Goal: Task Accomplishment & Management: Manage account settings

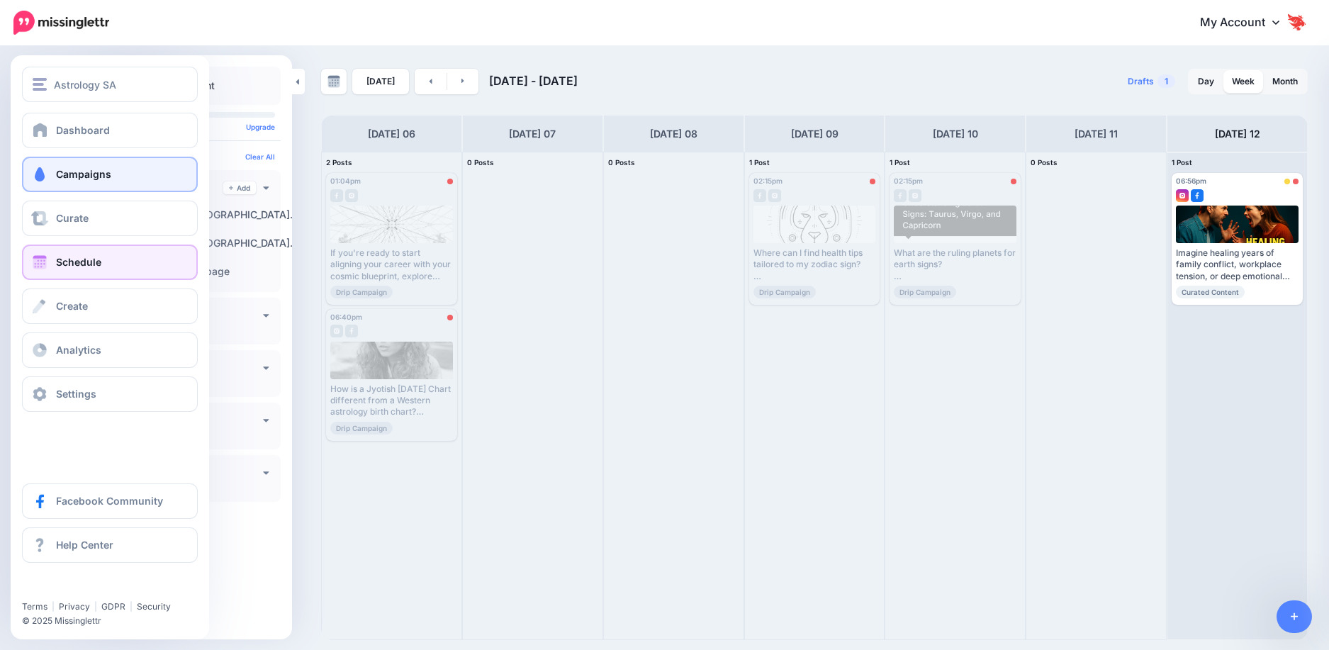
click at [47, 185] on link "Campaigns" at bounding box center [110, 174] width 176 height 35
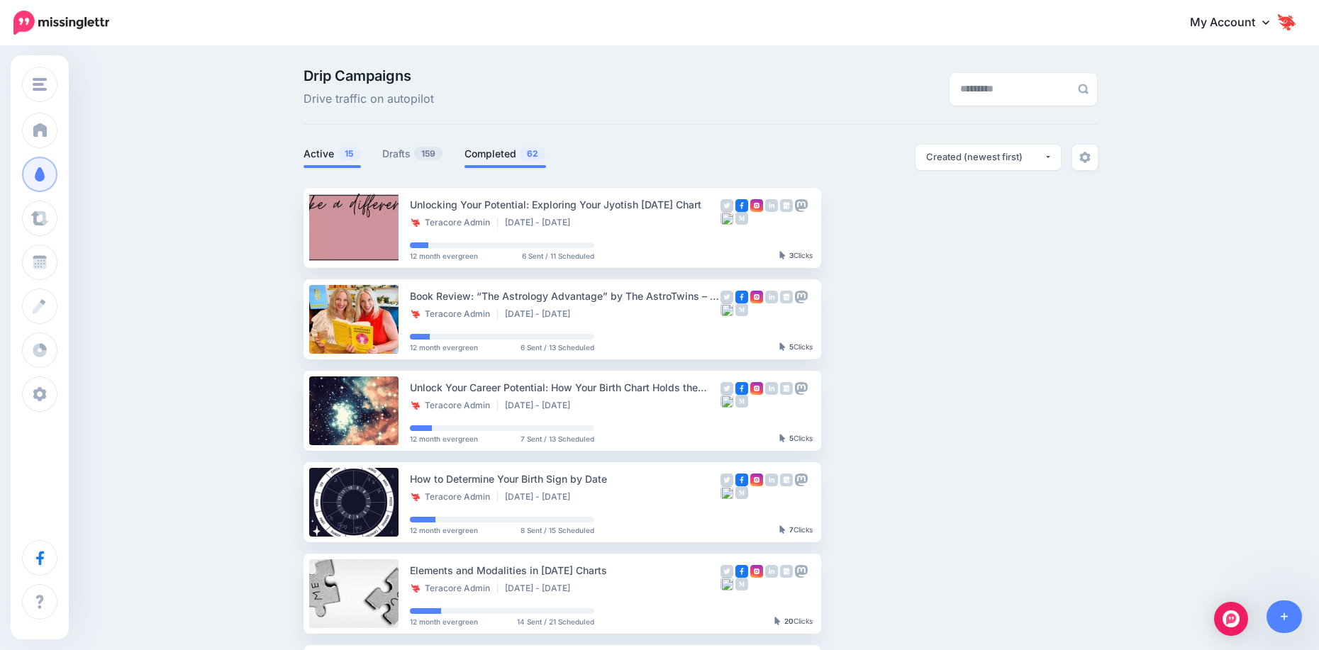
click at [508, 155] on link "Completed 62" at bounding box center [505, 153] width 82 height 17
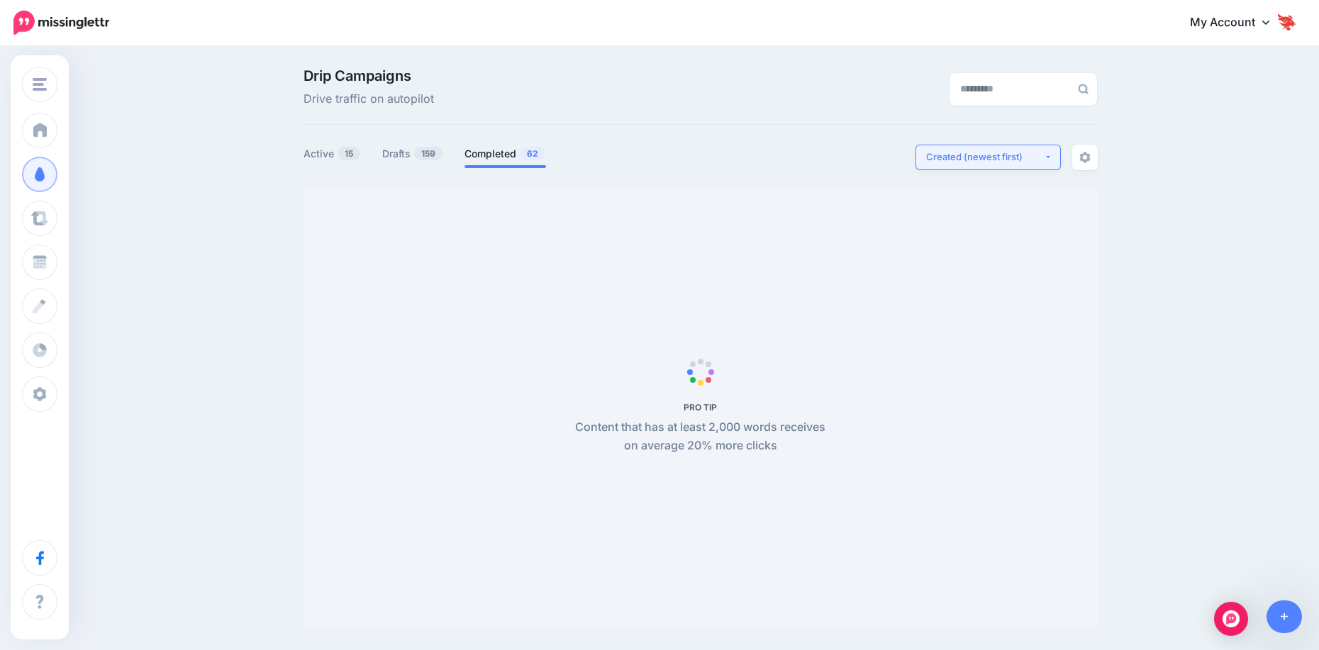
click at [936, 157] on div "Created (newest first)" at bounding box center [985, 156] width 118 height 13
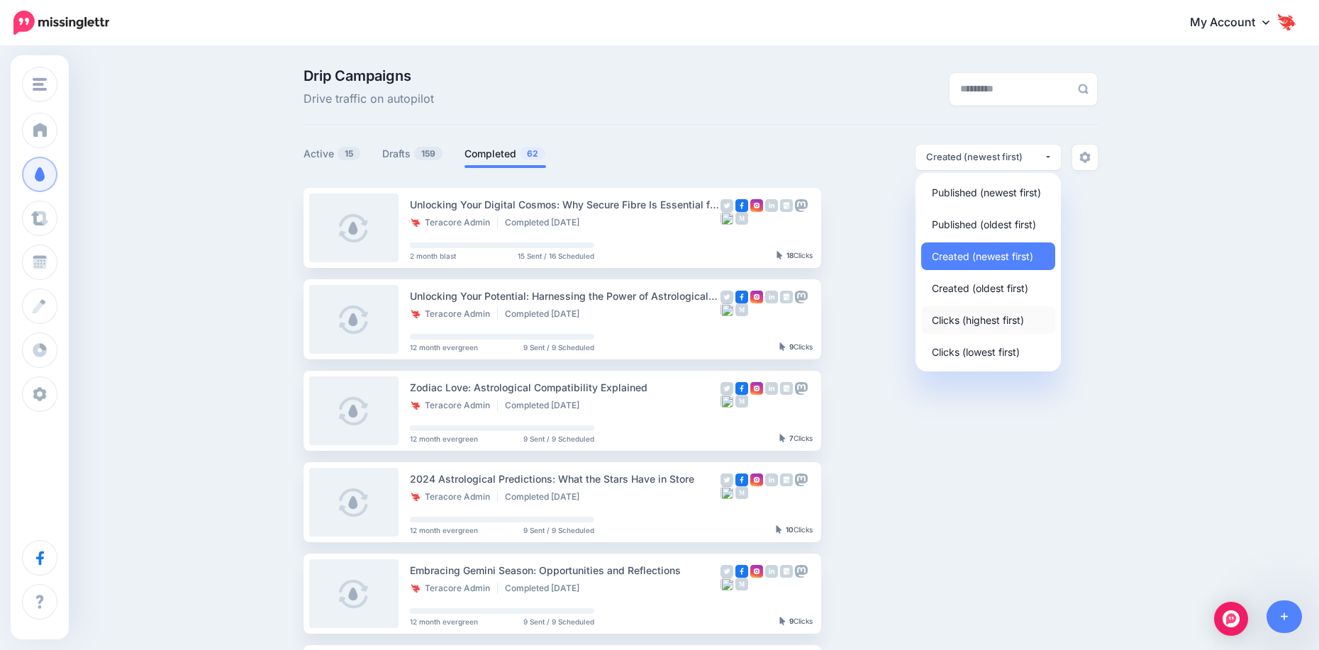
click at [961, 323] on span "Clicks (highest first)" at bounding box center [978, 319] width 92 height 17
select select "**********"
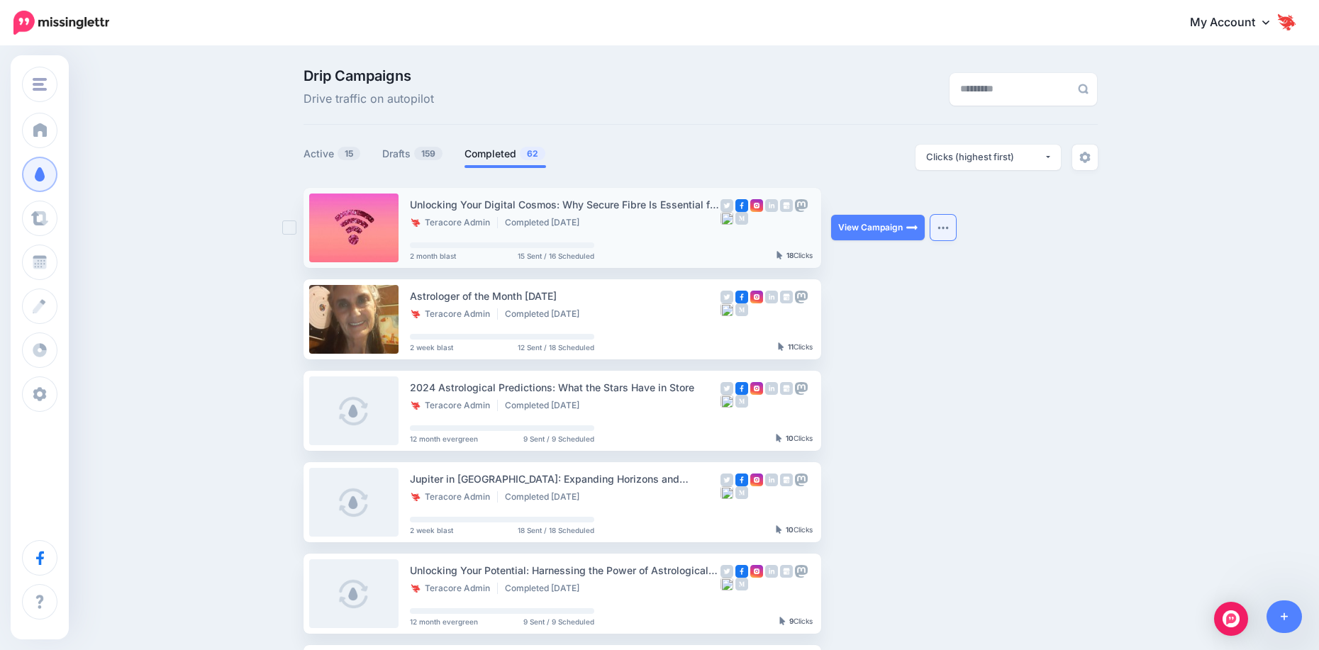
click at [942, 229] on img "button" at bounding box center [942, 227] width 11 height 4
click at [1063, 338] on ul "Unlocking Your Digital Cosmos: Why Secure Fibre Is Essential for Your Online As…" at bounding box center [700, 639] width 794 height 903
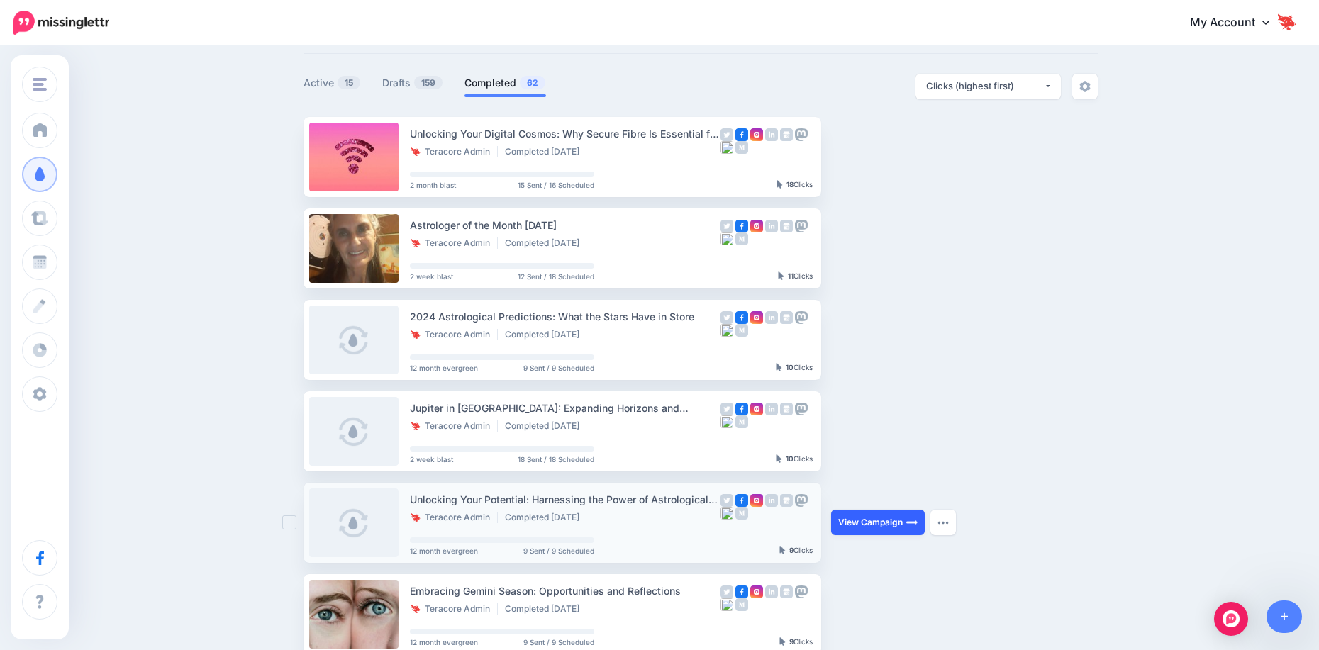
scroll to position [142, 0]
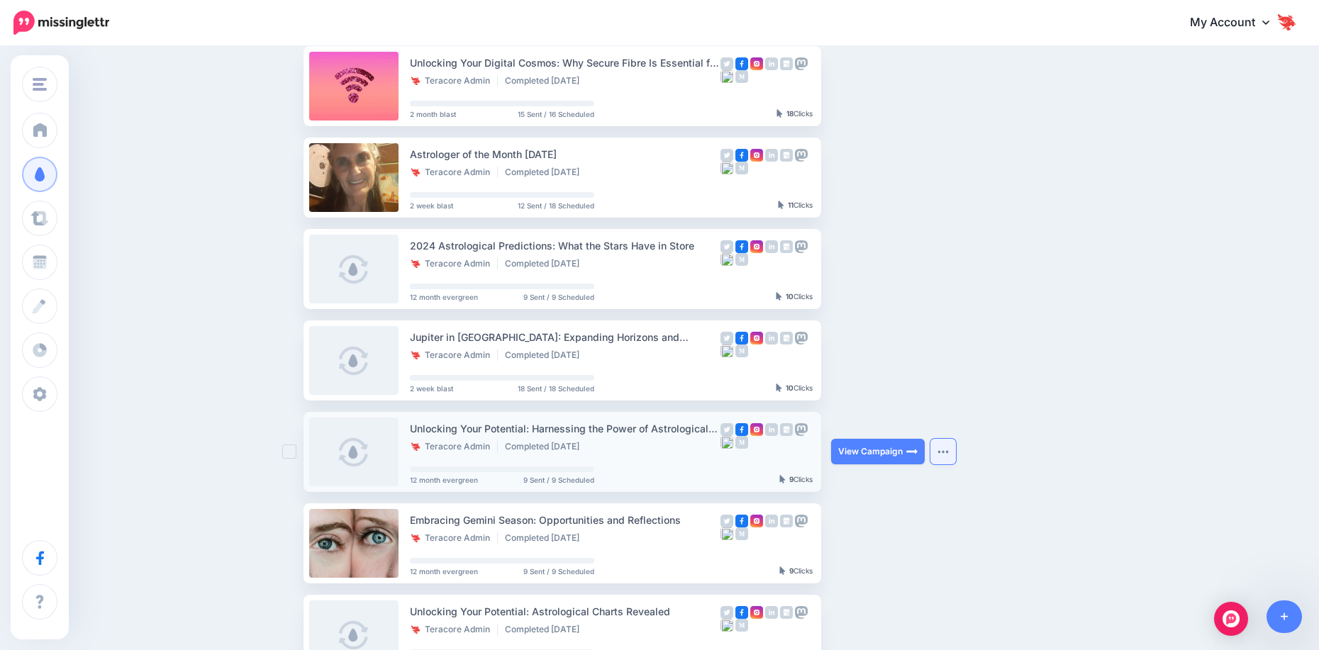
click at [948, 446] on button "button" at bounding box center [943, 452] width 26 height 26
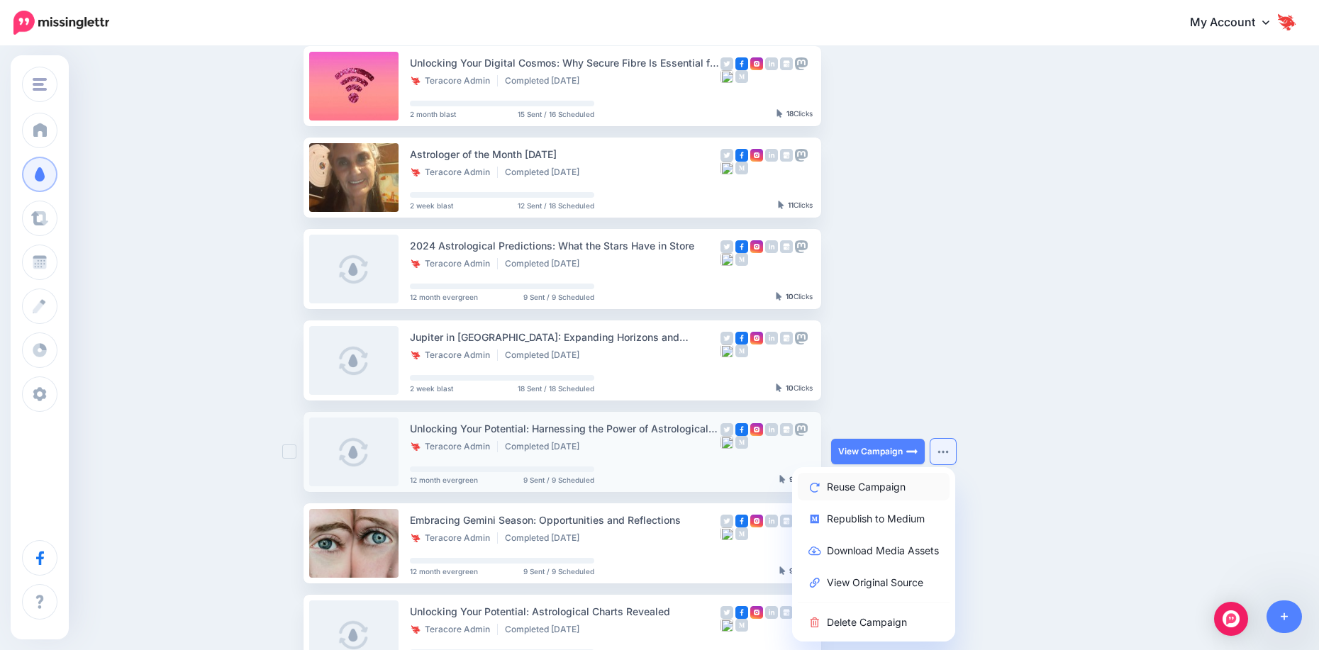
click at [928, 486] on link "Reuse Campaign" at bounding box center [874, 487] width 152 height 28
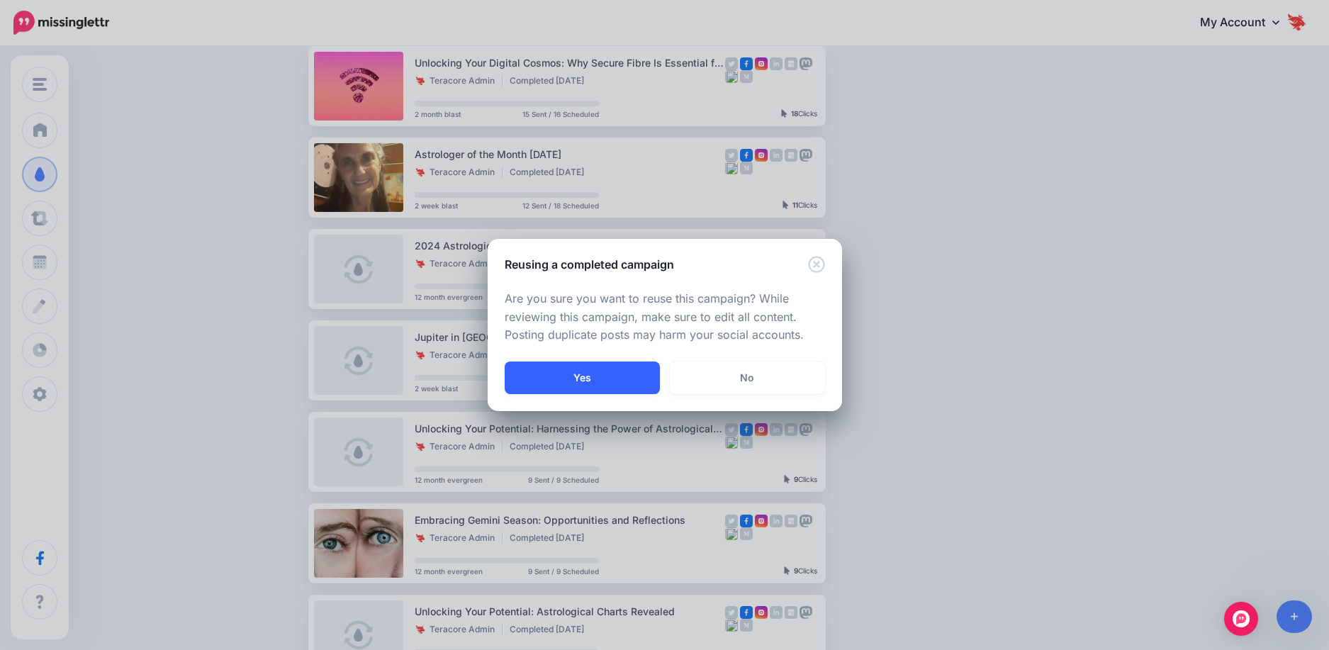
click at [573, 374] on button "Yes" at bounding box center [582, 378] width 155 height 33
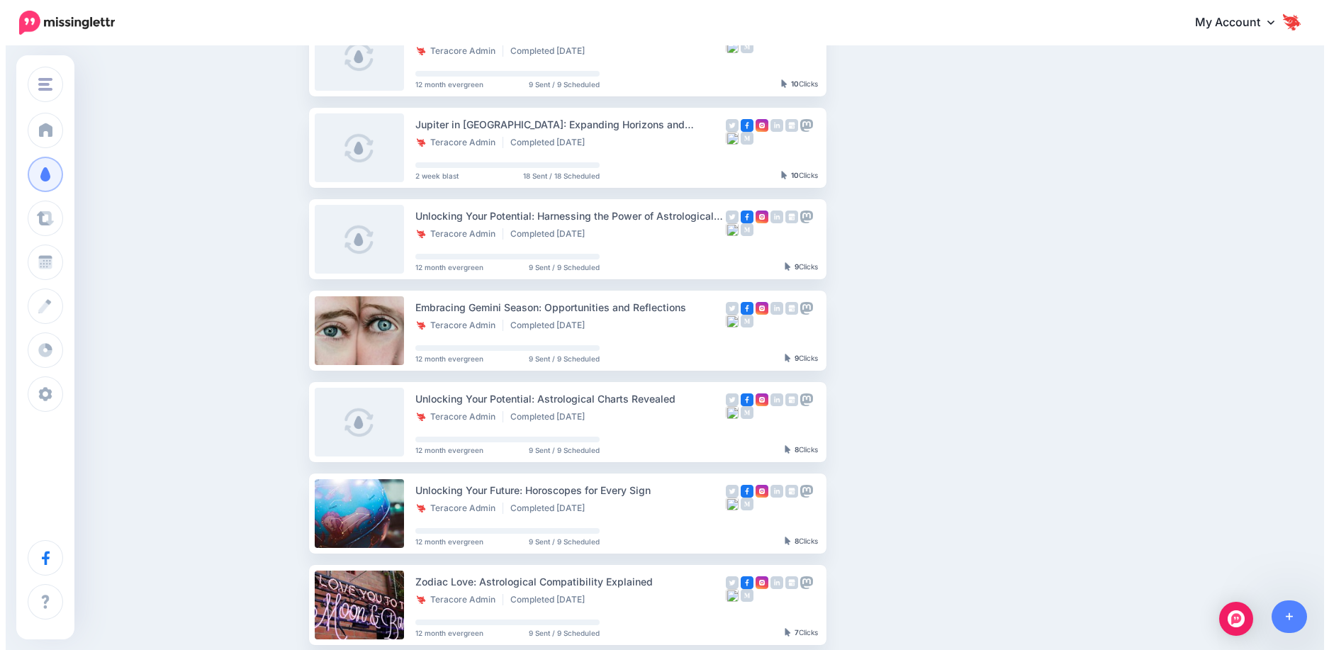
scroll to position [425, 0]
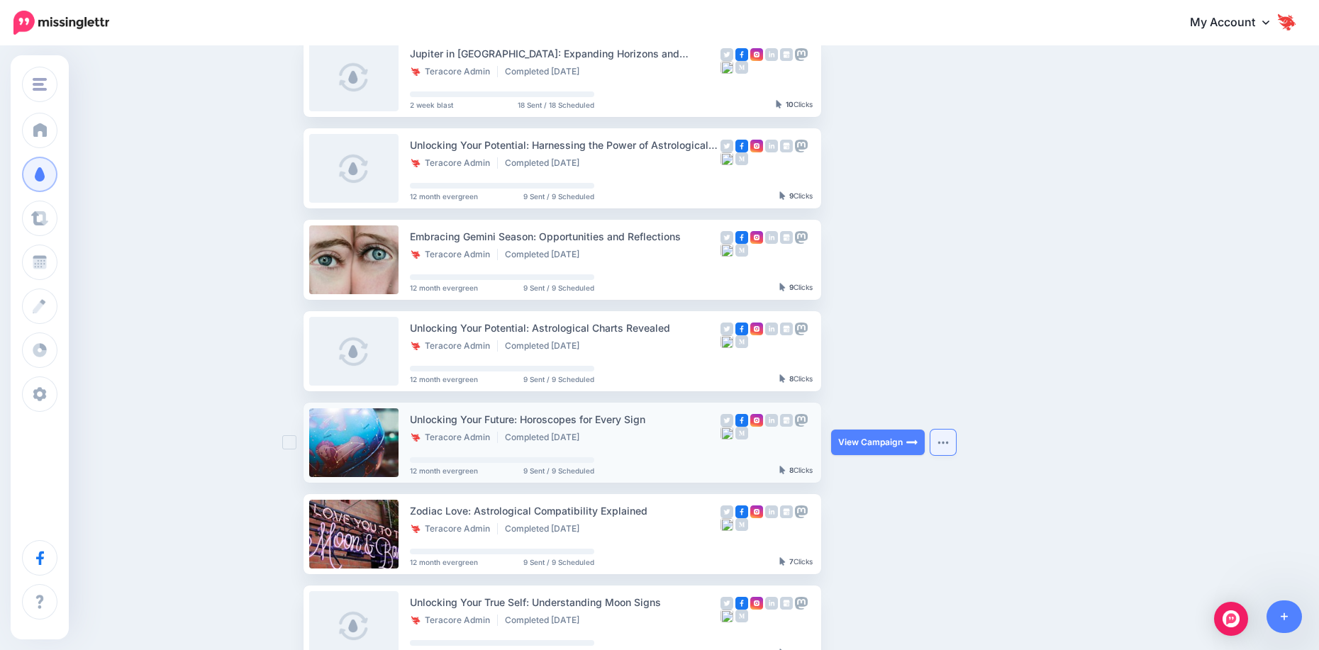
click at [945, 452] on button "button" at bounding box center [943, 443] width 26 height 26
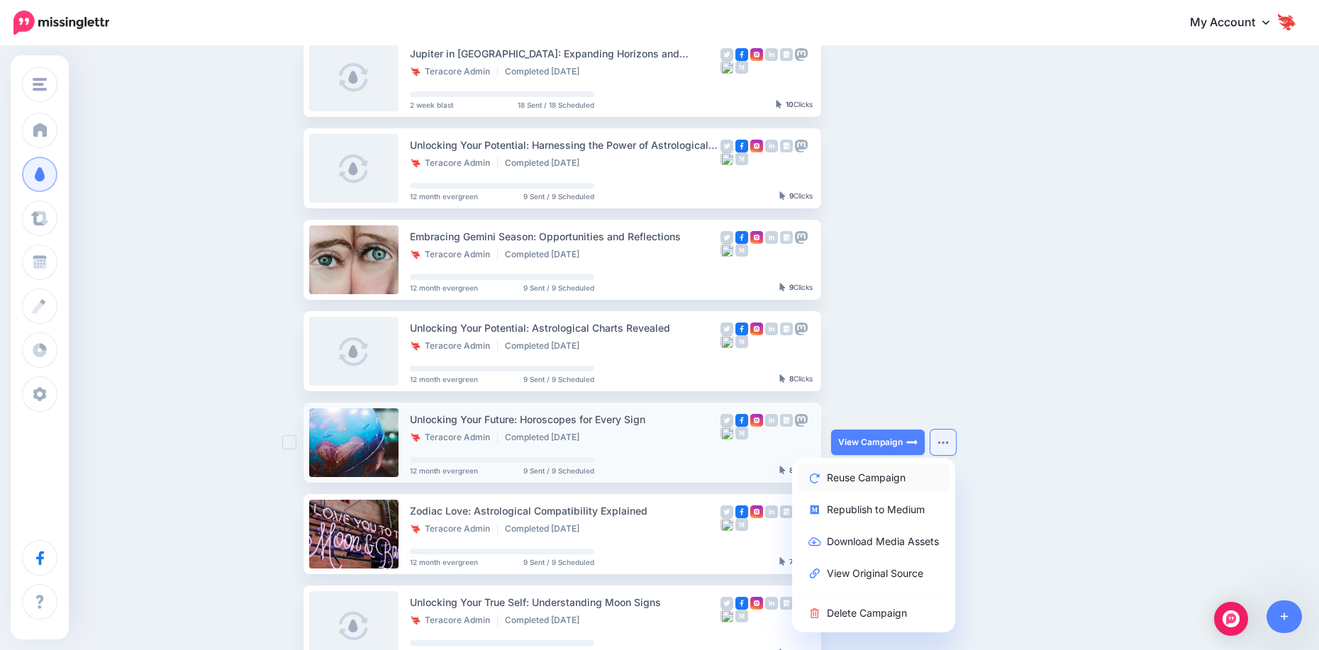
click at [932, 477] on link "Reuse Campaign" at bounding box center [874, 478] width 152 height 28
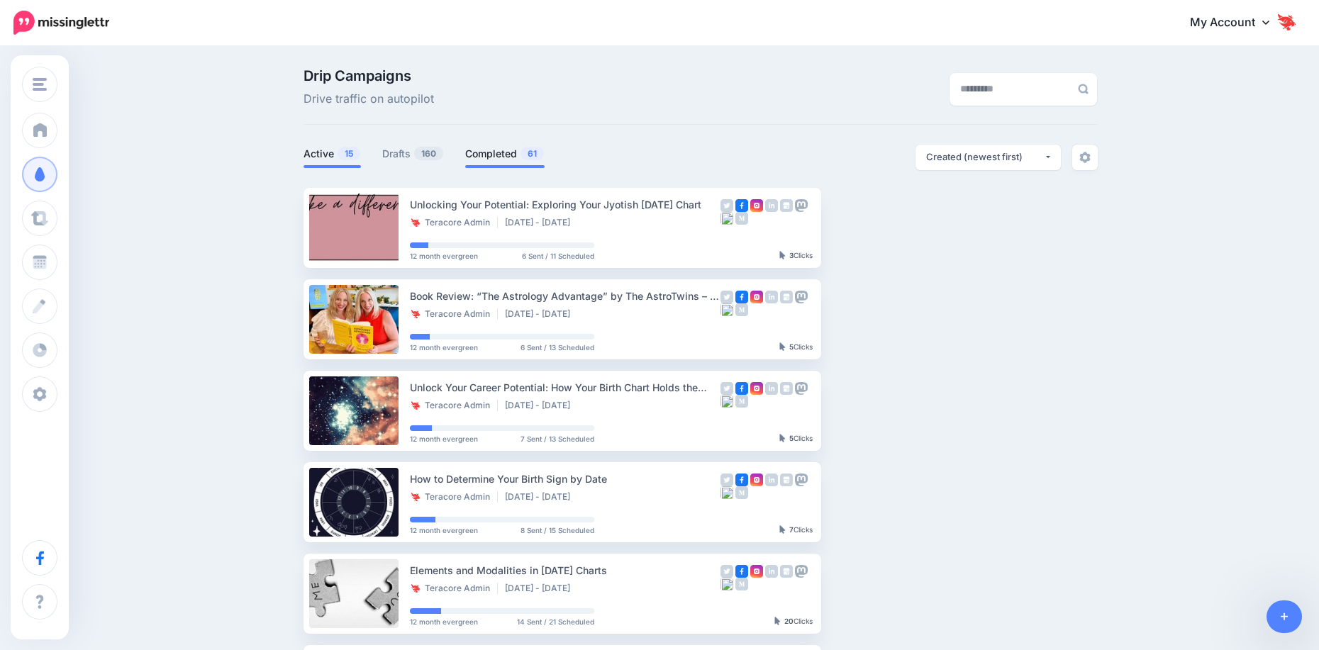
click at [513, 159] on link "Completed 61" at bounding box center [504, 153] width 79 height 17
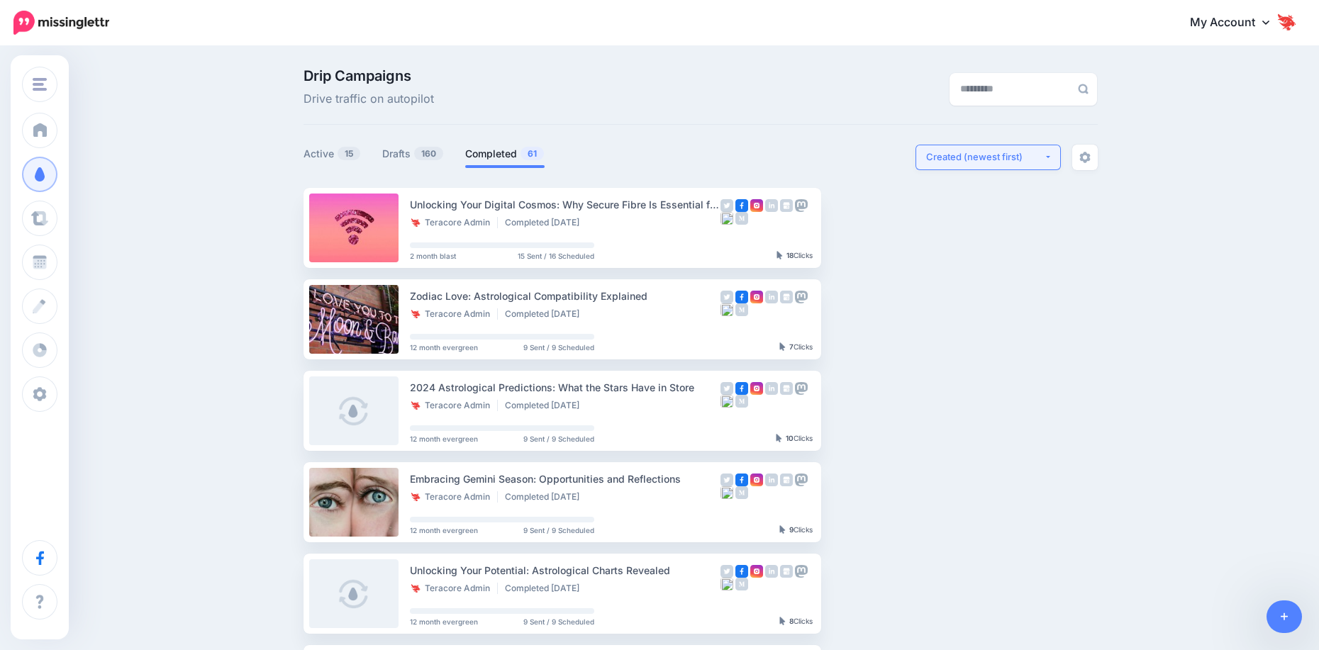
click at [1015, 160] on div "Created (newest first)" at bounding box center [985, 156] width 118 height 13
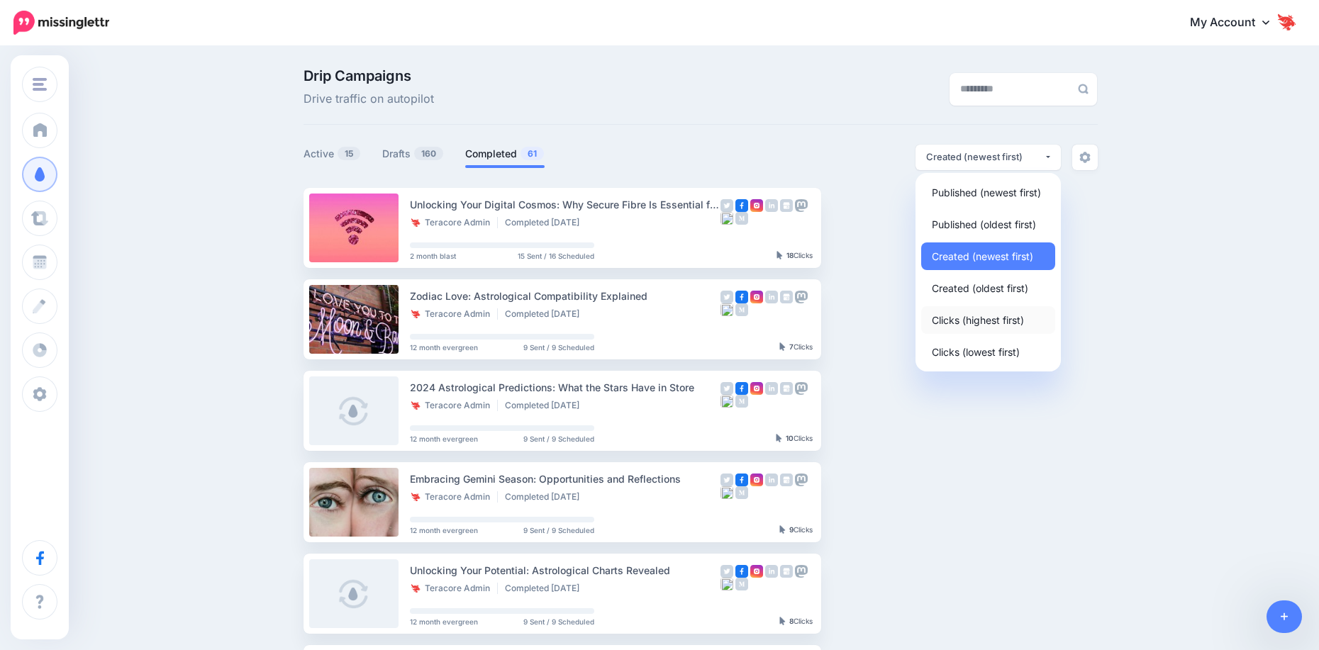
click at [981, 323] on span "Clicks (highest first)" at bounding box center [978, 319] width 92 height 17
select select "**********"
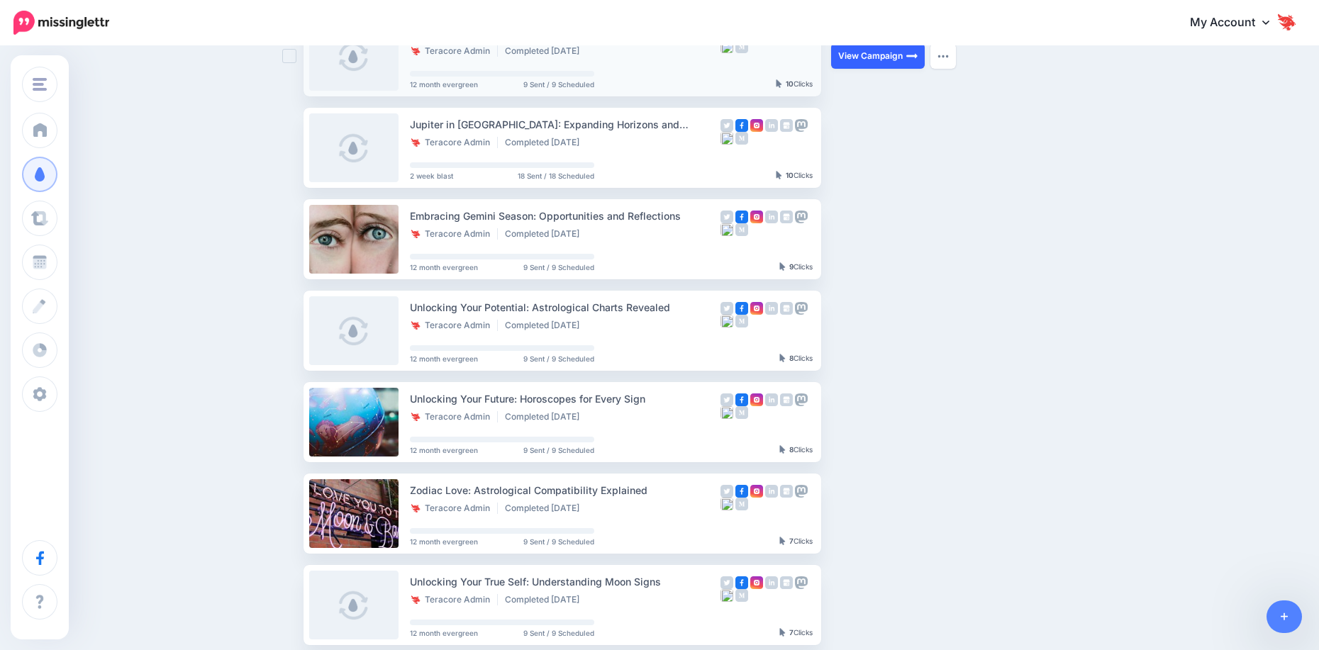
scroll to position [425, 0]
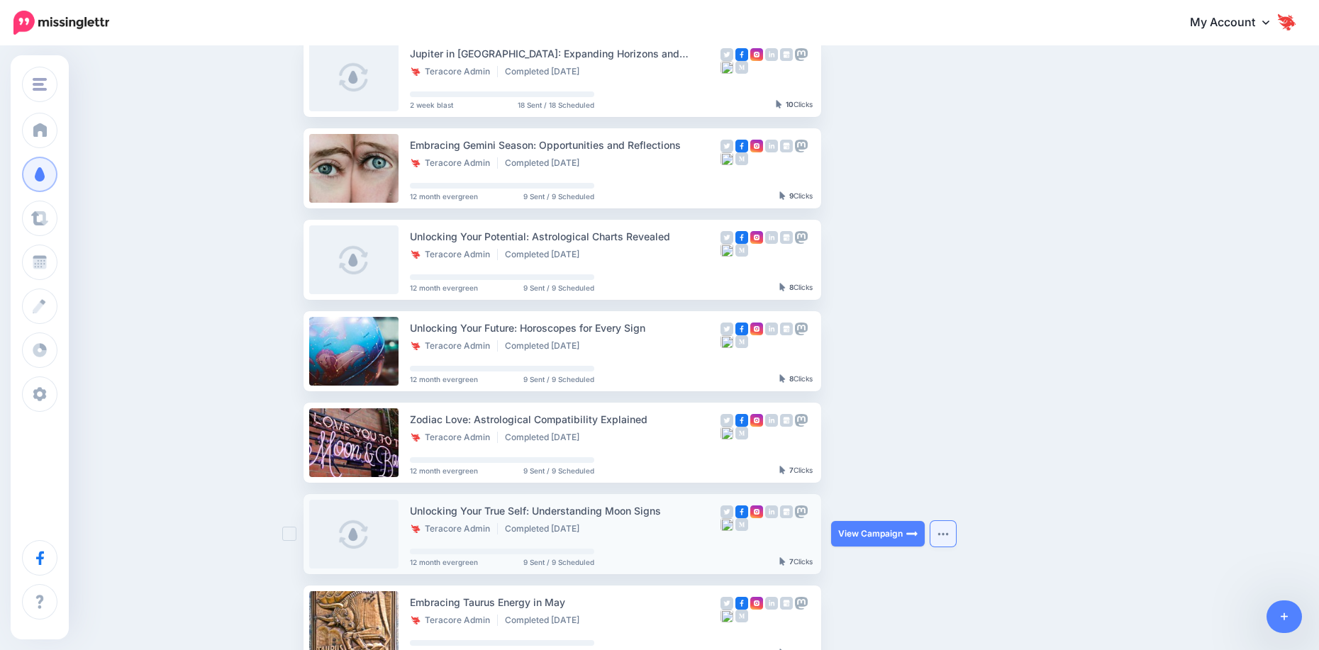
click at [945, 535] on img "button" at bounding box center [942, 534] width 11 height 4
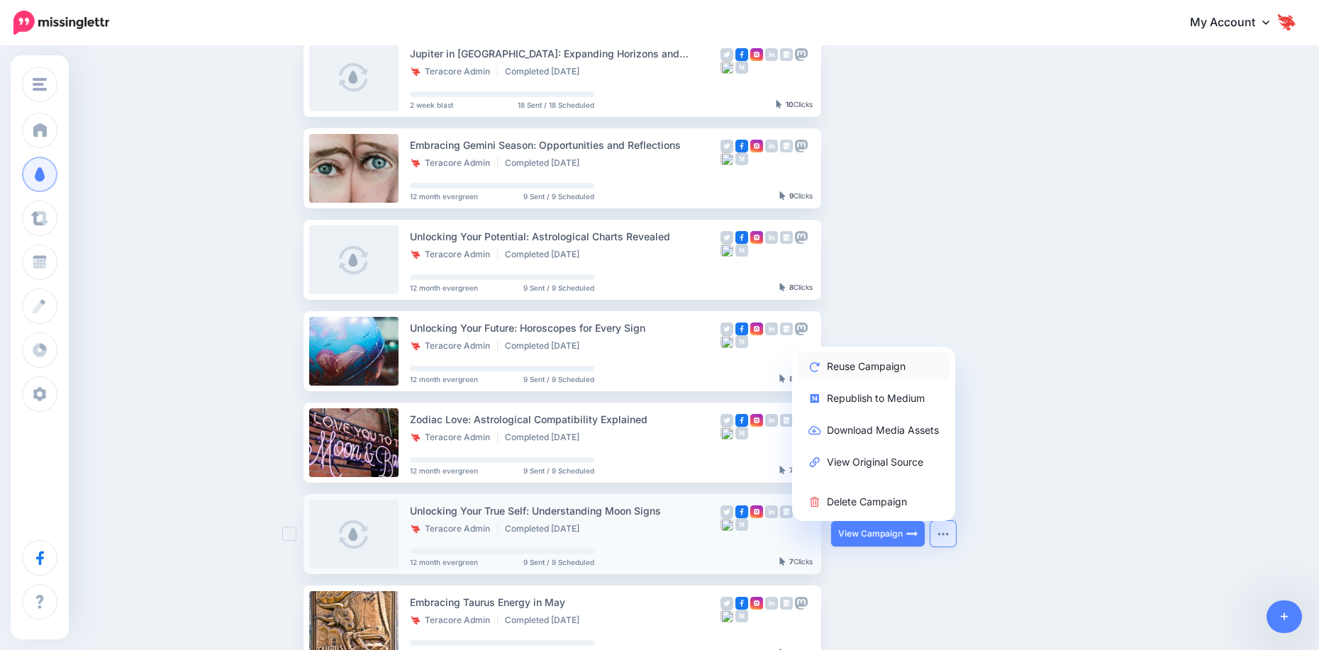
click at [915, 369] on link "Reuse Campaign" at bounding box center [874, 366] width 152 height 28
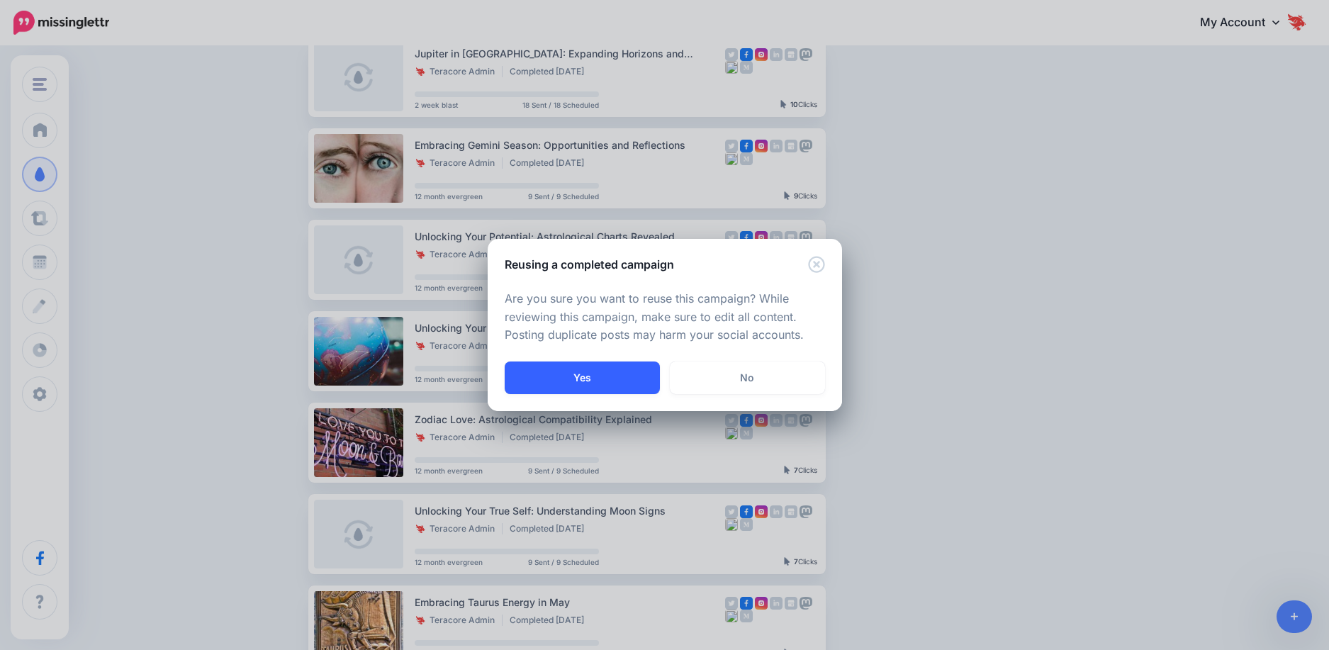
click at [626, 379] on button "Yes" at bounding box center [582, 378] width 155 height 33
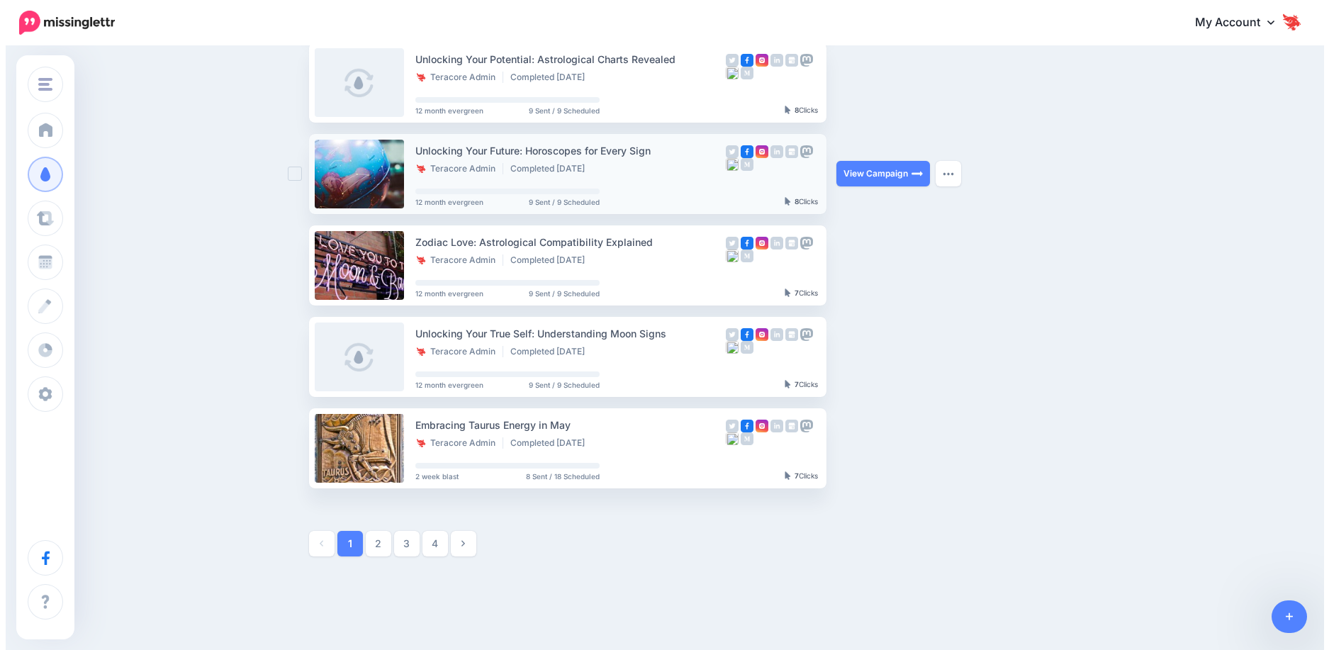
scroll to position [638, 0]
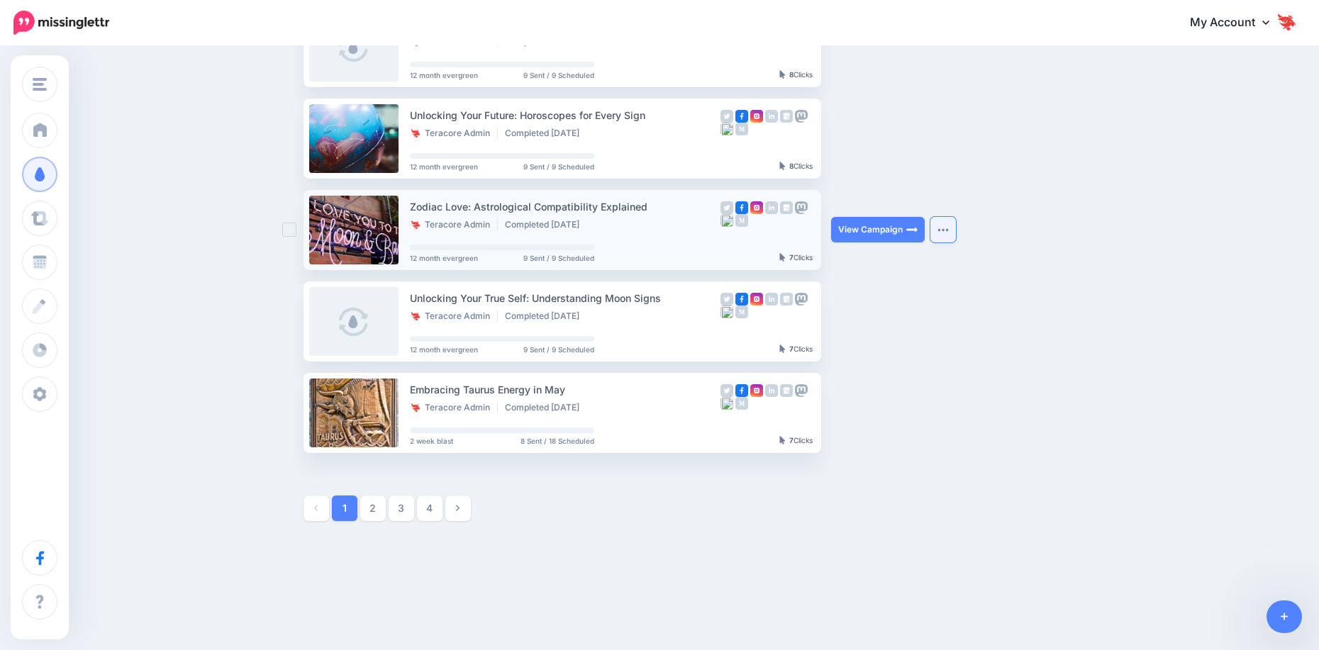
click at [944, 235] on button "button" at bounding box center [943, 230] width 26 height 26
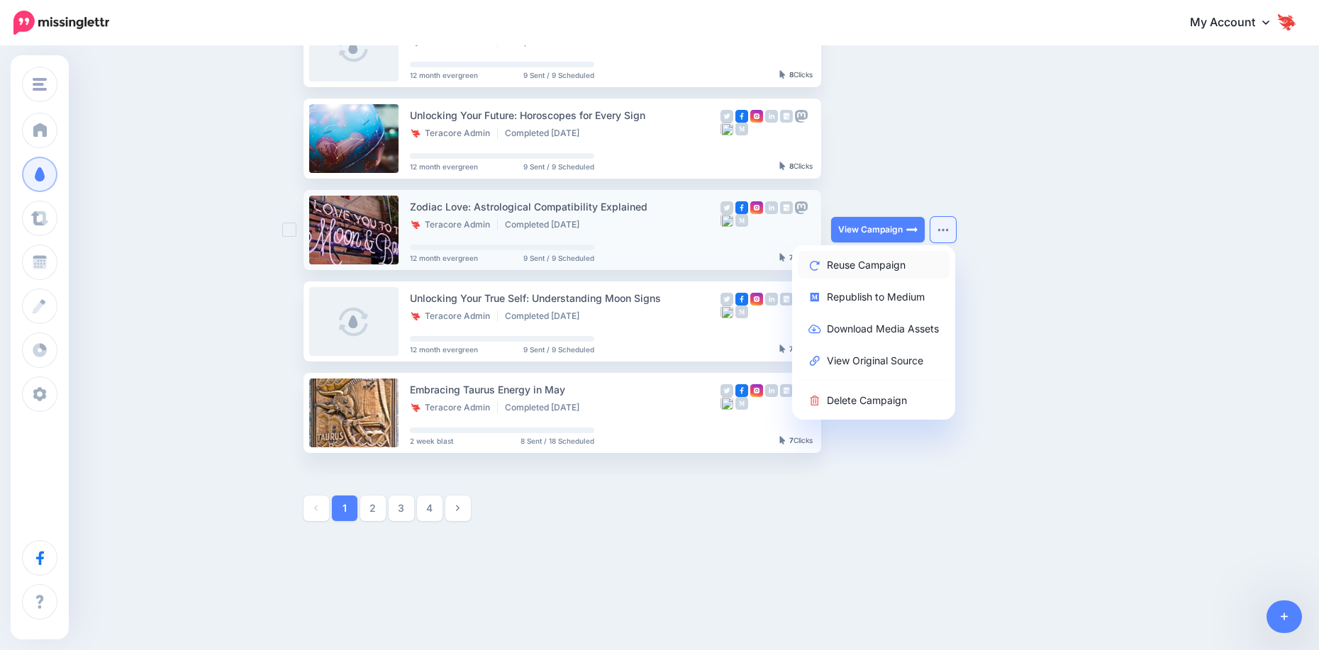
click at [939, 269] on link "Reuse Campaign" at bounding box center [874, 265] width 152 height 28
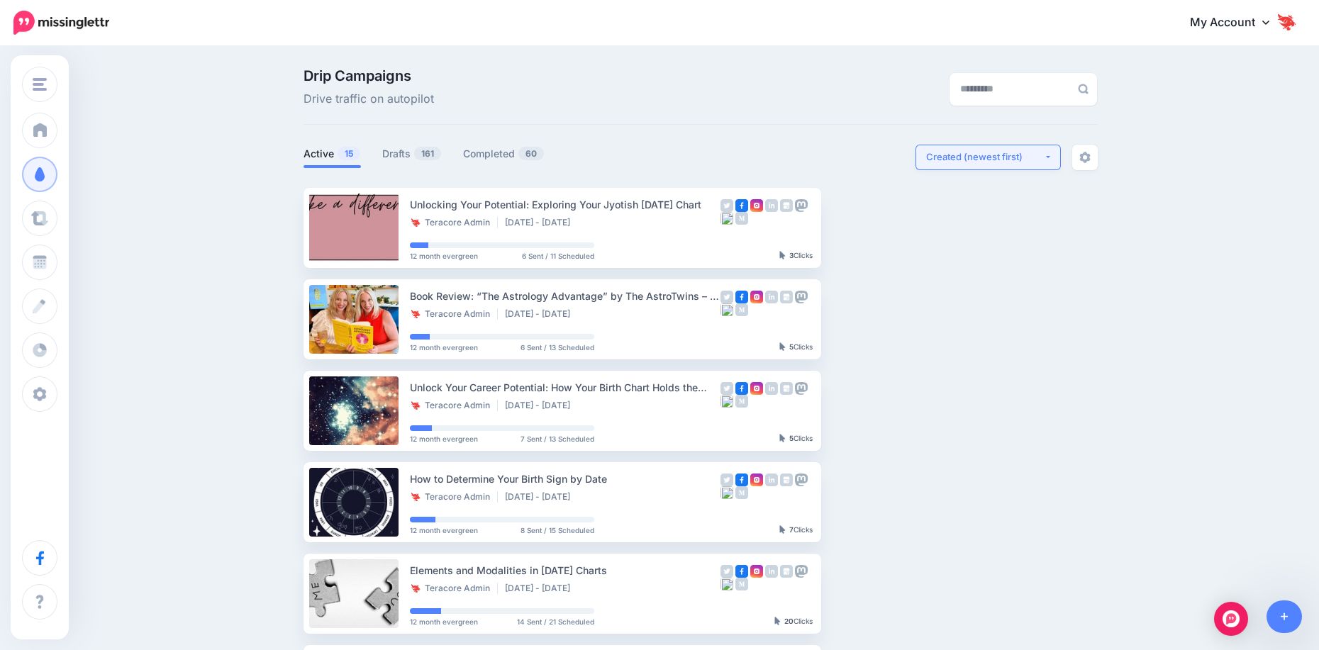
click at [1041, 162] on div "Created (newest first)" at bounding box center [985, 156] width 118 height 13
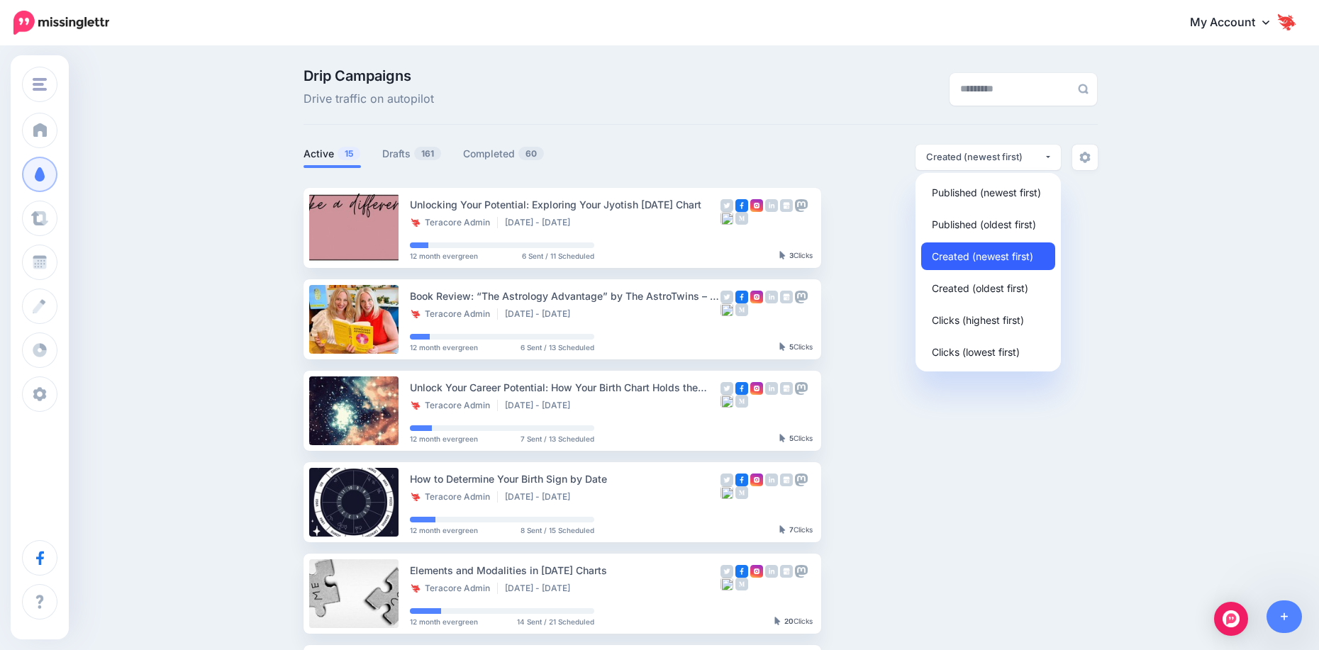
click at [1007, 259] on span "Created (newest first)" at bounding box center [982, 255] width 101 height 17
select select "**********"
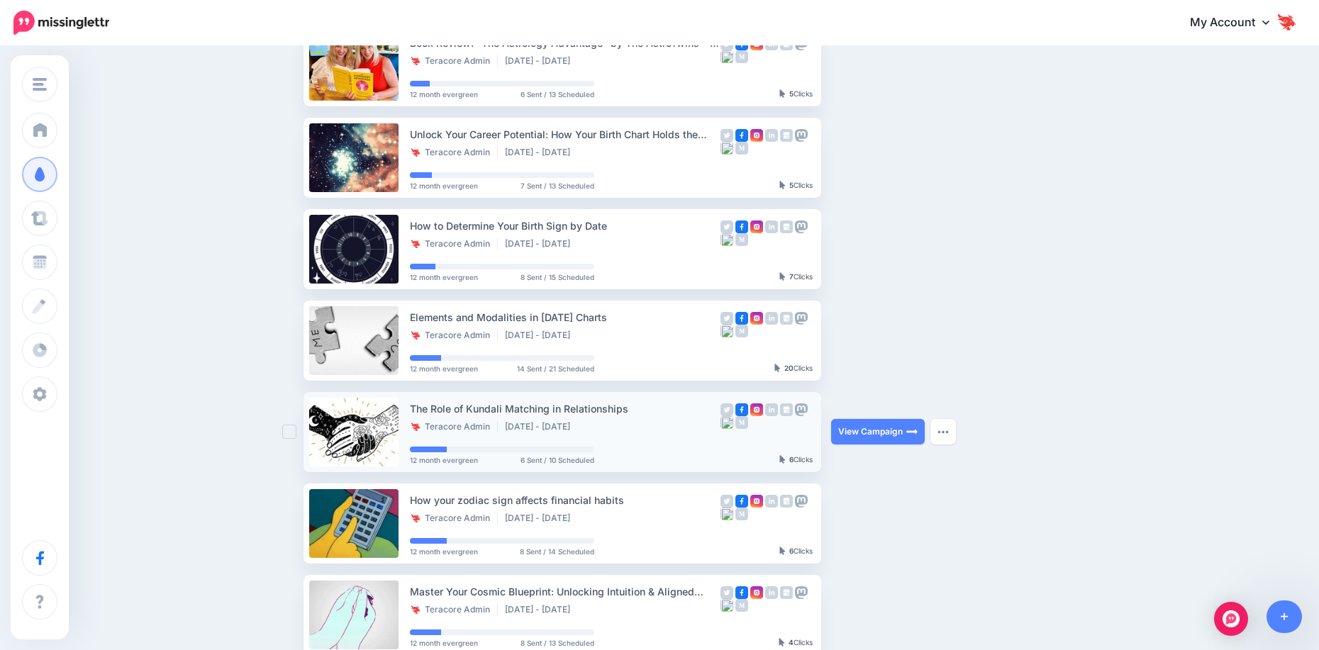
scroll to position [284, 0]
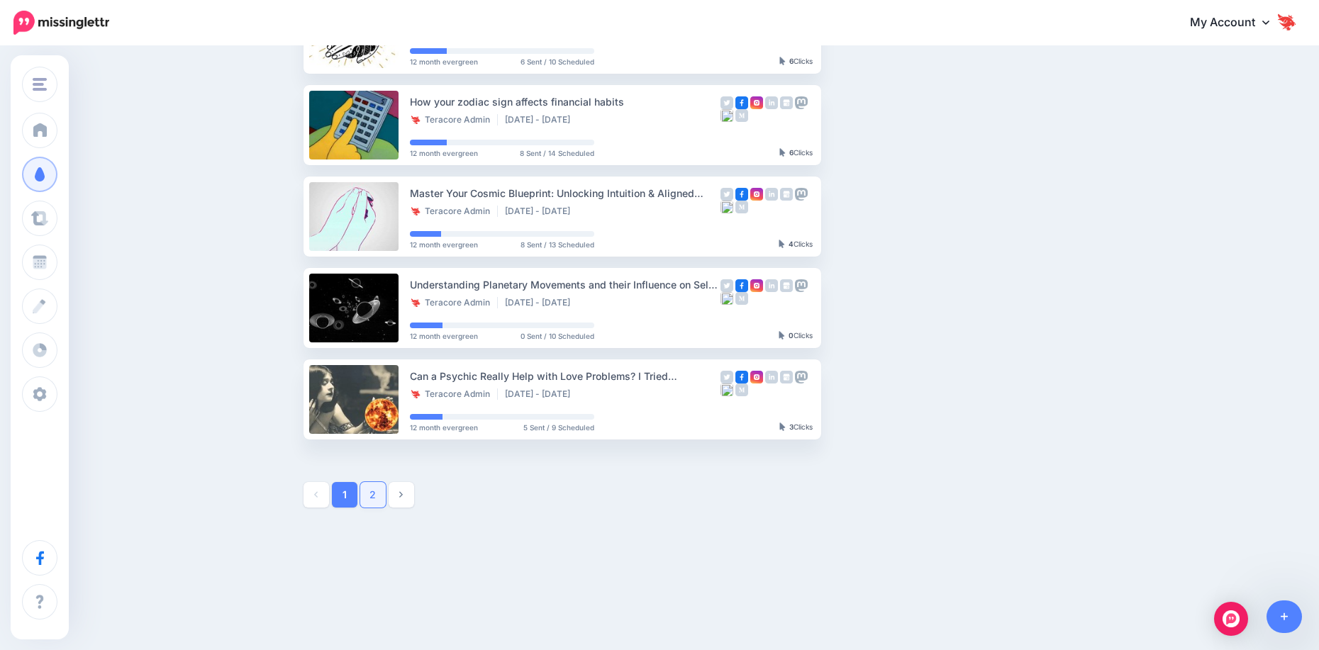
click at [380, 488] on link "2" at bounding box center [373, 495] width 26 height 26
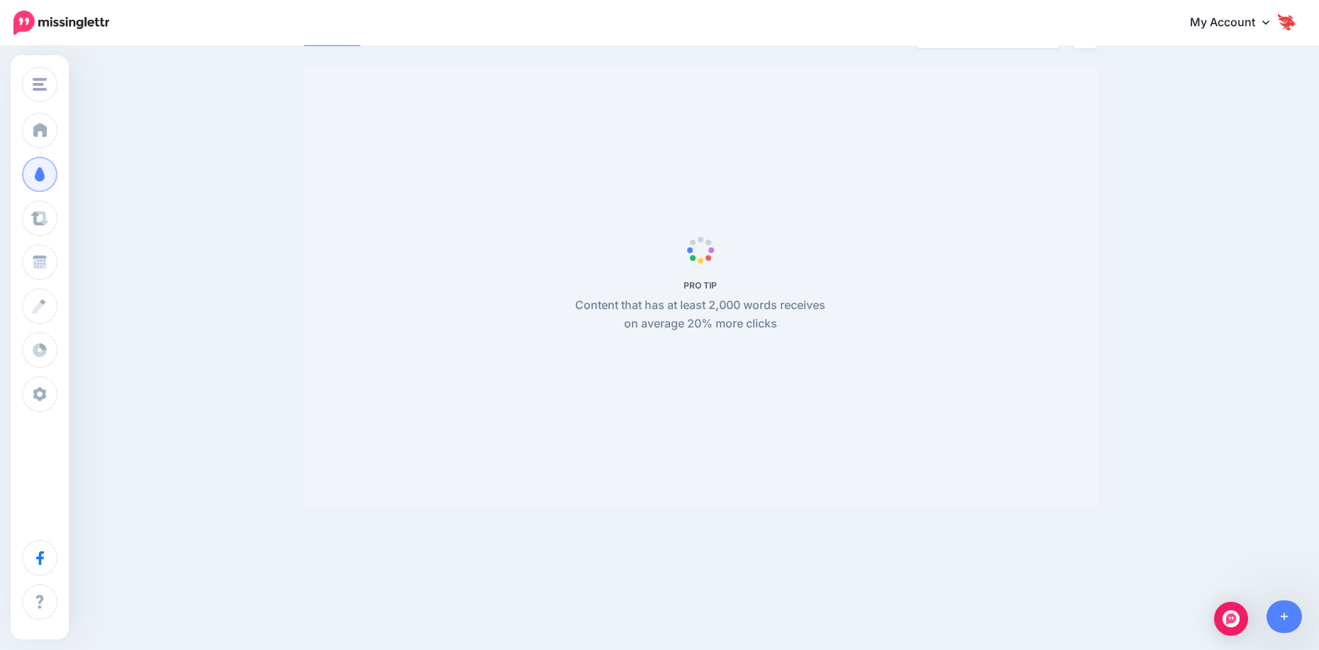
scroll to position [122, 0]
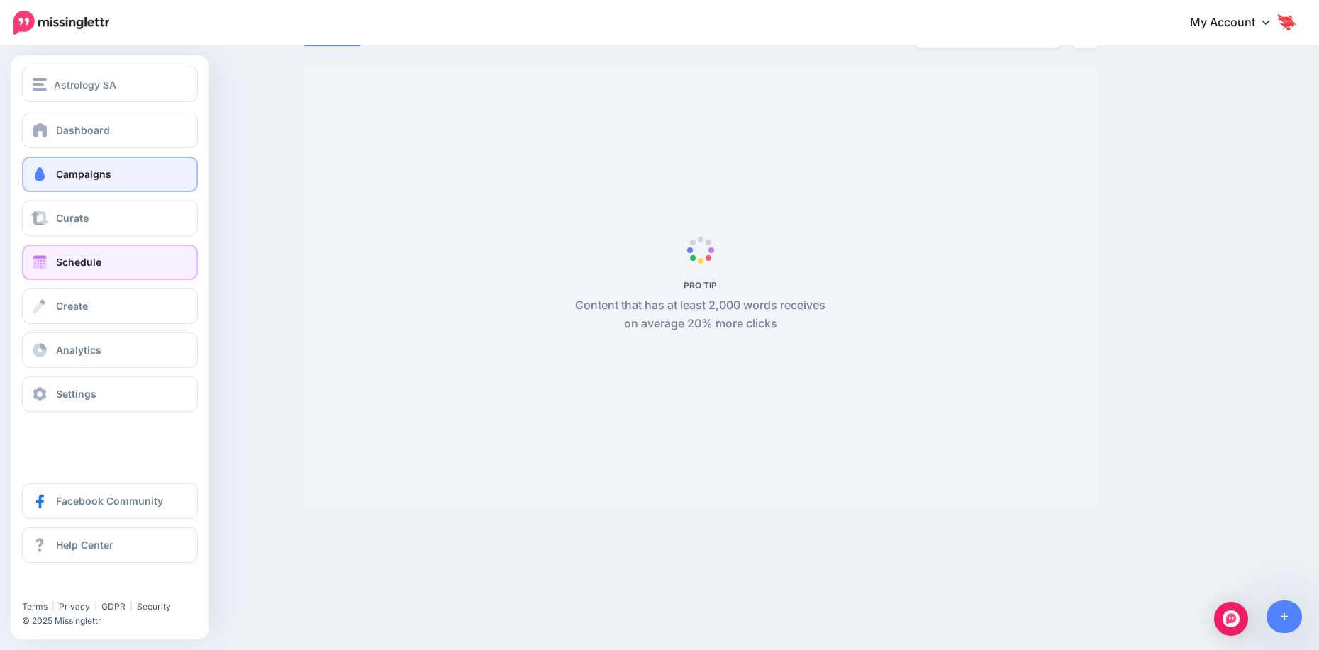
click at [65, 272] on link "Schedule" at bounding box center [110, 262] width 176 height 35
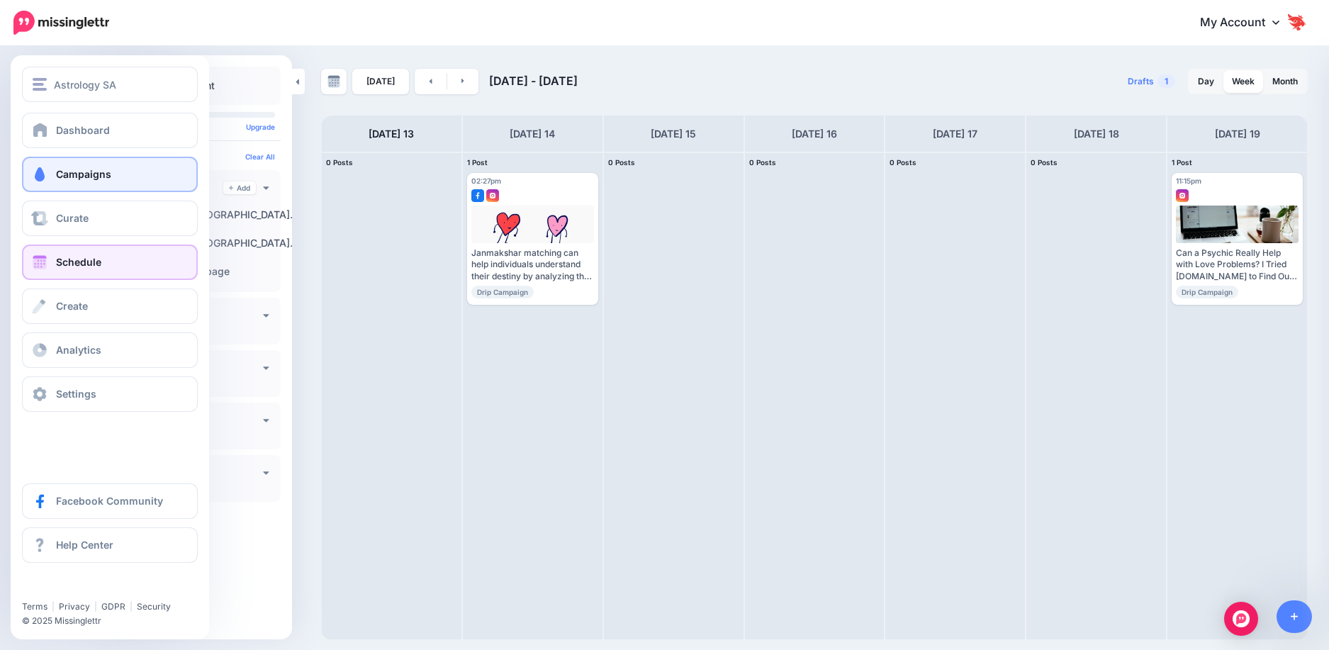
click at [72, 179] on span "Campaigns" at bounding box center [83, 174] width 55 height 12
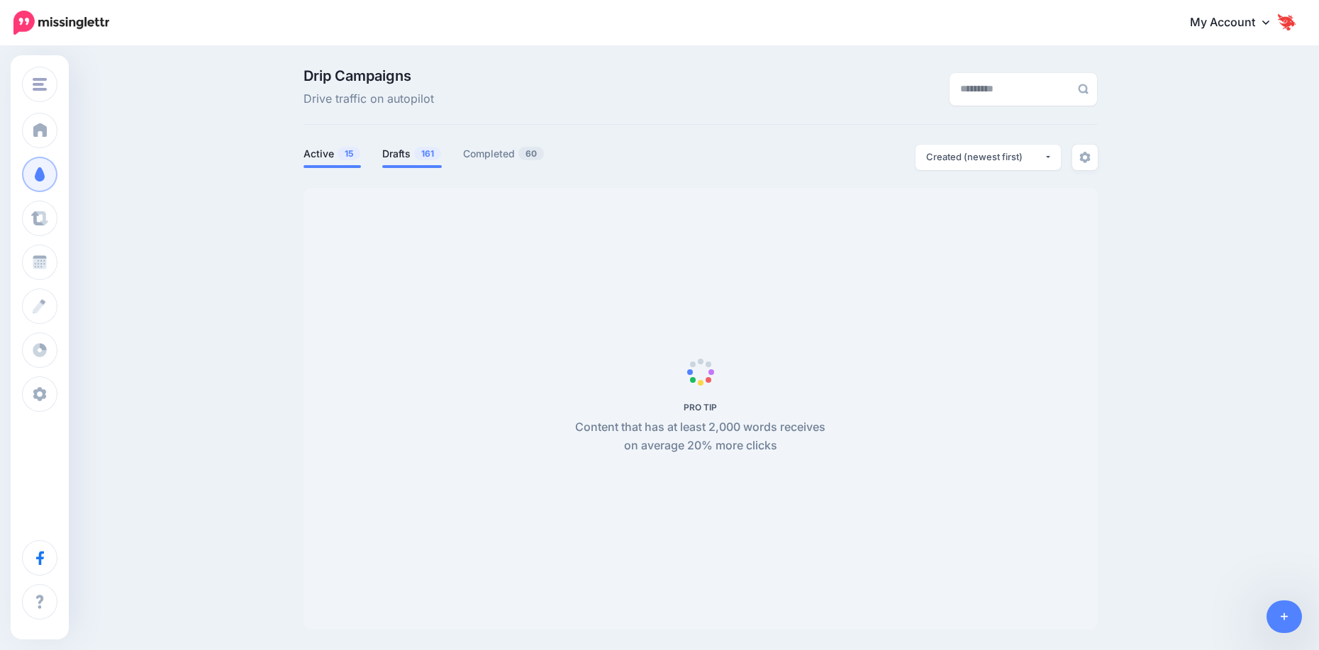
click at [407, 164] on li "Drafts 161" at bounding box center [412, 156] width 60 height 23
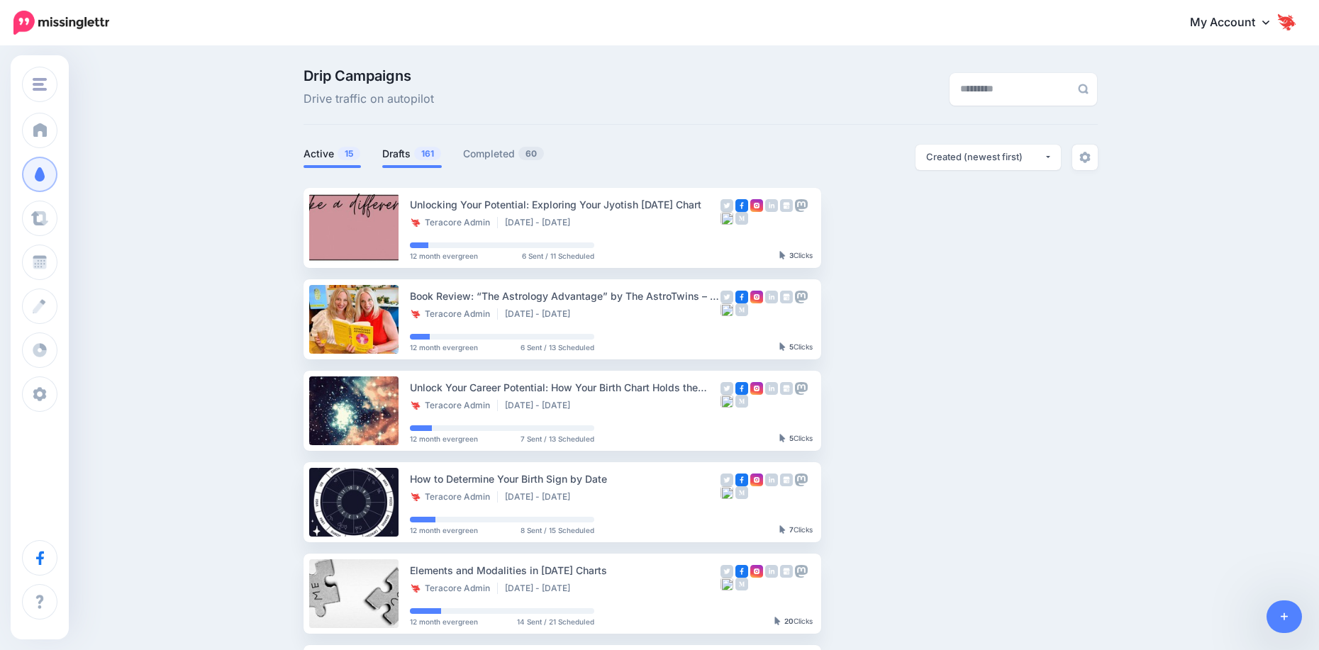
click at [408, 157] on link "Drafts 161" at bounding box center [412, 153] width 60 height 17
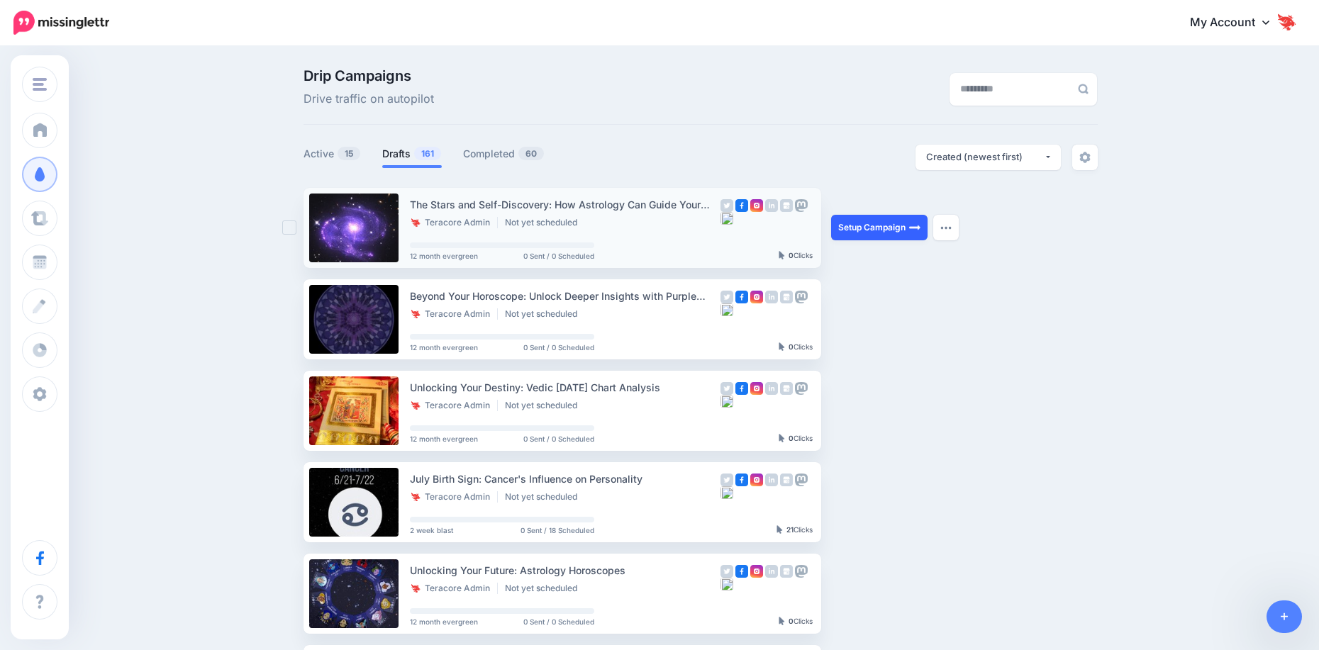
click at [887, 226] on link "Setup Campaign" at bounding box center [879, 228] width 96 height 26
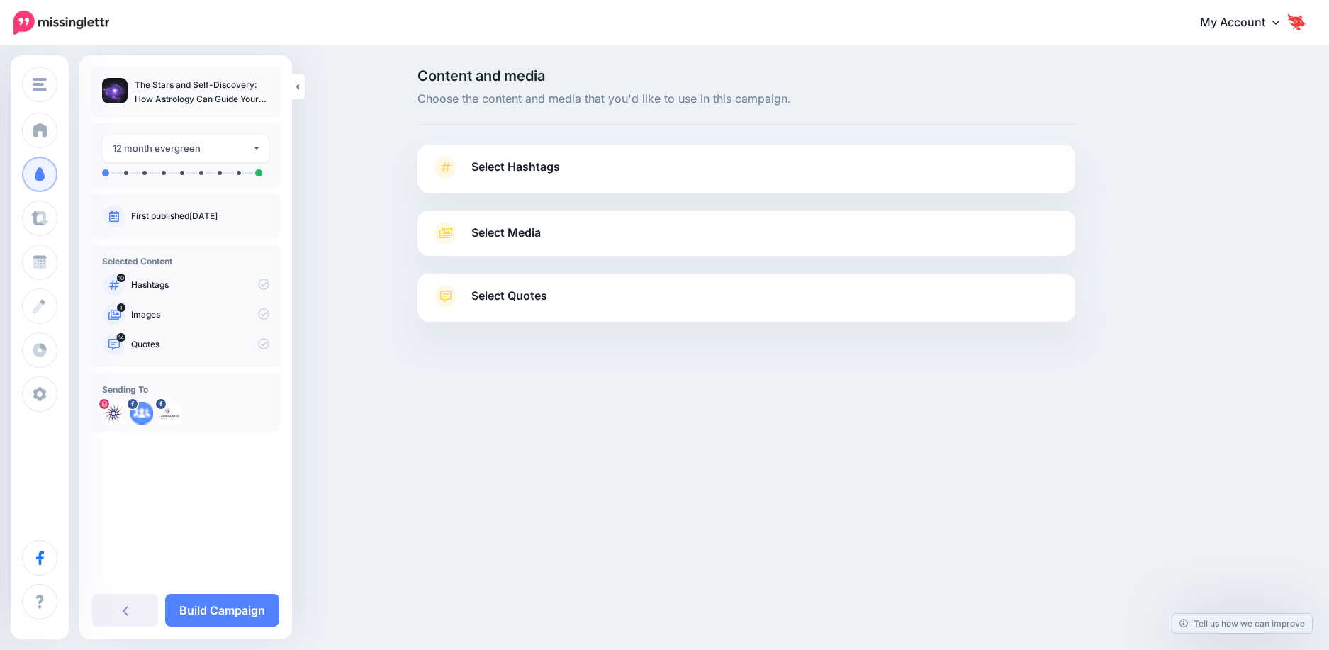
click at [528, 167] on span "Select Hashtags" at bounding box center [515, 166] width 89 height 19
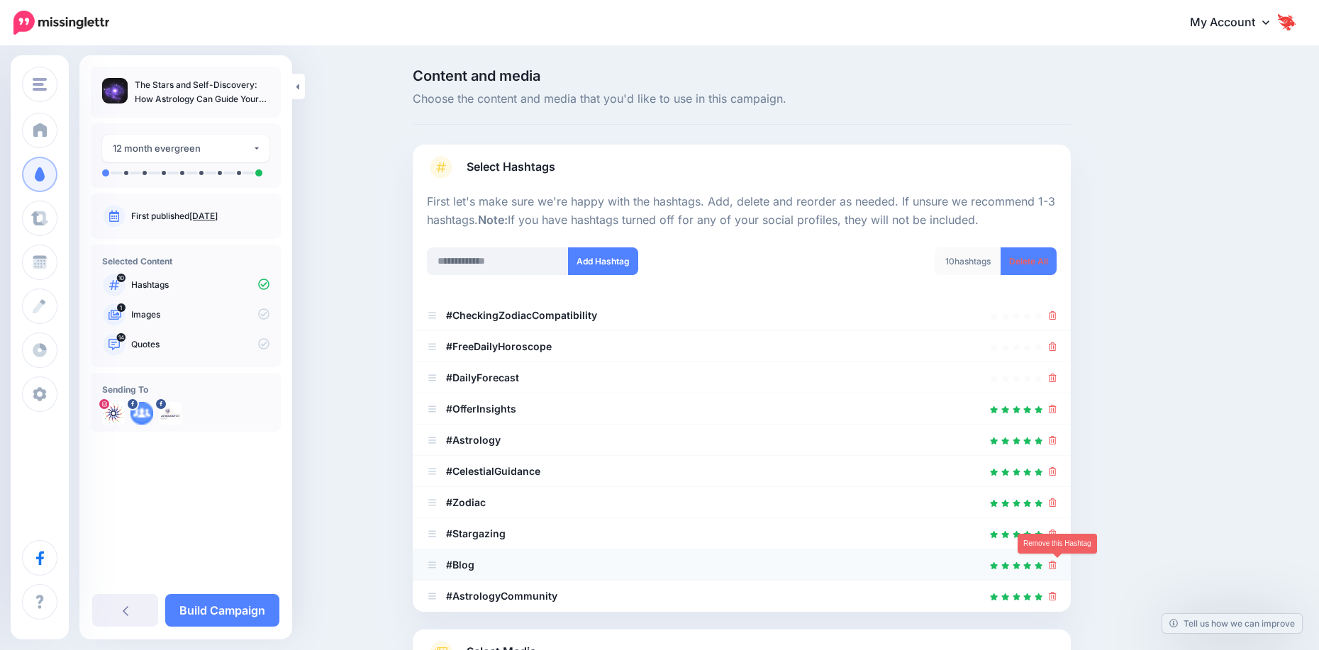
click at [1056, 565] on icon at bounding box center [1053, 565] width 8 height 9
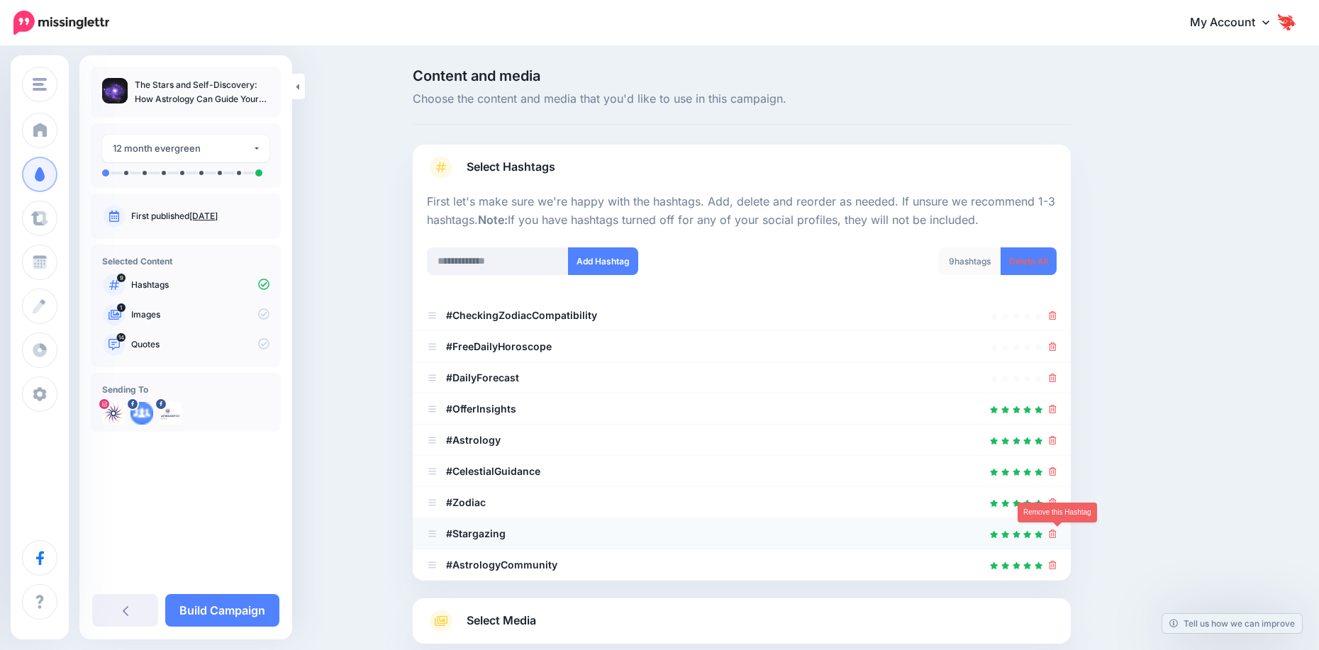
click at [1054, 535] on icon at bounding box center [1053, 534] width 8 height 9
click at [1056, 407] on icon at bounding box center [1053, 409] width 8 height 9
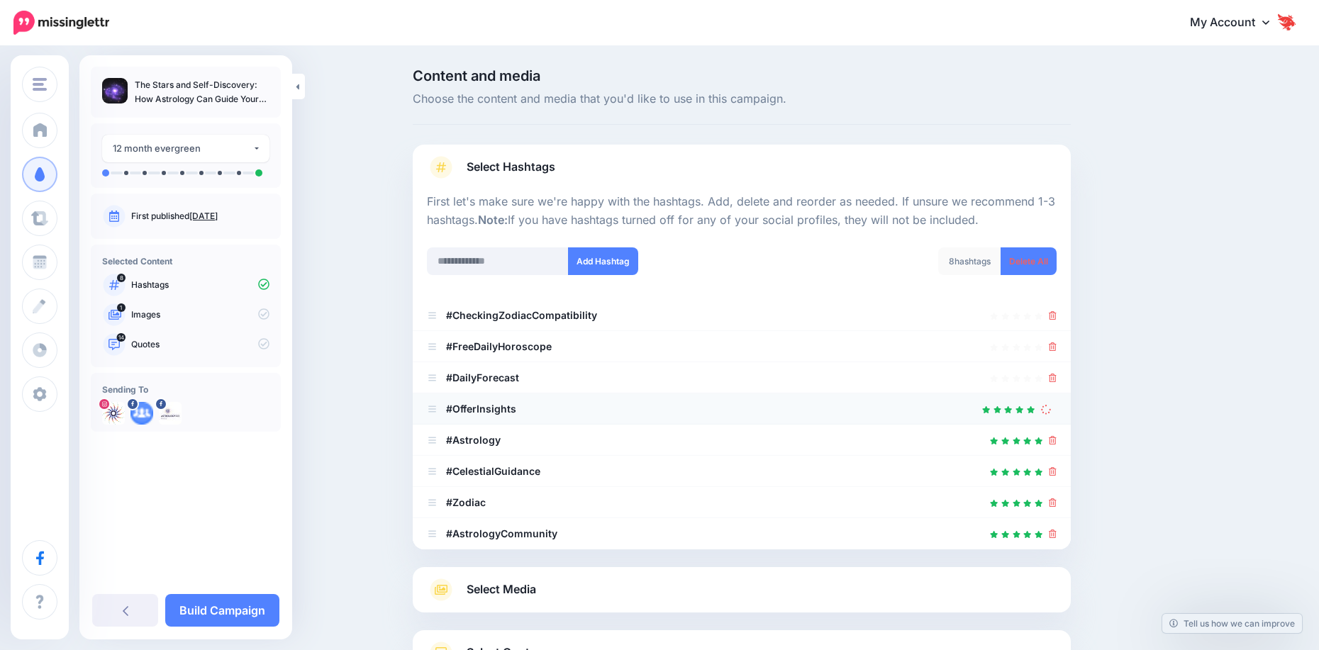
click at [549, 596] on link "Select Media" at bounding box center [742, 590] width 630 height 23
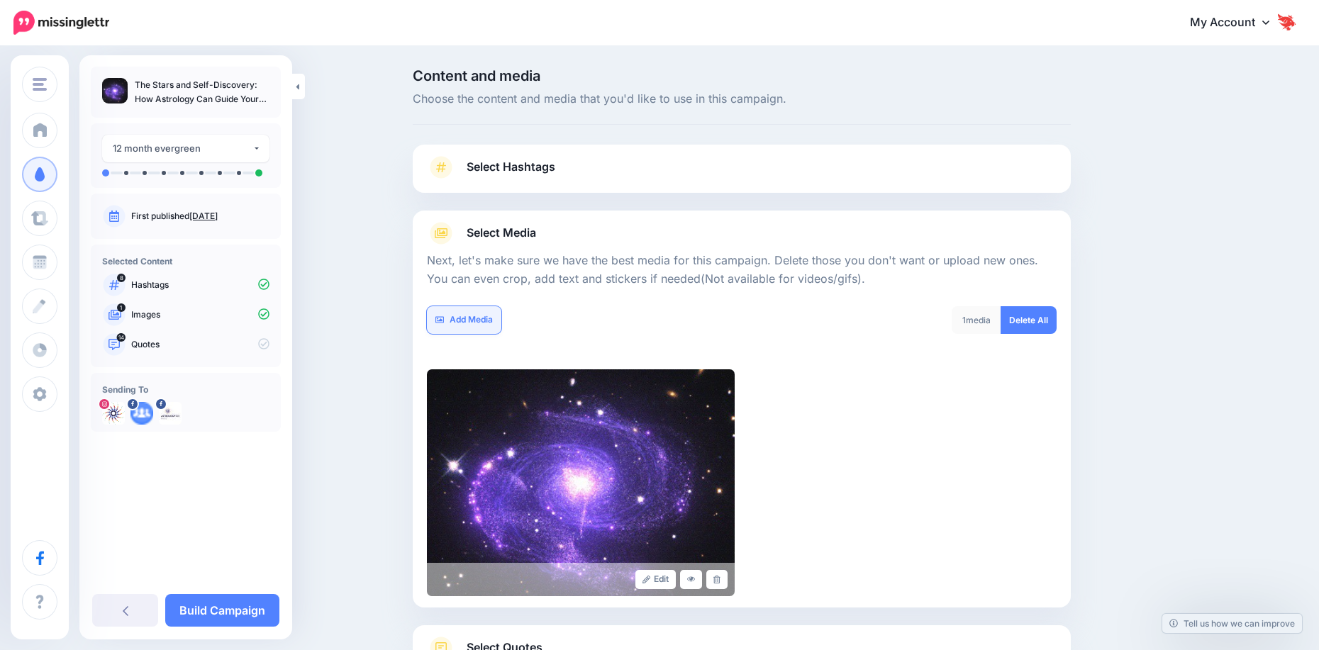
click at [453, 325] on link "Add Media" at bounding box center [464, 320] width 74 height 28
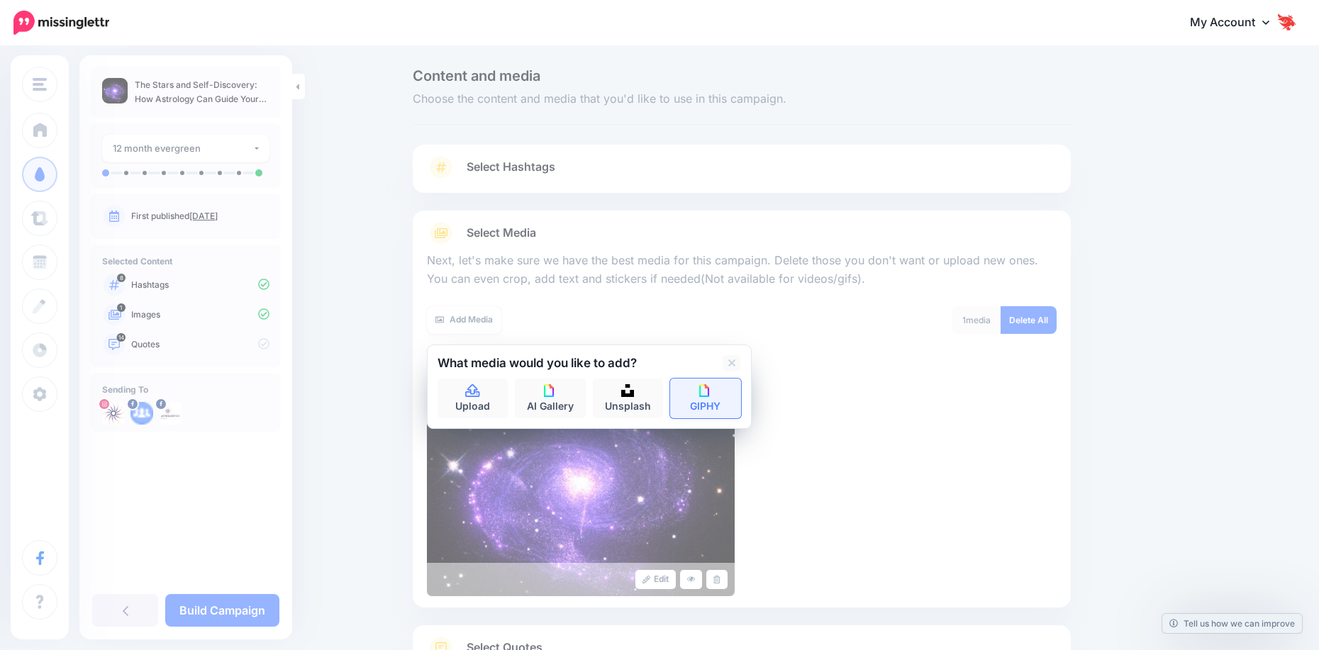
click at [706, 400] on link "GIPHY" at bounding box center [705, 399] width 71 height 40
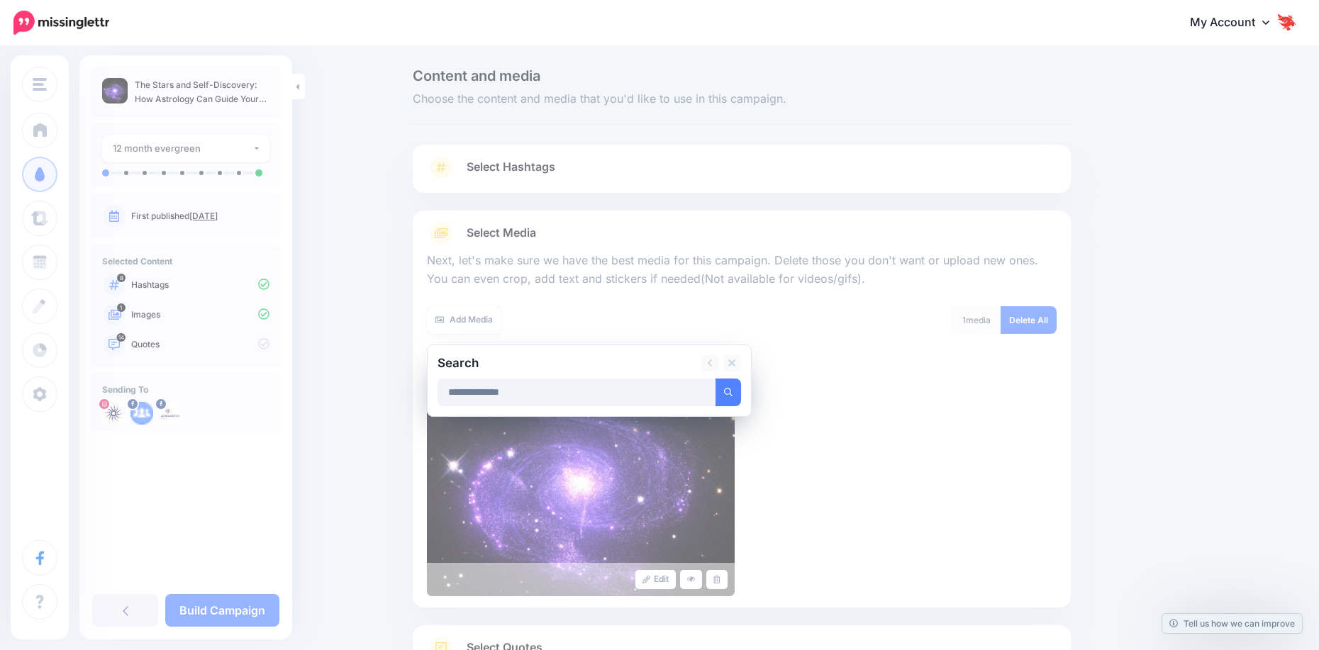
type input "**********"
click at [715, 379] on button "submit" at bounding box center [728, 393] width 26 height 28
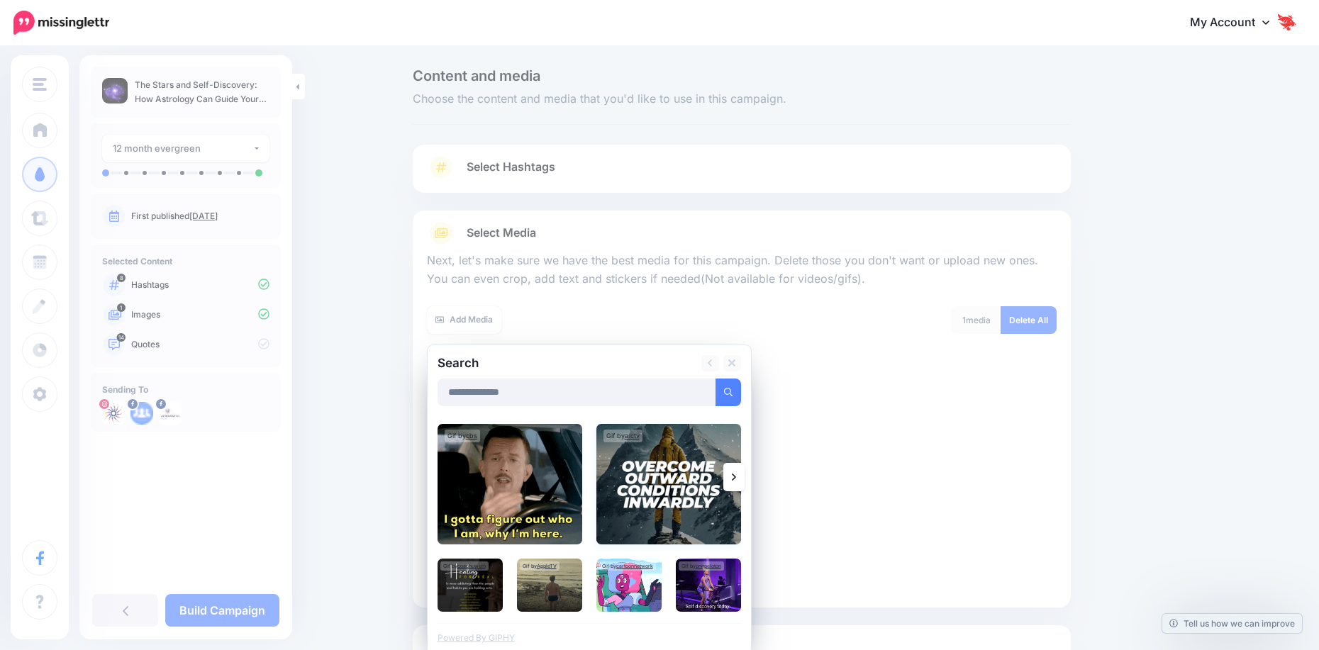
click at [693, 507] on img at bounding box center [668, 484] width 145 height 121
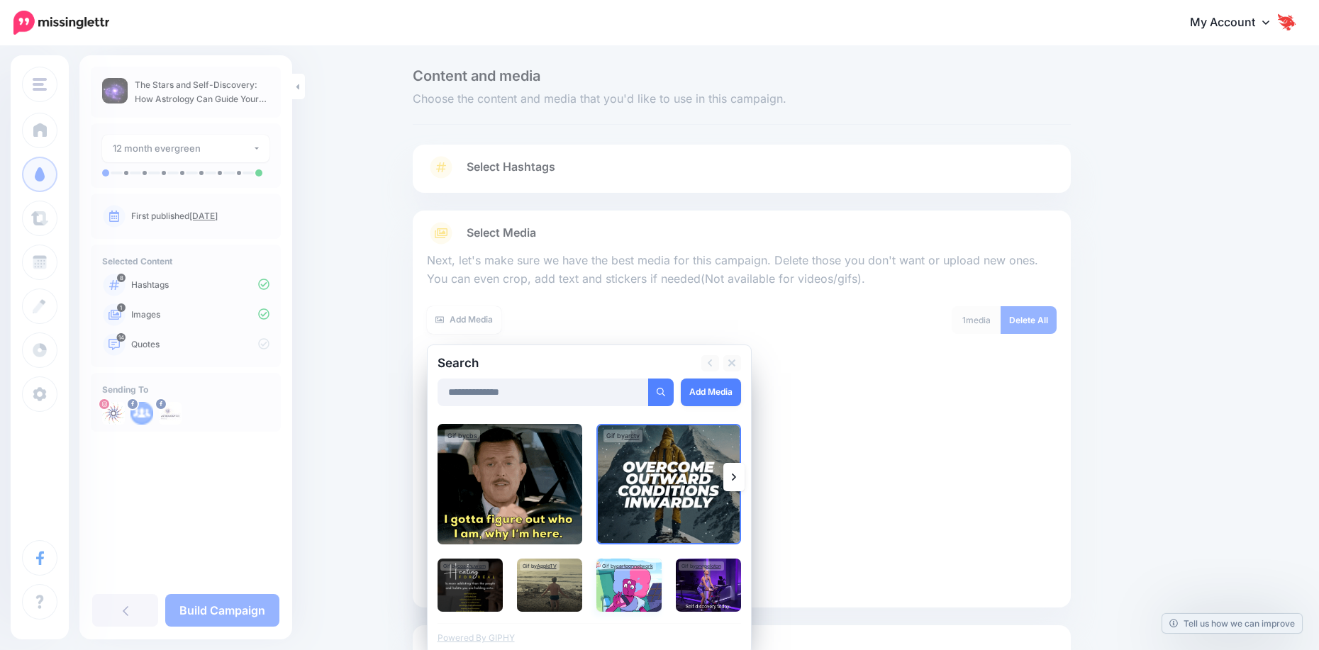
click at [630, 600] on img at bounding box center [628, 585] width 65 height 53
click at [496, 457] on img at bounding box center [509, 484] width 145 height 121
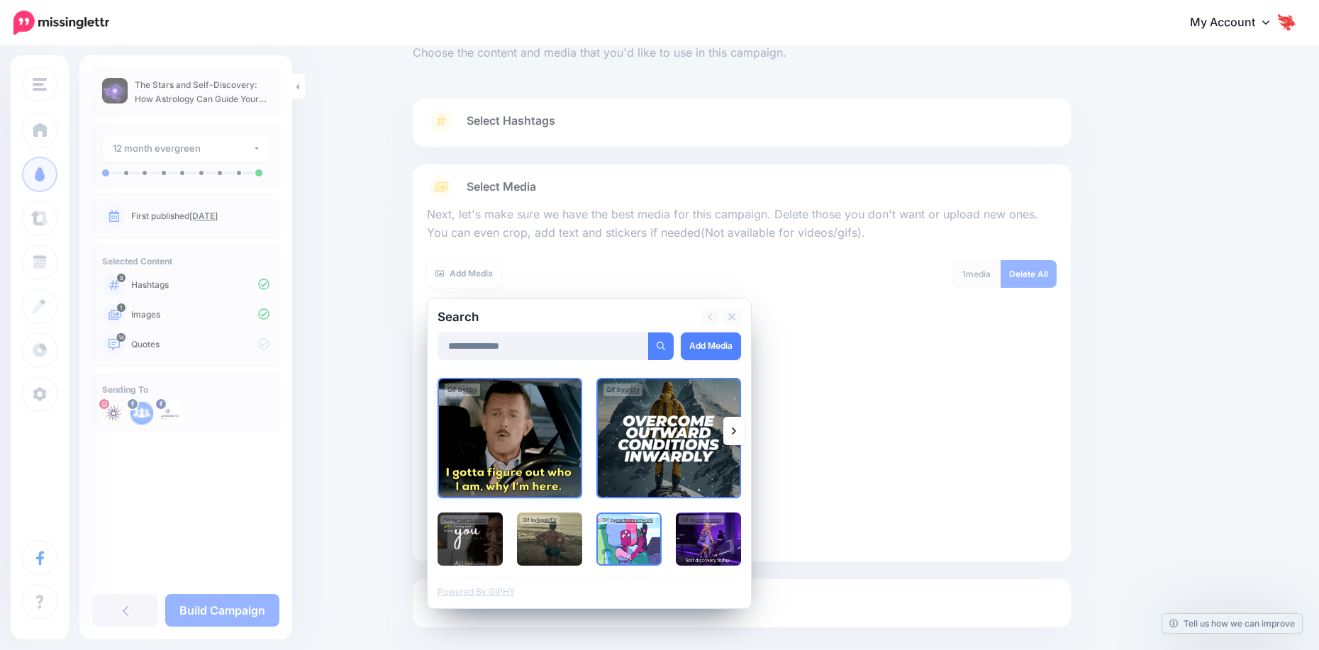
scroll to position [71, 0]
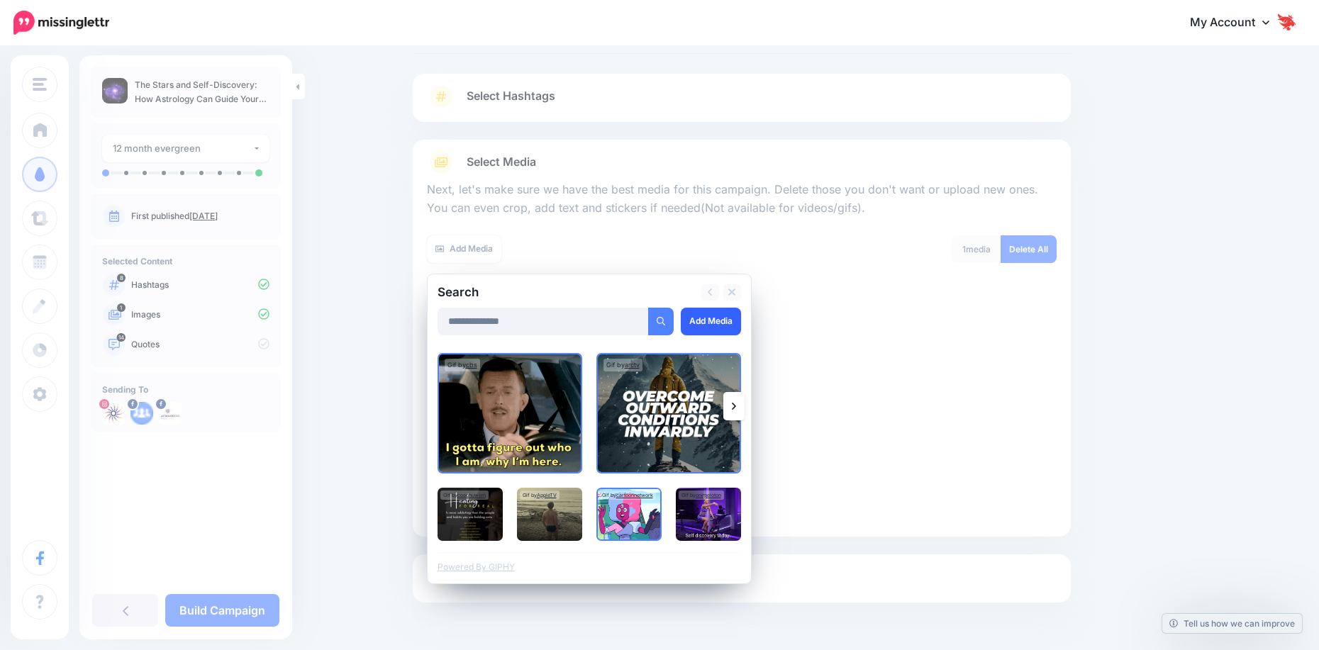
click at [722, 315] on link "Add Media" at bounding box center [711, 322] width 60 height 28
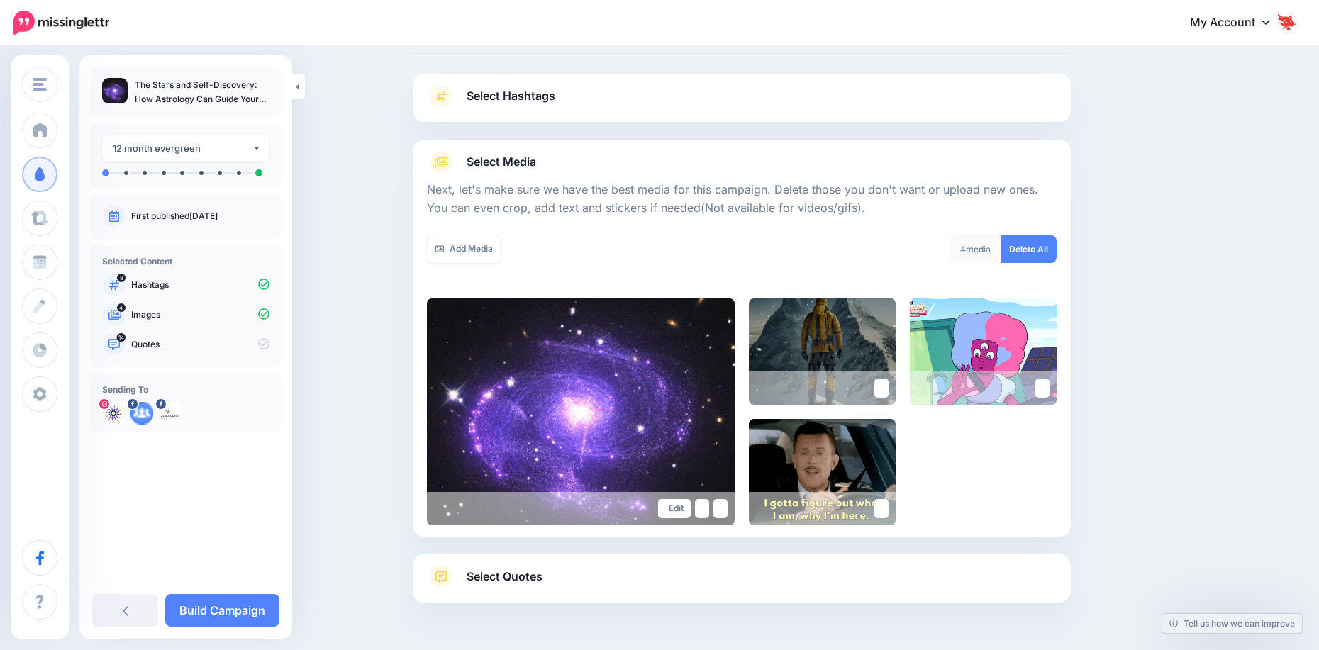
scroll to position [116, 0]
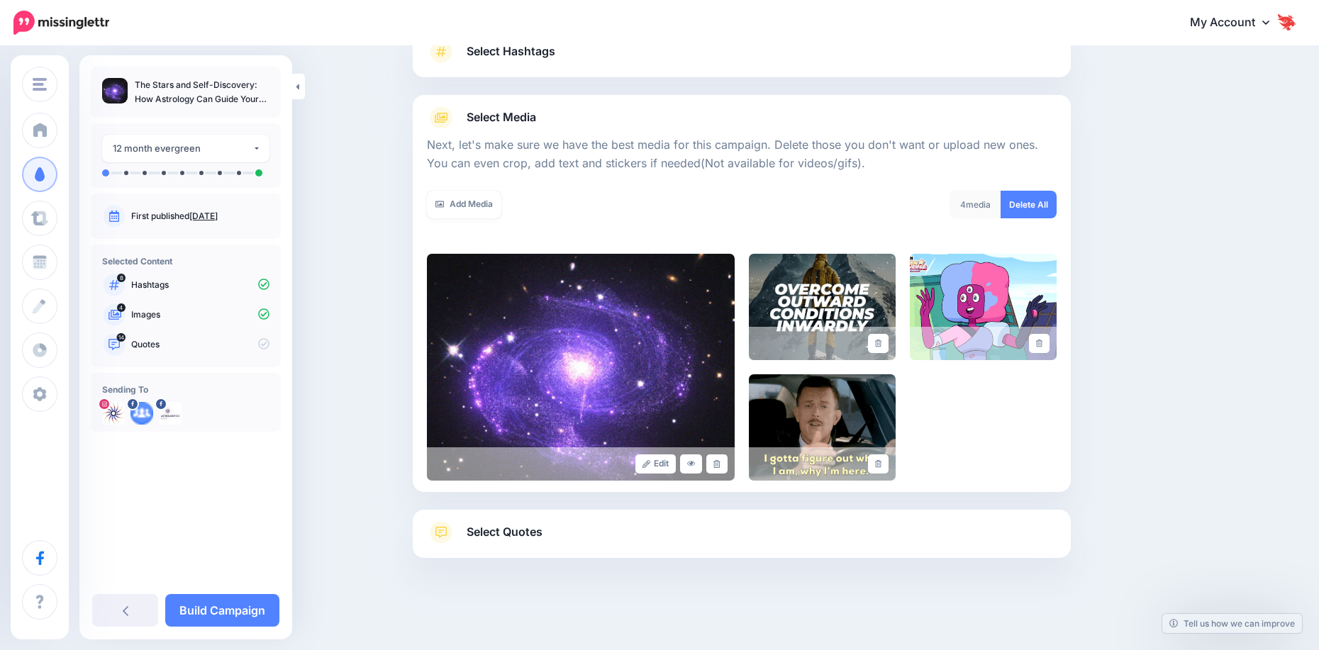
drag, startPoint x: 566, startPoint y: 520, endPoint x: 566, endPoint y: 527, distance: 7.8
click at [566, 520] on div "Select Quotes Choose your favourite quotes or go with our recommendations. The …" at bounding box center [742, 534] width 658 height 48
click at [537, 534] on span "Select Quotes" at bounding box center [505, 532] width 76 height 19
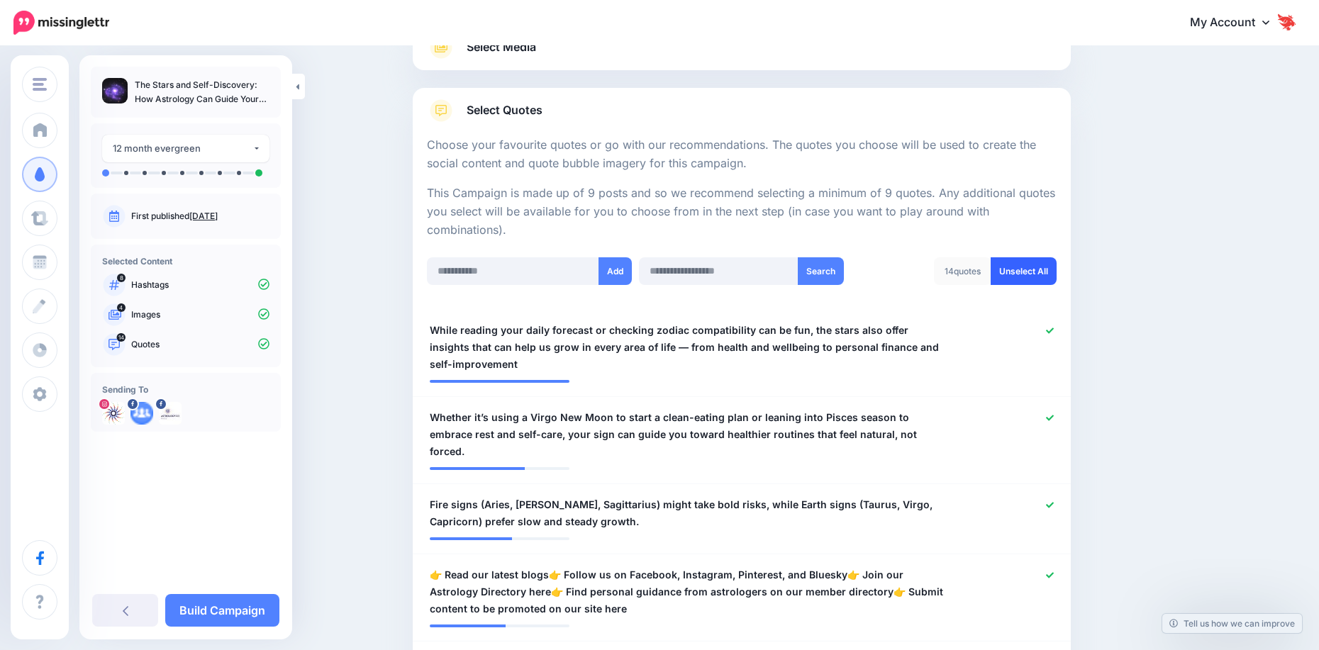
scroll to position [186, 0]
click at [998, 274] on link "Unselect All" at bounding box center [1023, 271] width 66 height 28
drag, startPoint x: 697, startPoint y: 262, endPoint x: 697, endPoint y: 281, distance: 19.1
click at [697, 262] on input "text" at bounding box center [719, 271] width 160 height 28
type input "*"
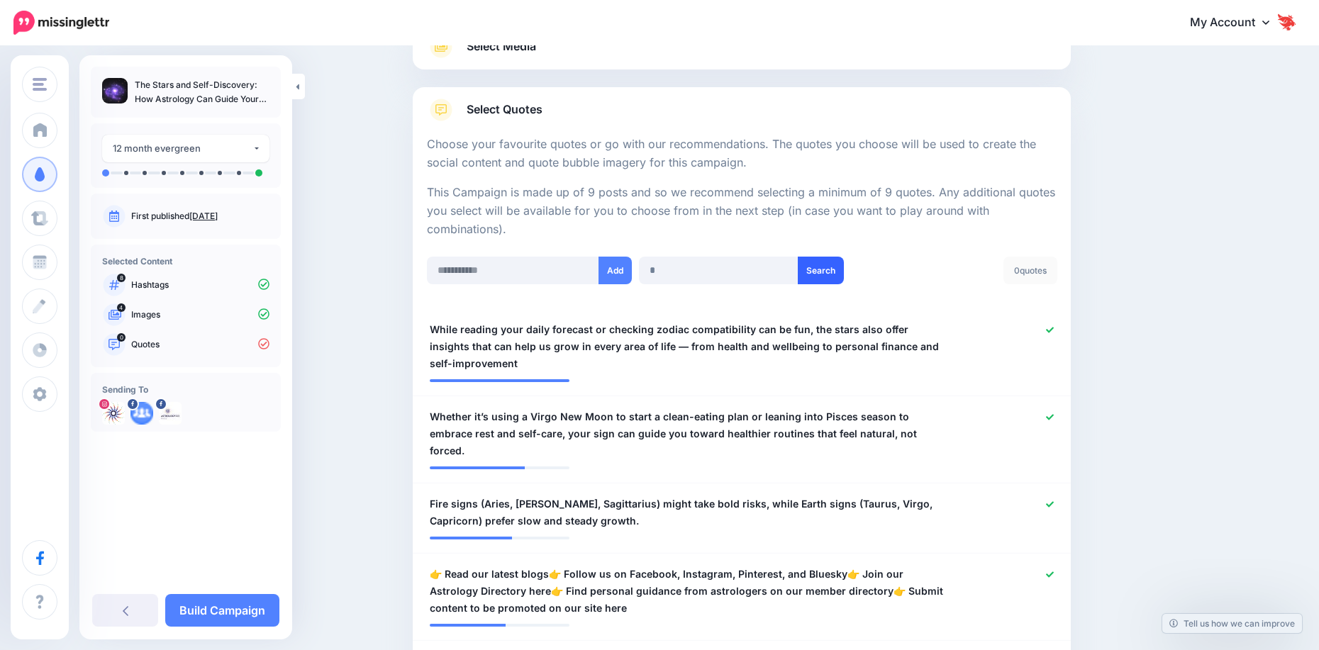
click at [832, 274] on button "Search" at bounding box center [821, 271] width 46 height 28
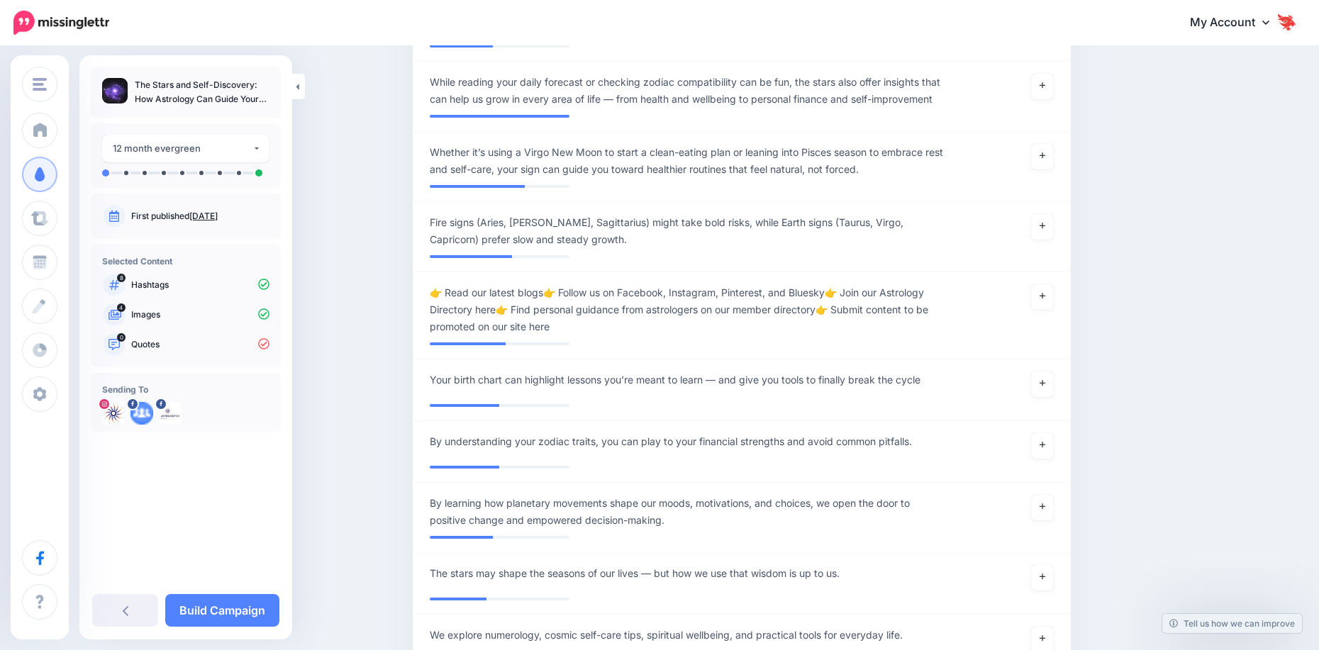
scroll to position [0, 0]
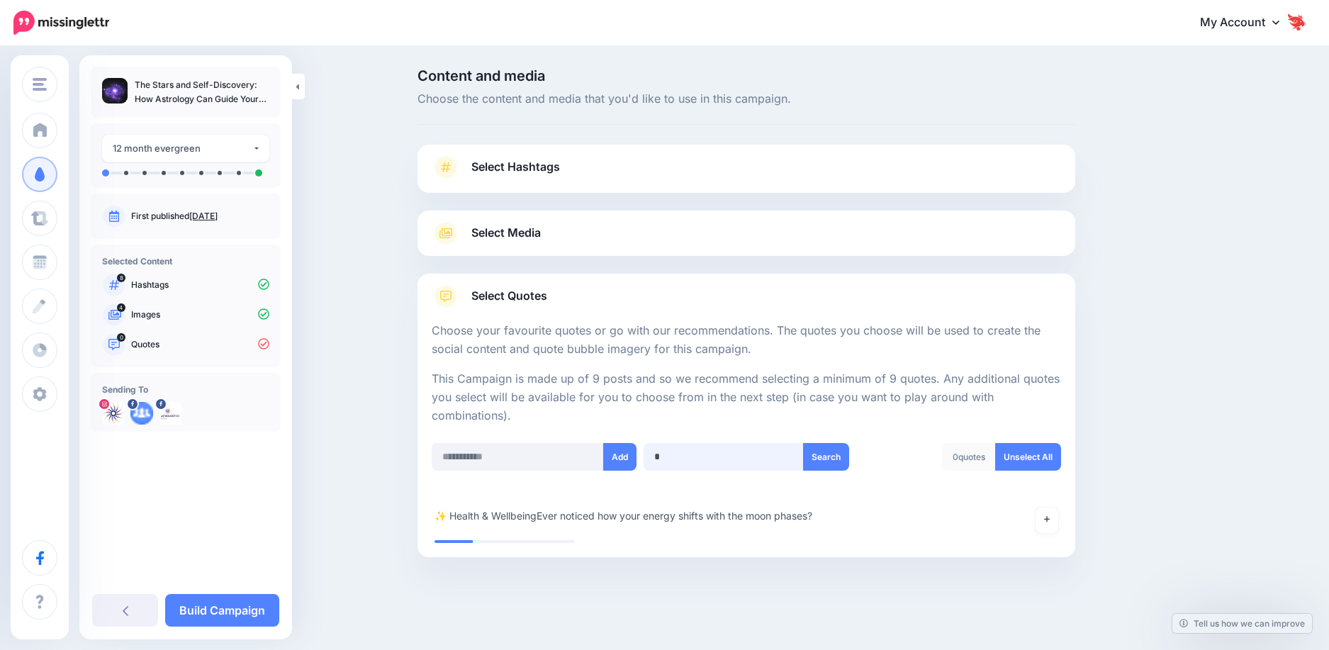
click at [786, 454] on input "*" at bounding box center [724, 457] width 160 height 28
click at [822, 459] on button "Search" at bounding box center [826, 457] width 46 height 28
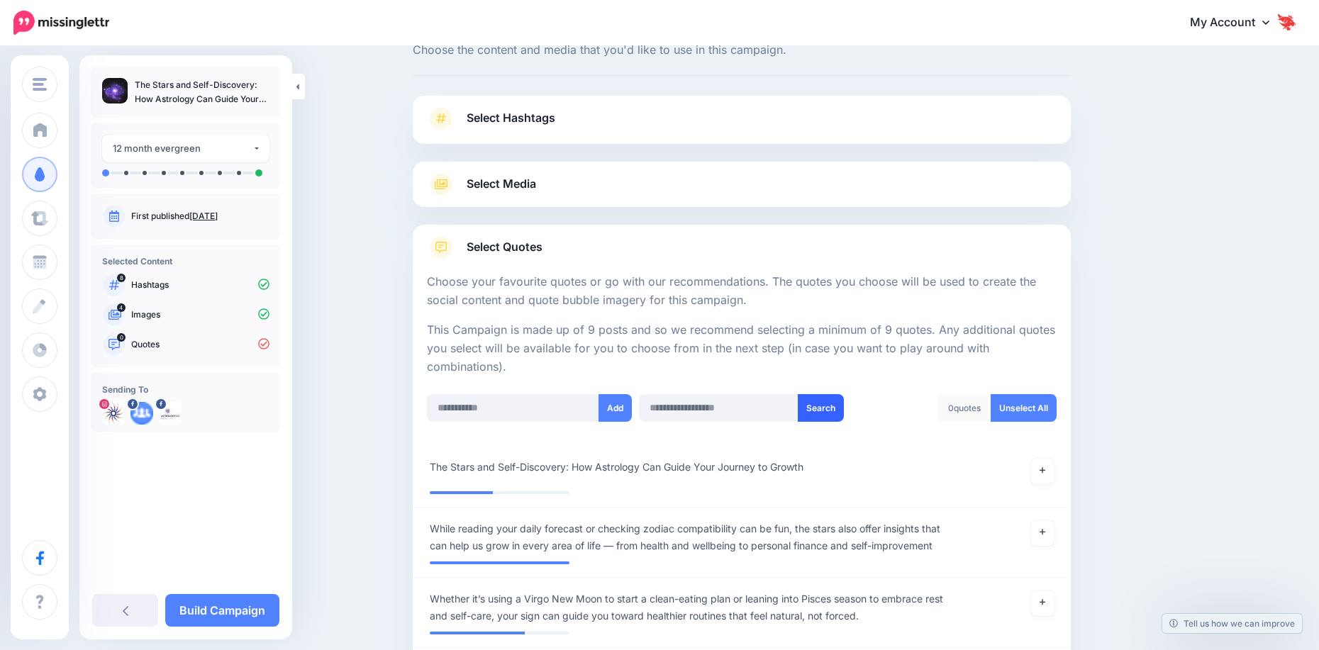
scroll to position [71, 0]
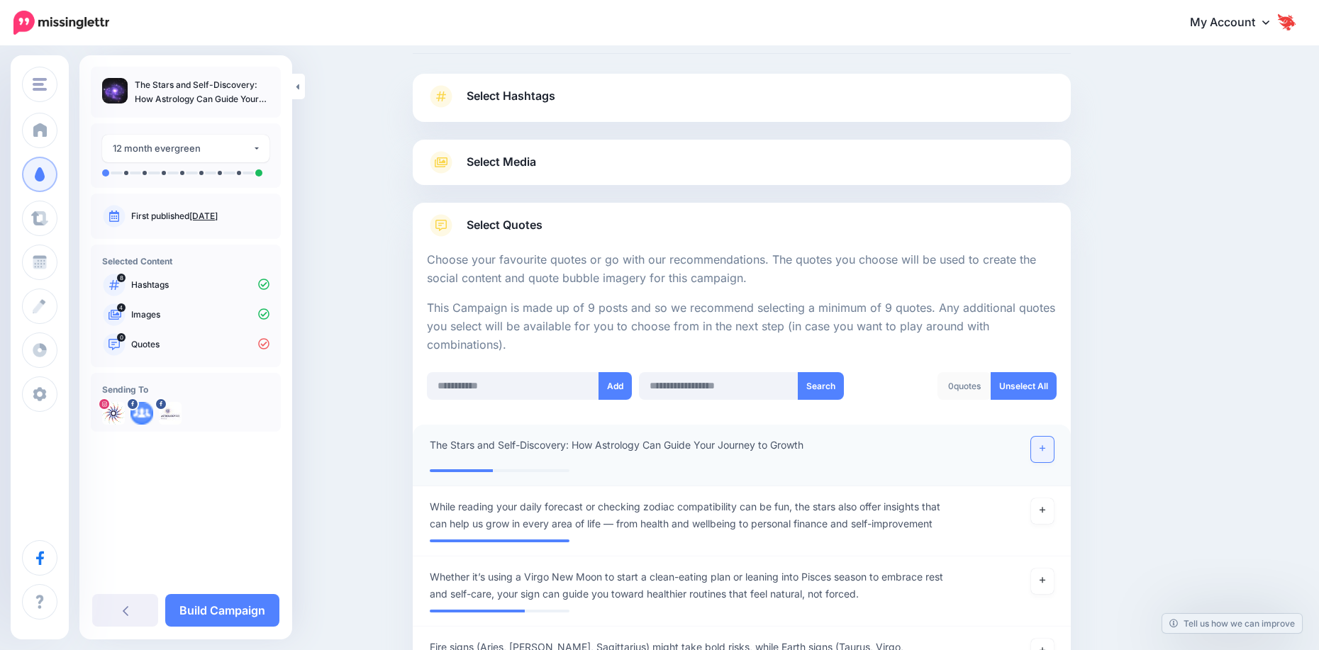
click at [1052, 453] on link at bounding box center [1042, 450] width 23 height 26
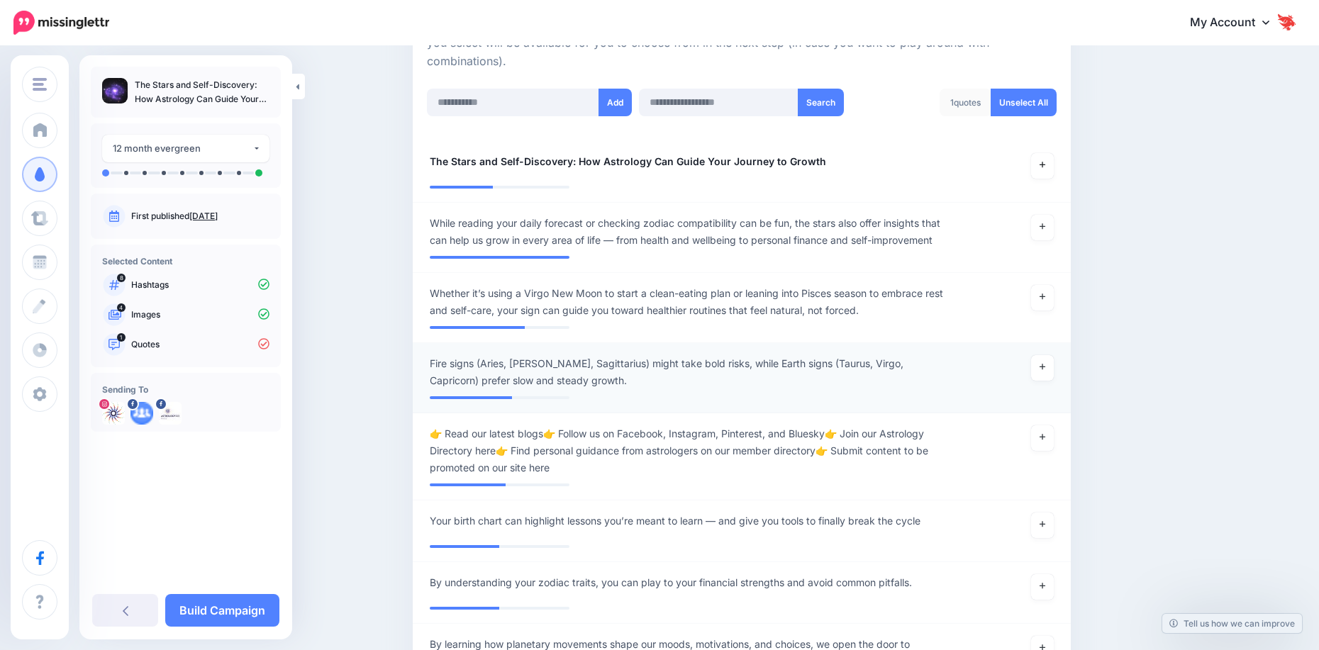
scroll to position [425, 0]
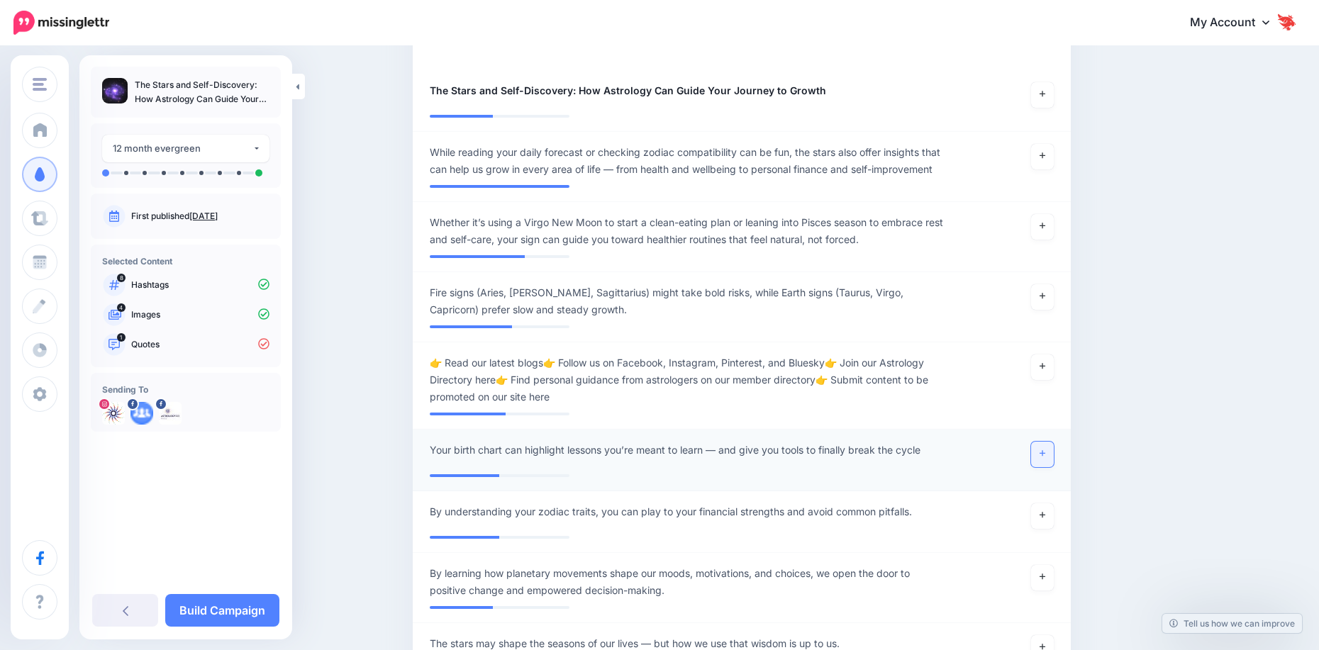
click at [1048, 459] on link at bounding box center [1042, 455] width 23 height 26
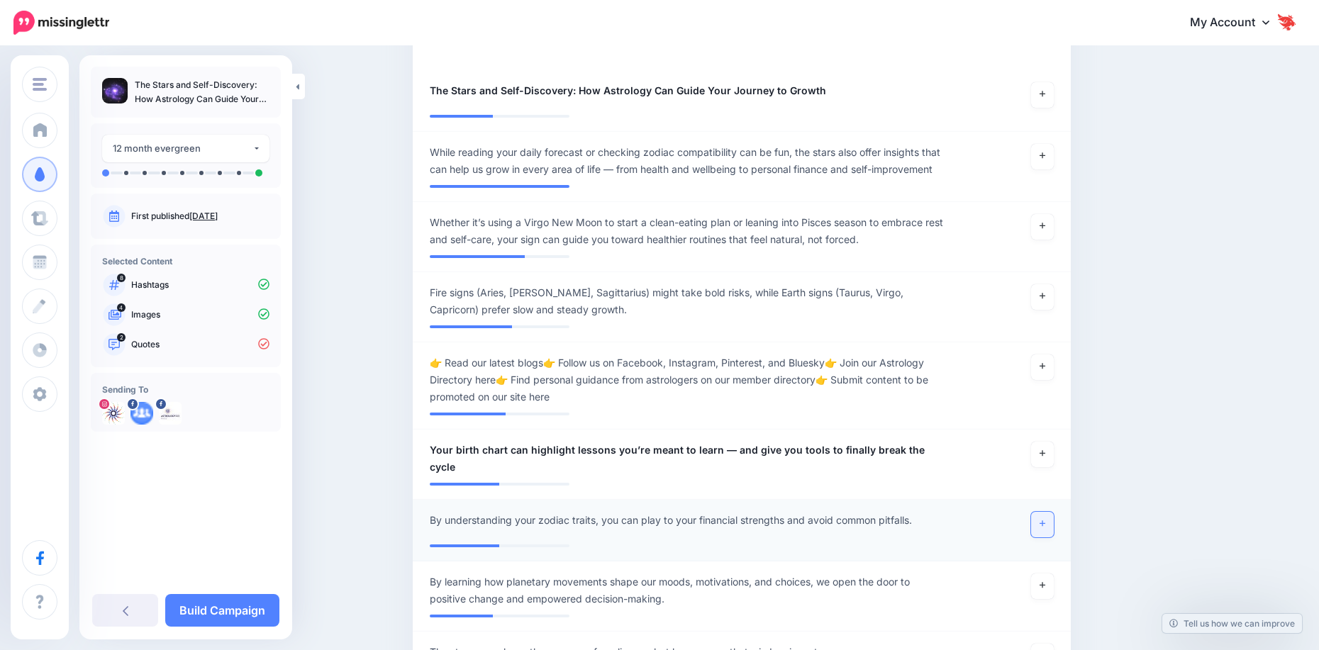
click at [1041, 525] on link at bounding box center [1042, 525] width 23 height 26
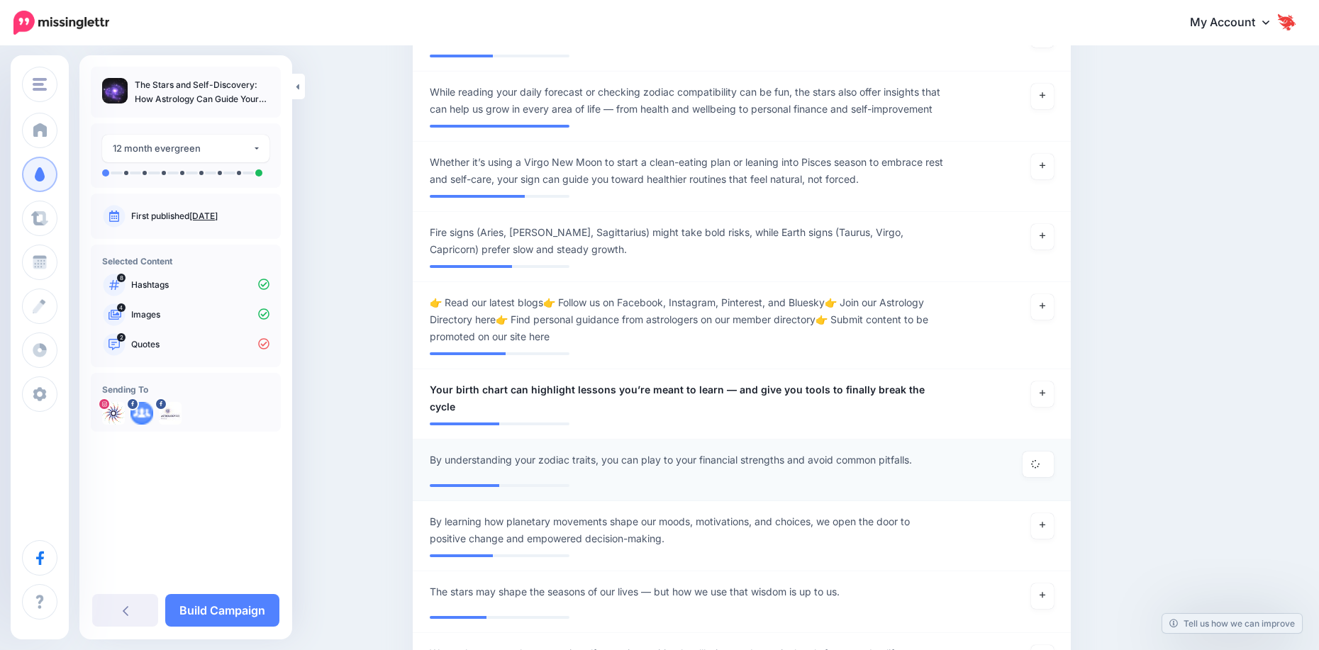
scroll to position [567, 0]
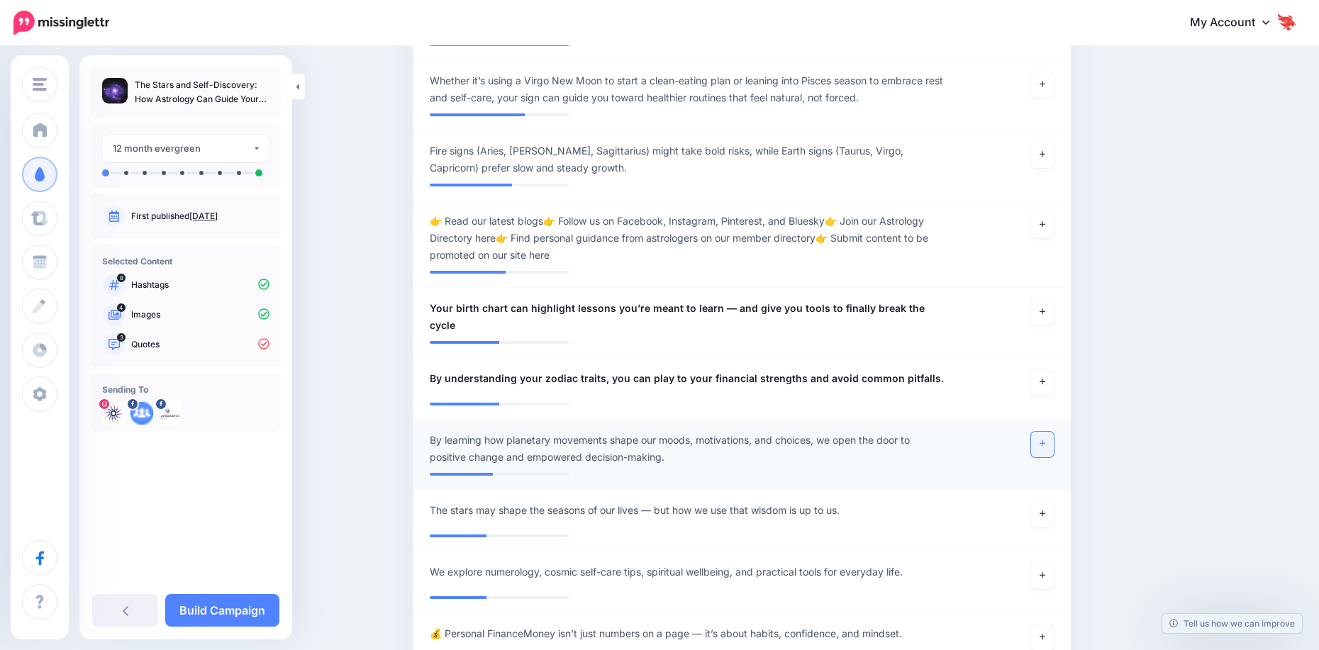
click at [1040, 438] on link at bounding box center [1042, 445] width 23 height 26
click at [1044, 512] on link at bounding box center [1042, 515] width 23 height 26
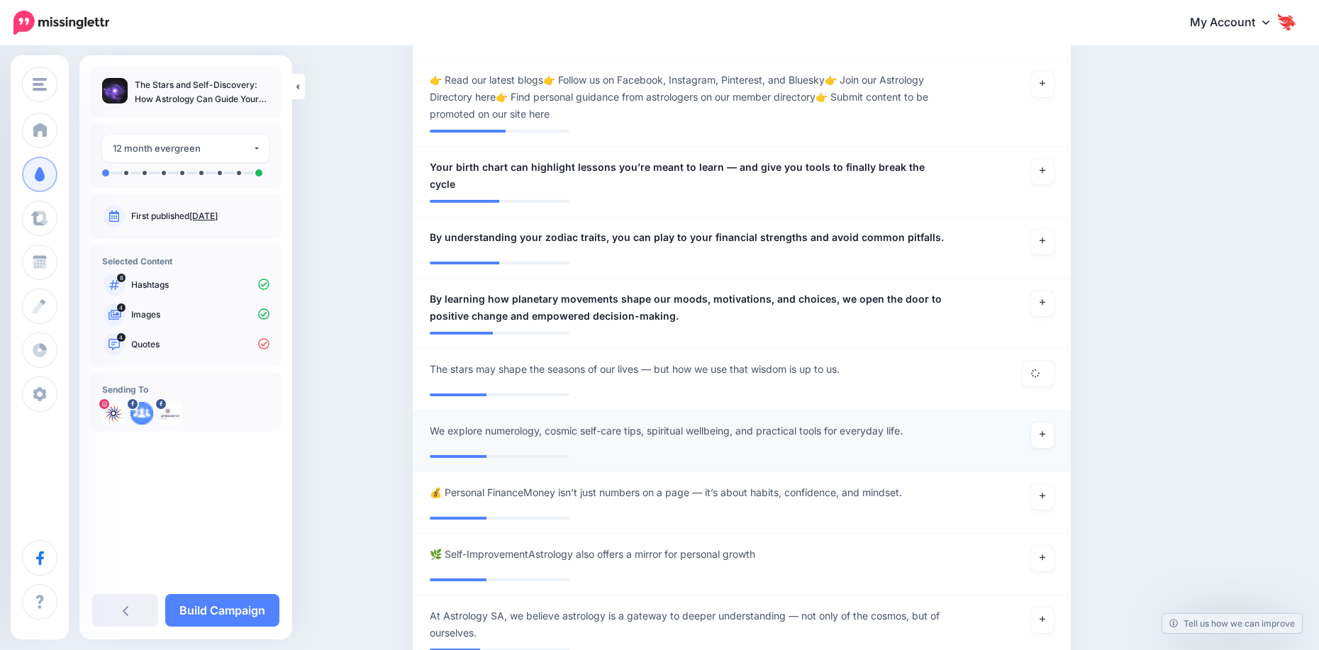
scroll to position [709, 0]
click at [1043, 427] on link at bounding box center [1042, 435] width 23 height 26
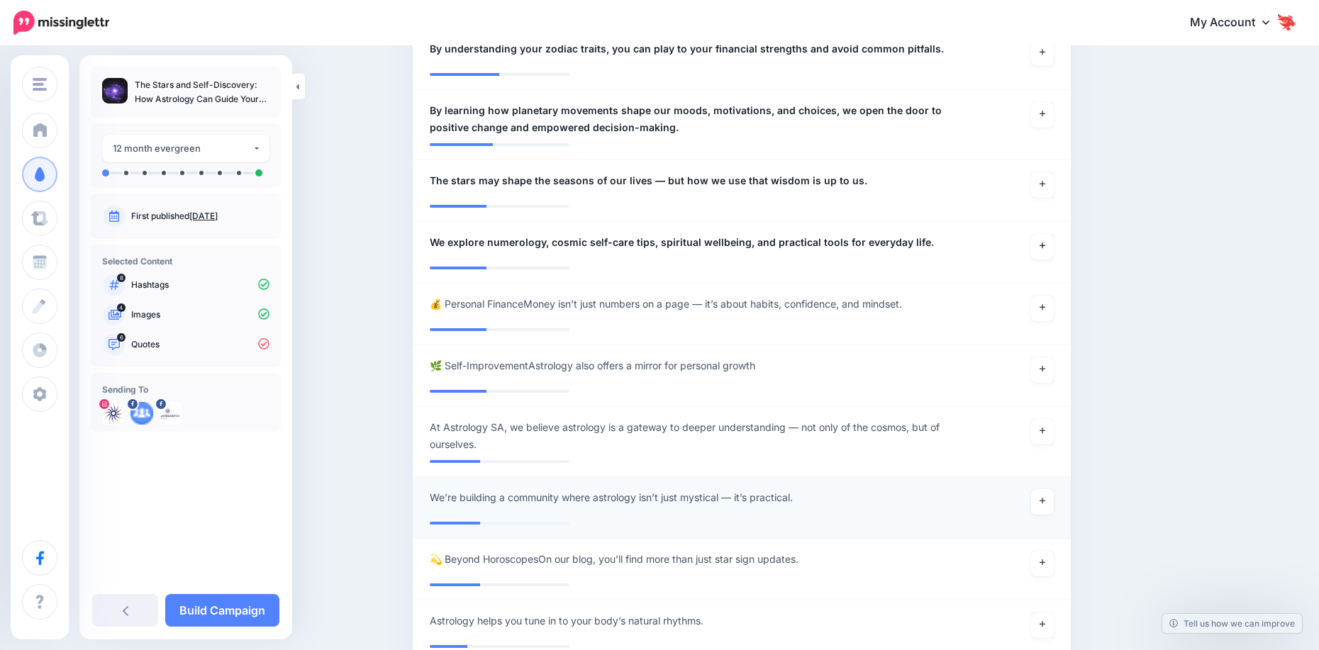
scroll to position [993, 0]
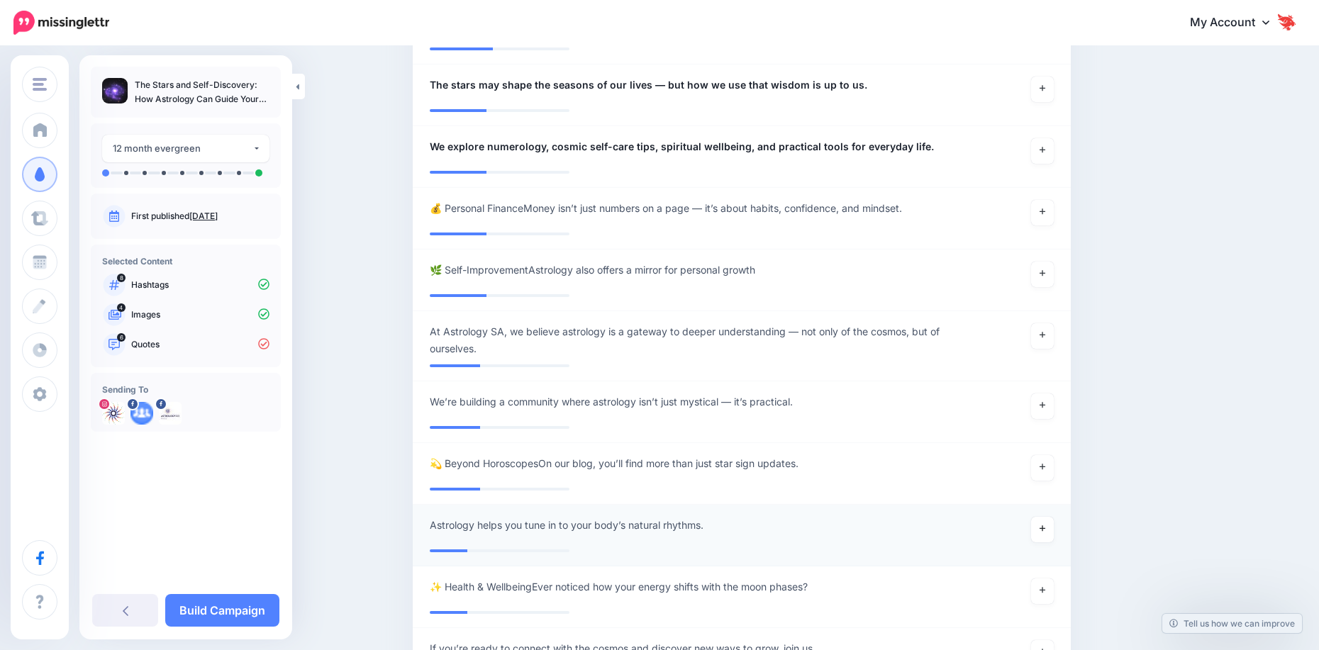
drag, startPoint x: 1049, startPoint y: 522, endPoint x: 995, endPoint y: 531, distance: 54.7
click at [1045, 525] on icon at bounding box center [1042, 529] width 6 height 8
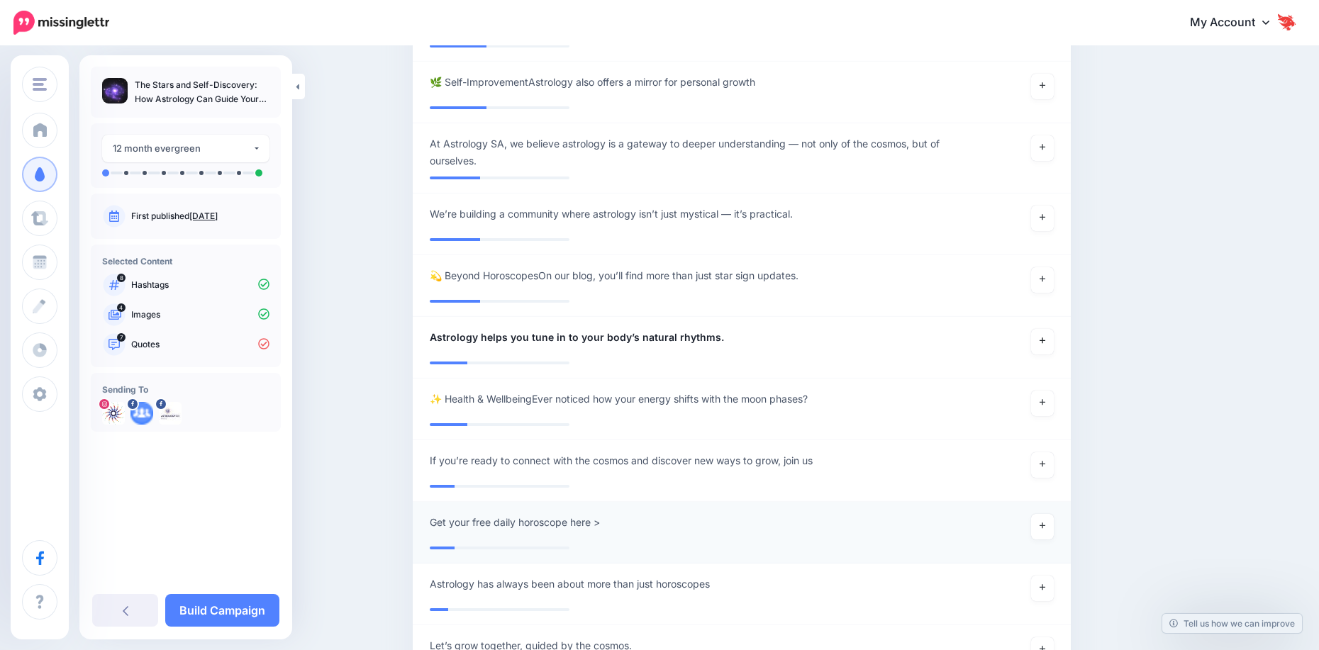
scroll to position [1205, 0]
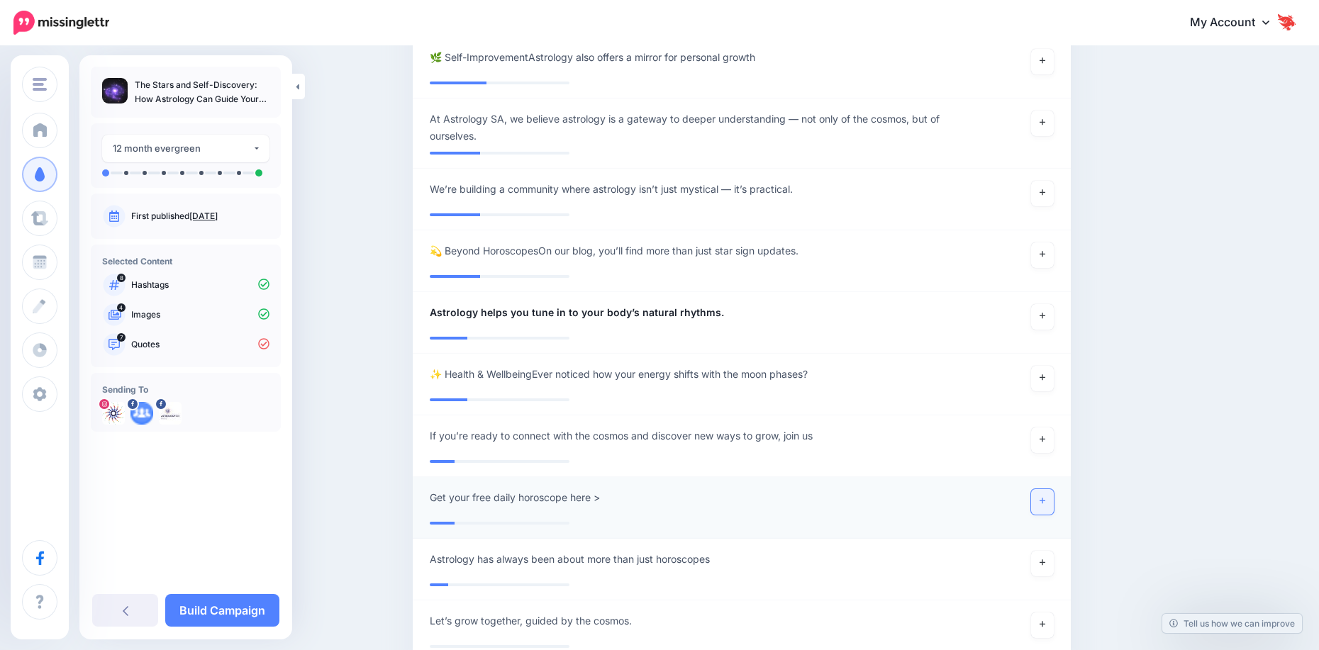
click at [1051, 496] on link at bounding box center [1042, 502] width 23 height 26
click at [1038, 558] on link at bounding box center [1042, 564] width 23 height 26
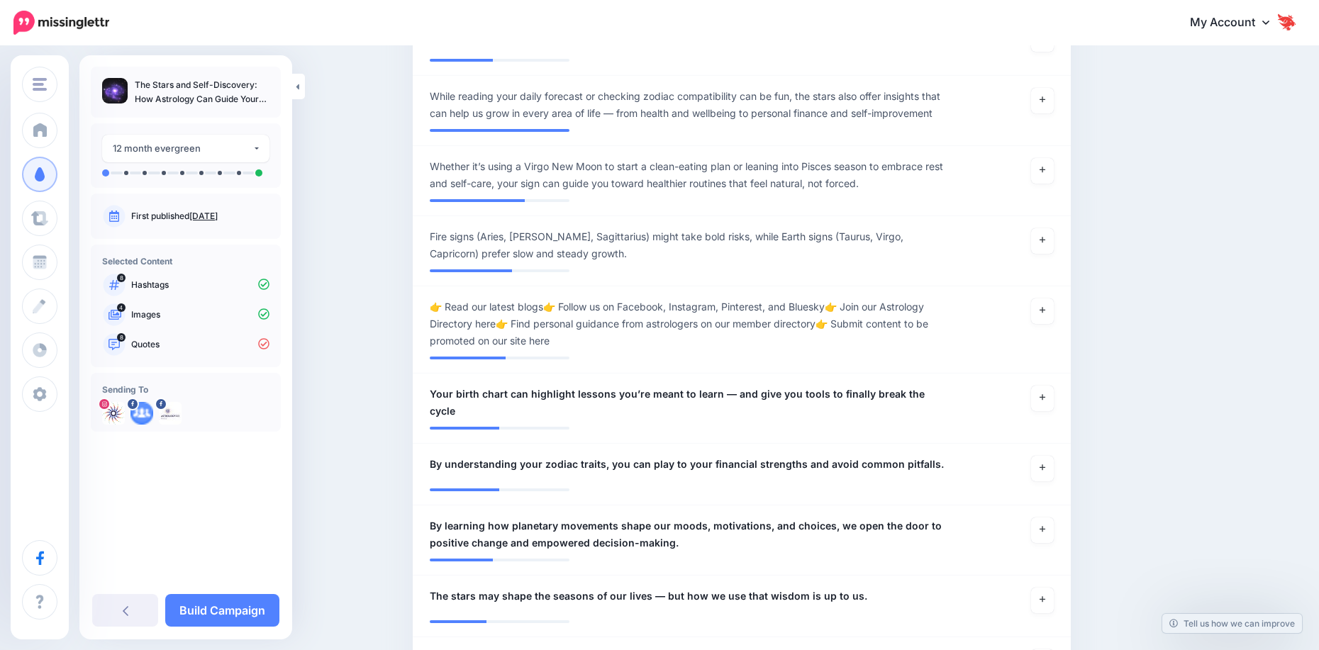
scroll to position [308, 0]
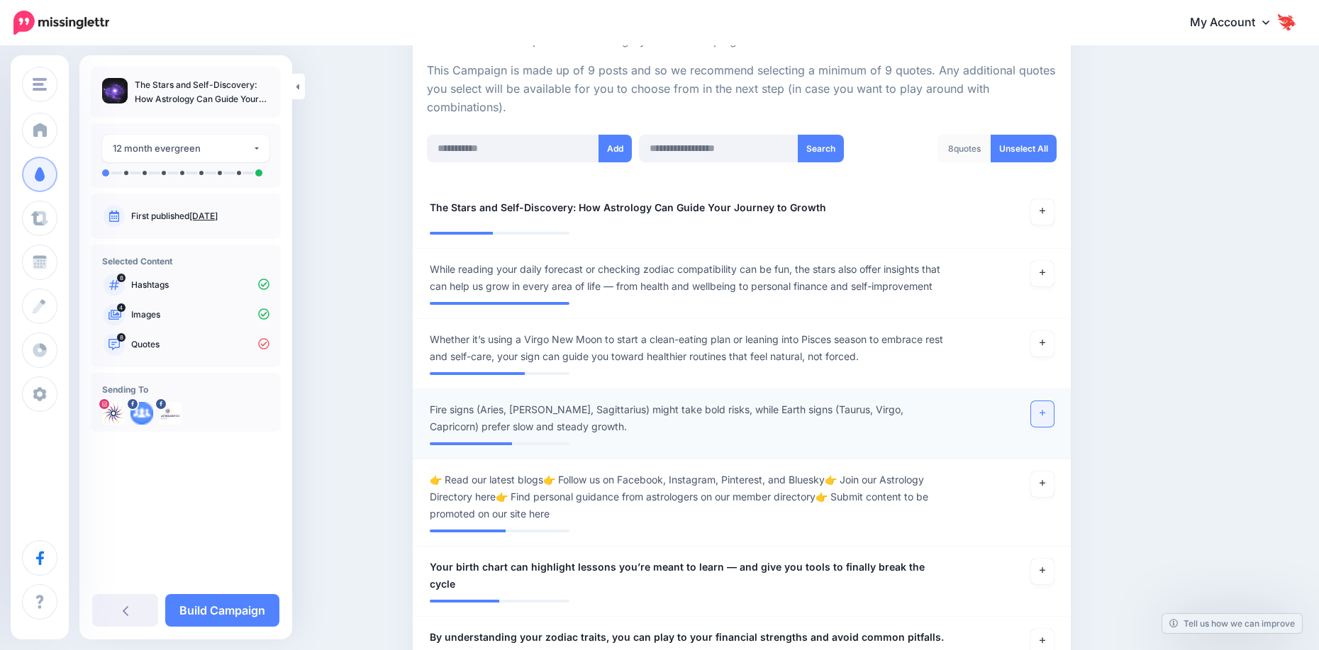
click at [1054, 419] on link at bounding box center [1042, 414] width 23 height 26
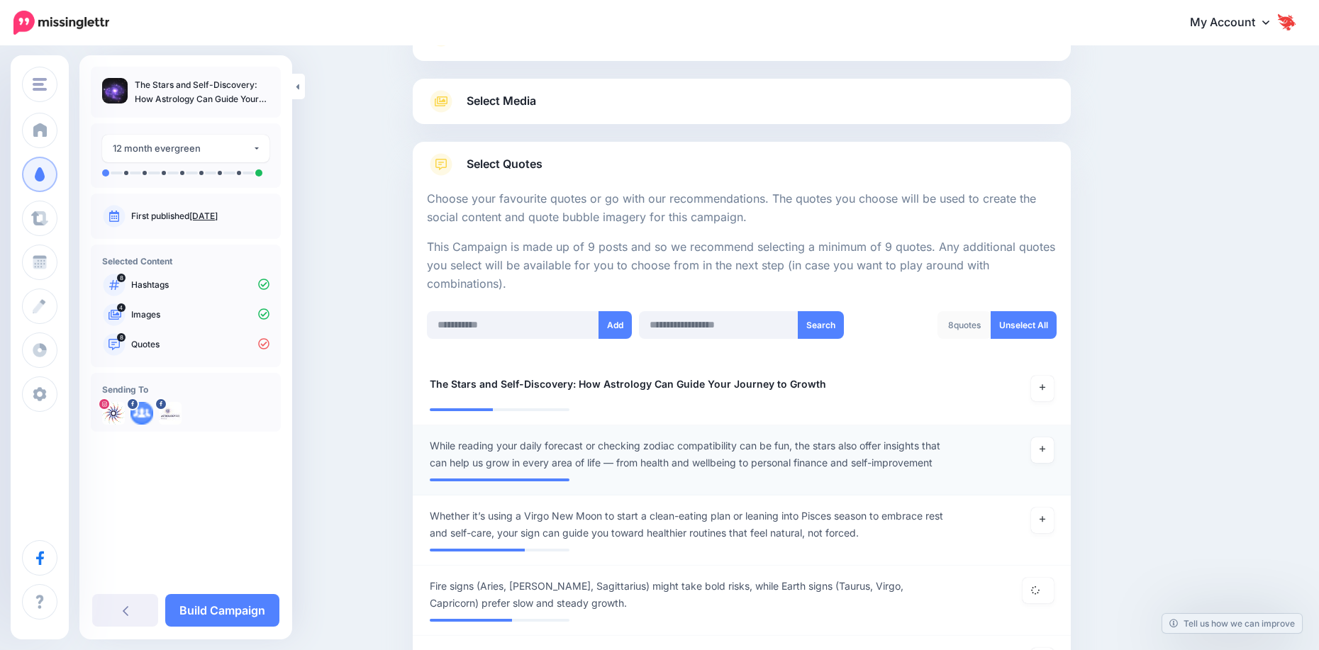
scroll to position [96, 0]
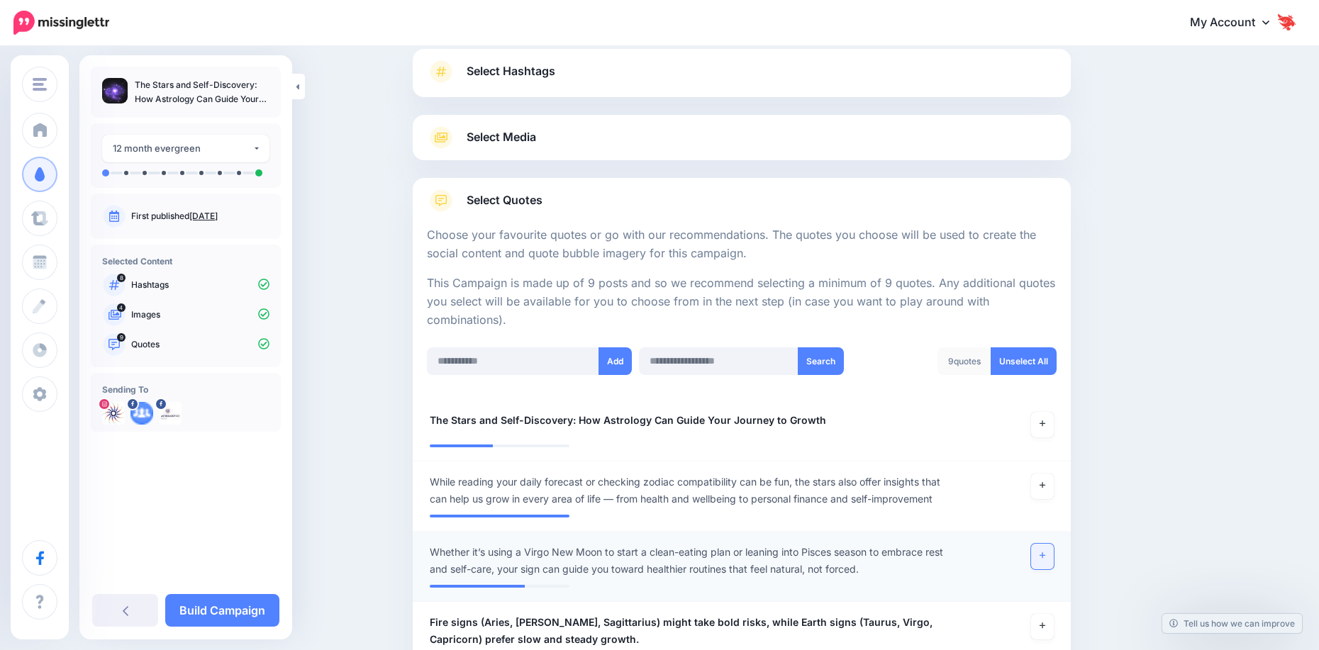
click at [1045, 553] on icon at bounding box center [1042, 556] width 6 height 8
click at [243, 617] on link "Build Campaign" at bounding box center [222, 610] width 114 height 33
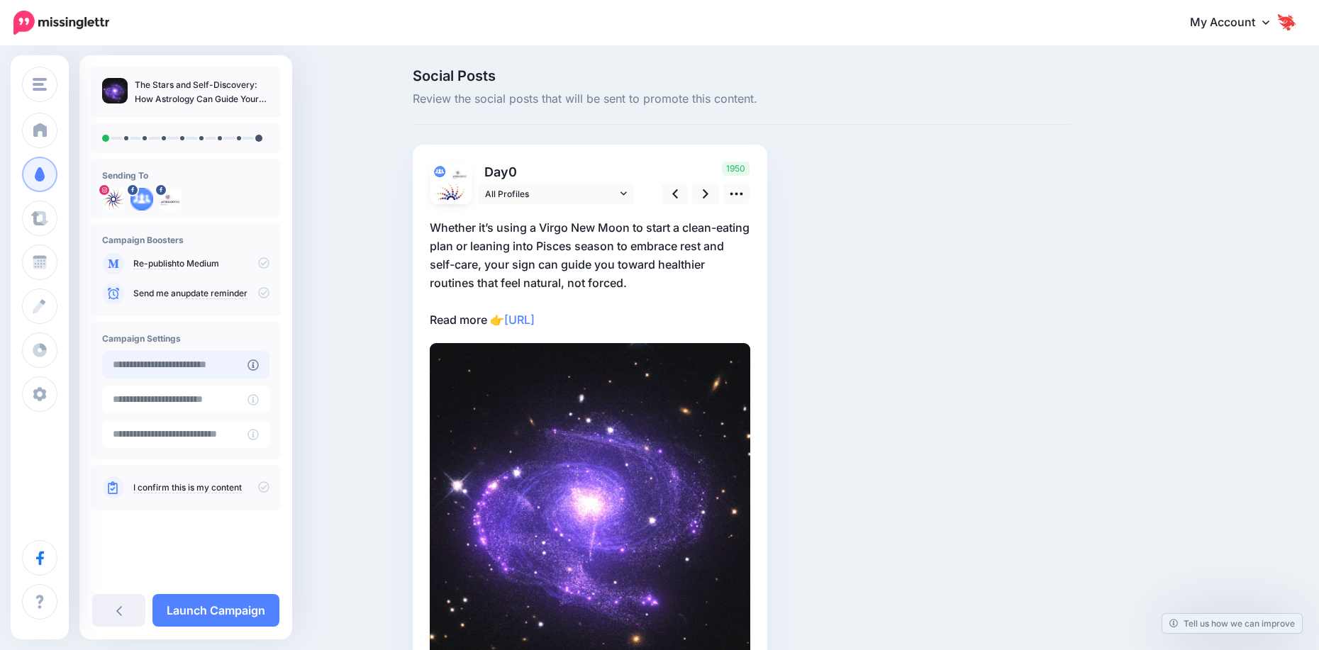
type input "**********"
click at [220, 368] on input "**********" at bounding box center [174, 365] width 145 height 28
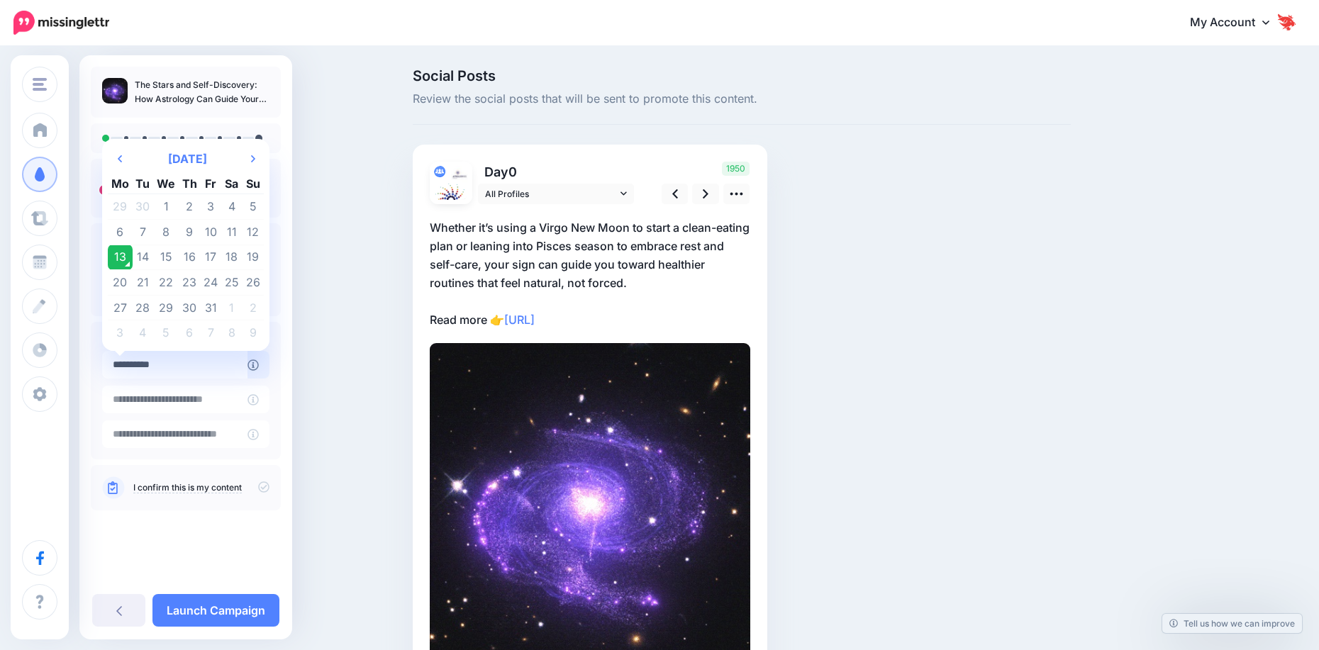
click at [109, 257] on td "13" at bounding box center [120, 258] width 25 height 26
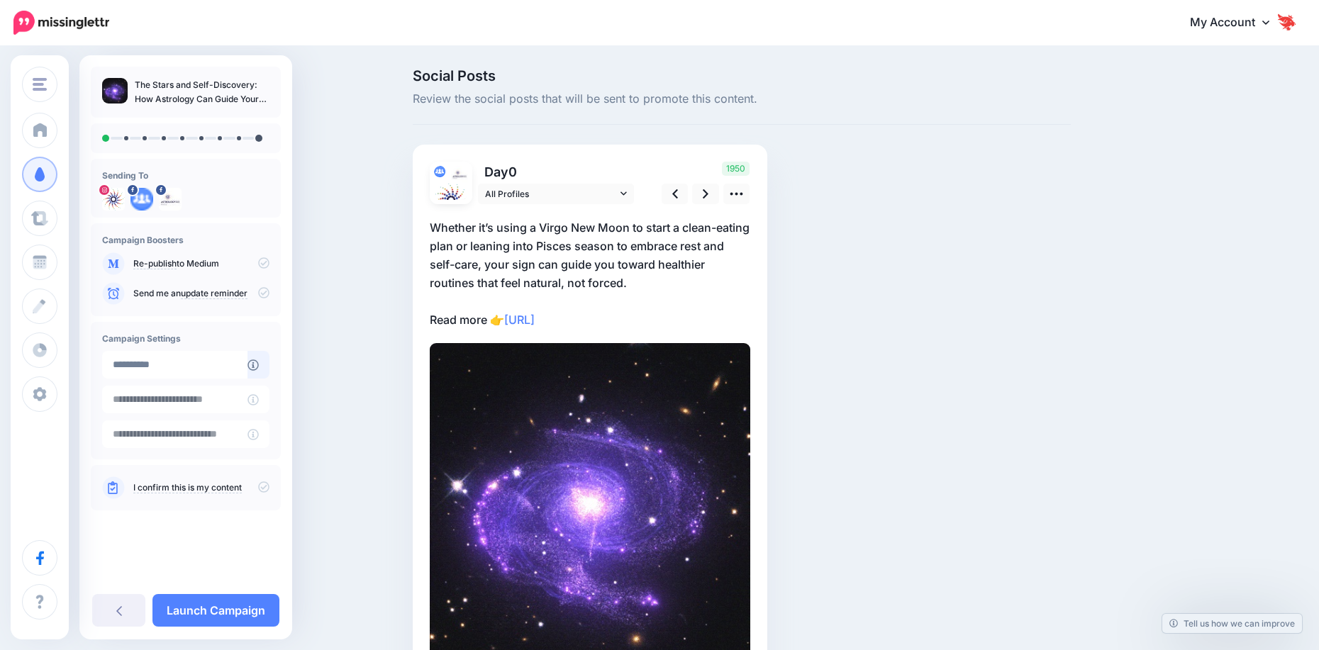
click at [266, 486] on icon at bounding box center [263, 486] width 11 height 11
click at [265, 265] on icon at bounding box center [263, 262] width 11 height 11
click at [260, 264] on icon at bounding box center [263, 262] width 11 height 11
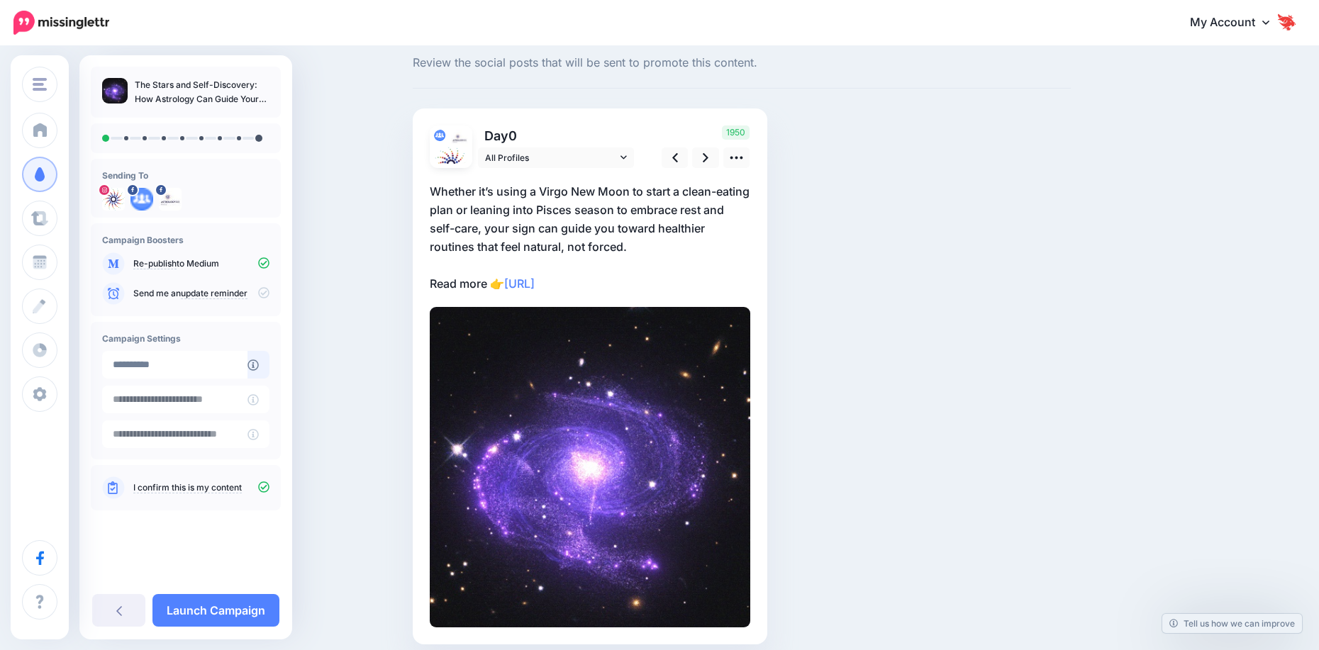
scroll to position [71, 0]
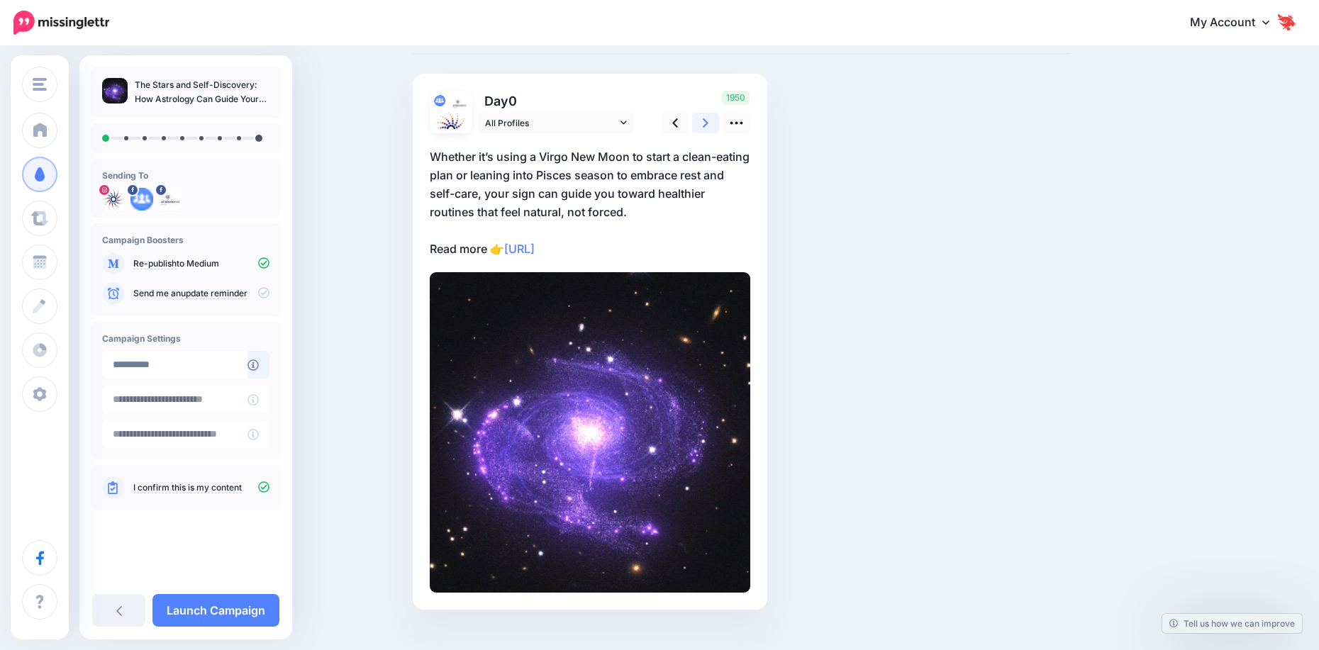
click at [708, 116] on icon at bounding box center [706, 123] width 6 height 15
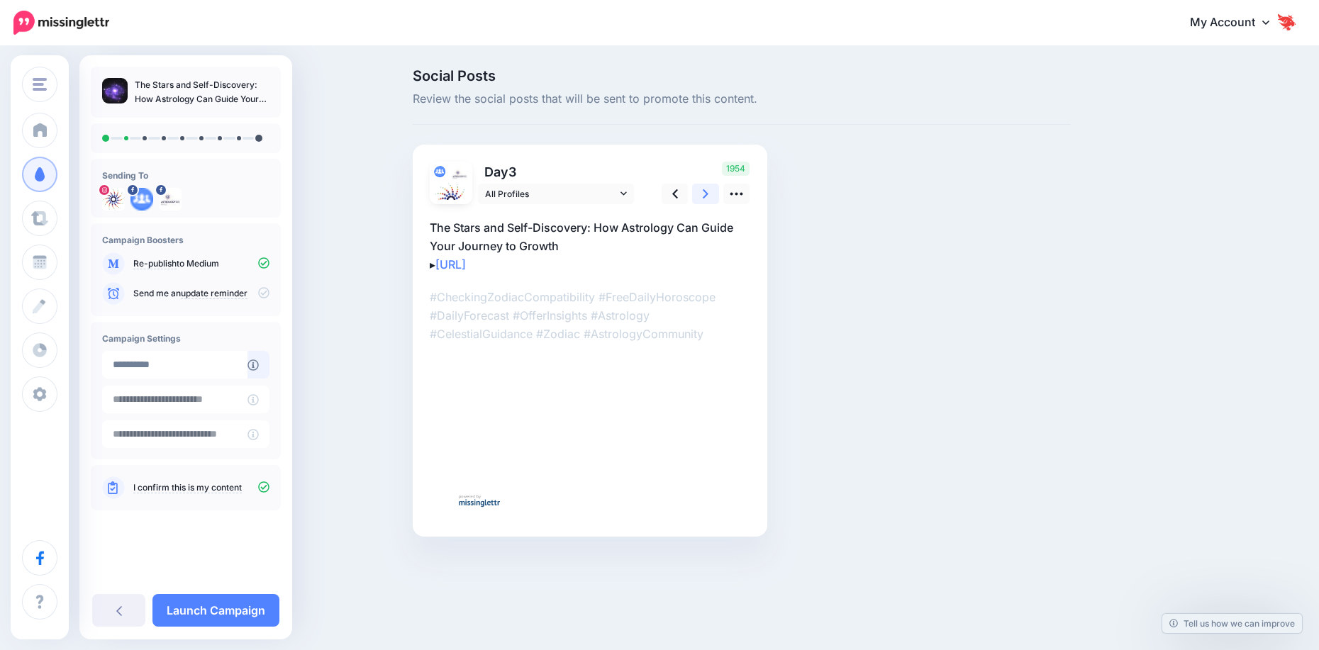
scroll to position [0, 0]
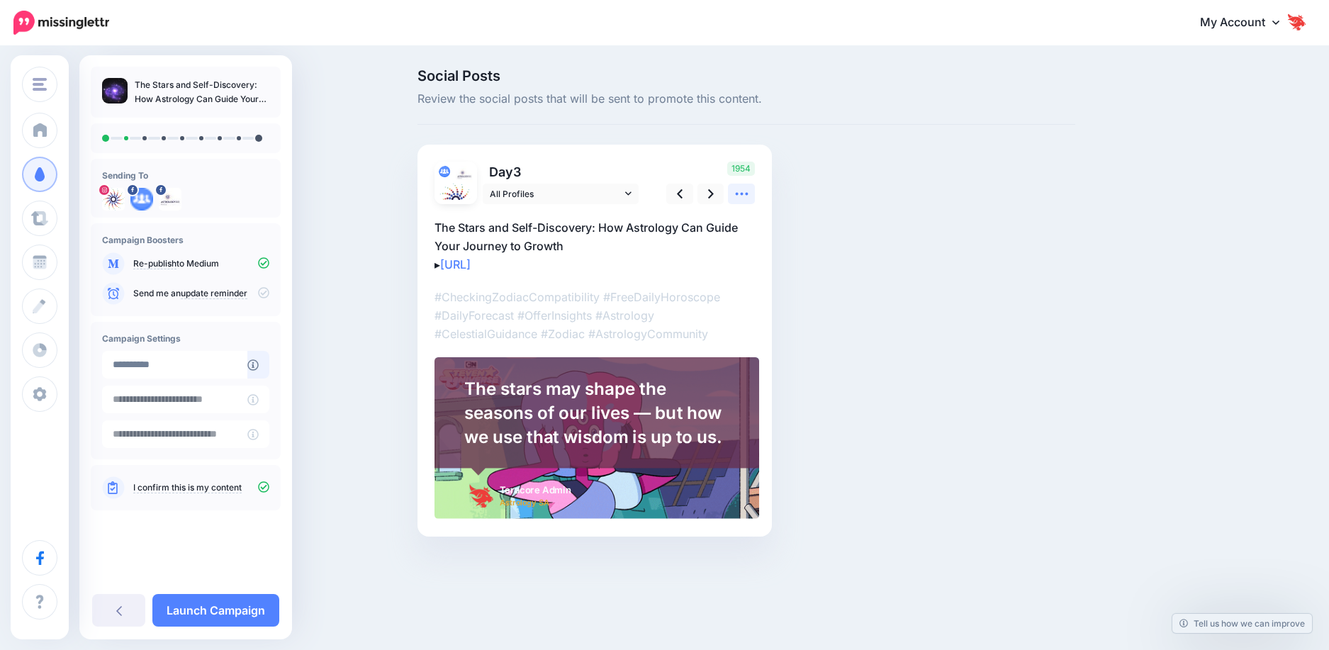
click at [752, 196] on link at bounding box center [741, 194] width 27 height 21
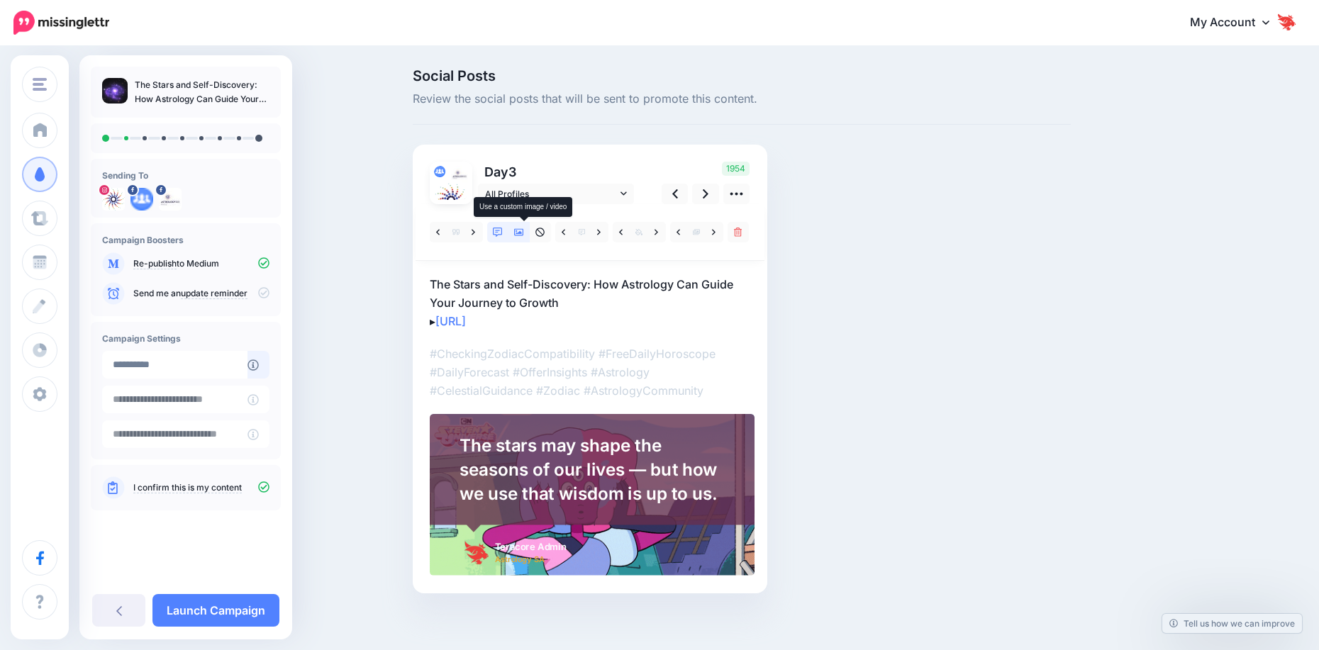
click at [516, 236] on link at bounding box center [518, 232] width 21 height 21
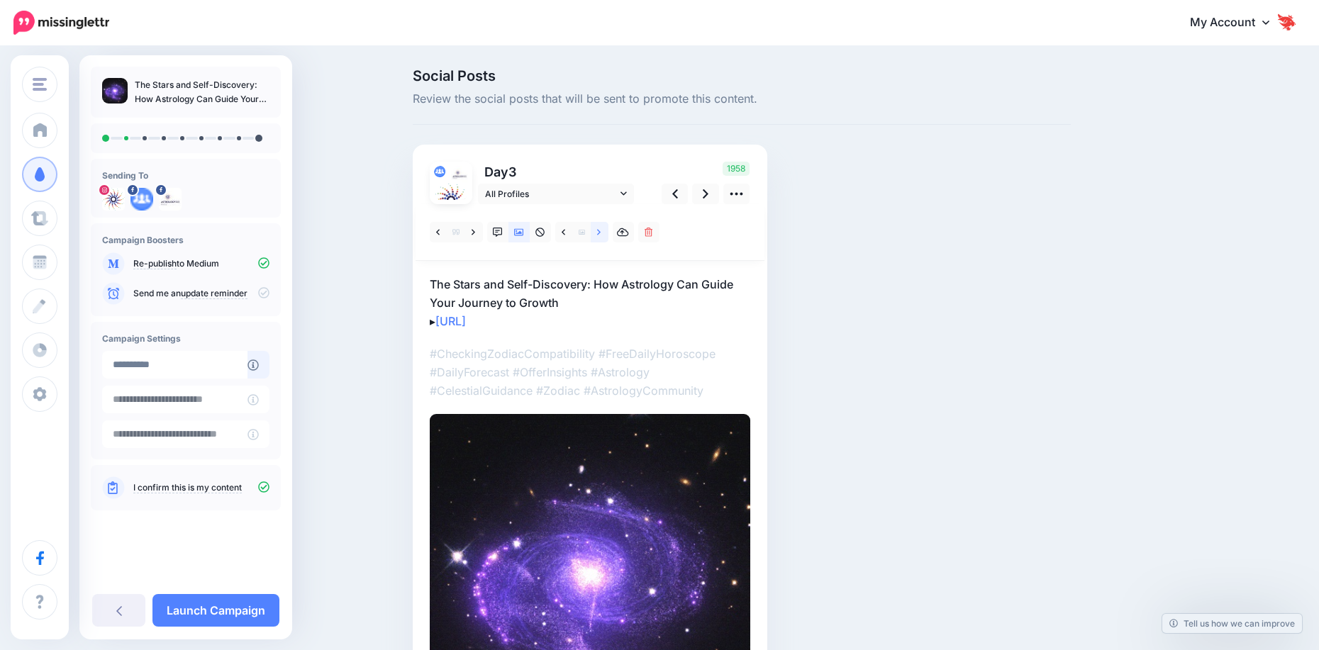
click at [601, 237] on icon at bounding box center [599, 233] width 4 height 10
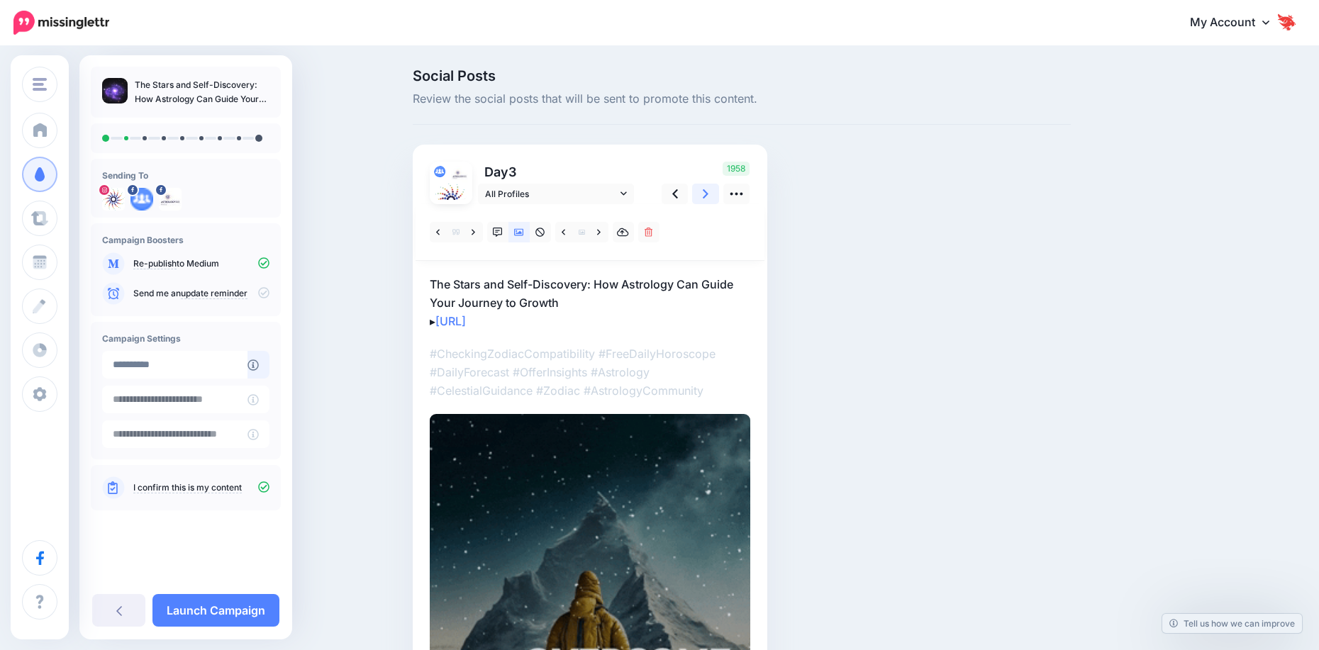
click at [708, 201] on icon at bounding box center [706, 193] width 6 height 15
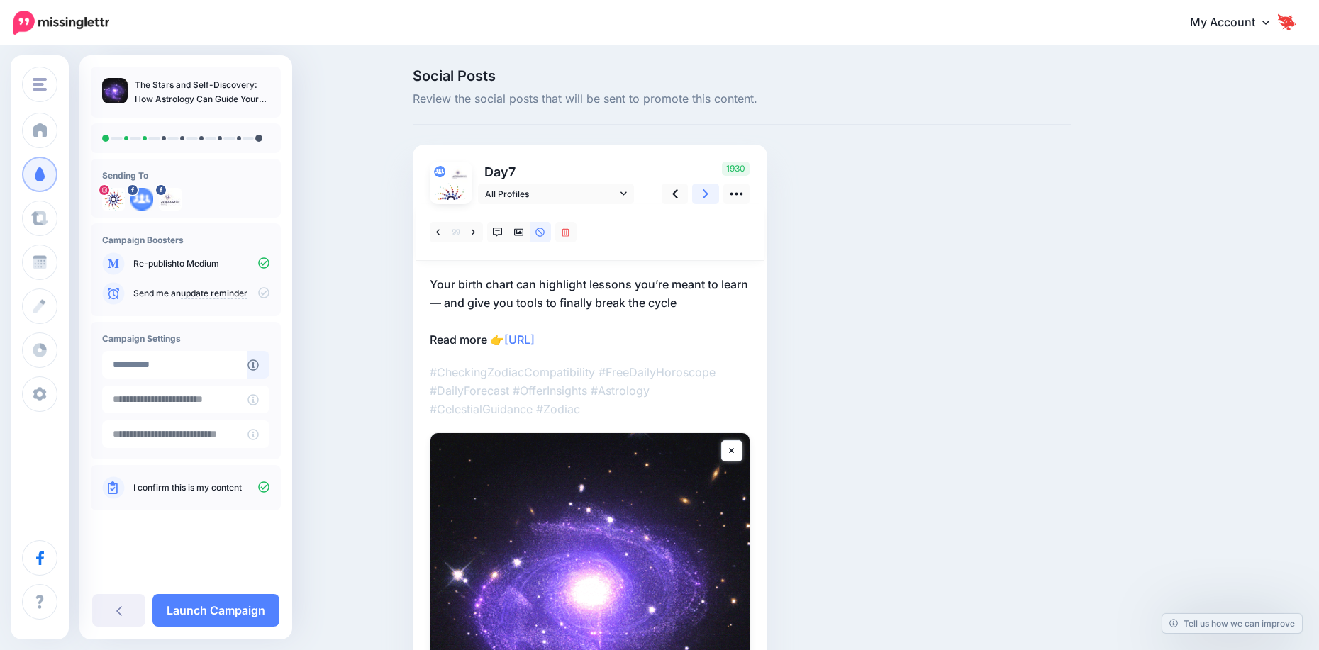
click at [708, 198] on icon at bounding box center [706, 193] width 6 height 15
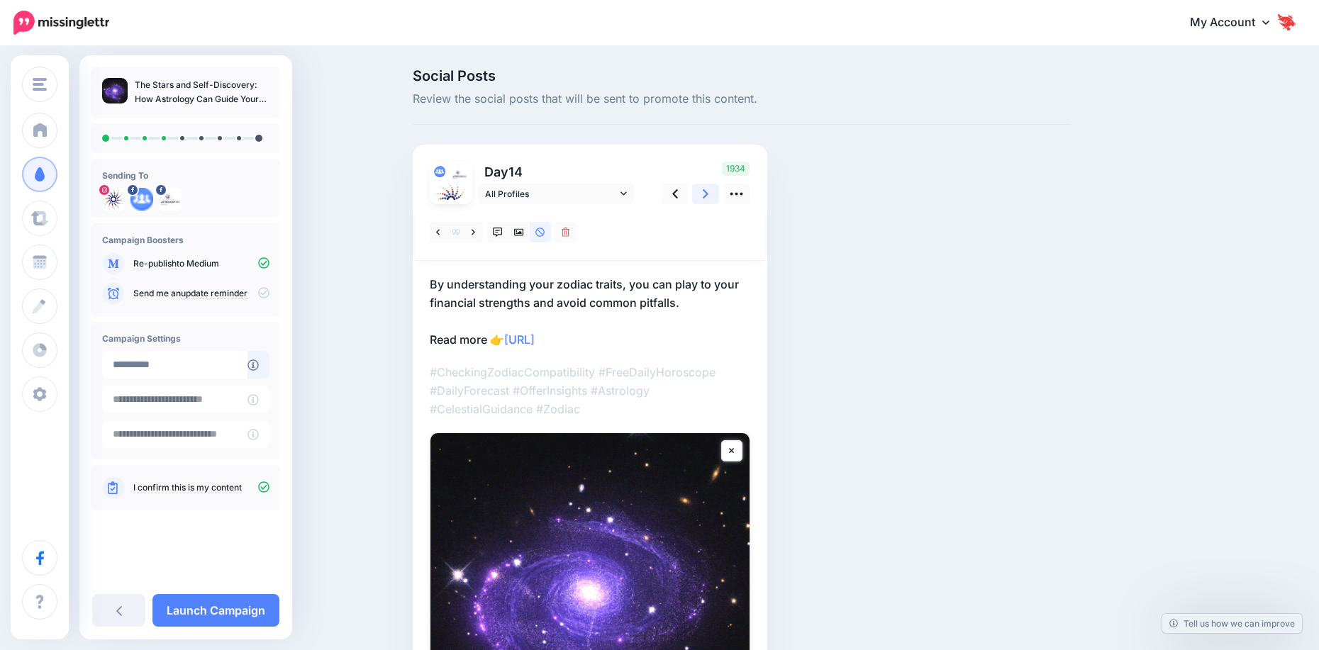
click at [703, 197] on link at bounding box center [705, 194] width 27 height 21
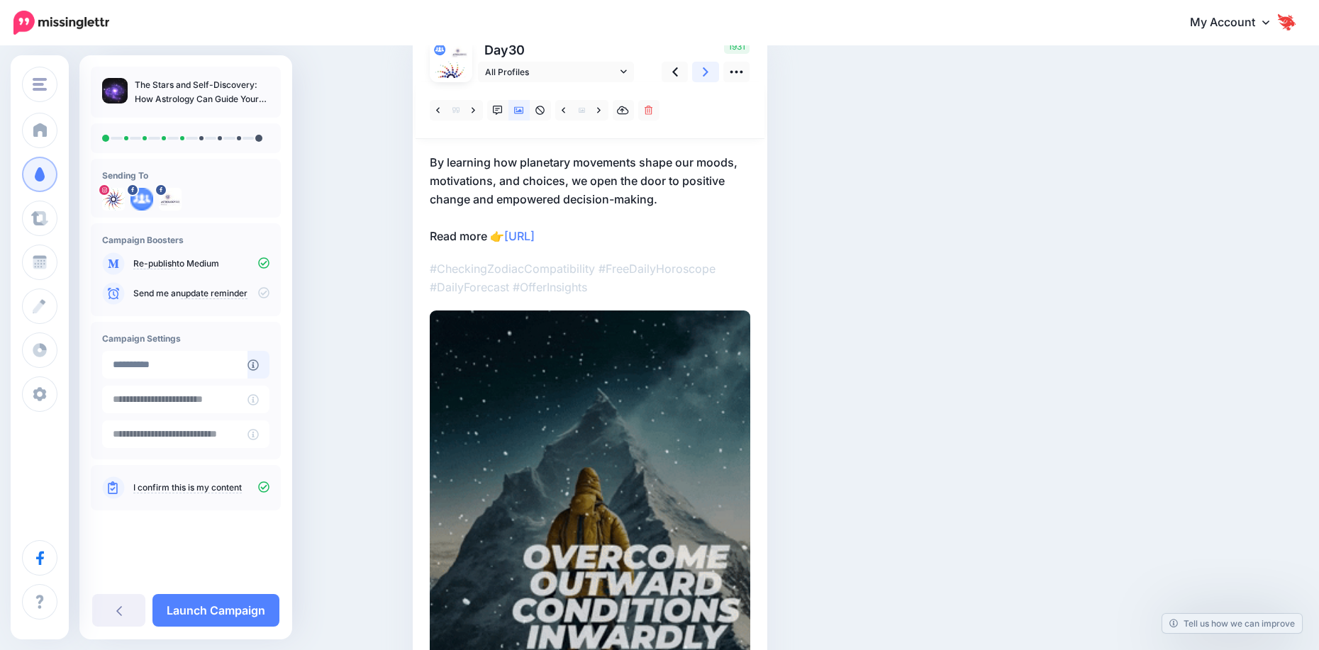
scroll to position [142, 0]
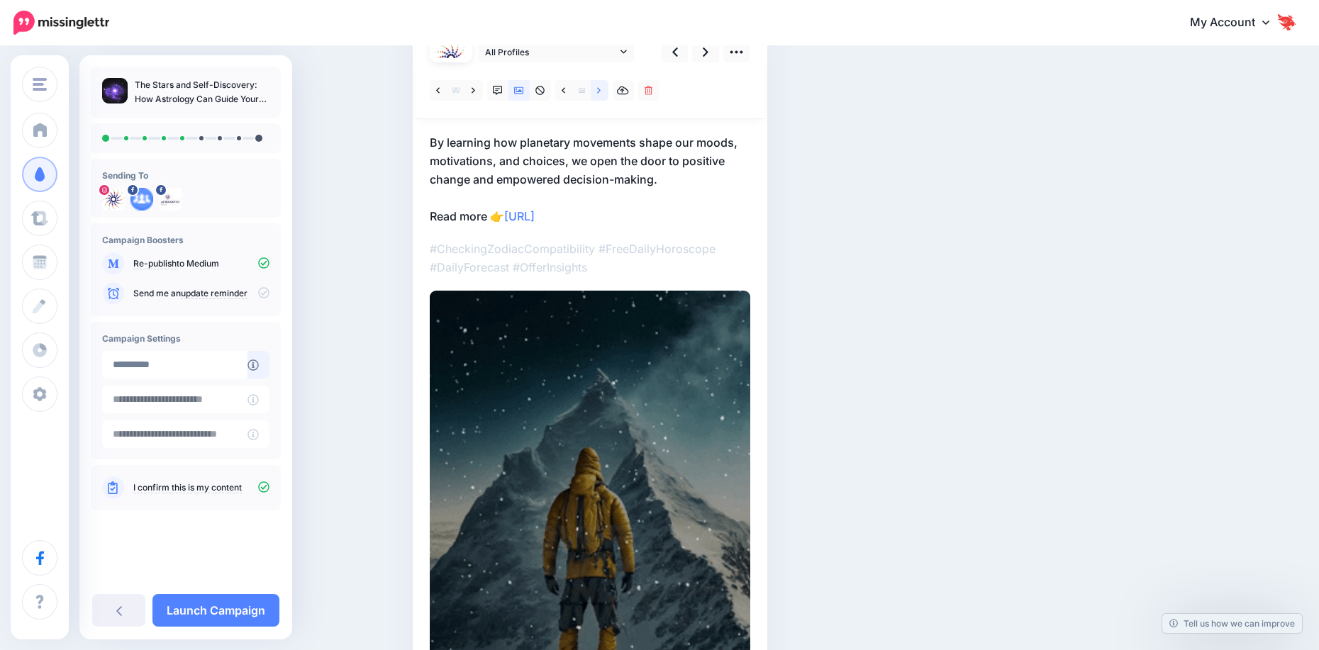
click at [601, 94] on icon at bounding box center [599, 91] width 4 height 10
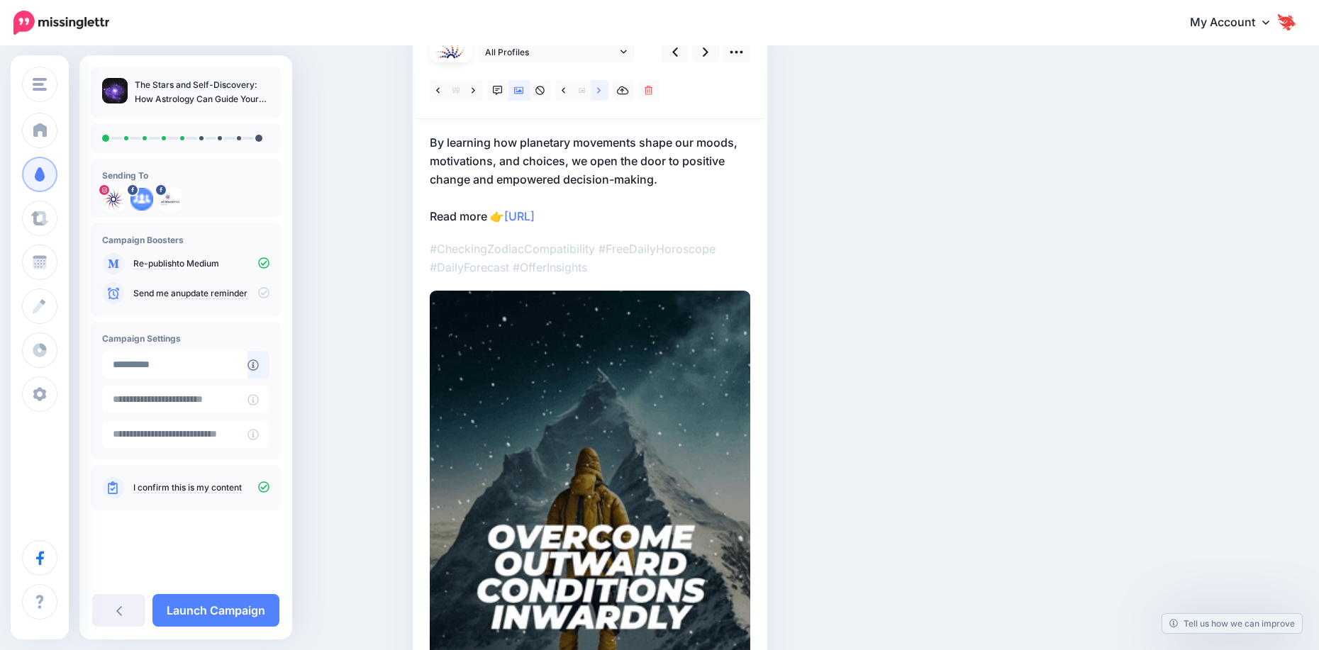
scroll to position [43, 0]
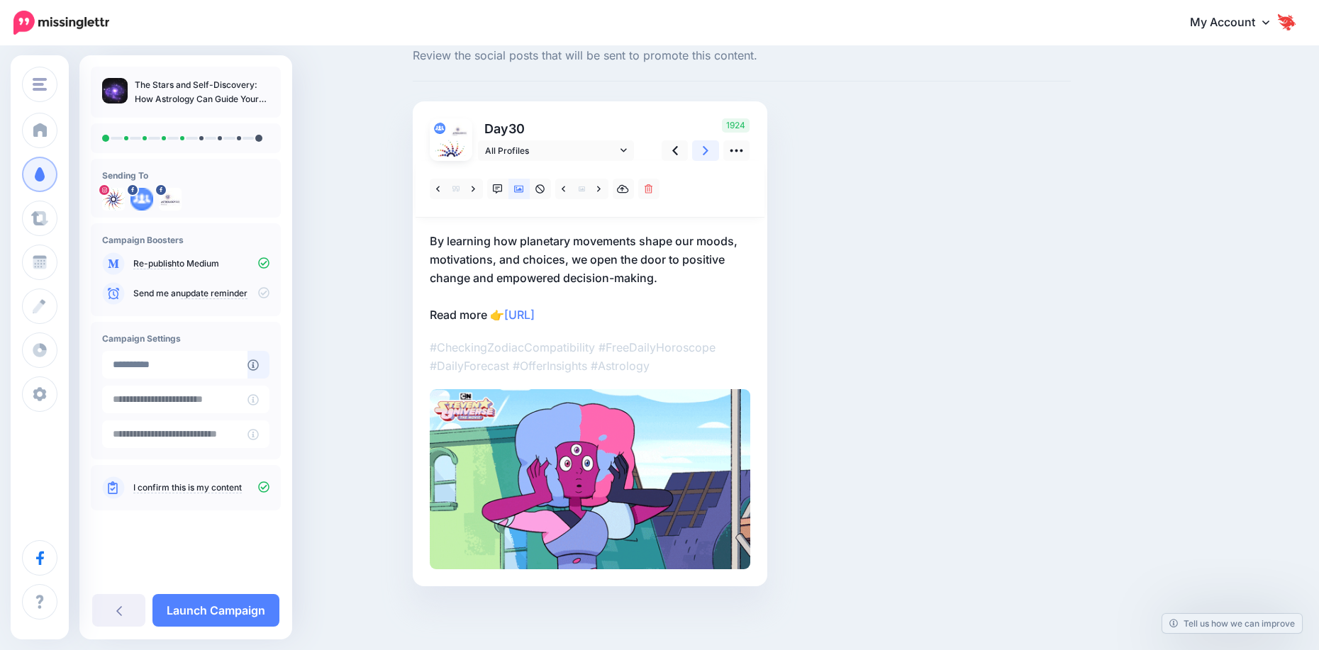
click at [705, 152] on link at bounding box center [705, 150] width 27 height 21
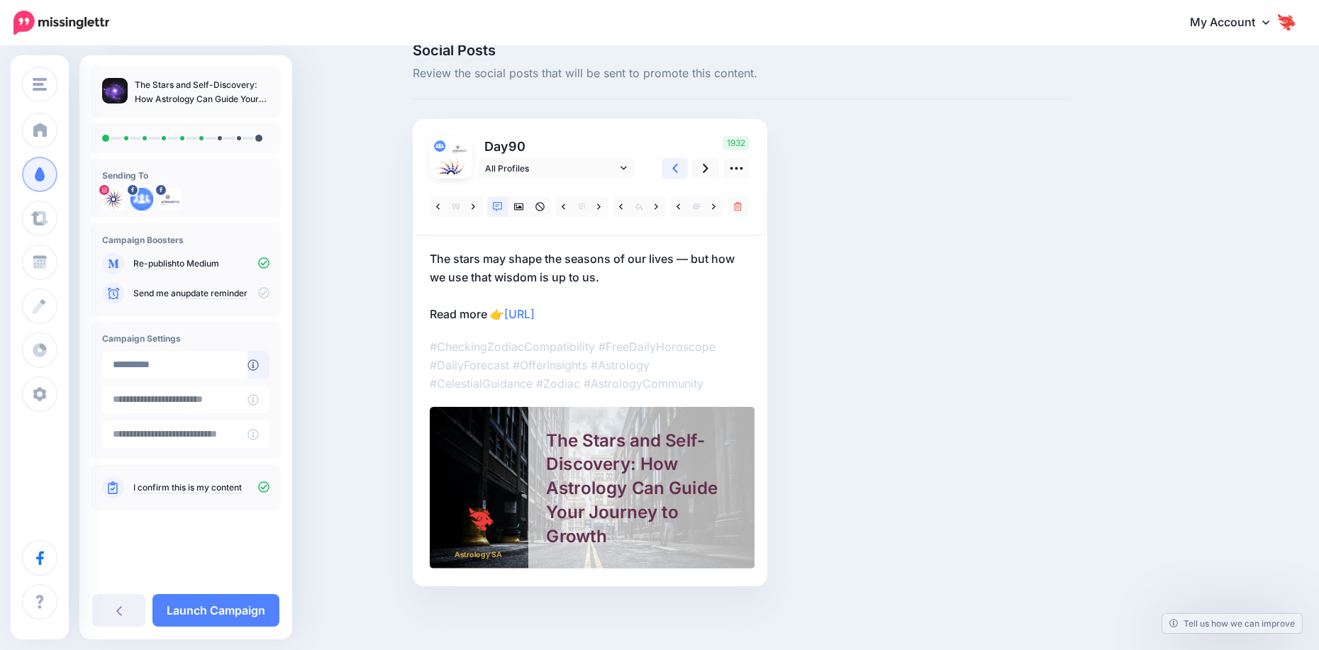
click at [684, 167] on link at bounding box center [674, 168] width 27 height 21
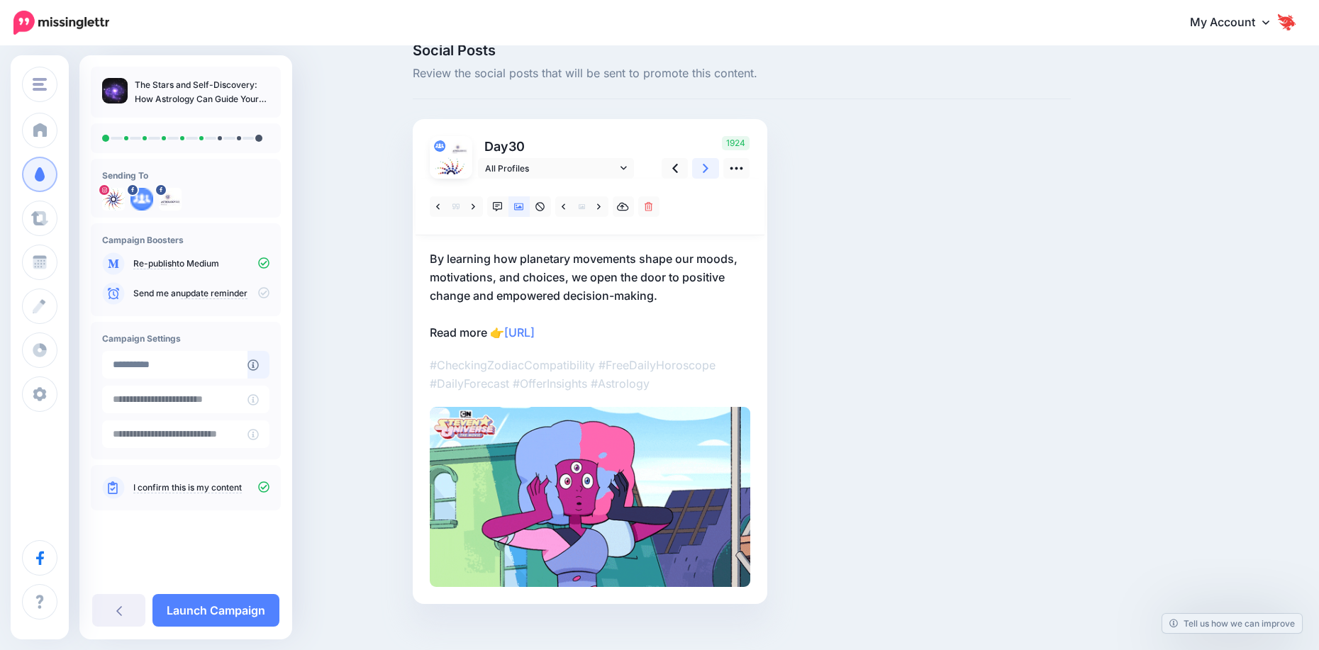
click at [707, 170] on link at bounding box center [705, 168] width 27 height 21
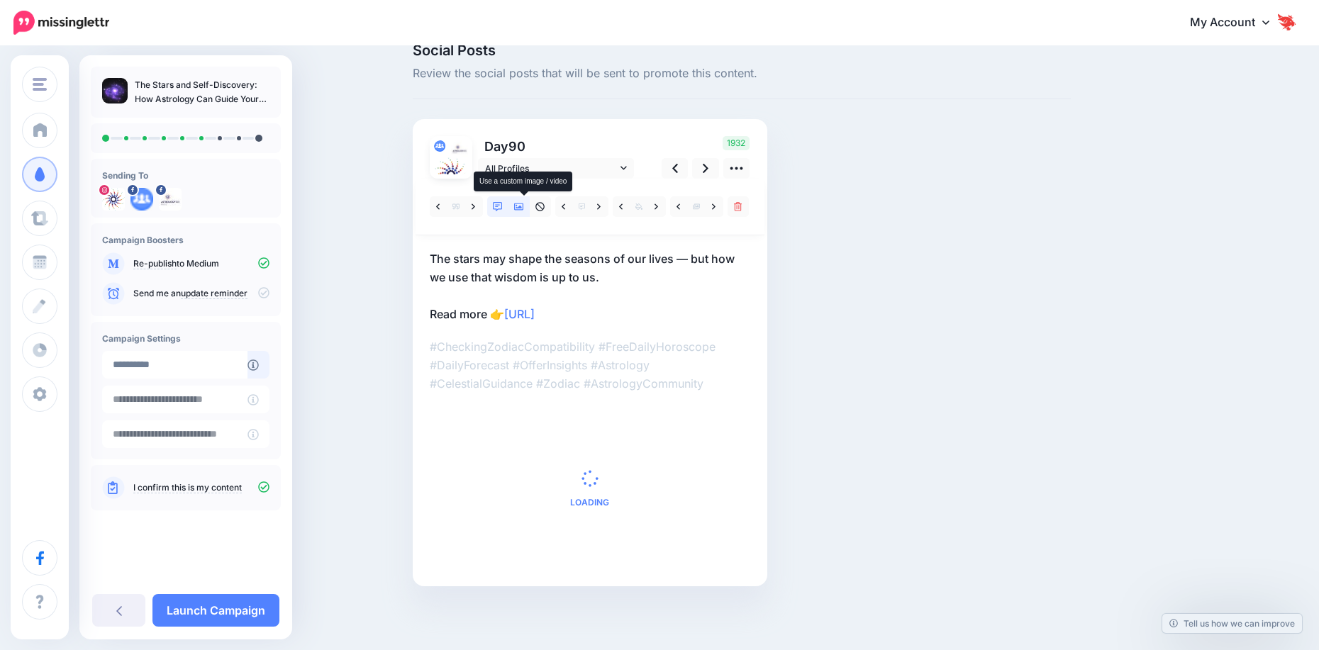
click at [515, 208] on link at bounding box center [518, 206] width 21 height 21
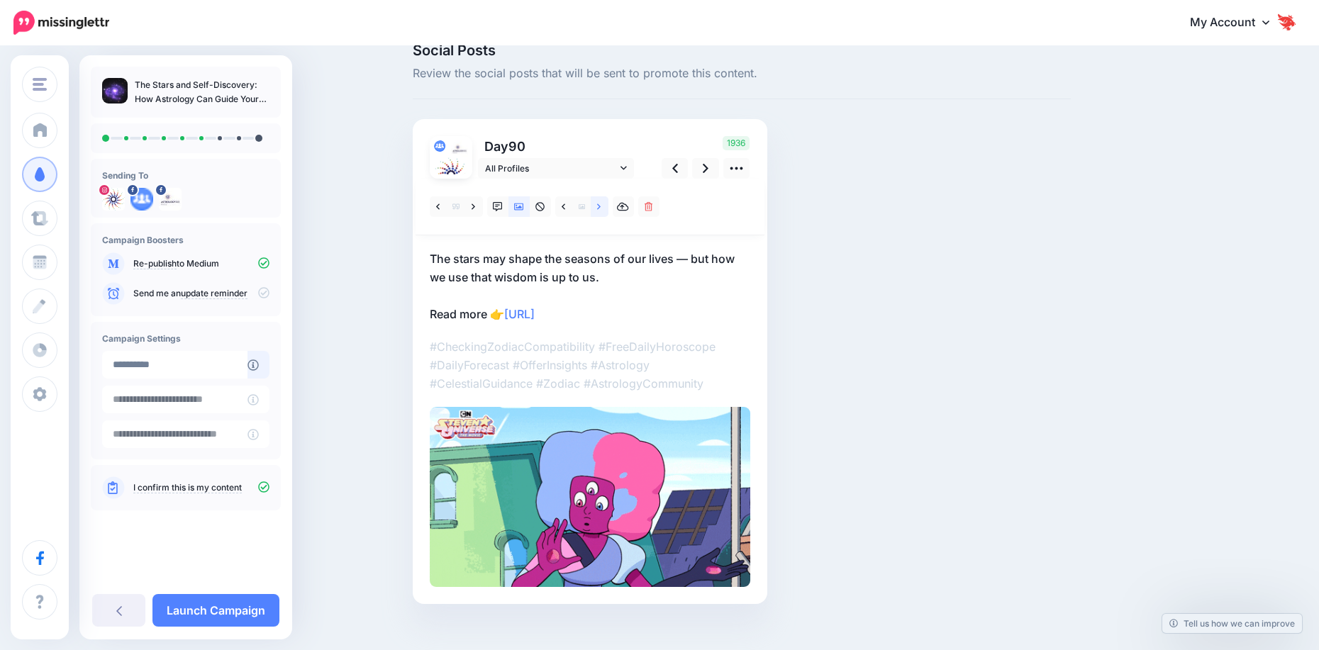
click at [601, 211] on icon at bounding box center [599, 207] width 4 height 10
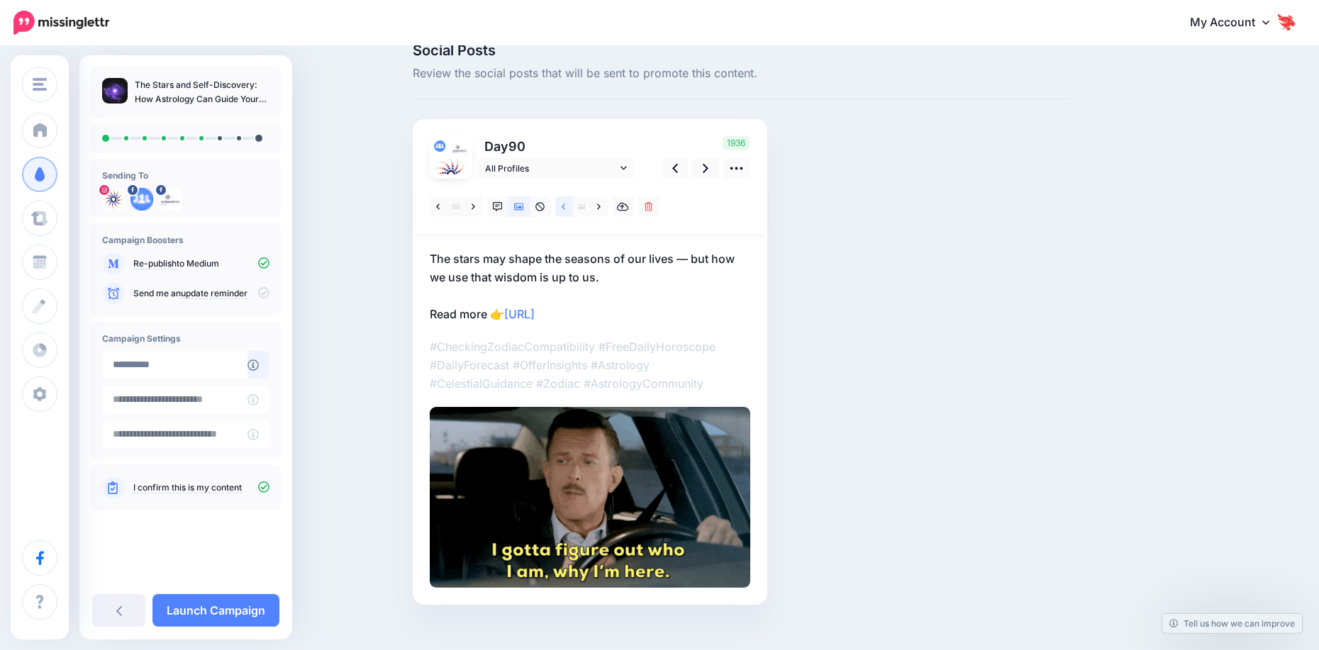
click at [563, 213] on link at bounding box center [564, 206] width 18 height 21
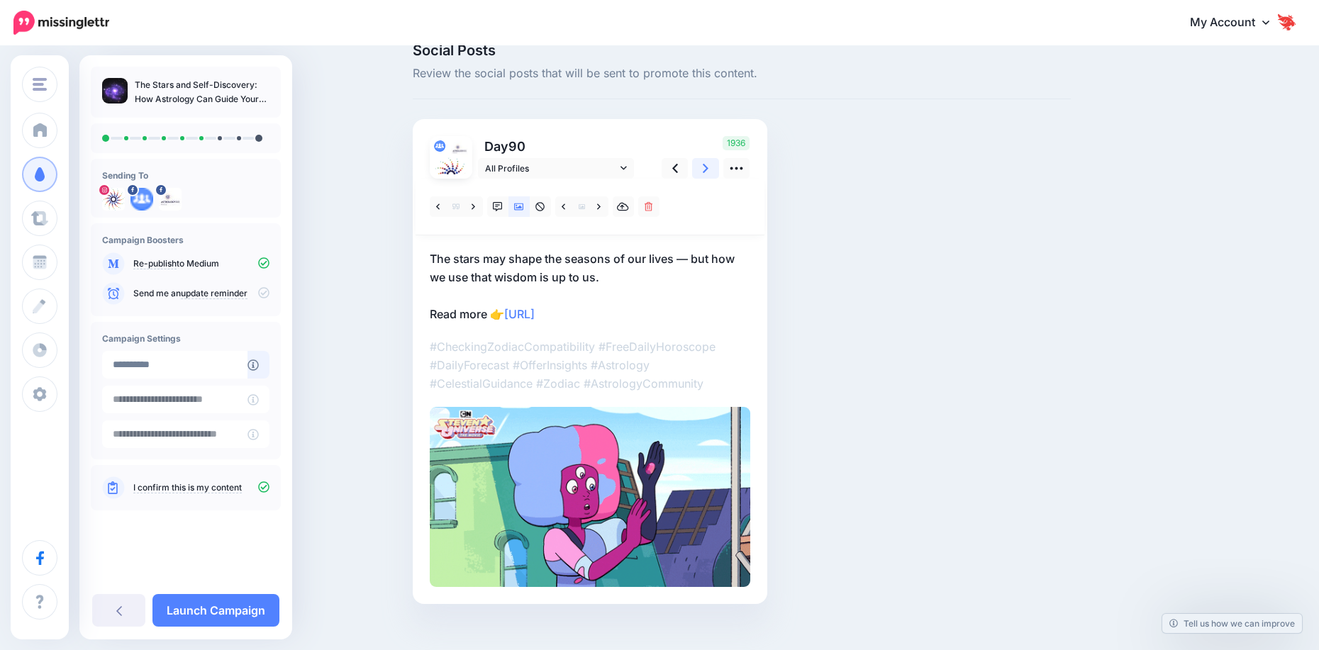
click at [705, 172] on link at bounding box center [705, 168] width 27 height 21
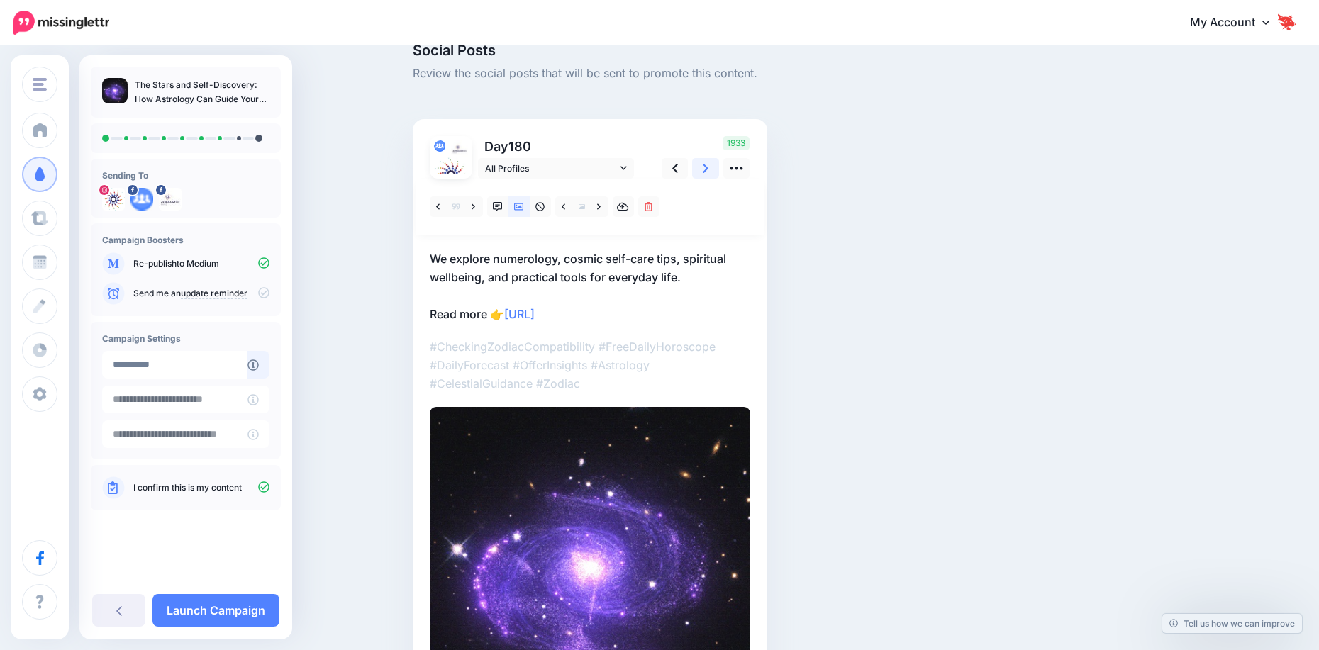
click at [705, 172] on link at bounding box center [705, 168] width 27 height 21
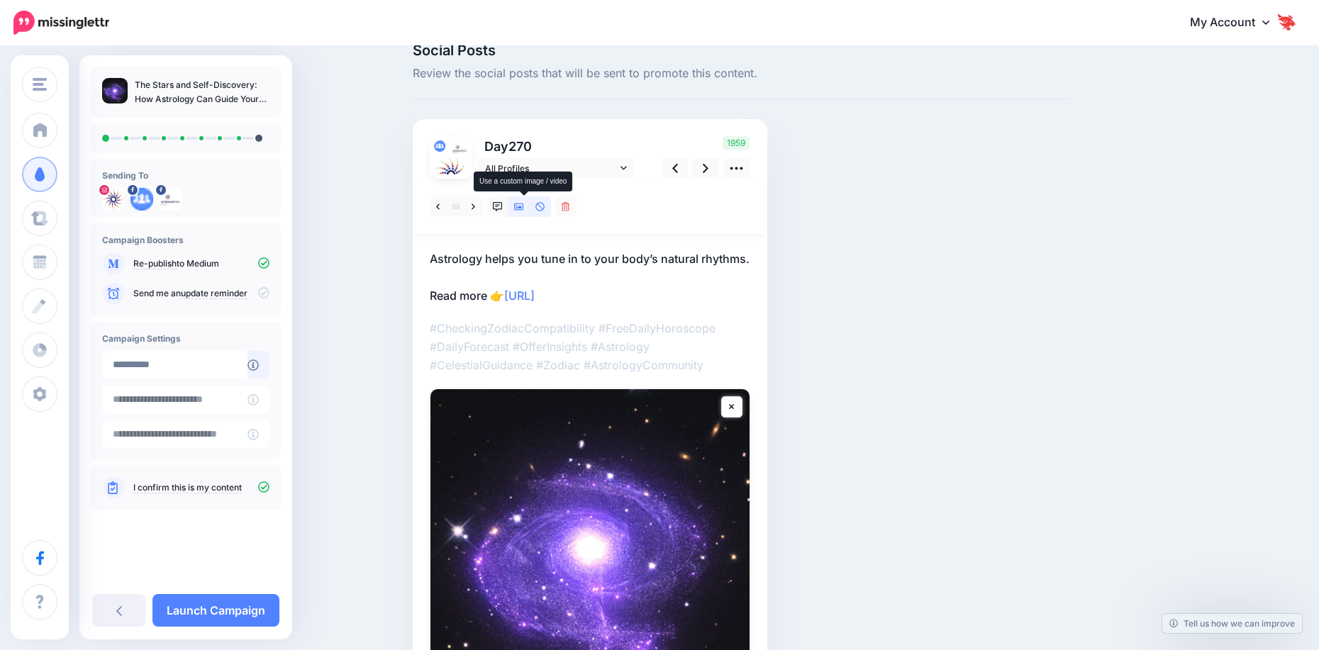
click at [524, 208] on icon at bounding box center [519, 206] width 10 height 7
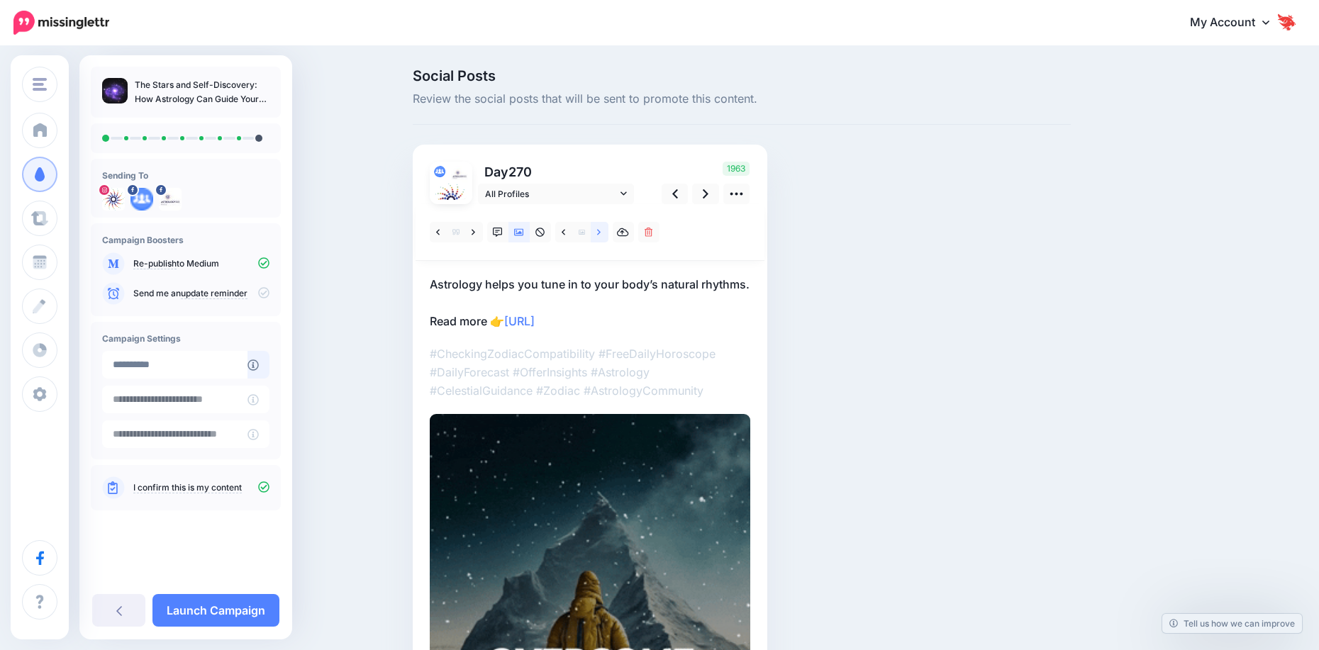
click at [608, 230] on link at bounding box center [600, 232] width 18 height 21
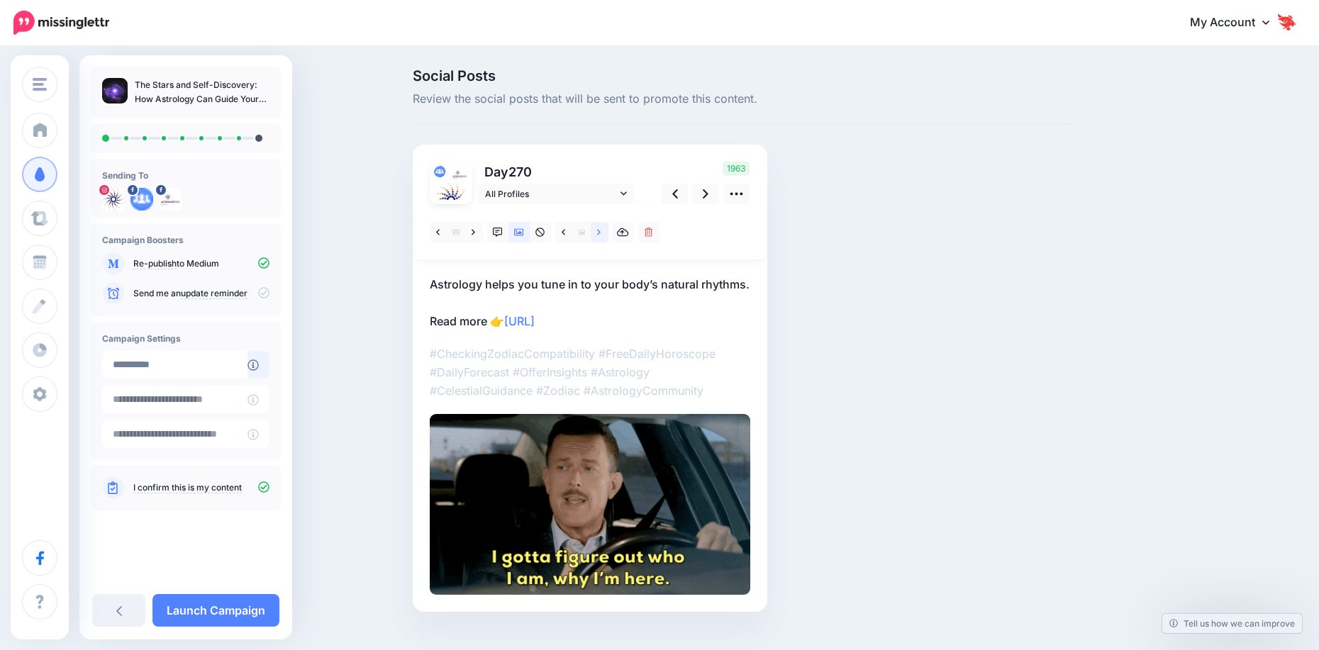
click at [608, 230] on link at bounding box center [600, 232] width 18 height 21
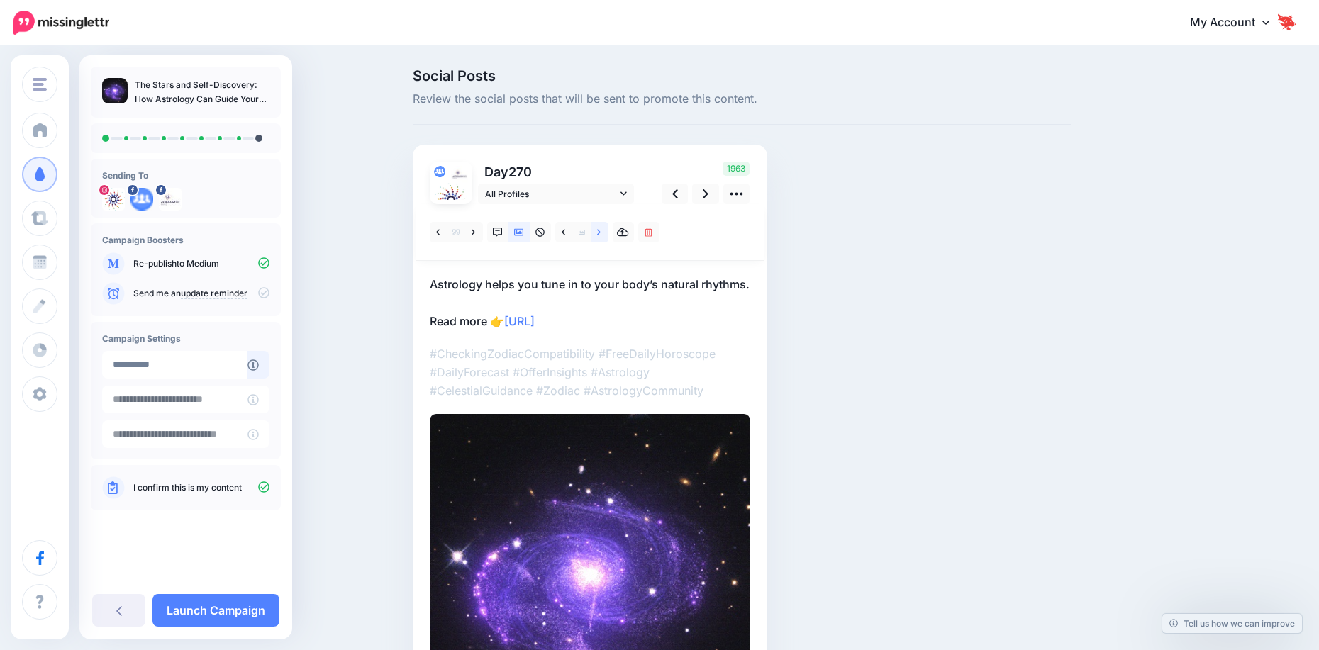
click at [608, 231] on link at bounding box center [600, 232] width 18 height 21
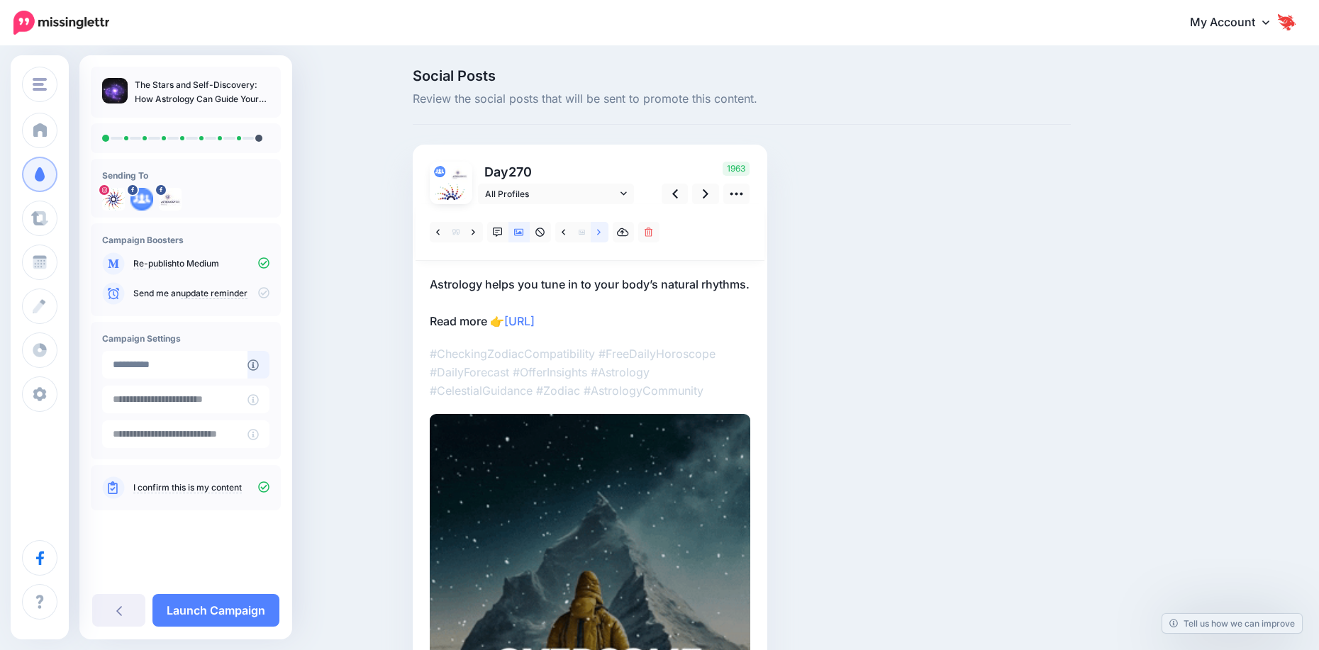
click at [608, 231] on link at bounding box center [600, 232] width 18 height 21
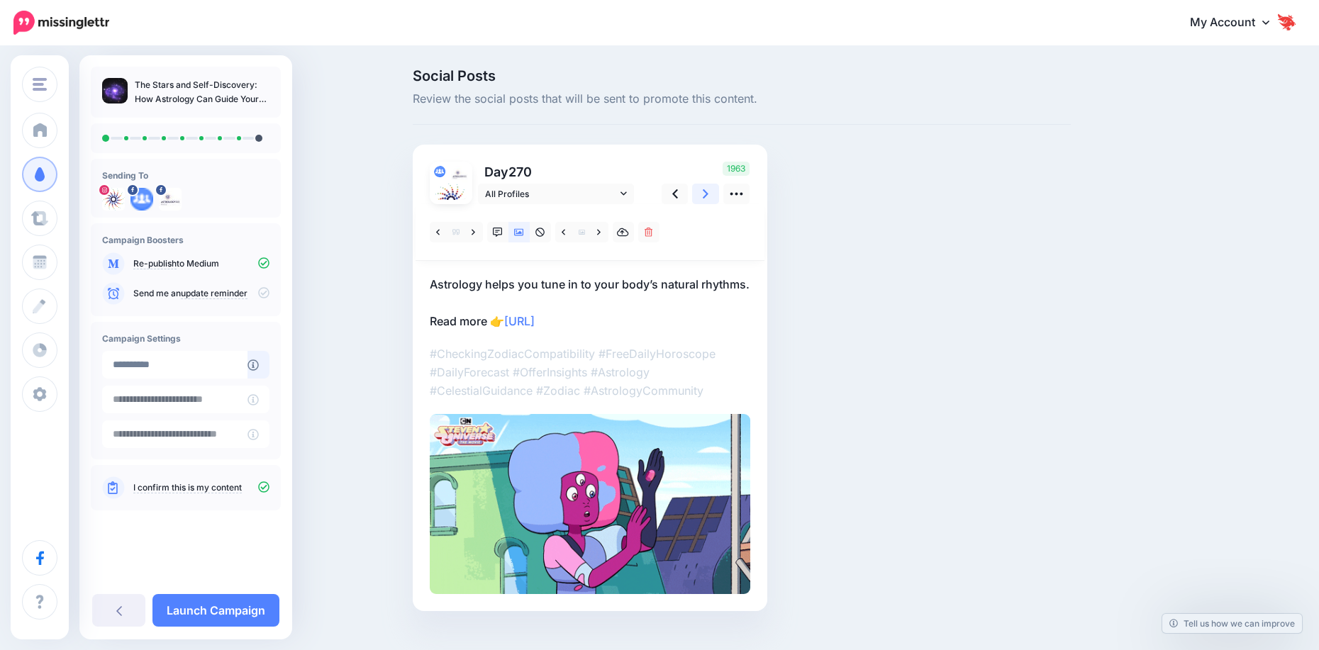
click at [707, 199] on link at bounding box center [705, 194] width 27 height 21
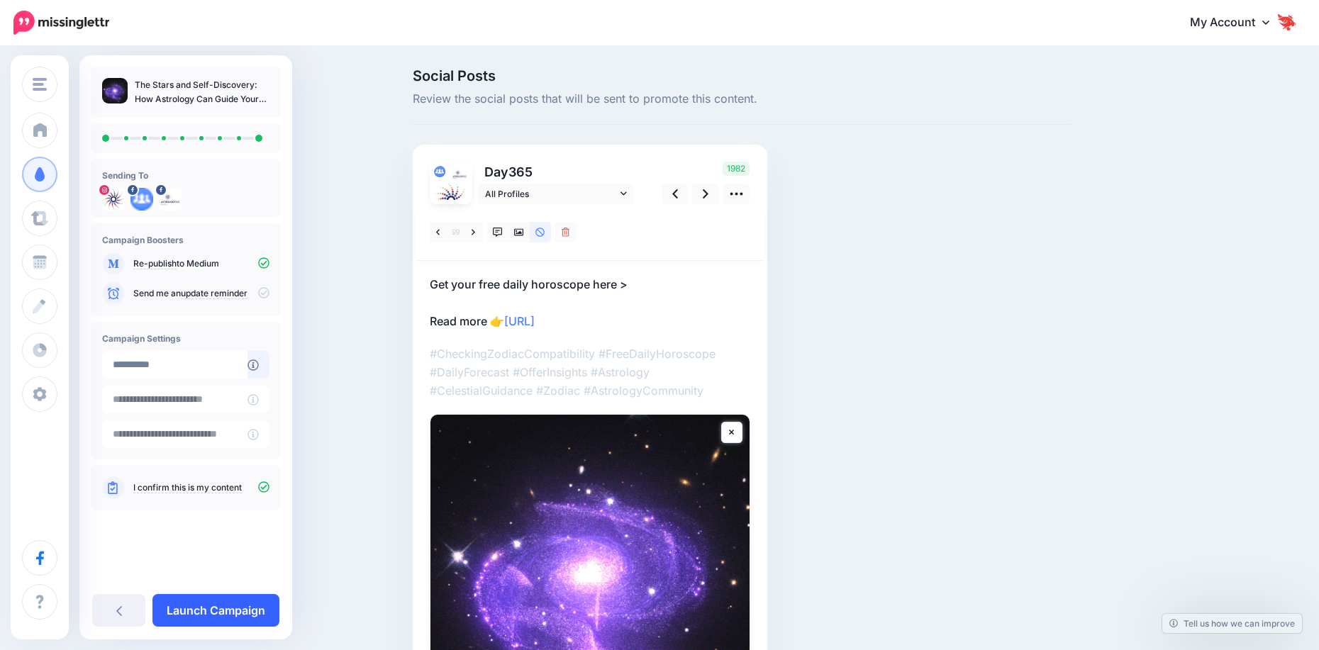
click at [188, 610] on link "Launch Campaign" at bounding box center [215, 610] width 127 height 33
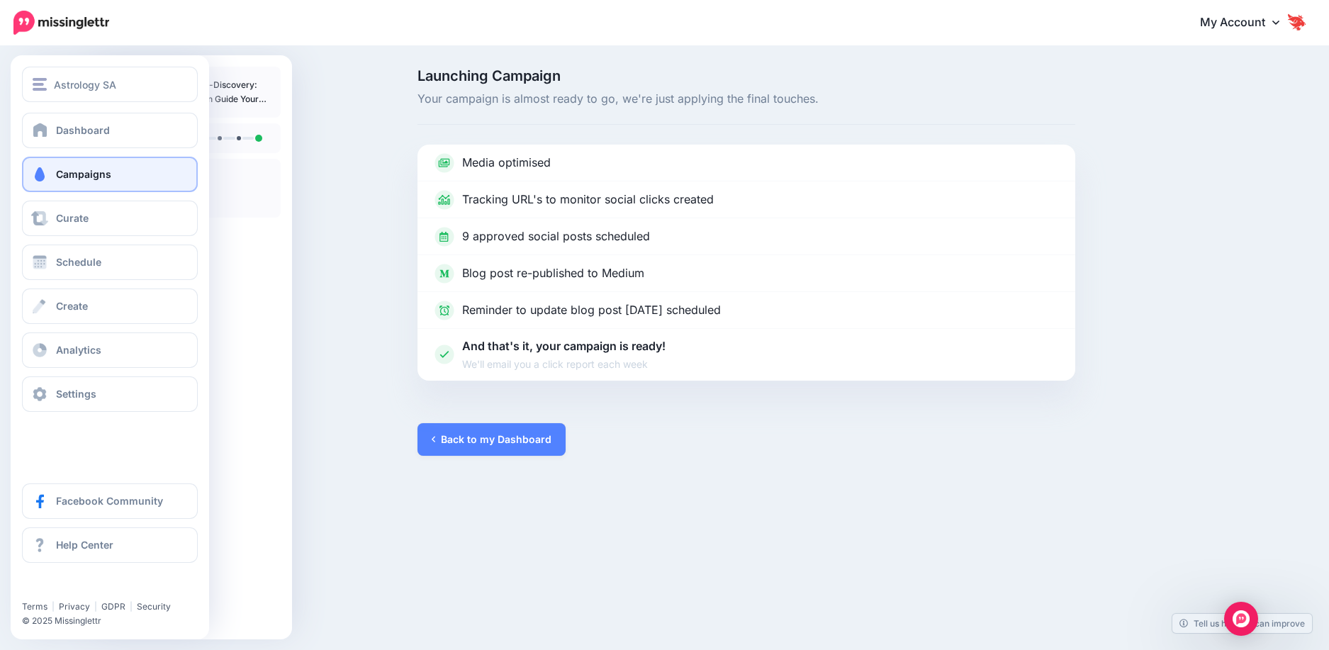
click at [61, 183] on link "Campaigns" at bounding box center [110, 174] width 176 height 35
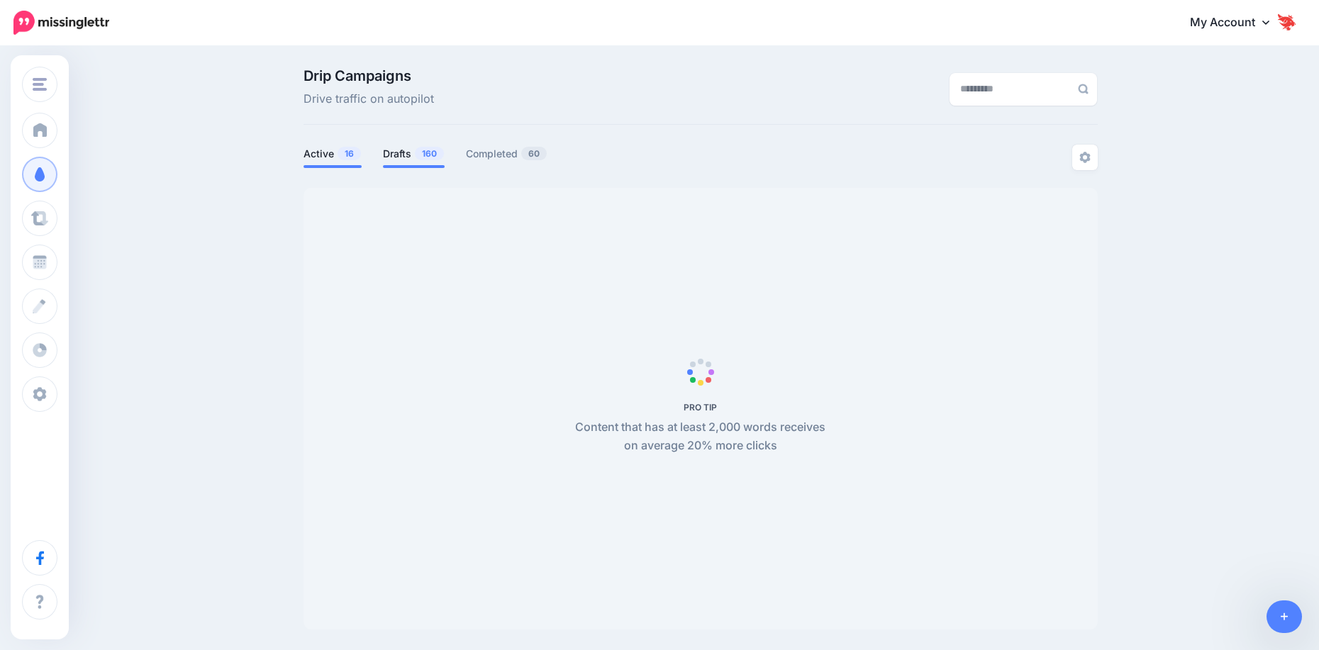
click at [422, 157] on span "160" at bounding box center [429, 153] width 29 height 13
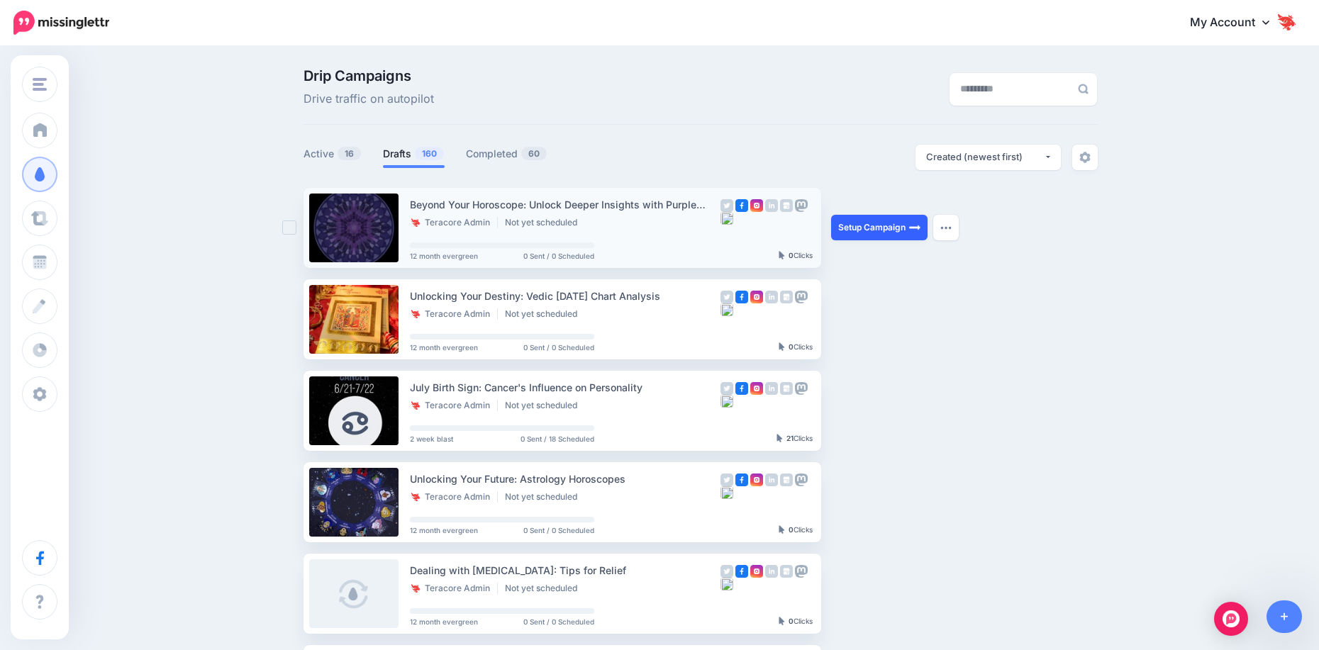
click at [883, 231] on link "Setup Campaign" at bounding box center [879, 228] width 96 height 26
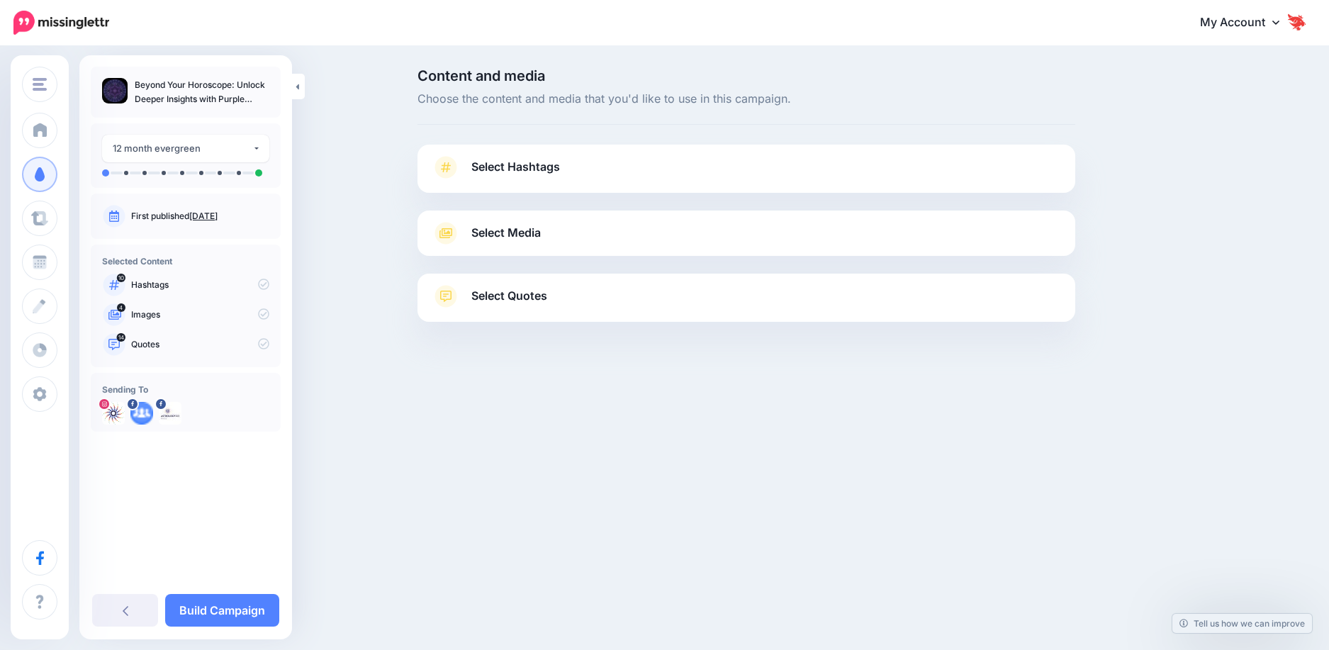
click at [525, 179] on link "Select Hashtags" at bounding box center [747, 174] width 630 height 37
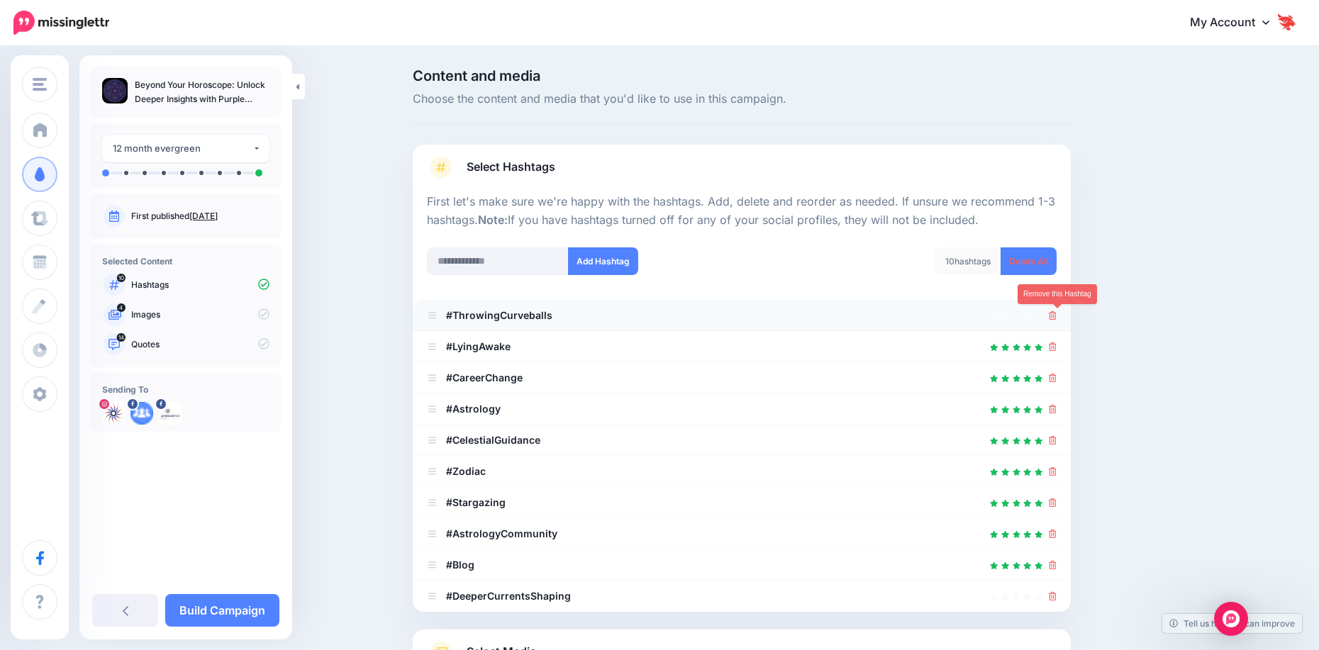
click at [1056, 319] on icon at bounding box center [1053, 315] width 8 height 9
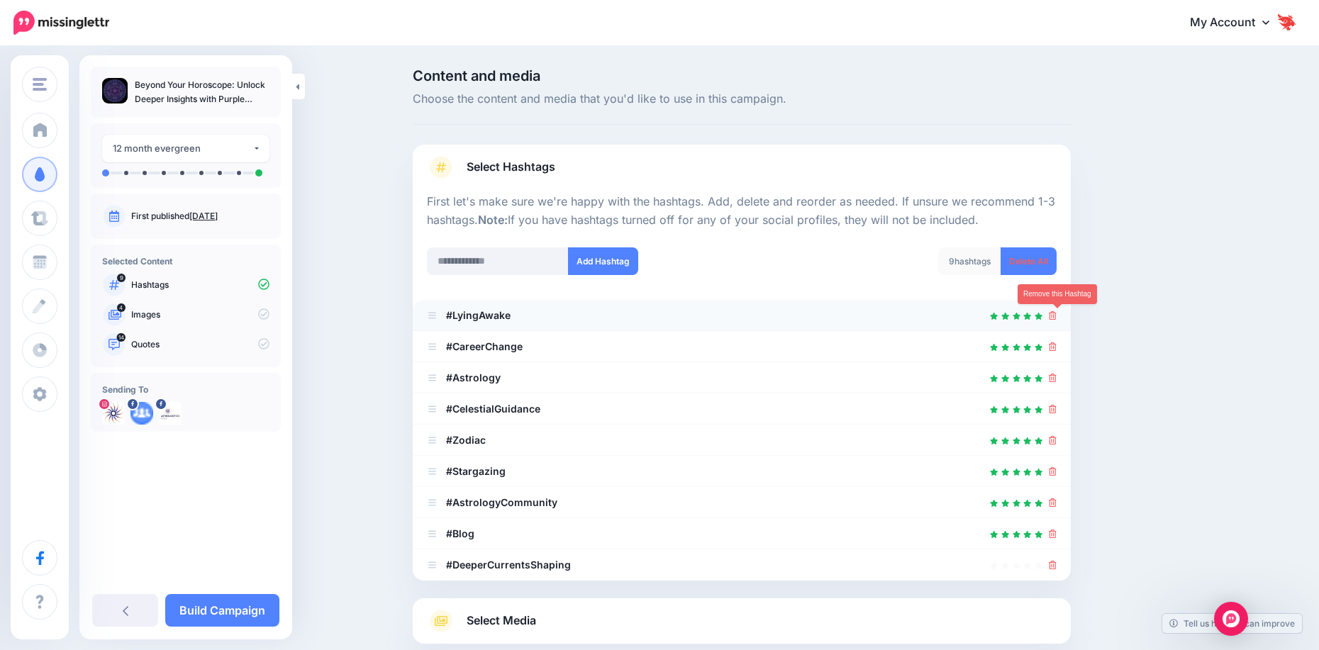
click at [1056, 318] on icon at bounding box center [1053, 315] width 8 height 9
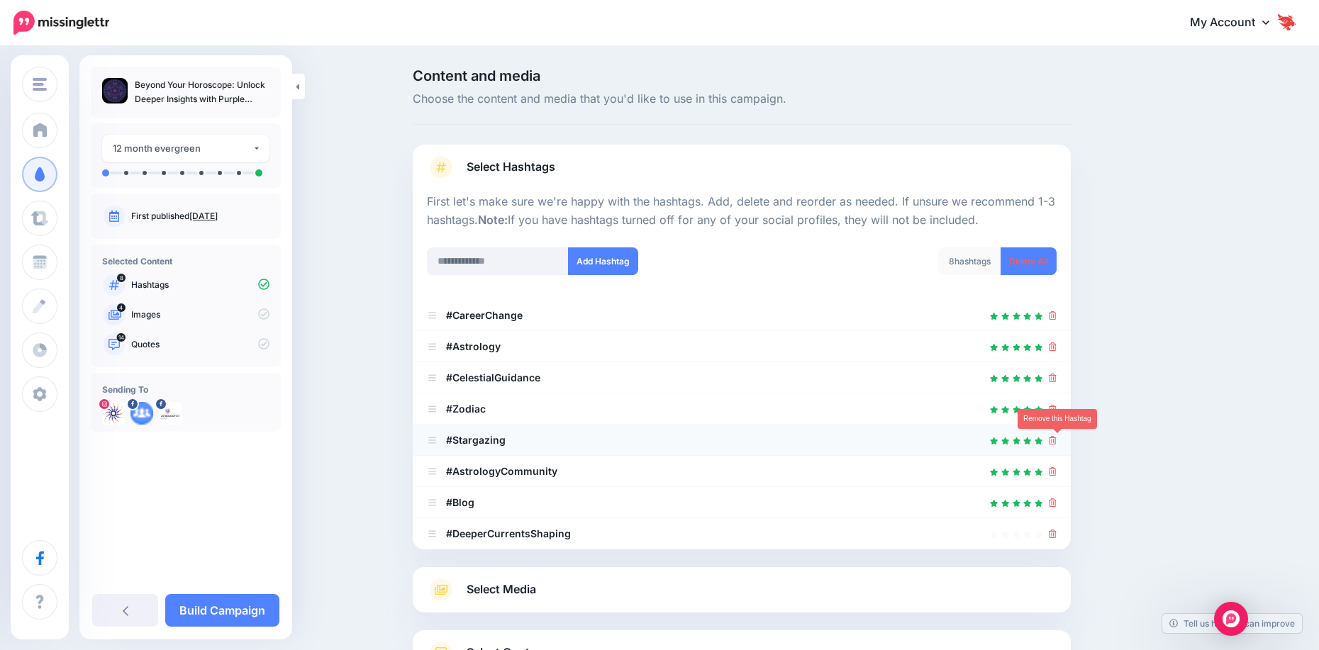
click at [1056, 440] on icon at bounding box center [1053, 440] width 8 height 9
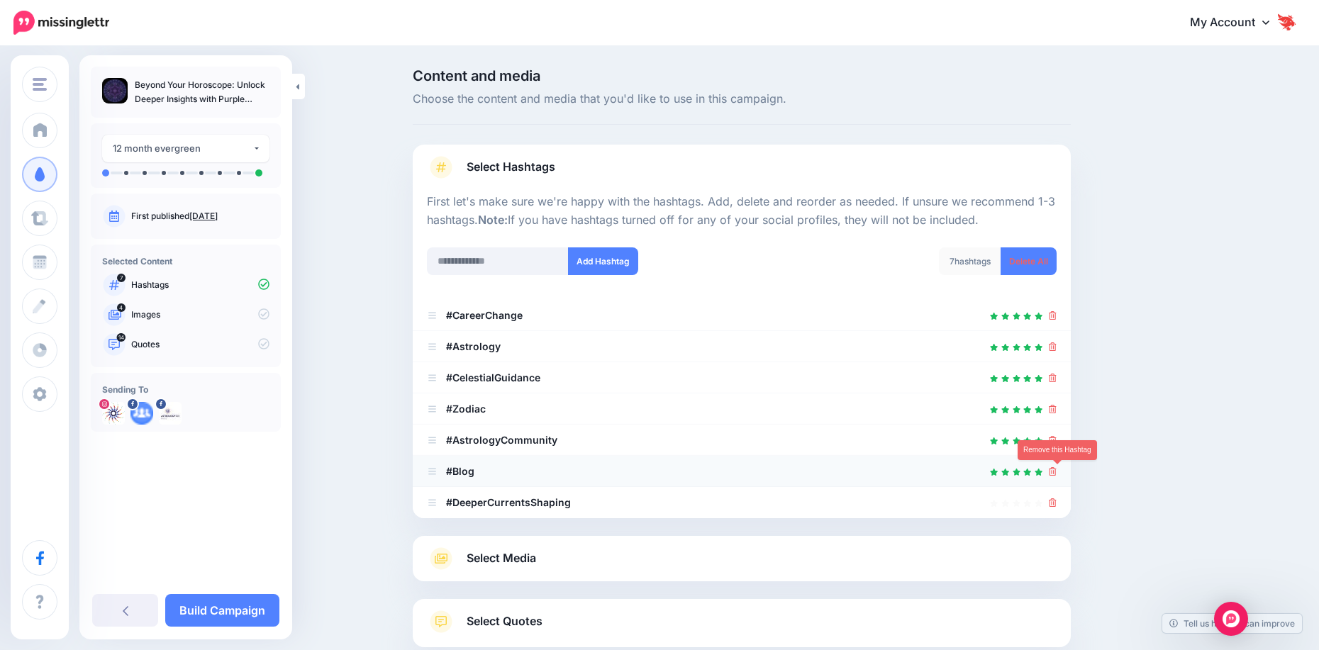
click at [1056, 474] on icon at bounding box center [1053, 471] width 8 height 9
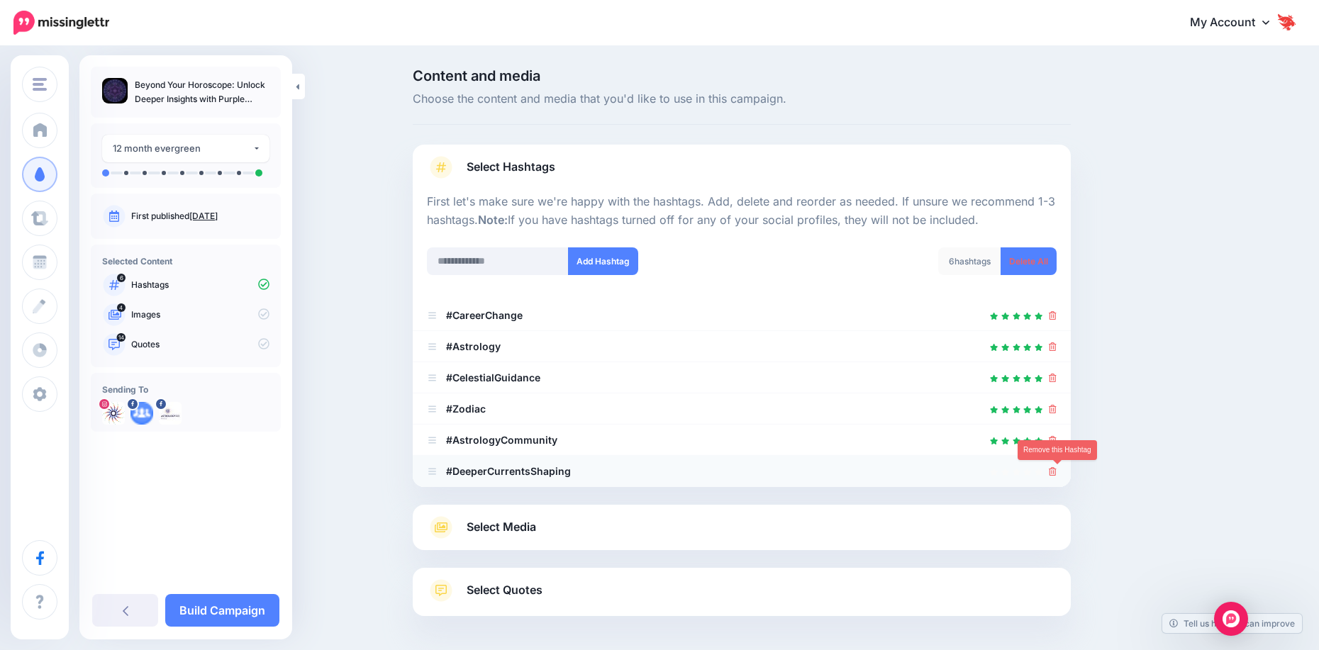
click at [1056, 476] on icon at bounding box center [1053, 471] width 8 height 9
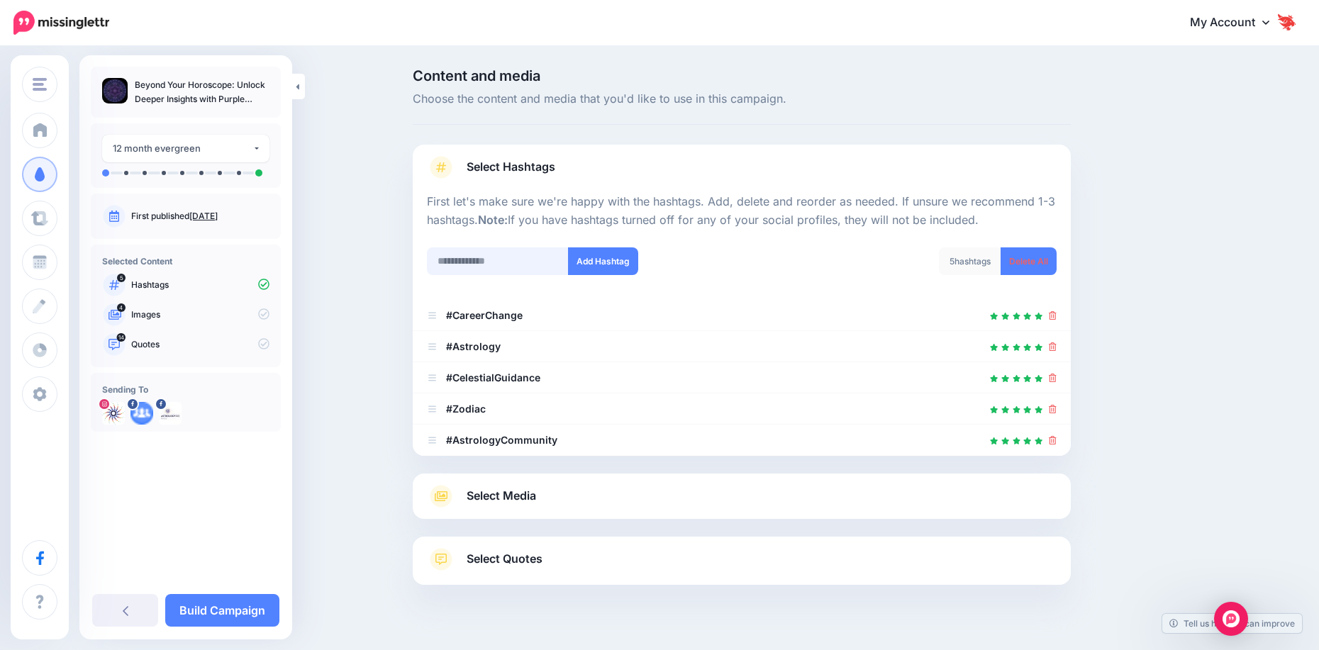
click at [531, 260] on input "text" at bounding box center [498, 261] width 142 height 28
drag, startPoint x: 447, startPoint y: 262, endPoint x: 430, endPoint y: 262, distance: 17.0
click at [430, 262] on div "******* Add Hashtag" at bounding box center [578, 269] width 325 height 45
type input "*******"
click at [586, 259] on button "Add Hashtag" at bounding box center [603, 261] width 70 height 28
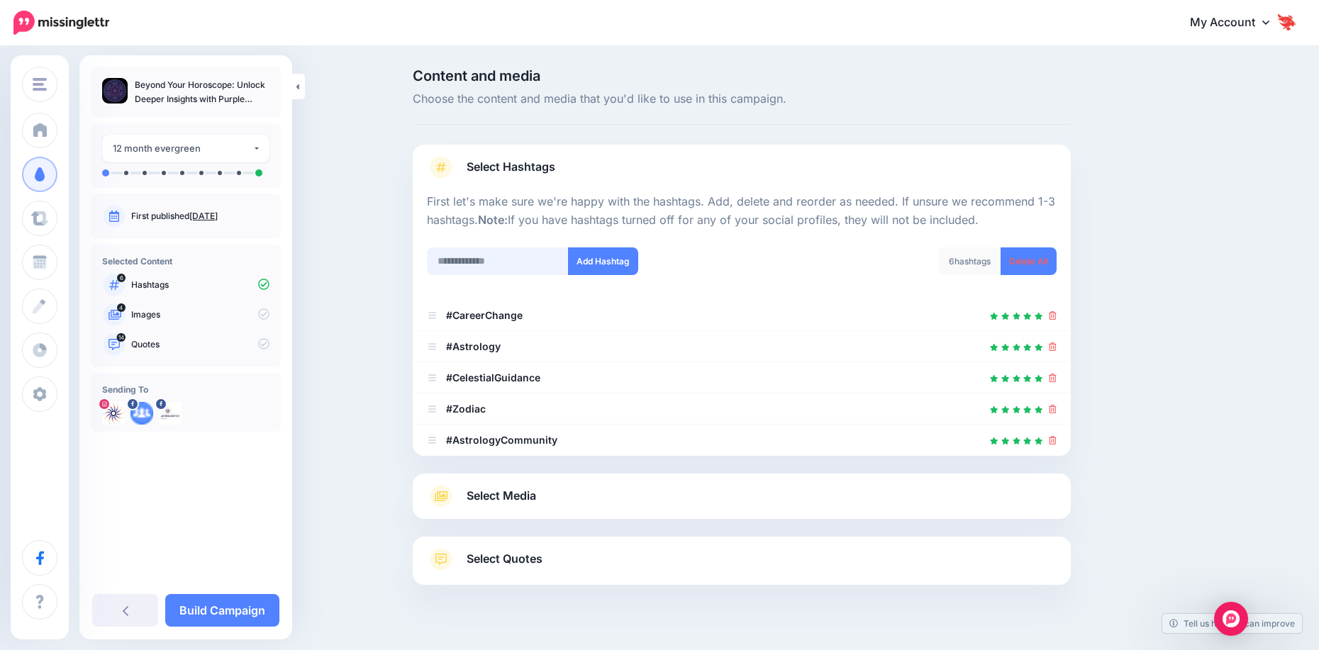
click at [498, 269] on input "text" at bounding box center [498, 261] width 142 height 28
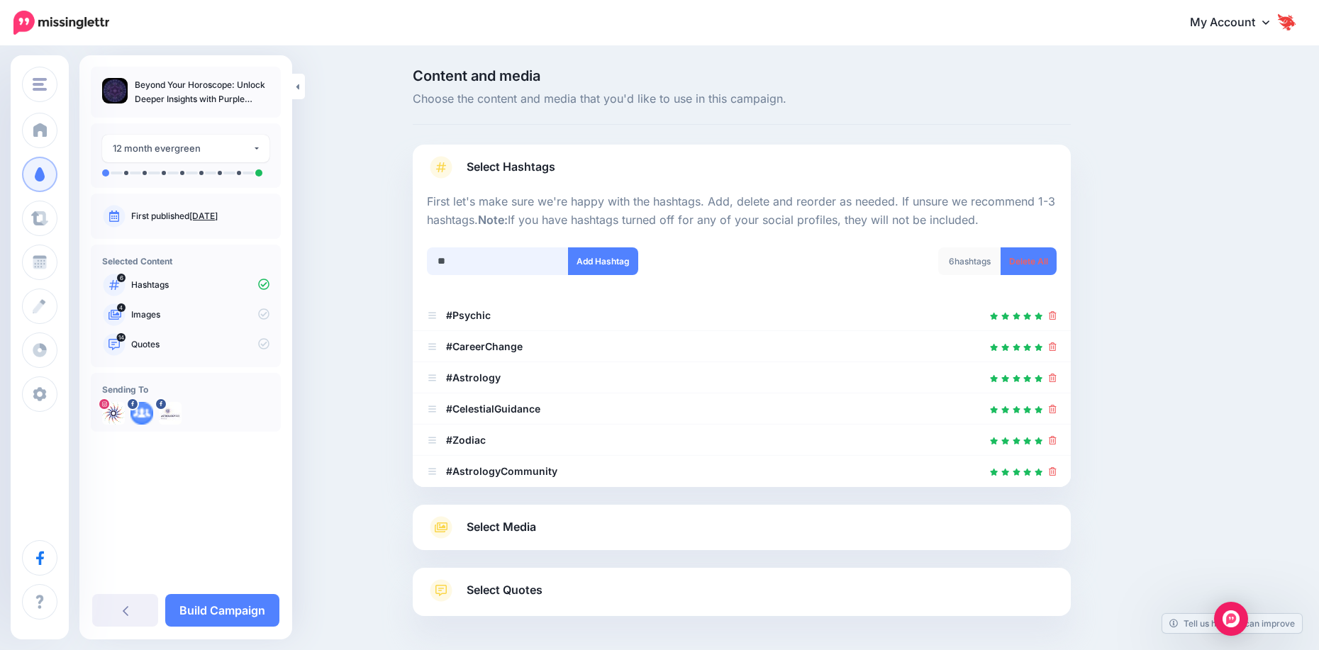
scroll to position [58, 0]
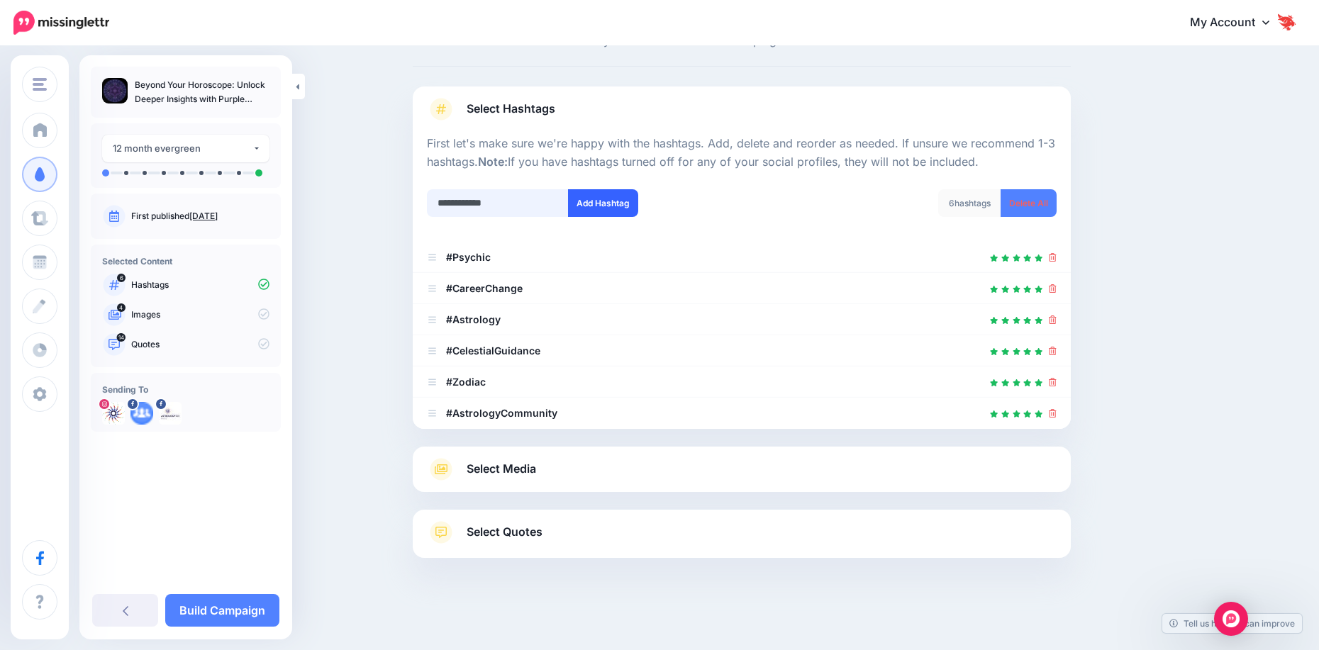
type input "**********"
click at [586, 198] on button "Add Hashtag" at bounding box center [603, 203] width 70 height 28
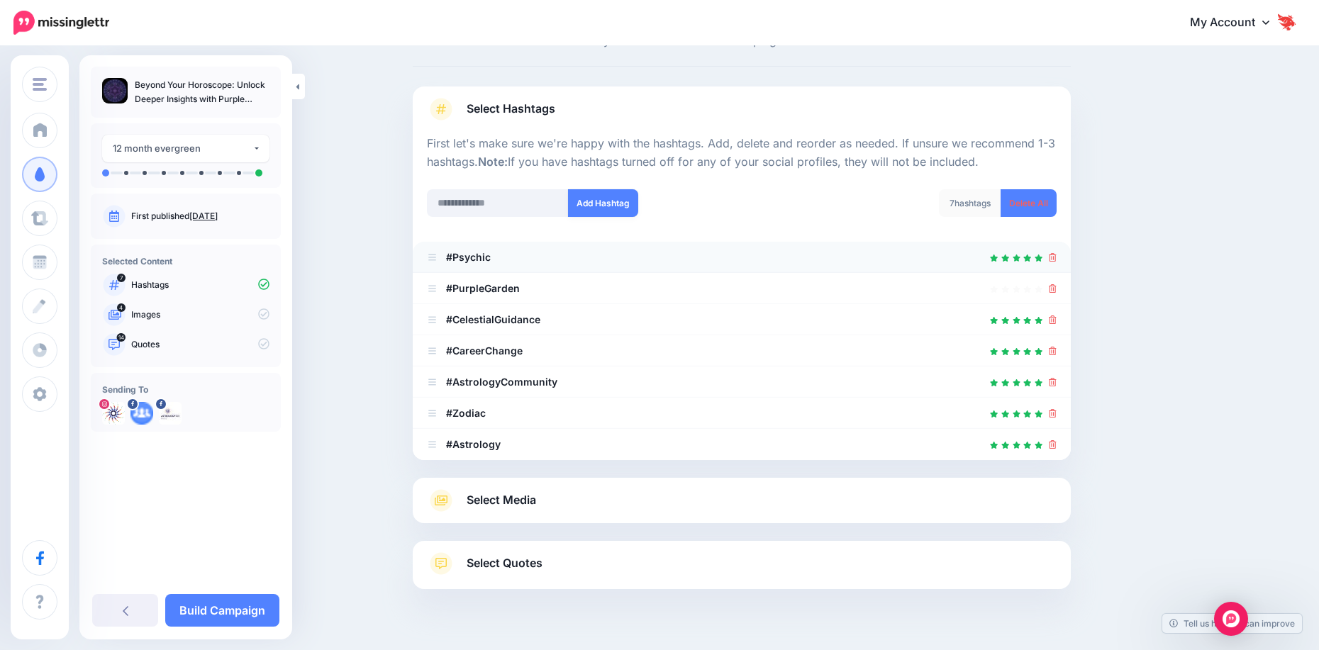
scroll to position [89, 0]
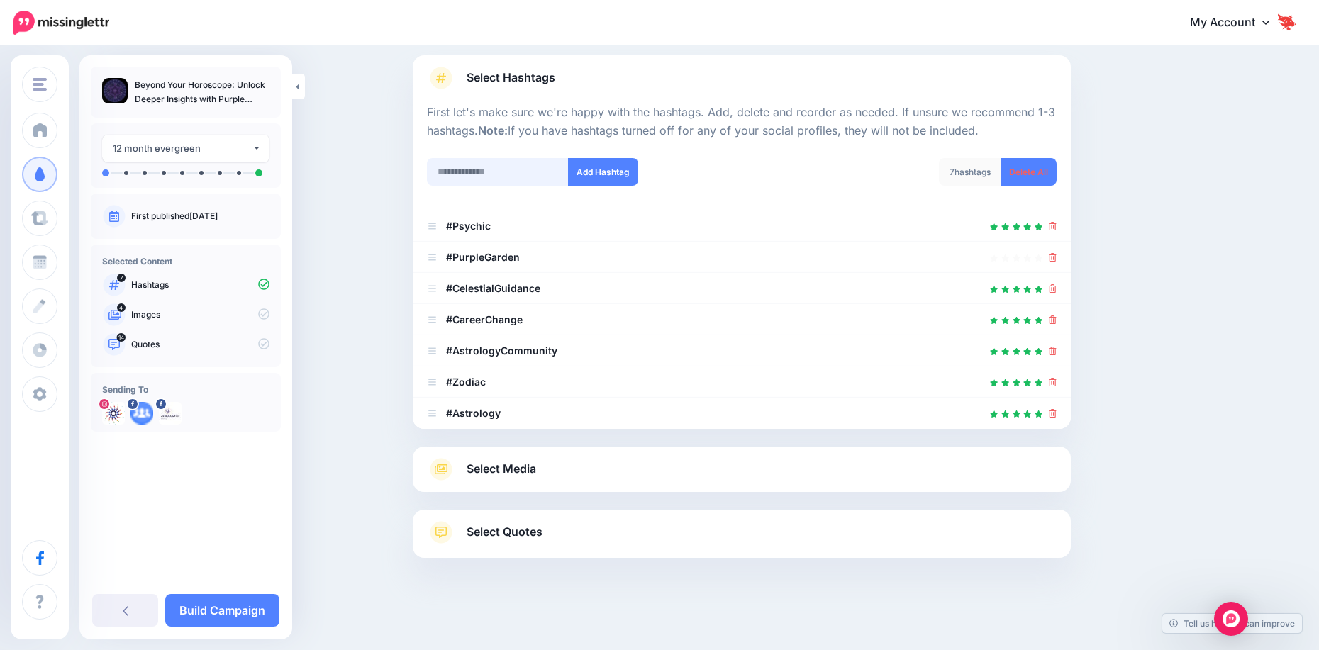
click at [509, 180] on input "text" at bounding box center [498, 172] width 142 height 28
type input "**********"
click at [583, 180] on button "Add Hashtag" at bounding box center [603, 172] width 70 height 28
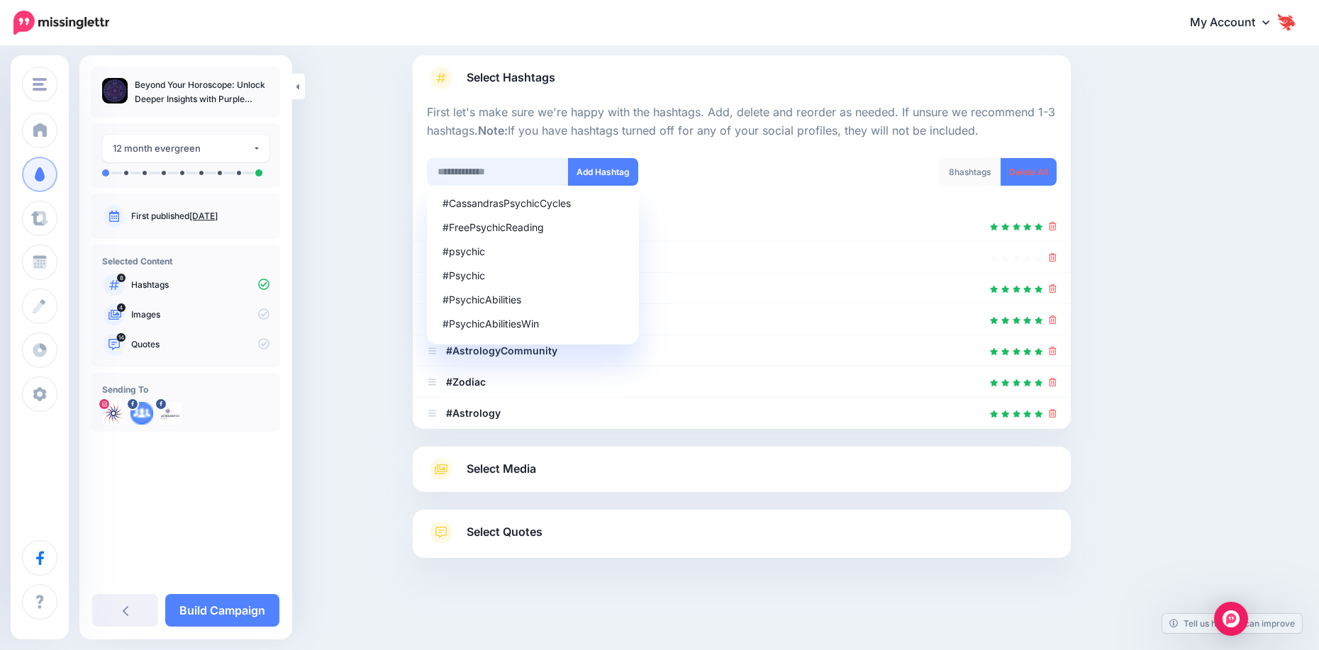
click at [542, 171] on input "text" at bounding box center [498, 172] width 142 height 28
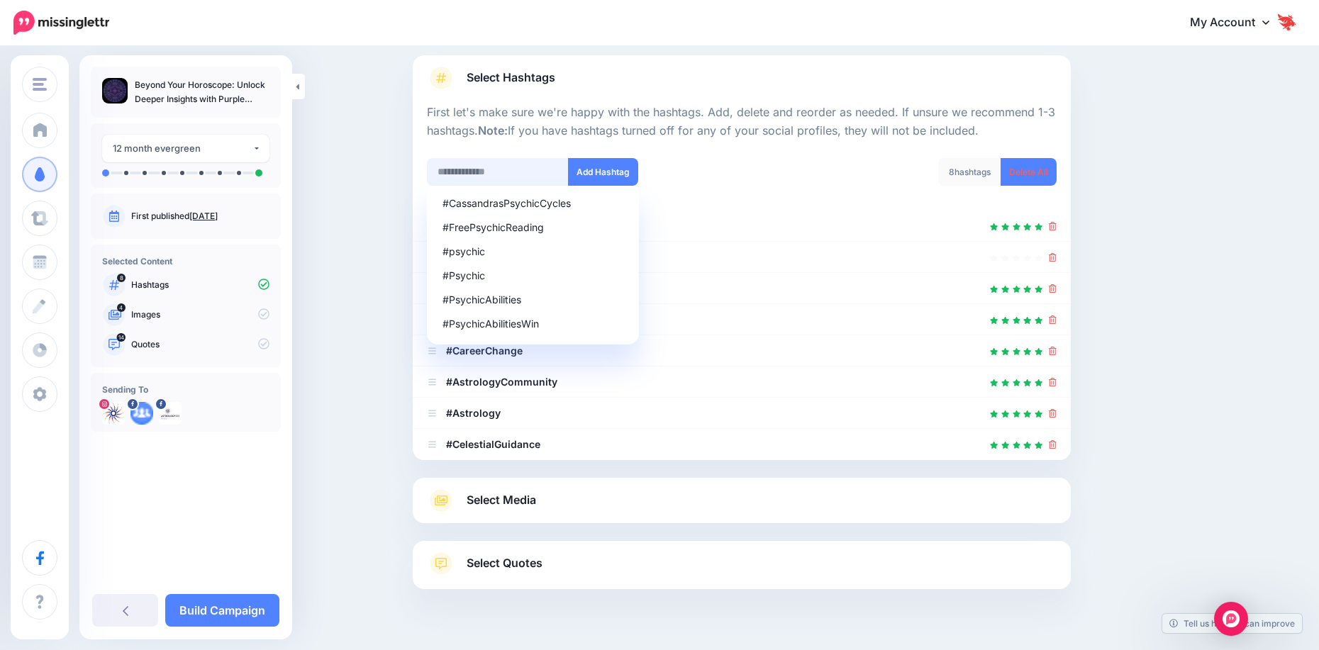
scroll to position [121, 0]
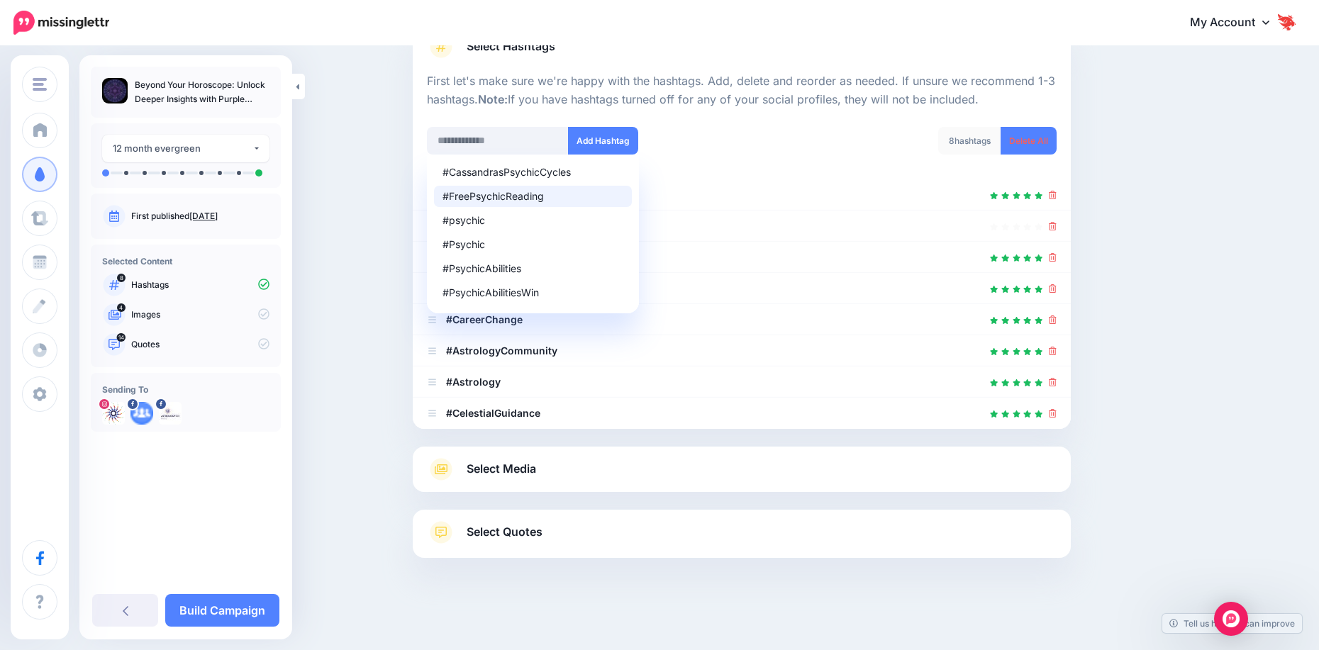
click at [488, 198] on div "#FreePsychicReading" at bounding box center [532, 196] width 181 height 10
type input "**********"
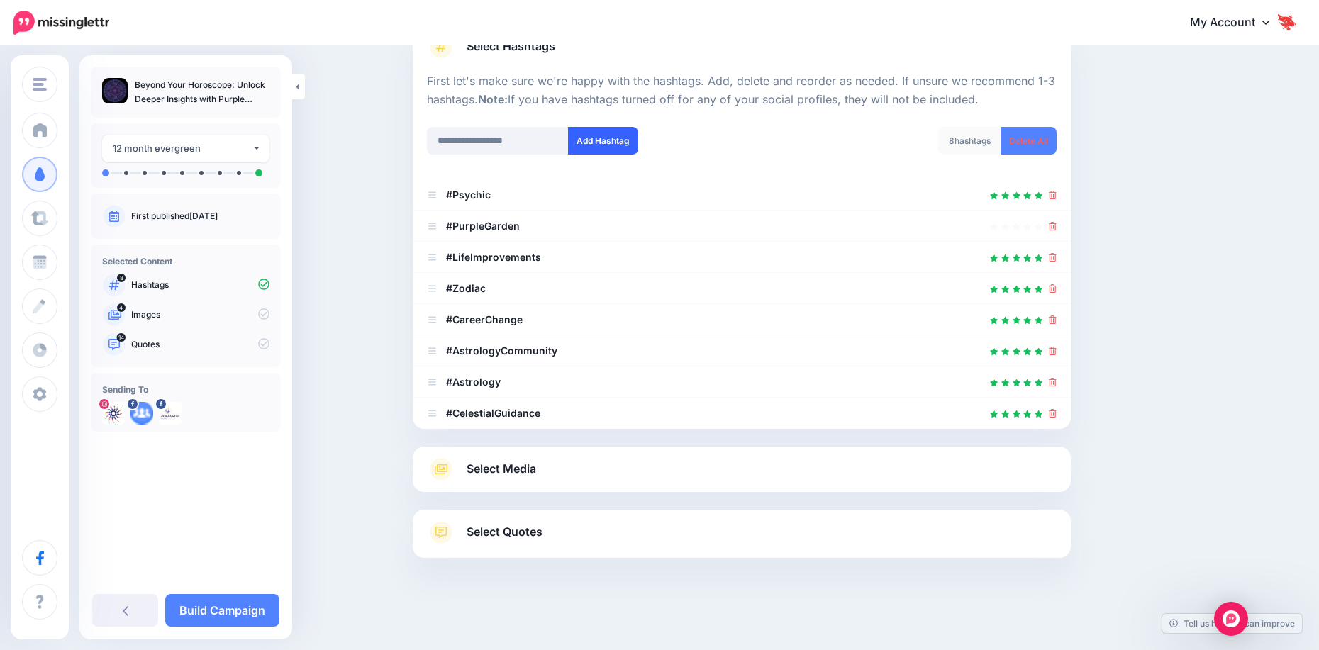
click at [600, 140] on button "Add Hashtag" at bounding box center [603, 141] width 70 height 28
click at [536, 476] on span "Select Media" at bounding box center [501, 468] width 69 height 19
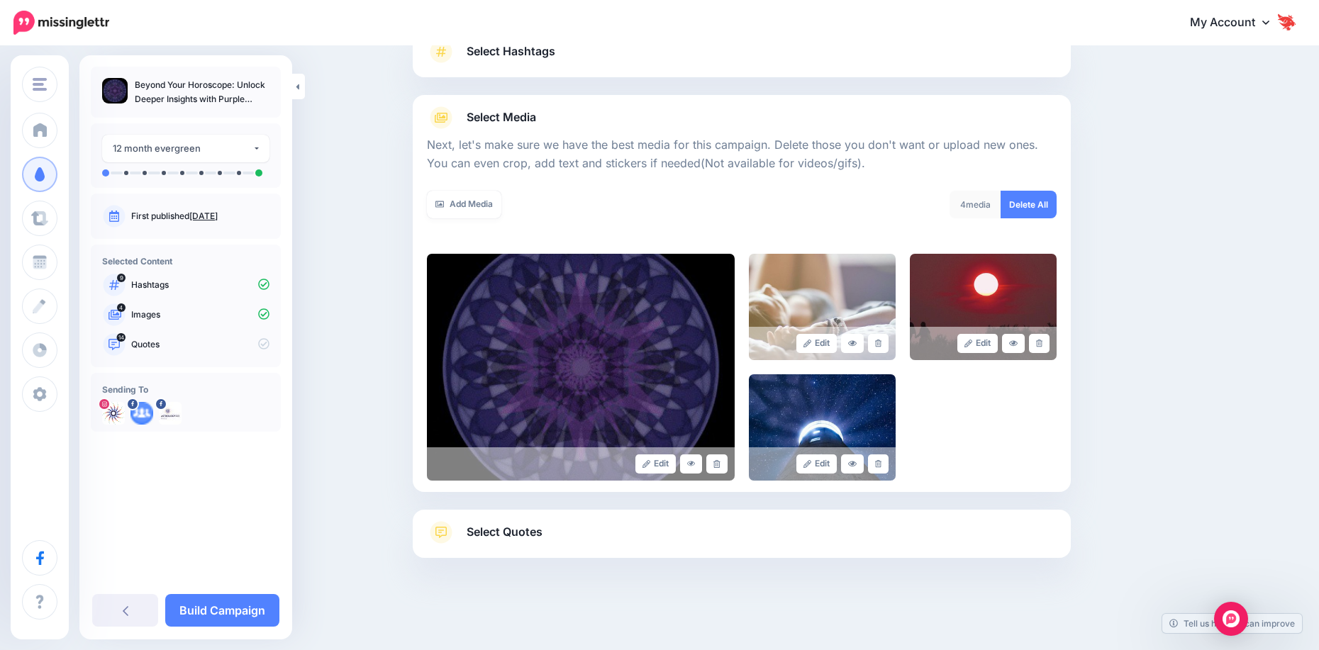
scroll to position [0, 0]
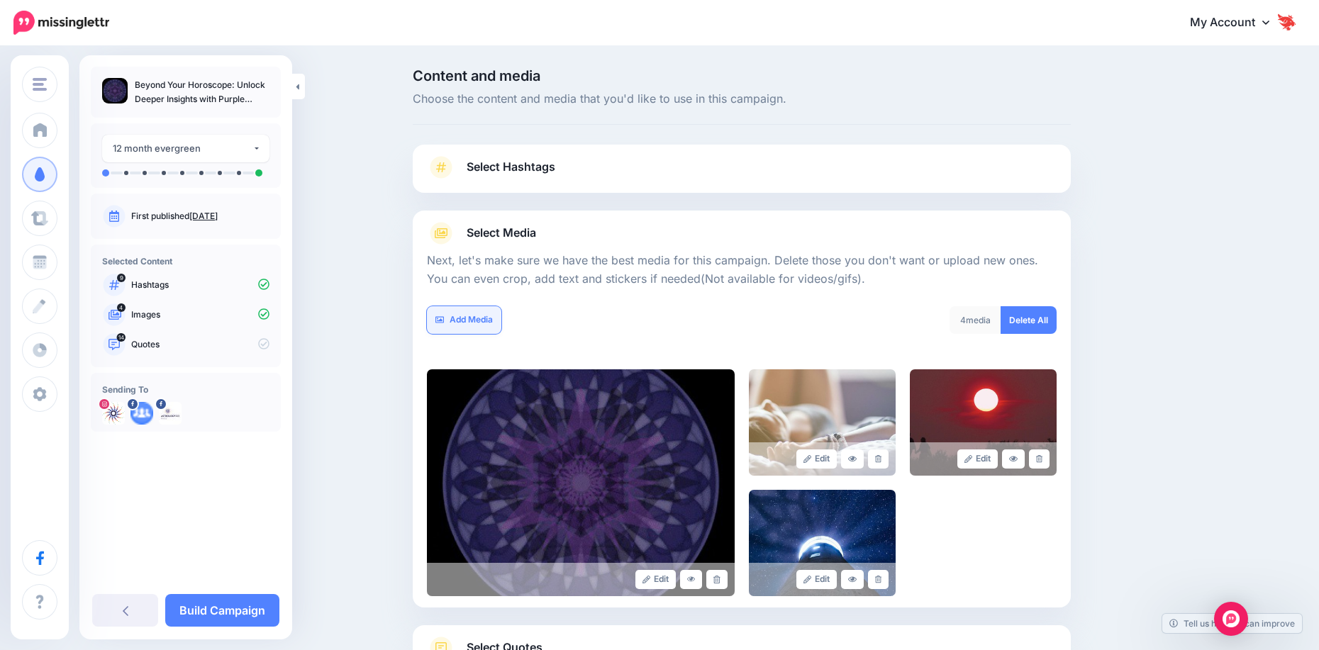
click at [488, 323] on link "Add Media" at bounding box center [464, 320] width 74 height 28
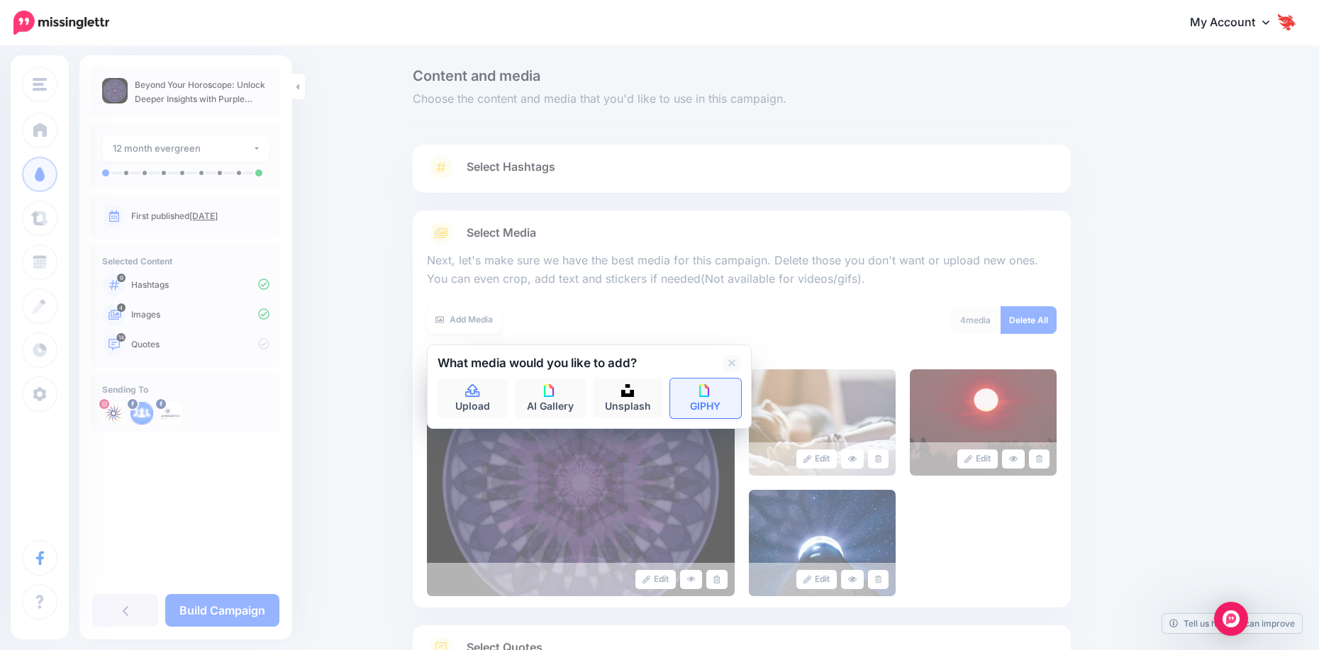
click at [720, 388] on link "GIPHY" at bounding box center [705, 399] width 71 height 40
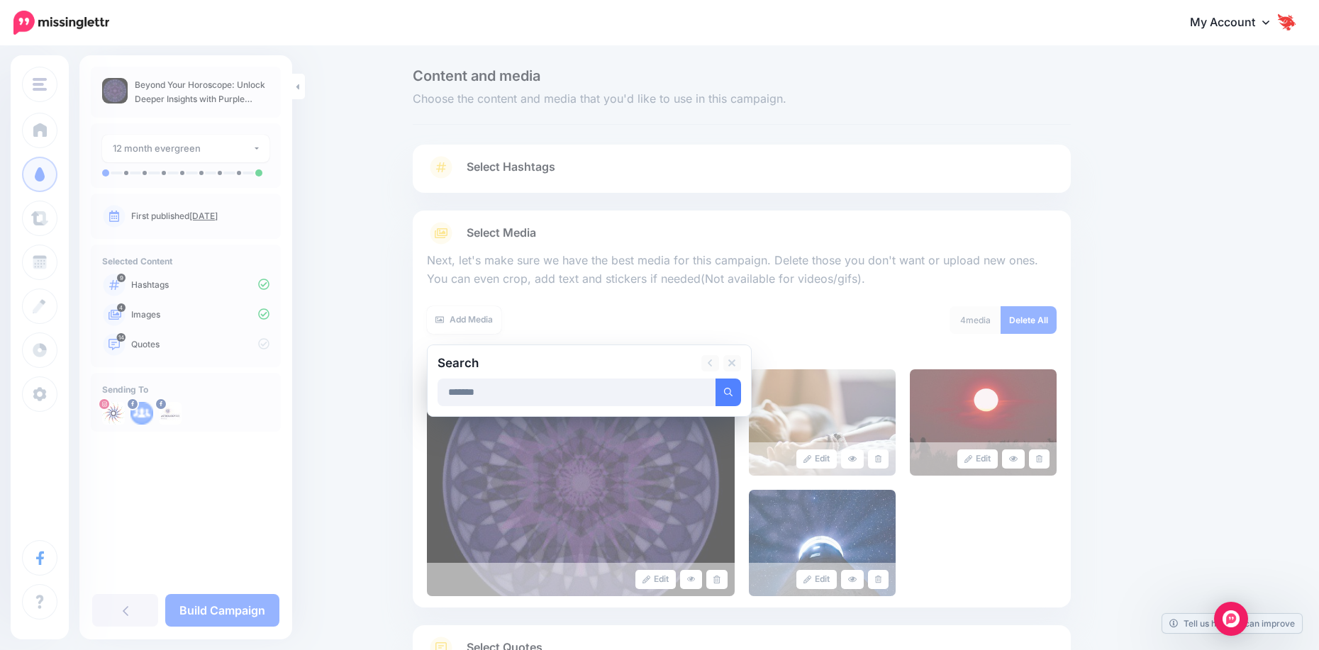
type input "*******"
click at [715, 379] on button "submit" at bounding box center [728, 393] width 26 height 28
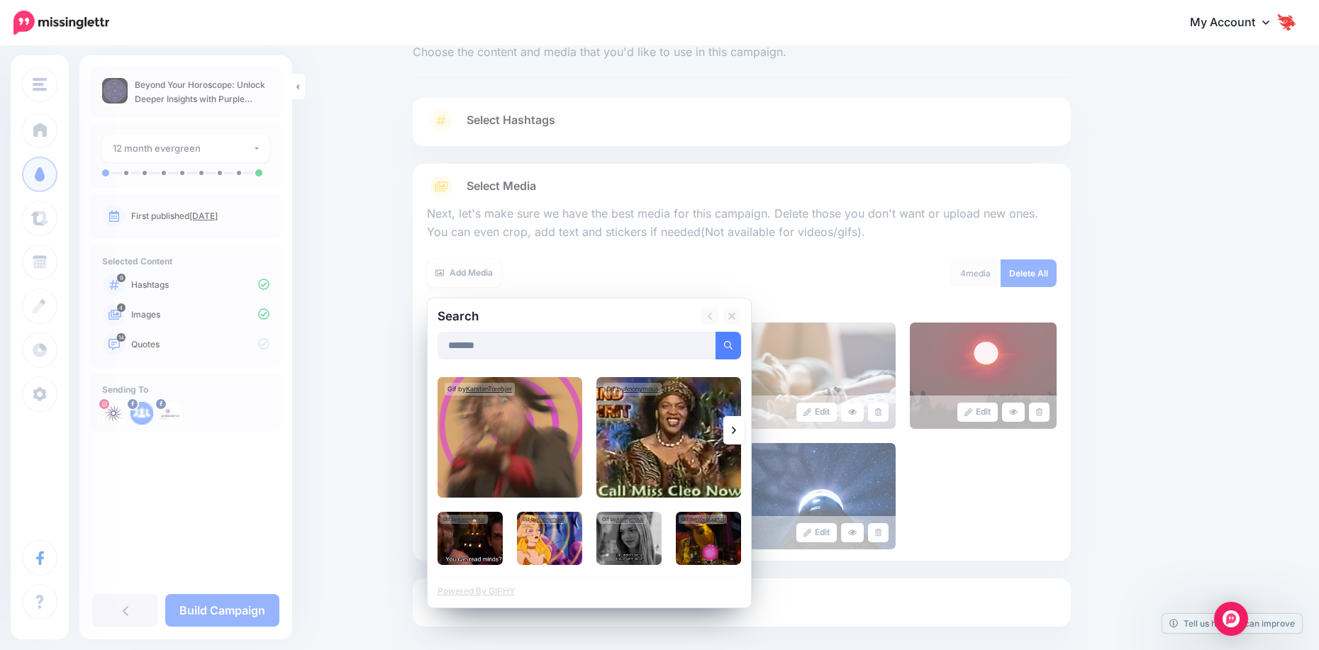
scroll to position [116, 0]
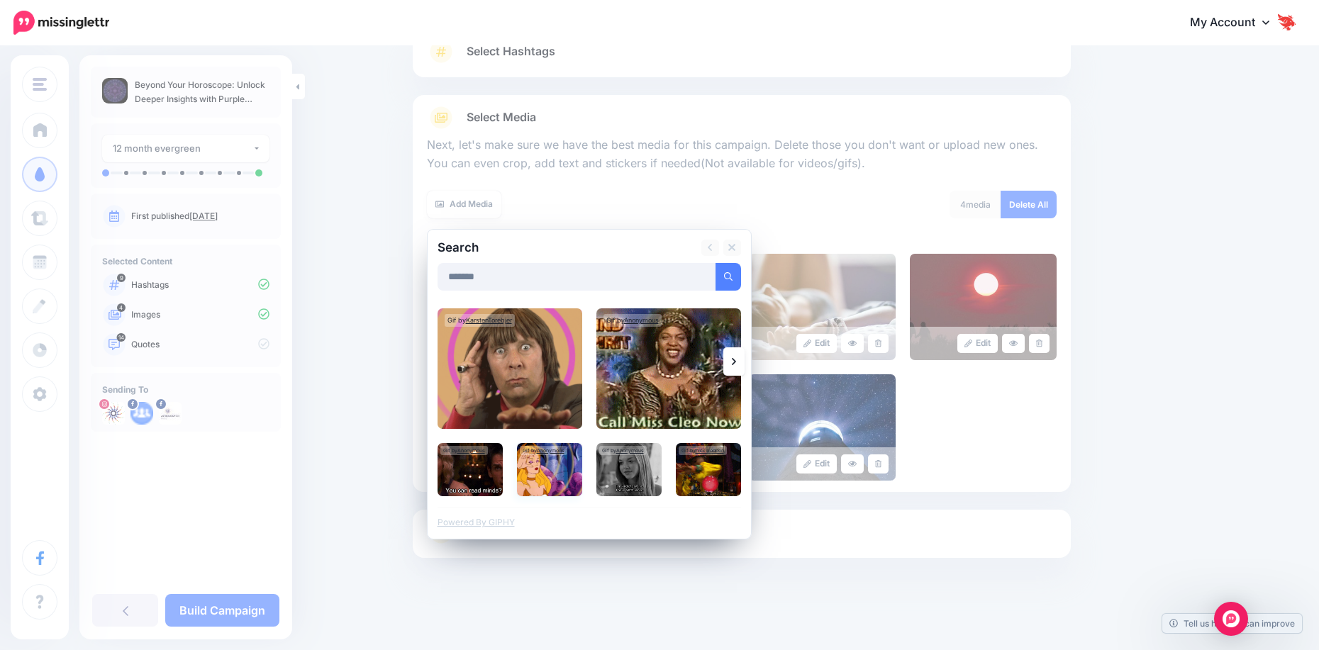
click at [560, 487] on img at bounding box center [549, 469] width 65 height 53
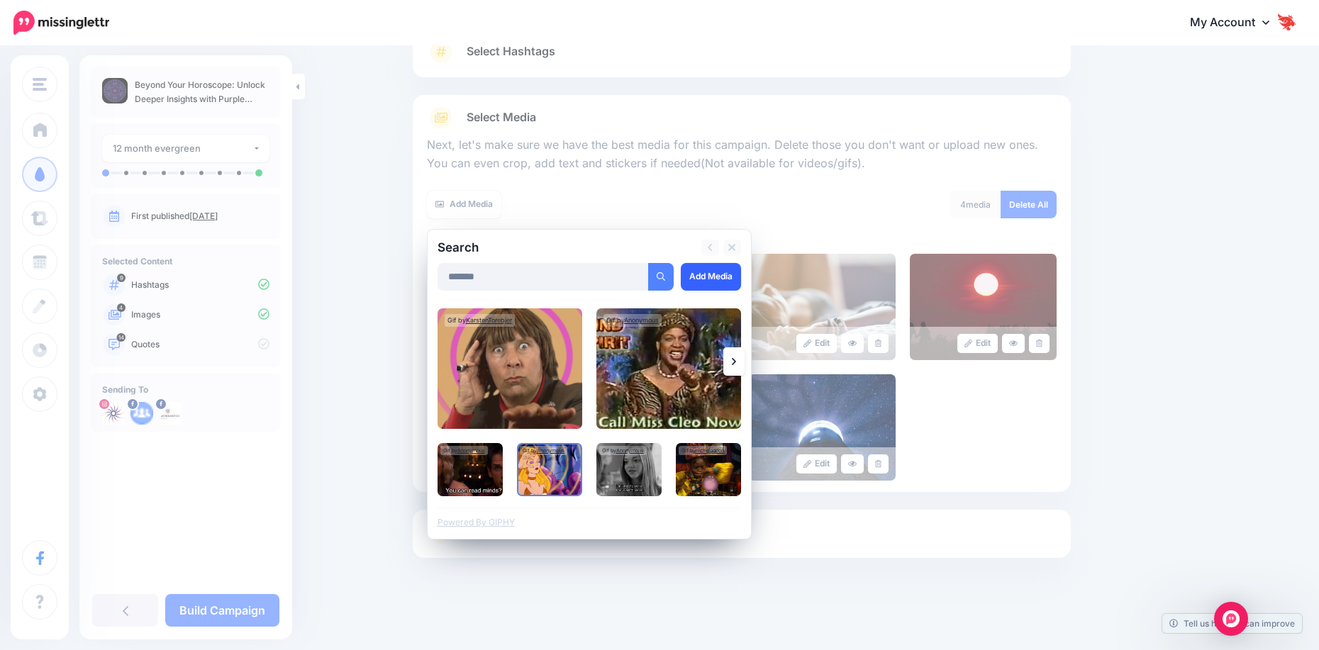
click at [708, 278] on link "Add Media" at bounding box center [711, 277] width 60 height 28
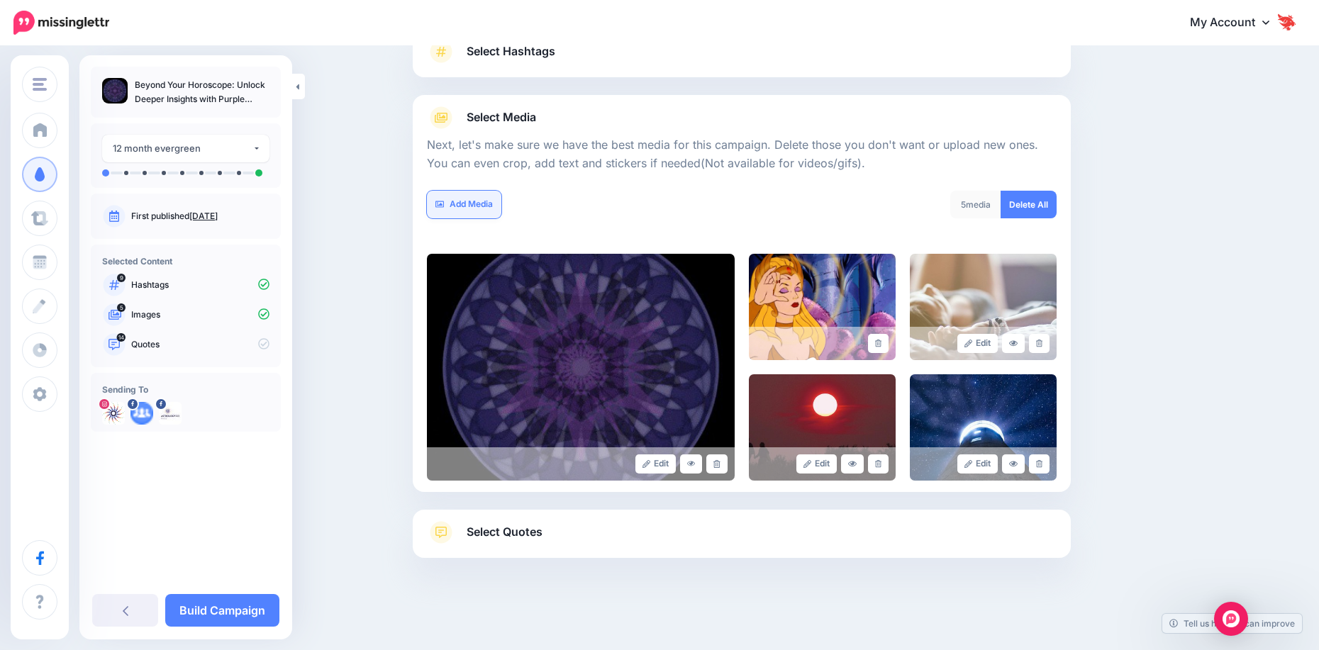
click at [465, 208] on link "Add Media" at bounding box center [464, 205] width 74 height 28
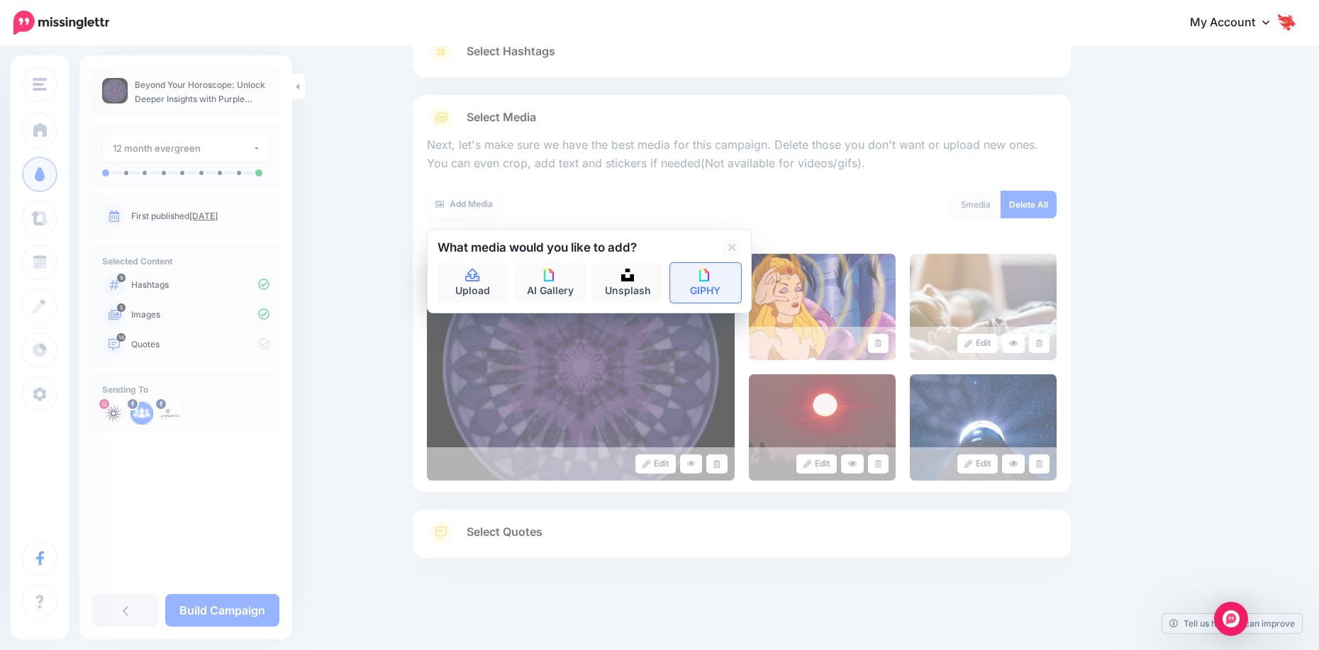
click at [717, 284] on link "GIPHY" at bounding box center [705, 283] width 71 height 40
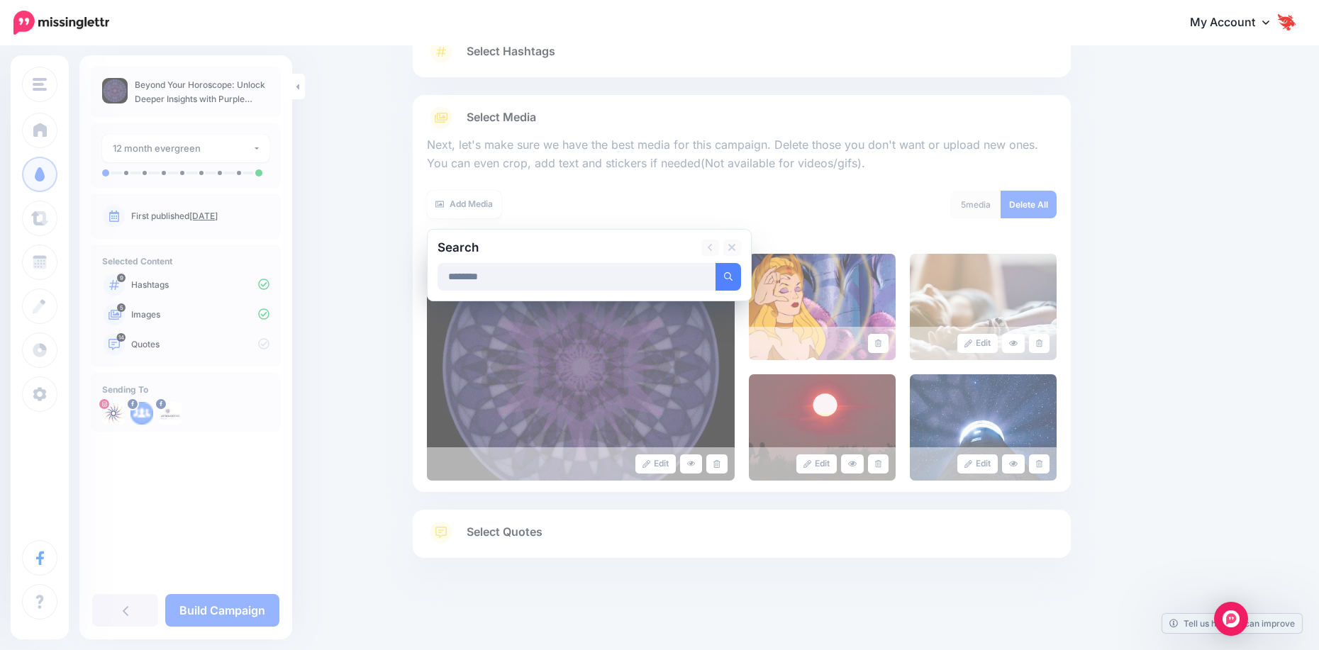
type input "********"
click at [715, 263] on button "submit" at bounding box center [728, 277] width 26 height 28
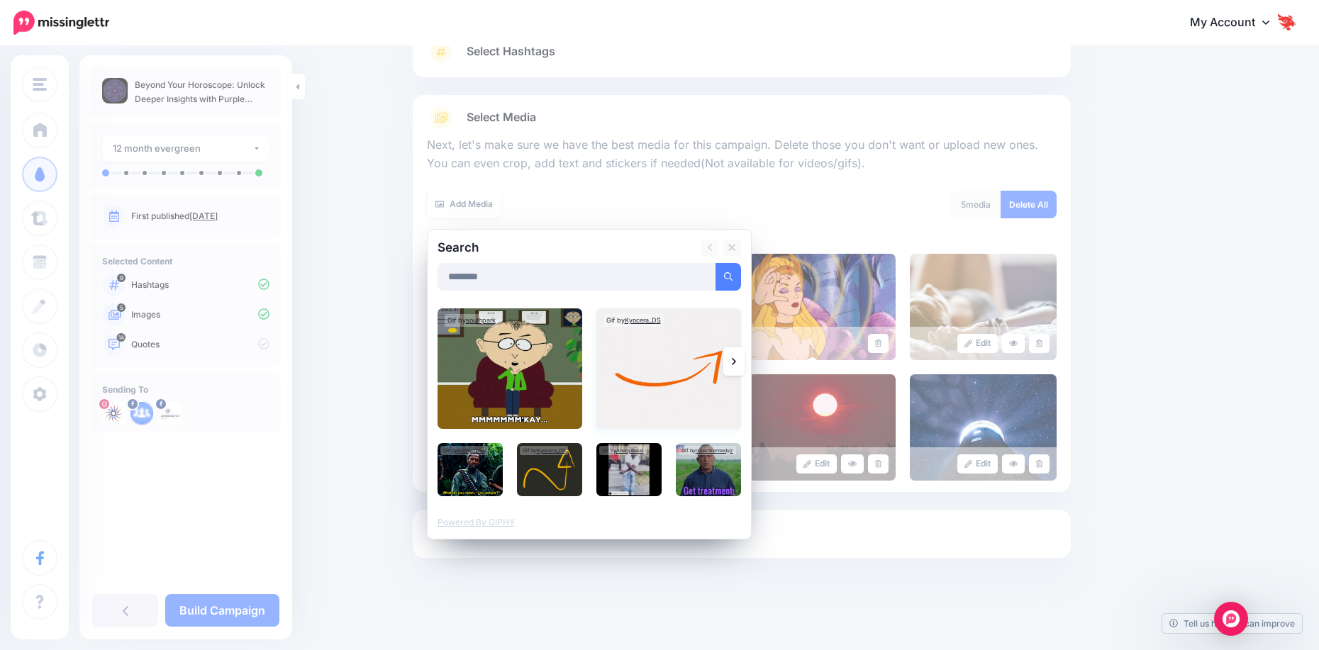
drag, startPoint x: 641, startPoint y: 398, endPoint x: 638, endPoint y: 407, distance: 9.6
click at [641, 398] on img at bounding box center [668, 368] width 145 height 121
click at [538, 488] on img at bounding box center [549, 469] width 65 height 53
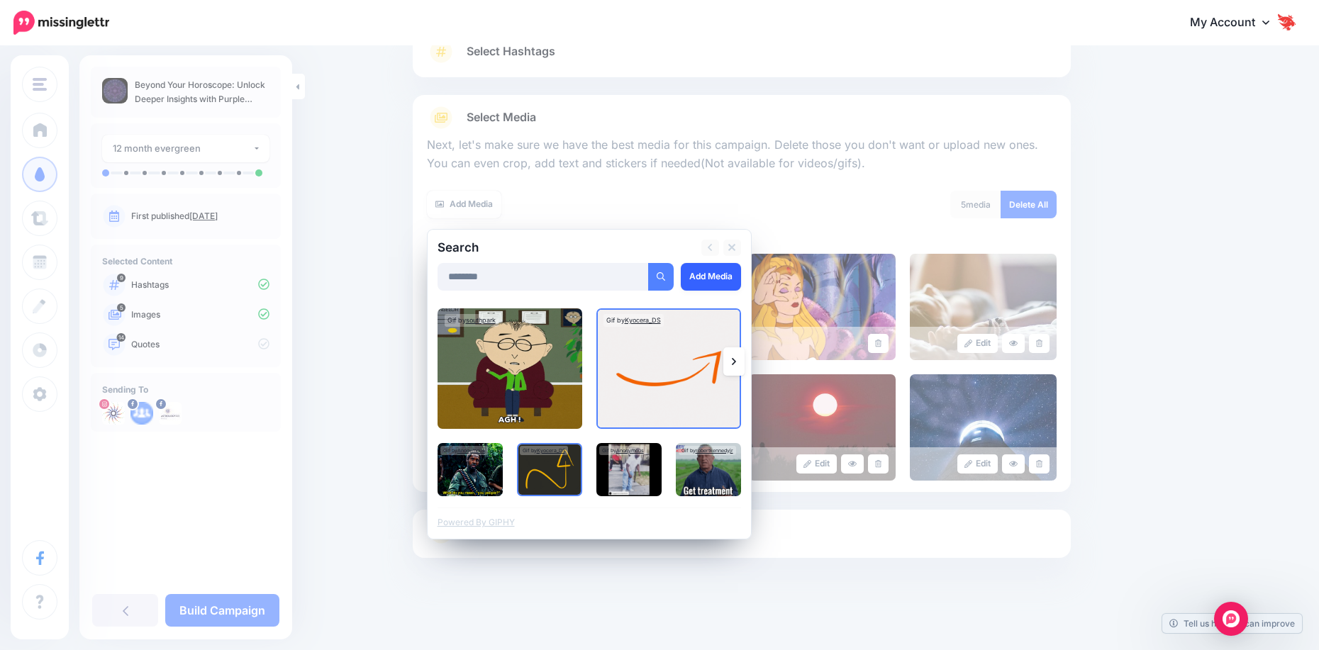
click at [711, 274] on link "Add Media" at bounding box center [711, 277] width 60 height 28
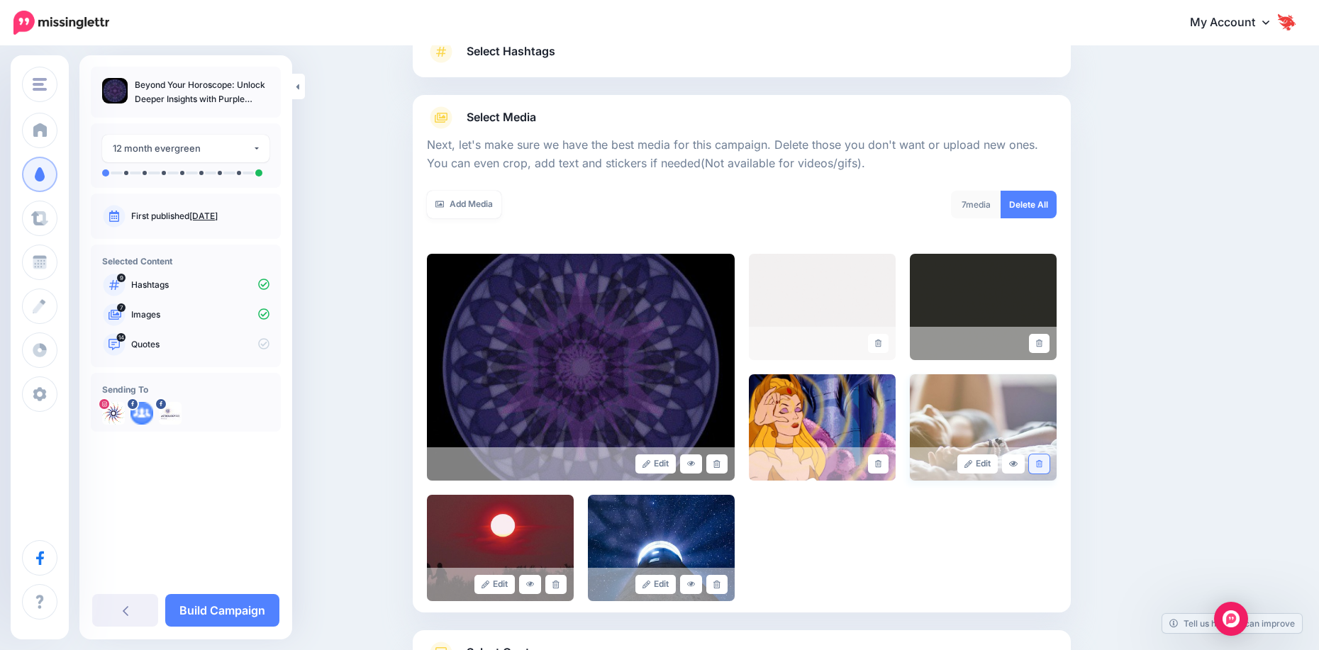
scroll to position [236, 0]
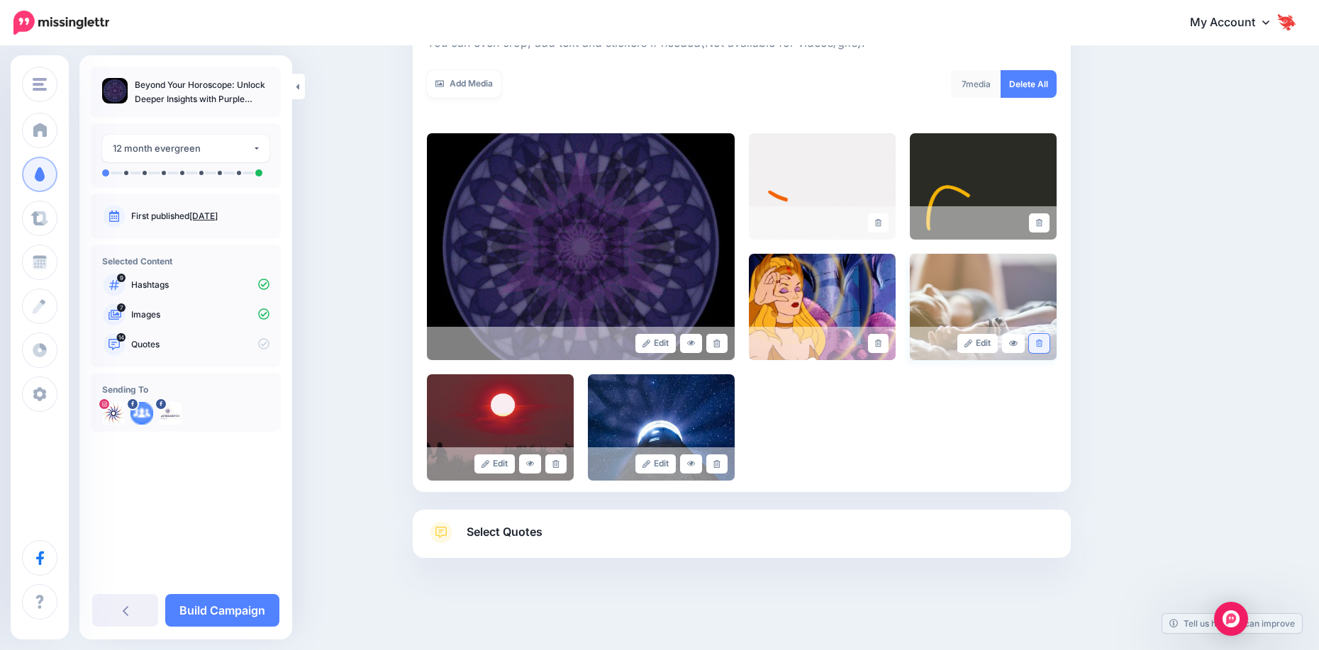
click at [1039, 347] on link at bounding box center [1039, 343] width 21 height 19
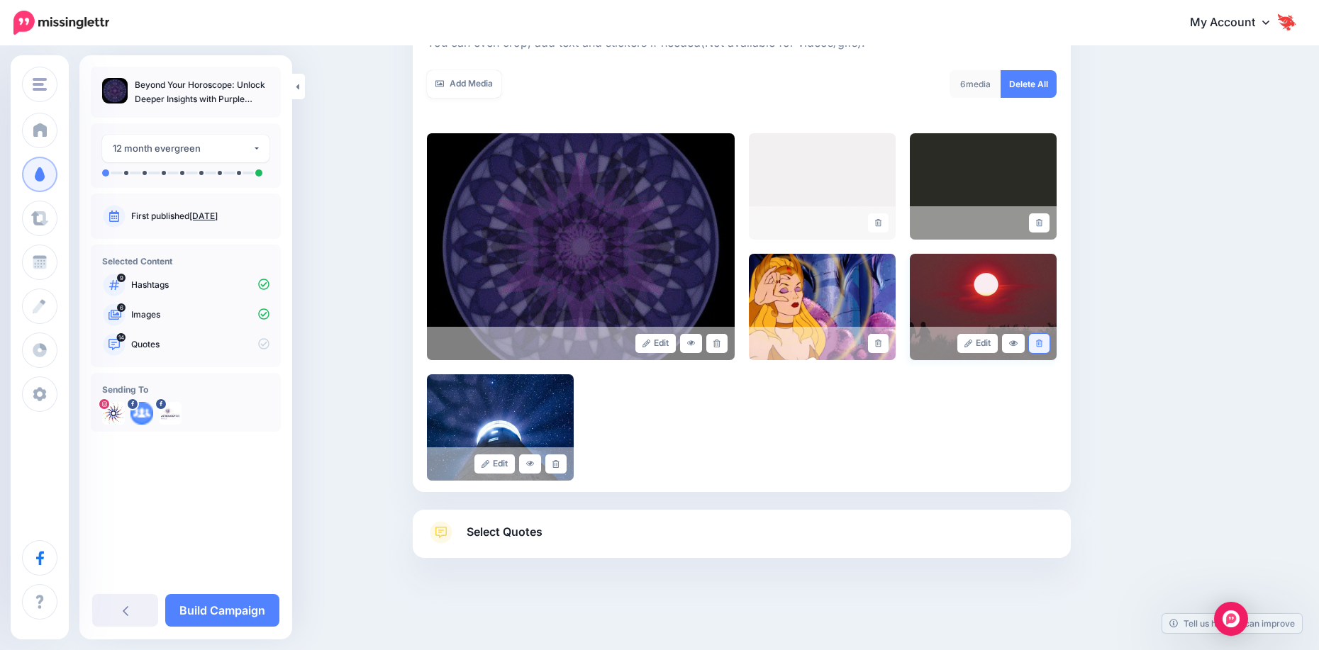
click at [1048, 342] on link at bounding box center [1039, 343] width 21 height 19
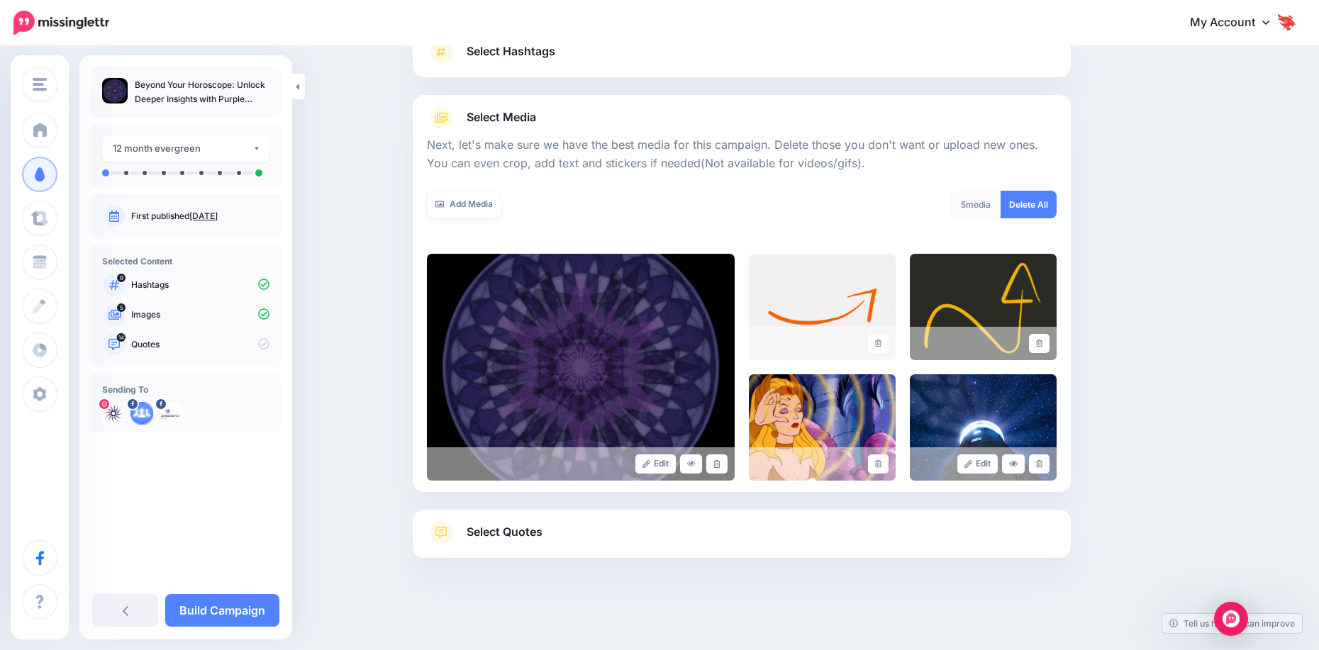
scroll to position [116, 0]
click at [881, 347] on icon at bounding box center [878, 344] width 6 height 8
click at [1042, 342] on icon at bounding box center [1039, 344] width 6 height 8
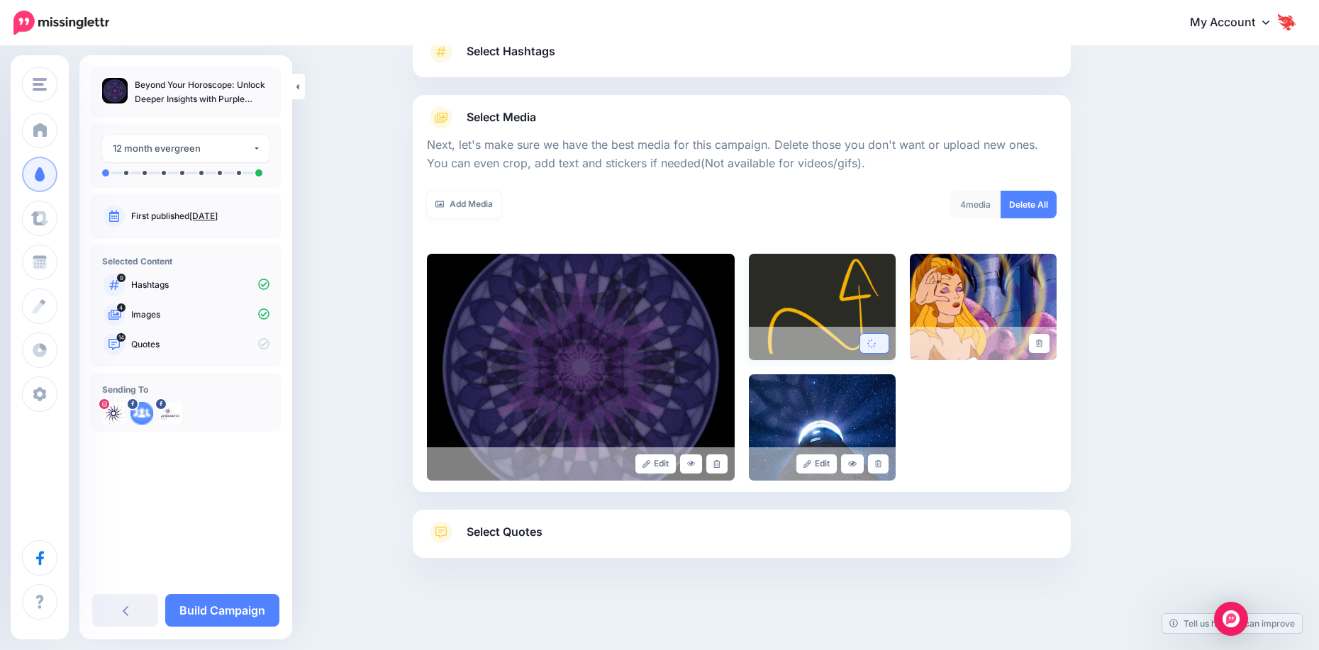
click at [529, 541] on span "Select Quotes" at bounding box center [505, 532] width 76 height 19
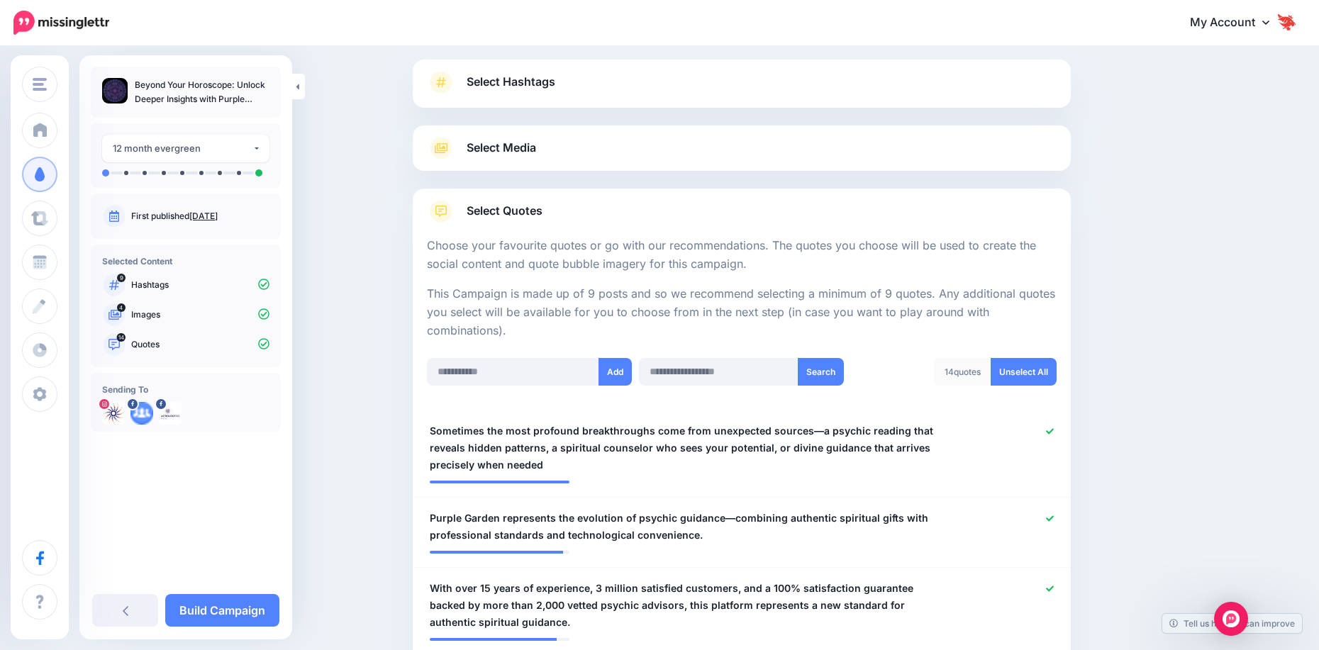
scroll to position [0, 0]
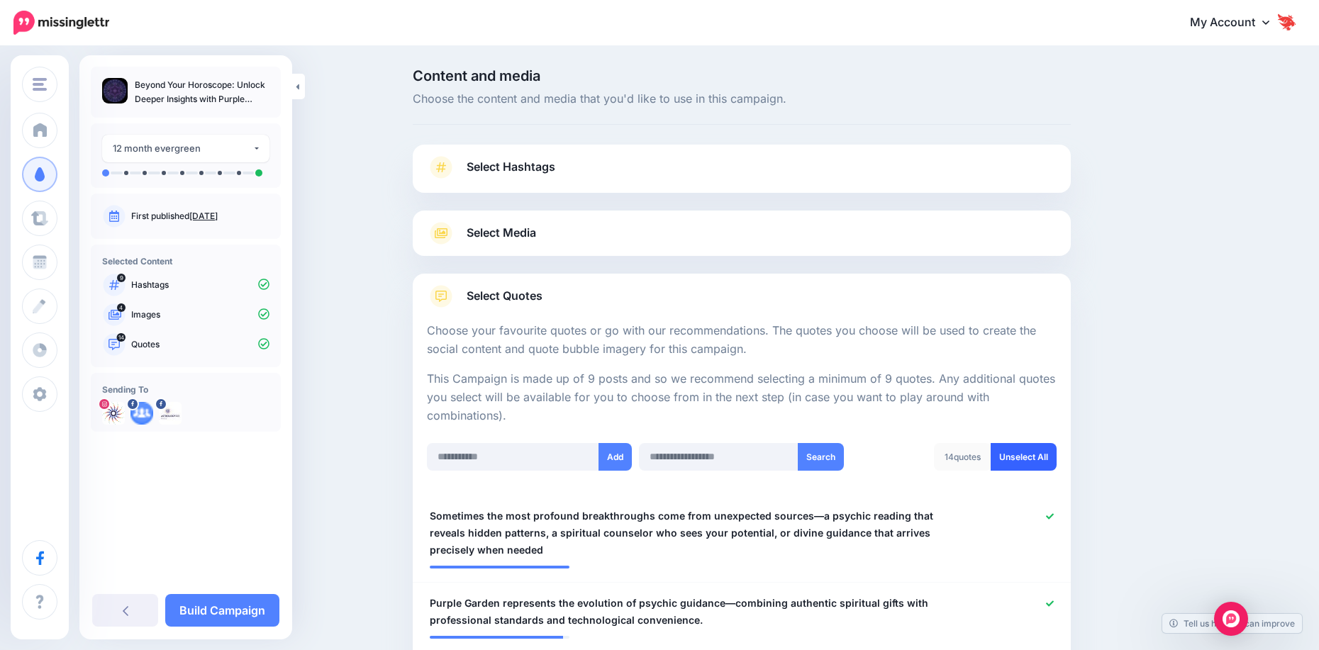
click at [1020, 452] on link "Unselect All" at bounding box center [1023, 457] width 66 height 28
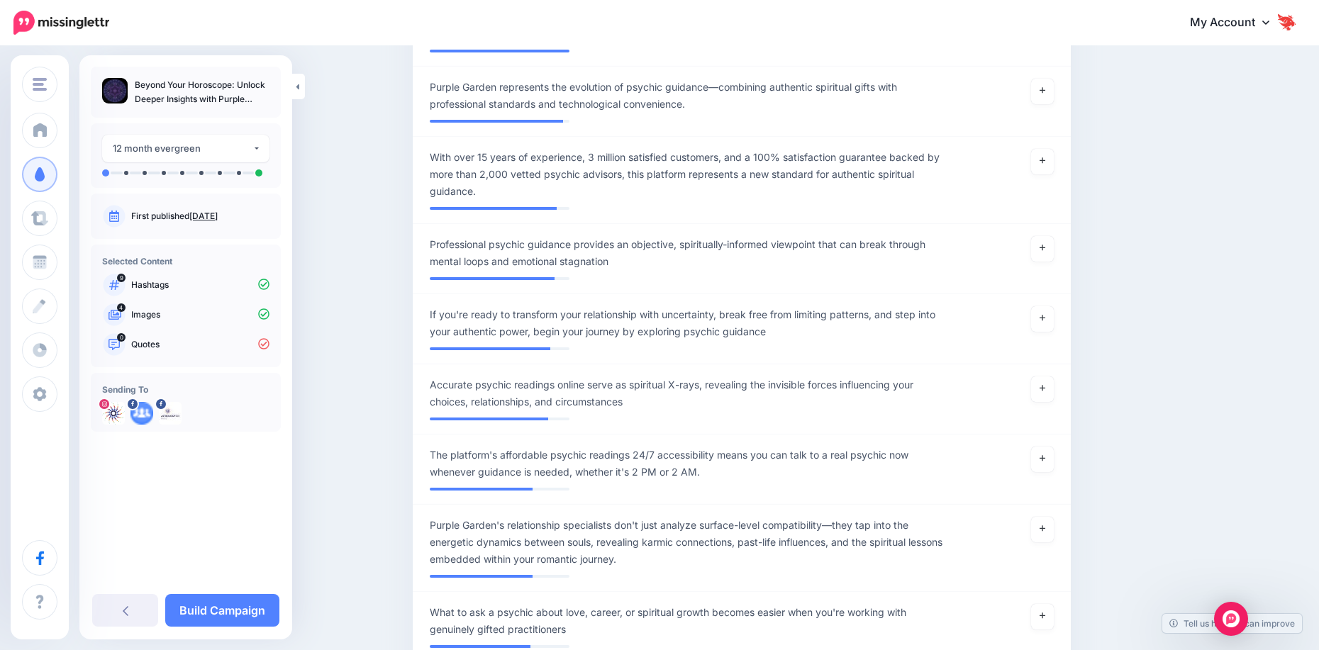
scroll to position [779, 0]
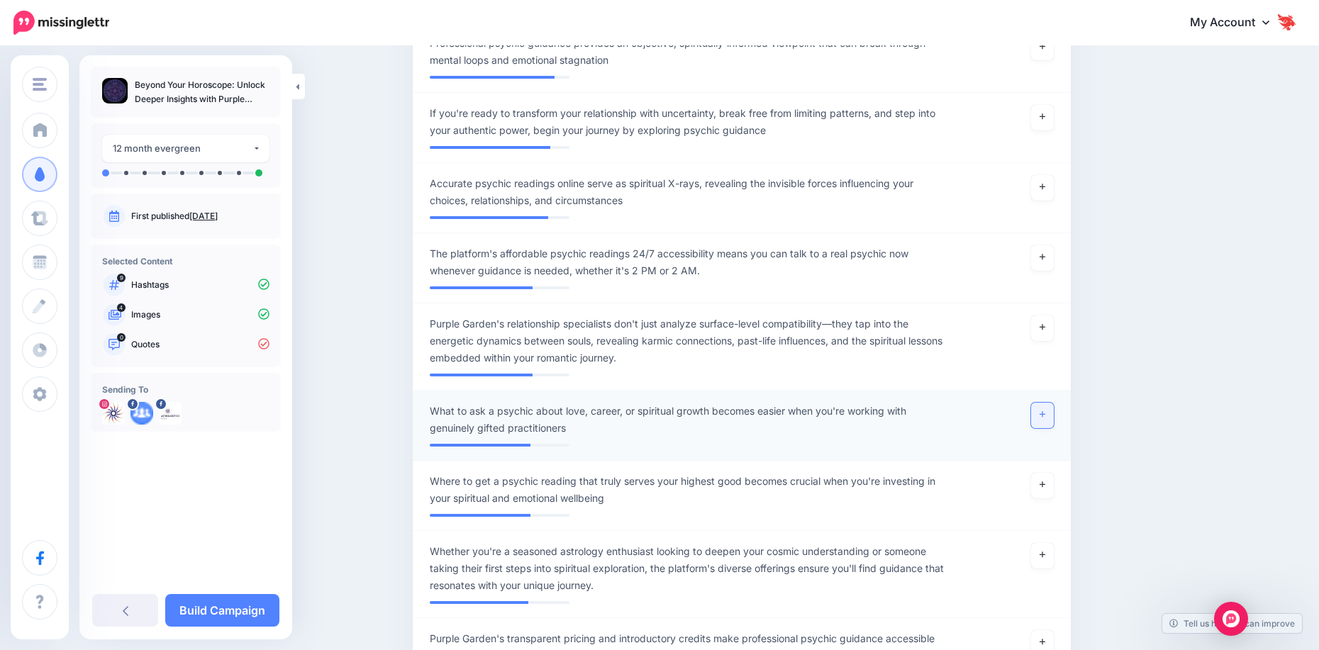
click at [1039, 425] on link at bounding box center [1042, 416] width 23 height 26
click at [1048, 490] on link at bounding box center [1042, 486] width 23 height 26
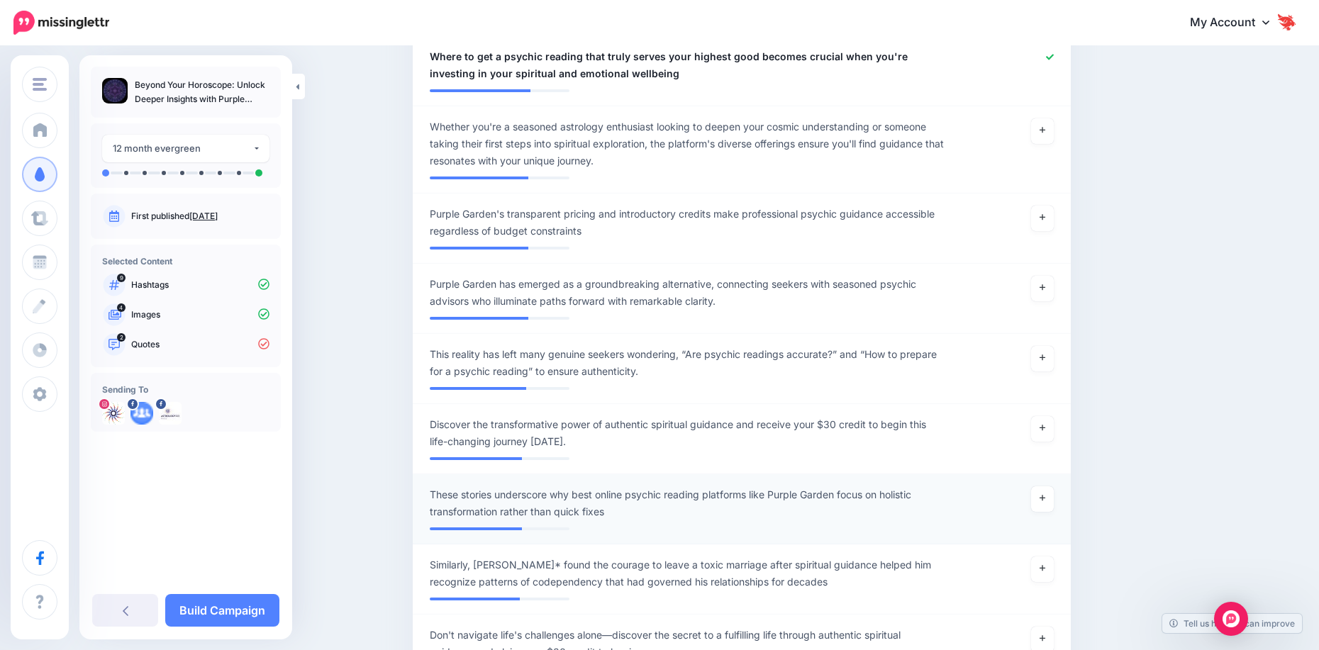
scroll to position [1205, 0]
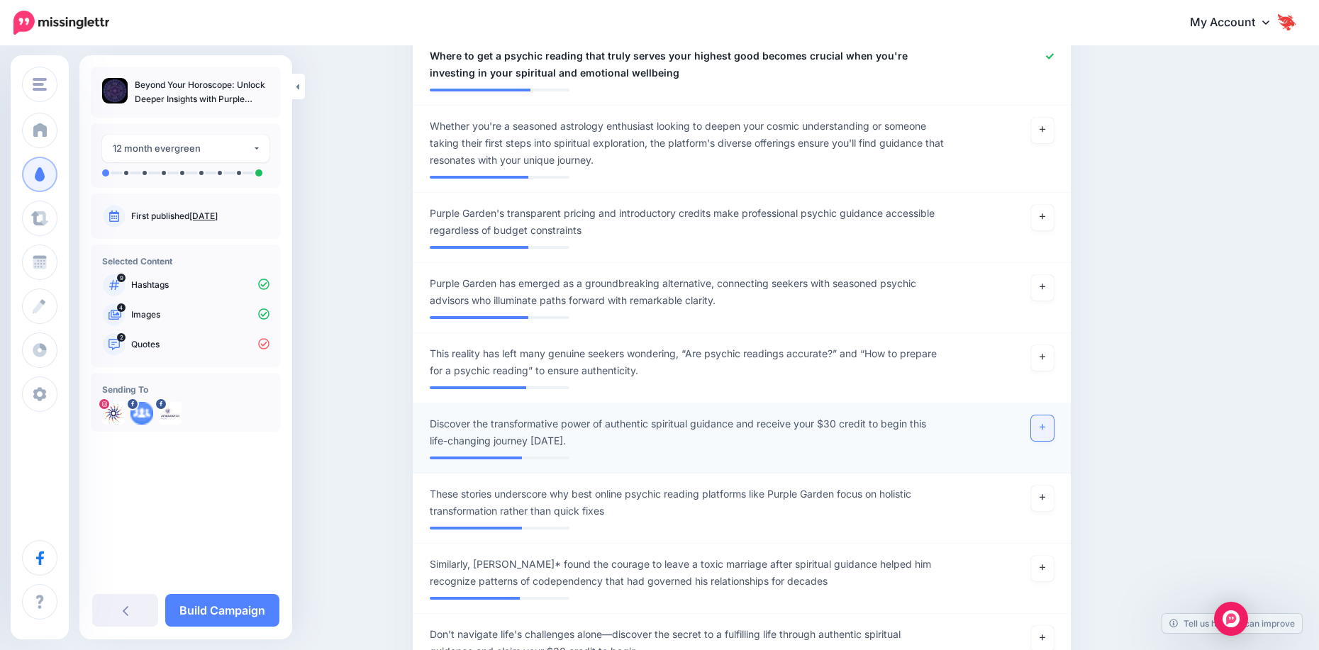
click at [1042, 432] on link at bounding box center [1042, 428] width 23 height 26
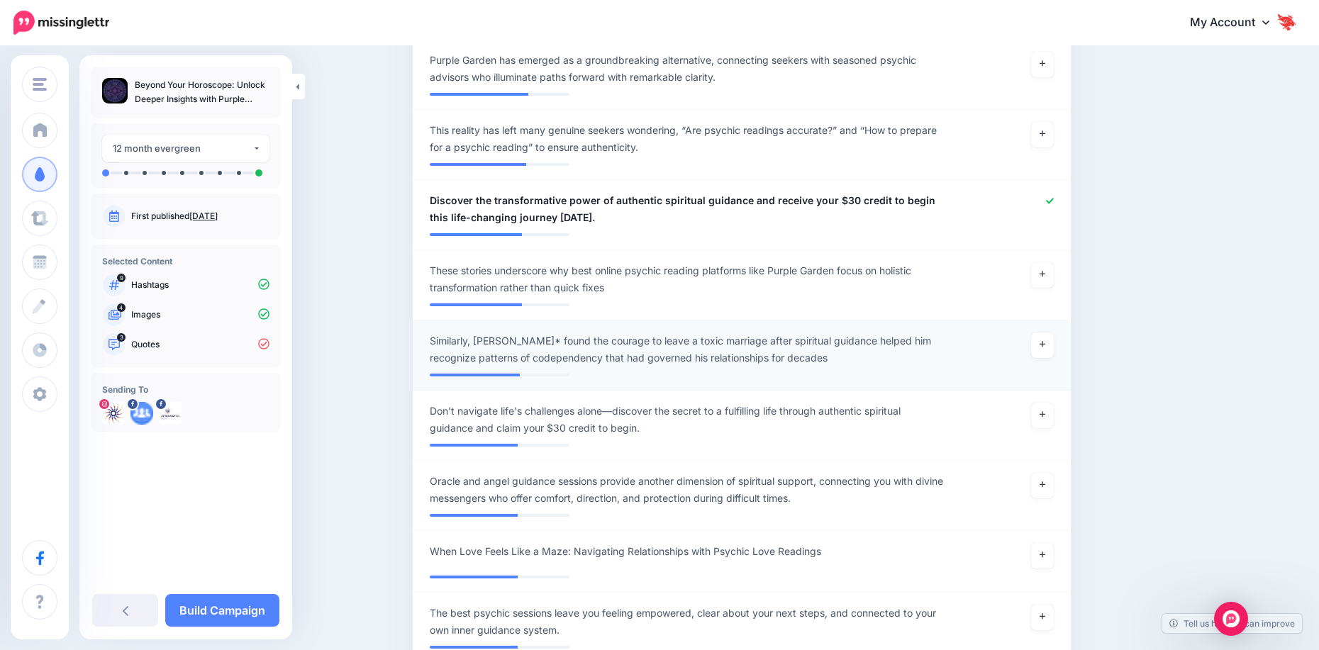
scroll to position [1417, 0]
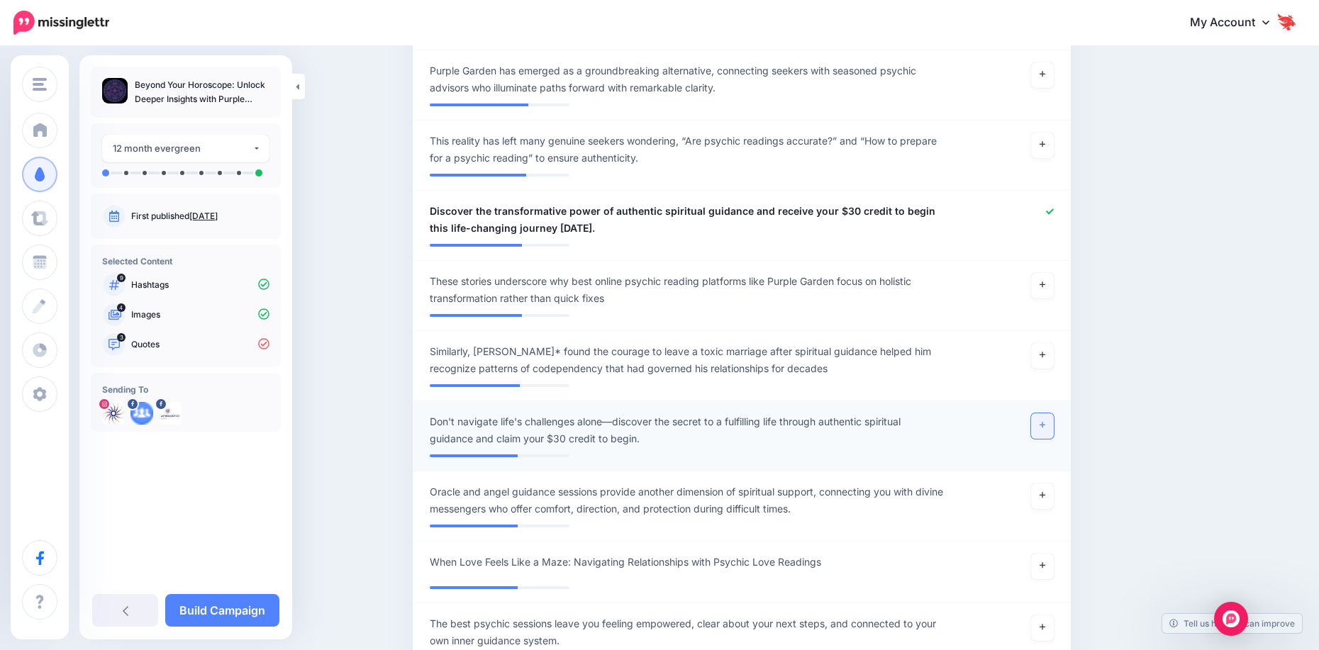
click at [1046, 430] on link at bounding box center [1042, 426] width 23 height 26
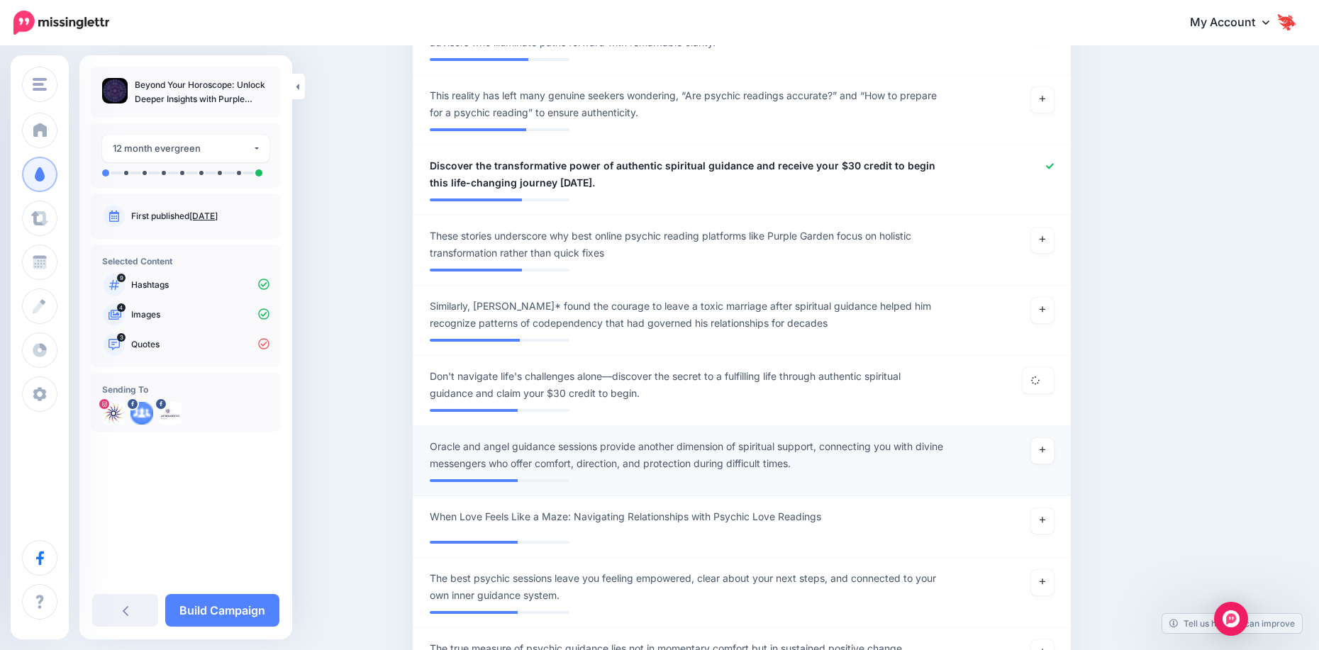
scroll to position [1488, 0]
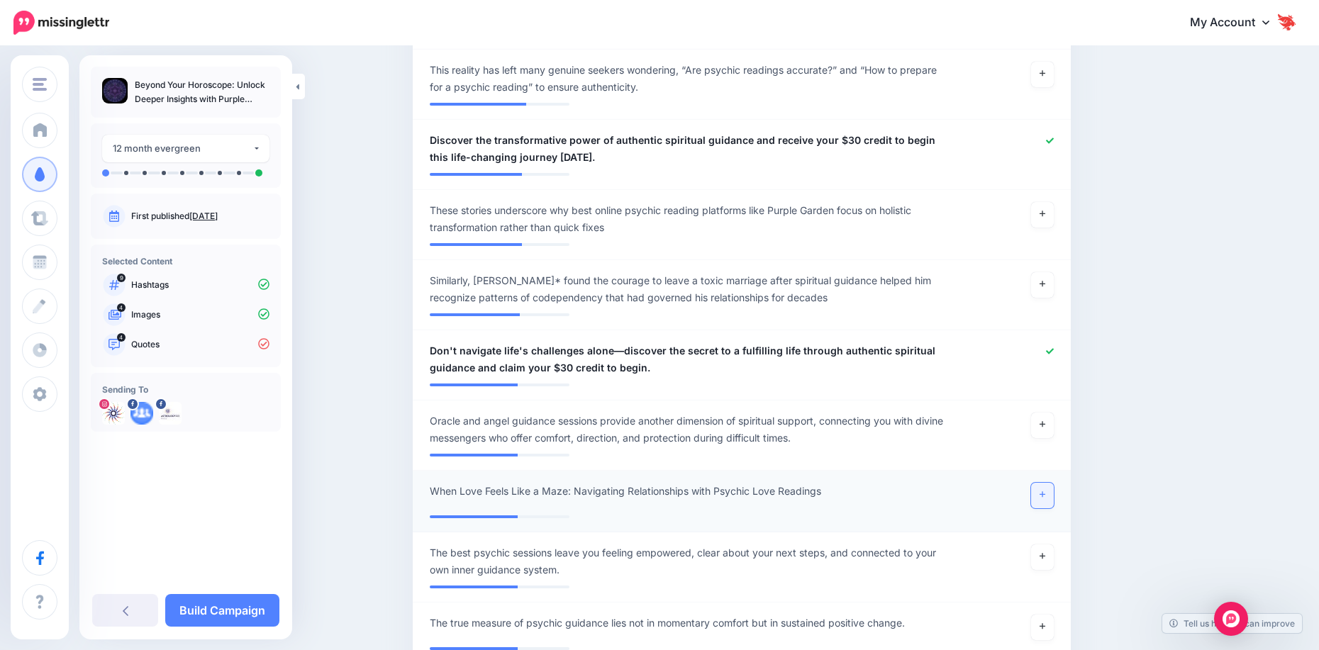
click at [1046, 499] on link at bounding box center [1042, 496] width 23 height 26
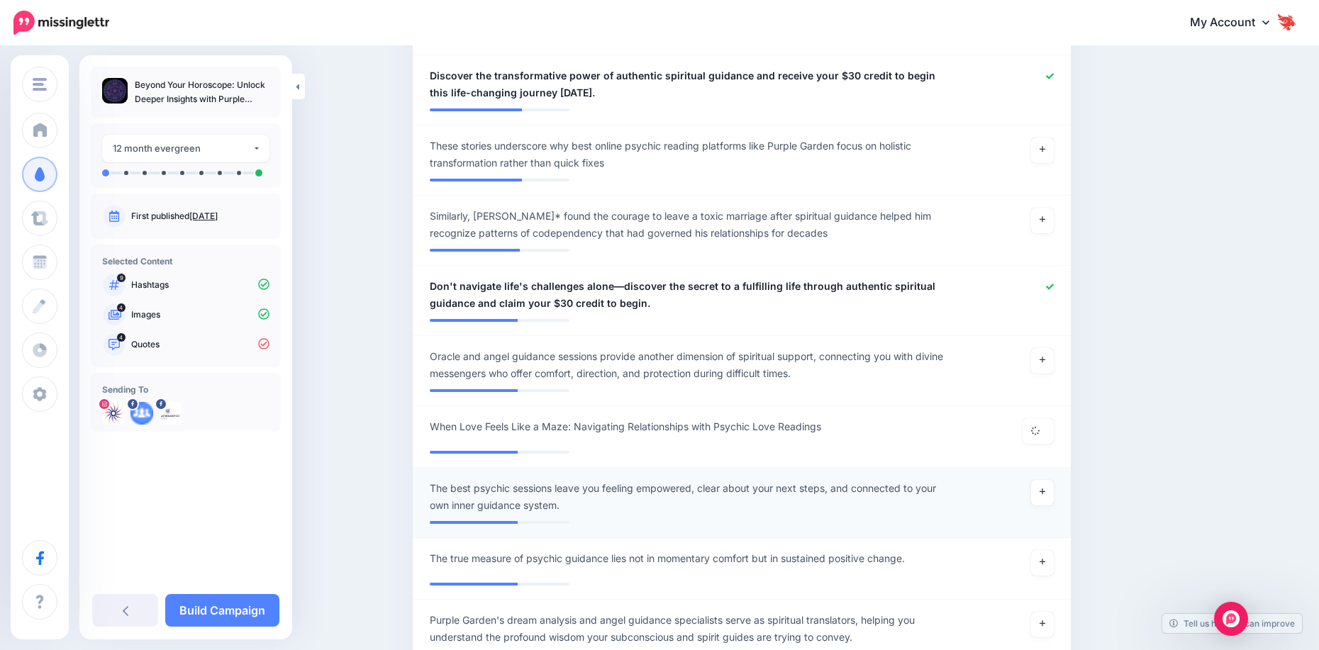
scroll to position [1630, 0]
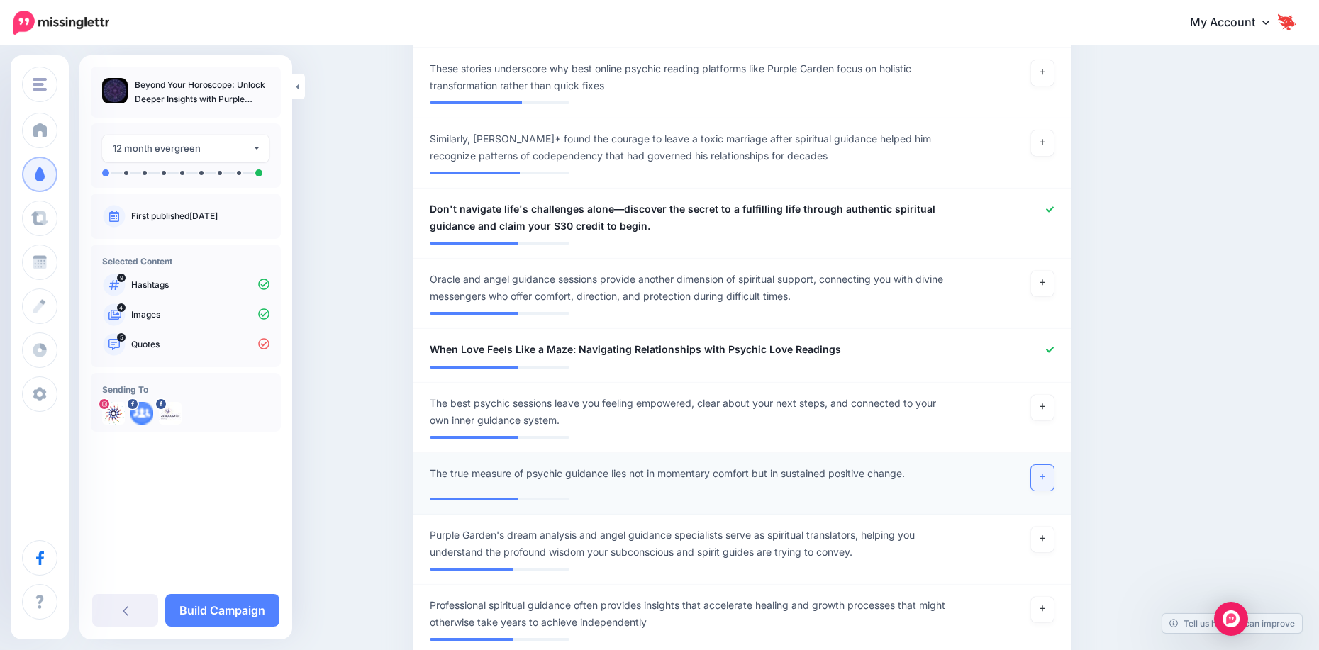
click at [1043, 479] on link at bounding box center [1042, 478] width 23 height 26
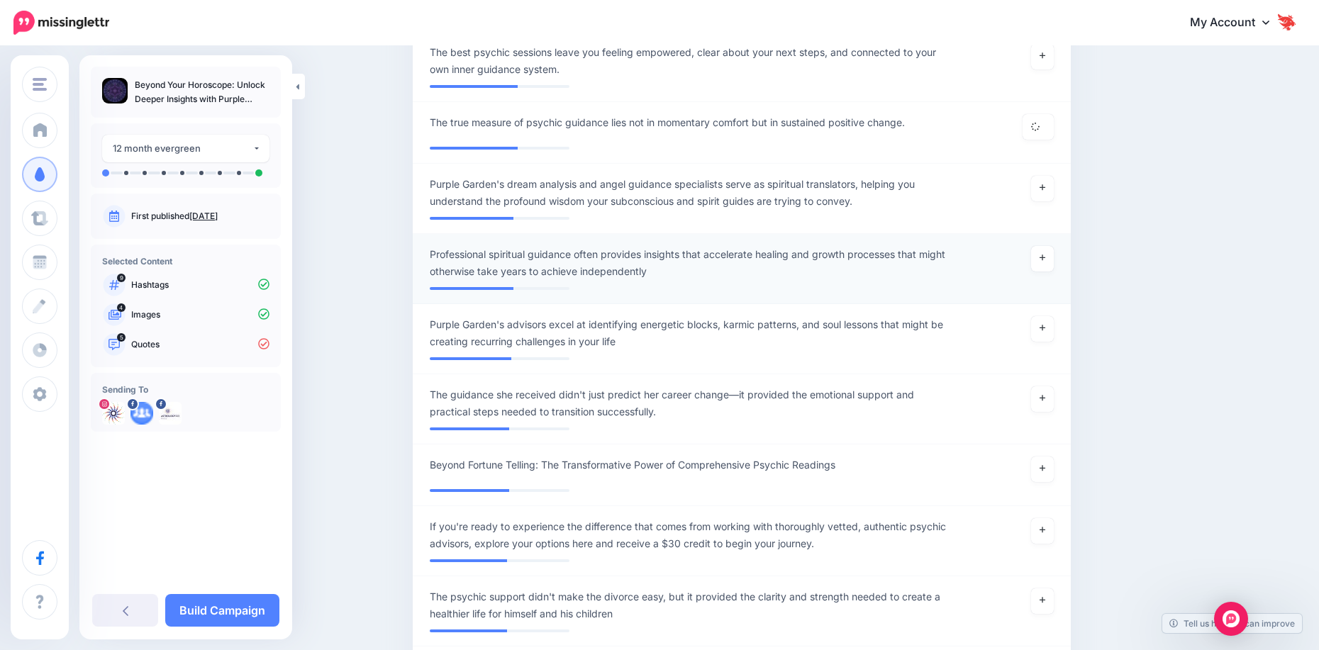
scroll to position [1984, 0]
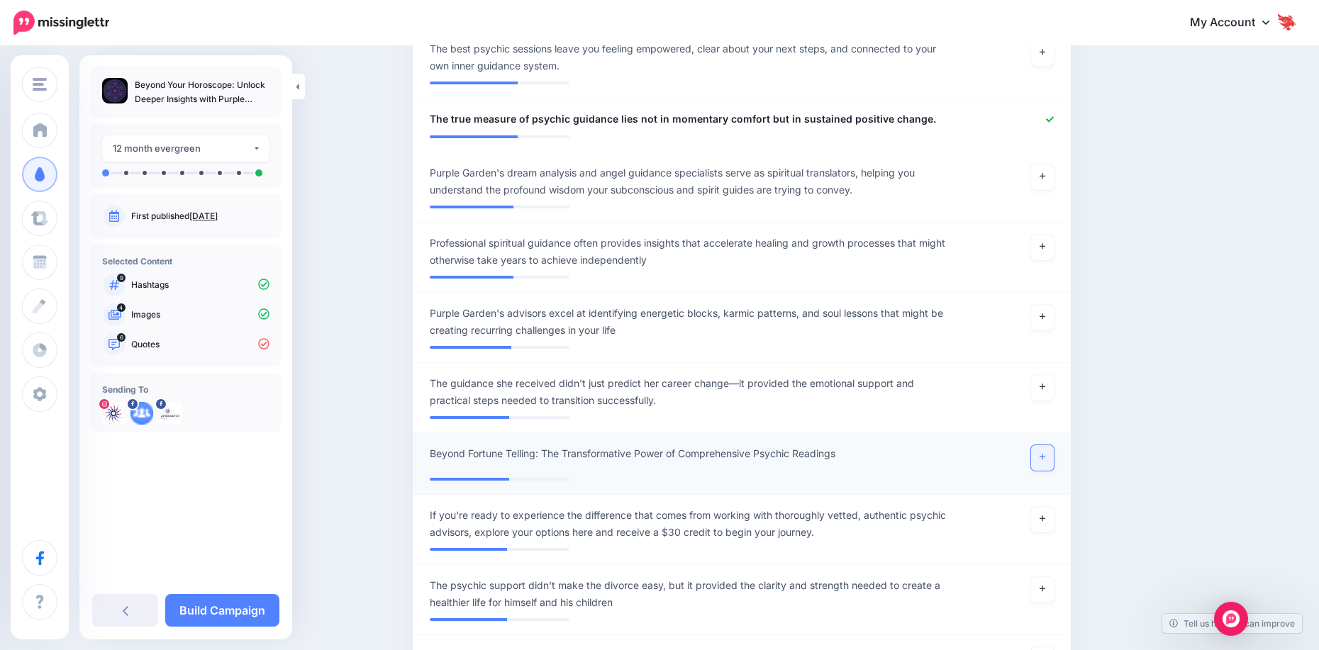
click at [1041, 459] on link at bounding box center [1042, 458] width 23 height 26
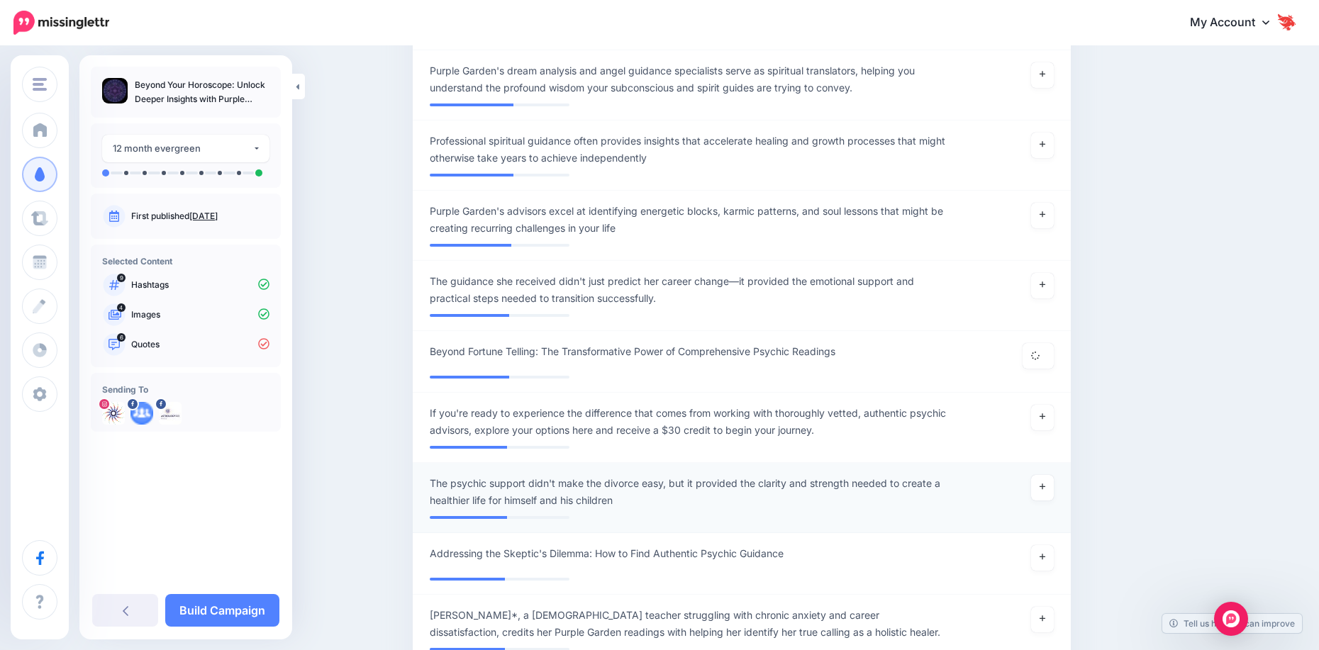
scroll to position [2197, 0]
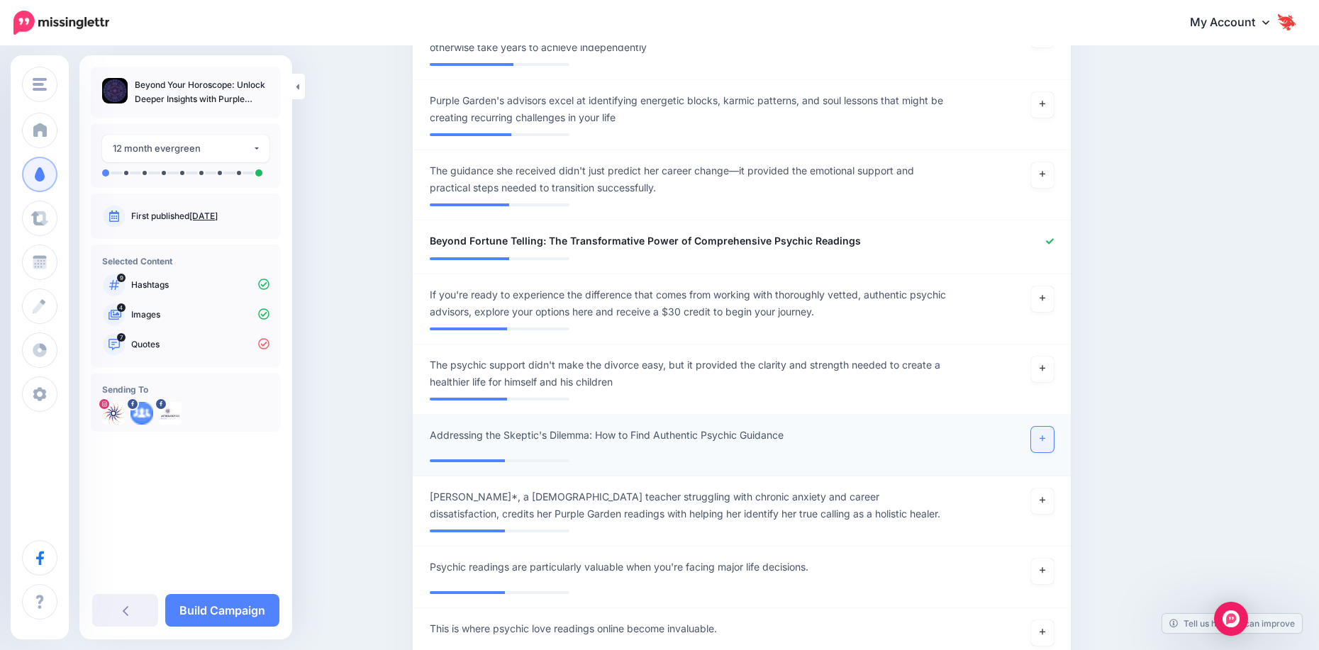
click at [1045, 441] on icon at bounding box center [1042, 439] width 6 height 8
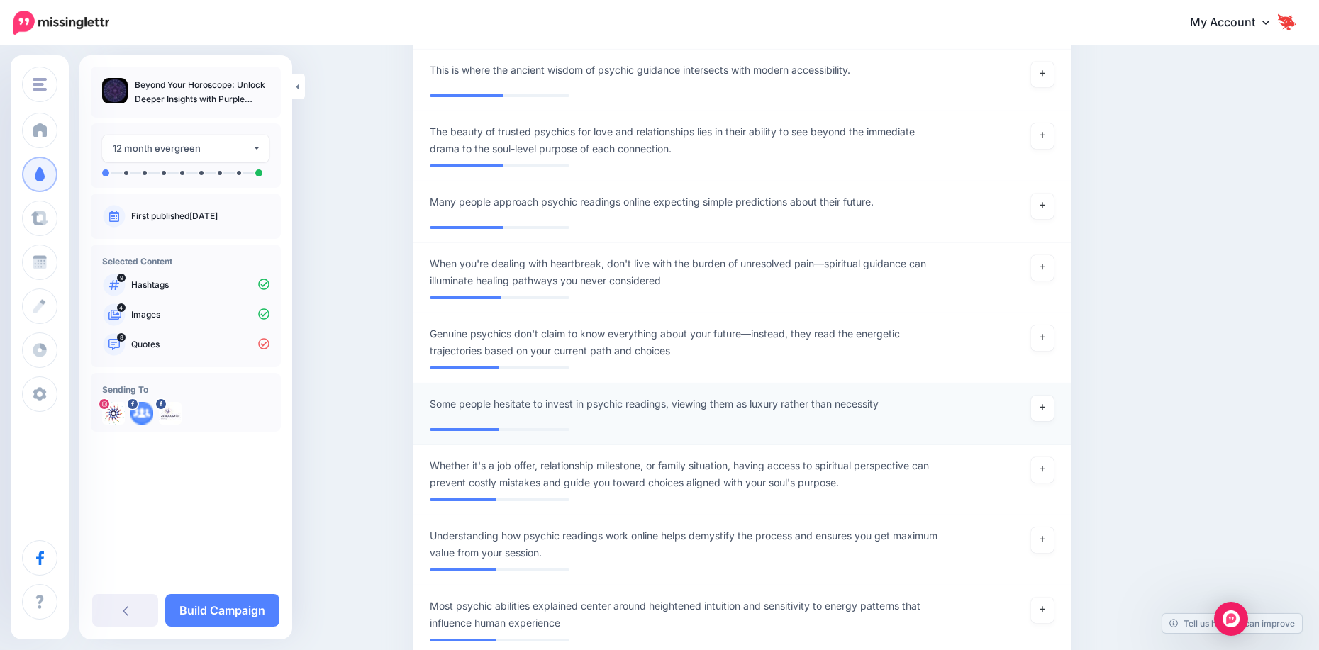
scroll to position [2906, 0]
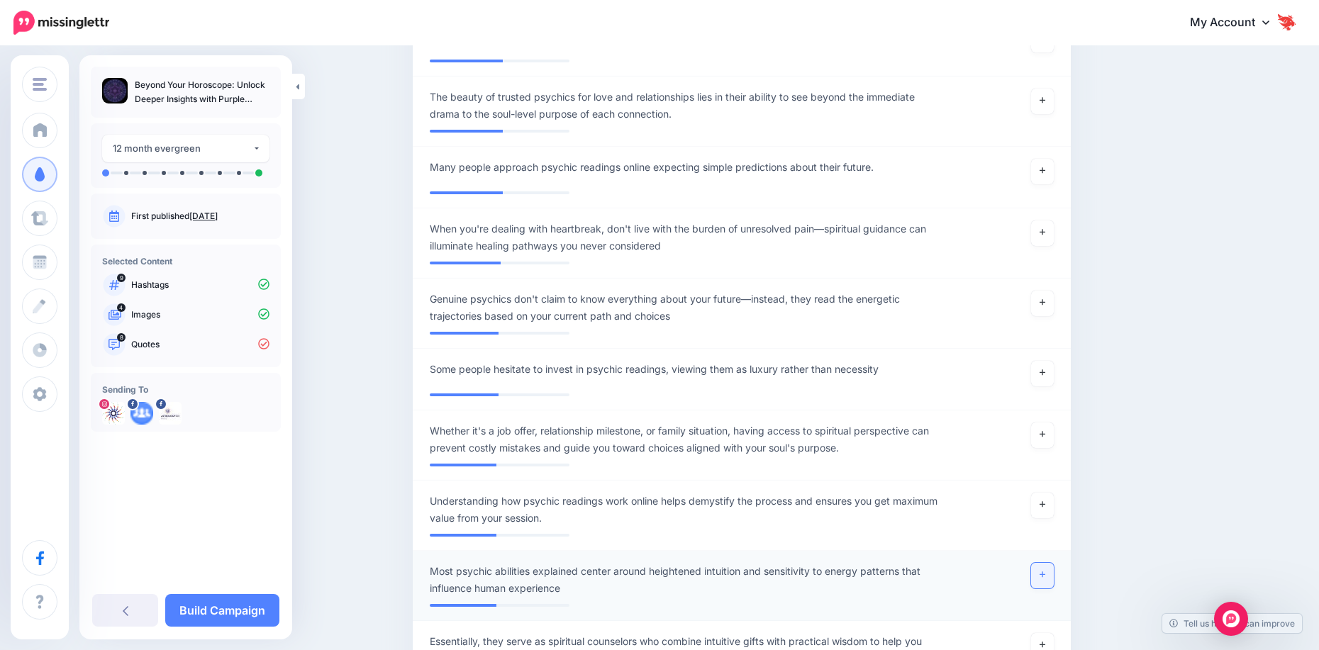
click at [1051, 573] on link at bounding box center [1042, 576] width 23 height 26
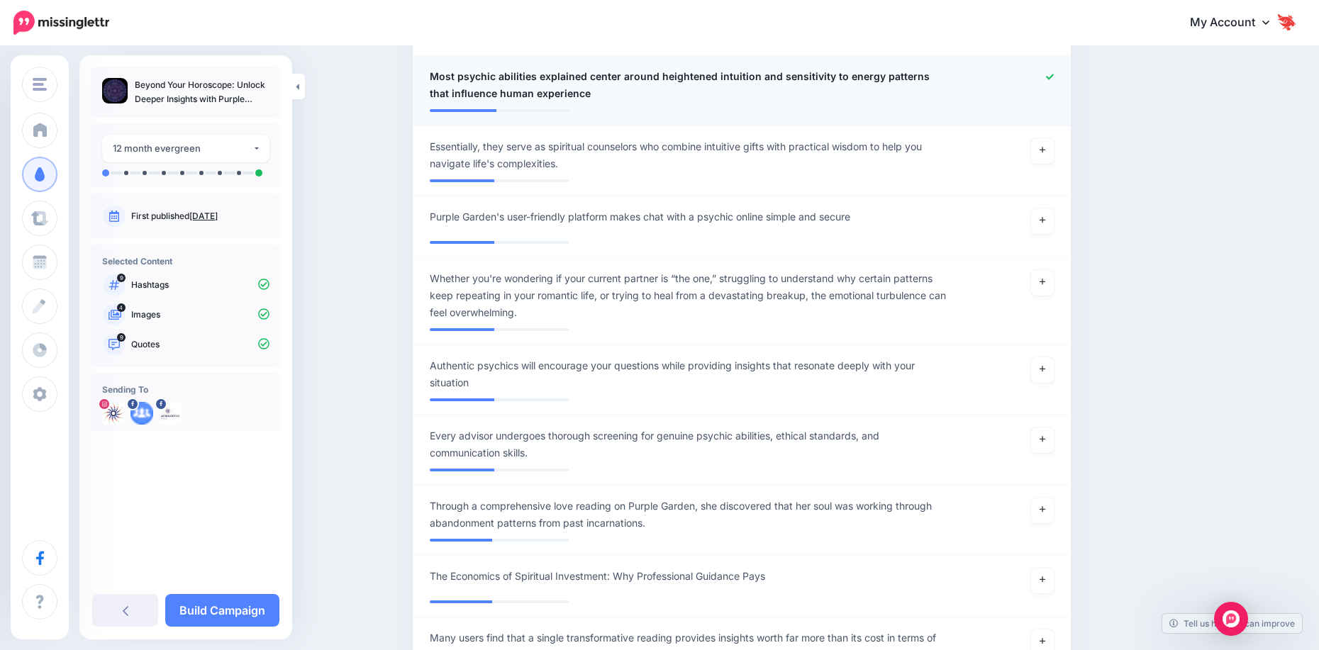
scroll to position [3402, 0]
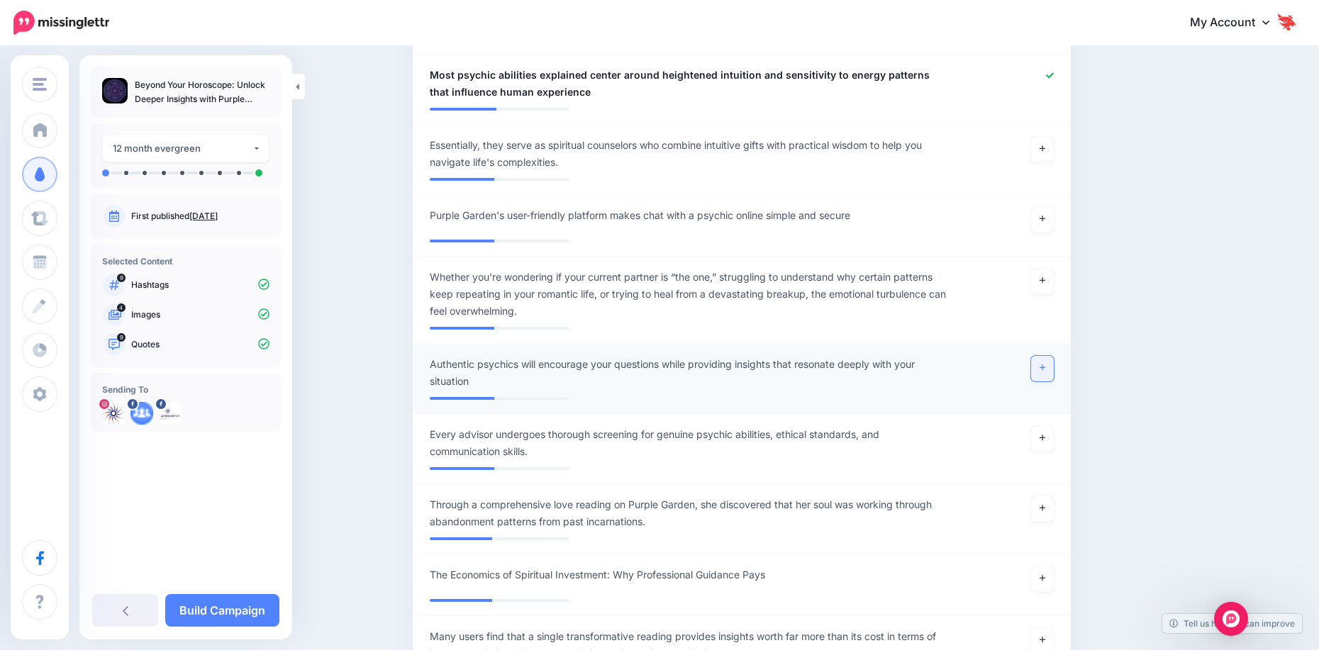
click at [1047, 374] on link at bounding box center [1042, 369] width 23 height 26
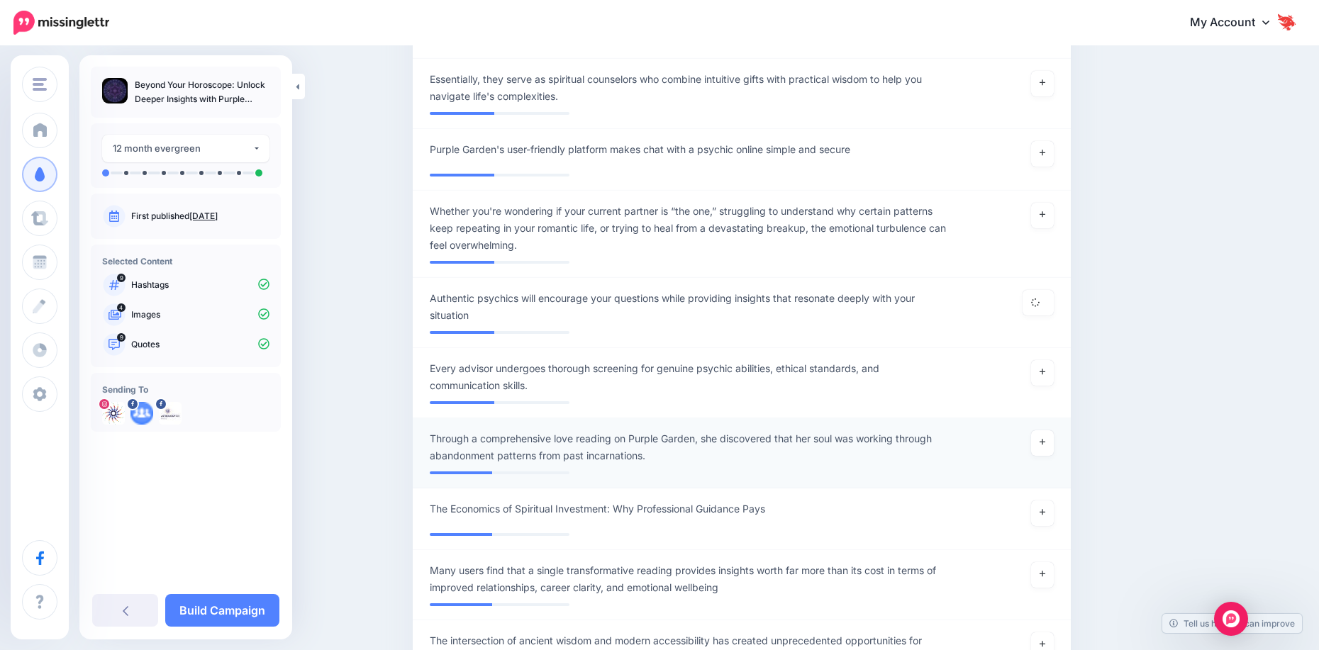
scroll to position [3544, 0]
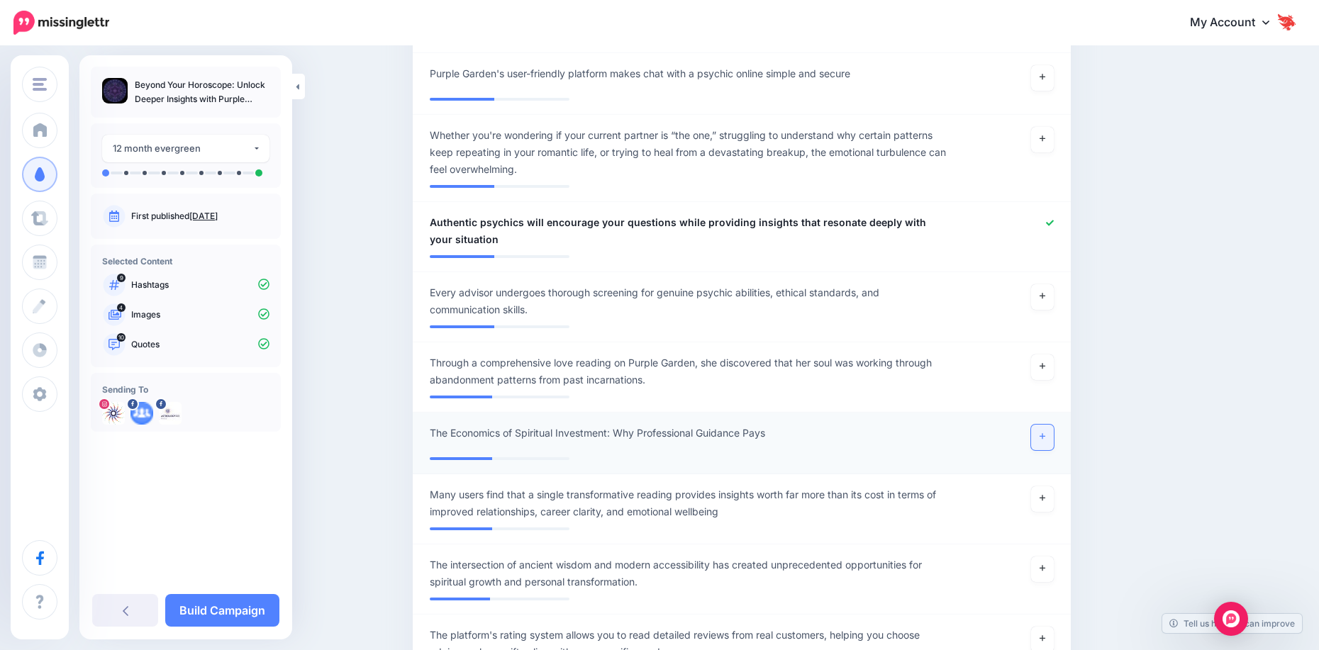
click at [1039, 445] on link at bounding box center [1042, 438] width 23 height 26
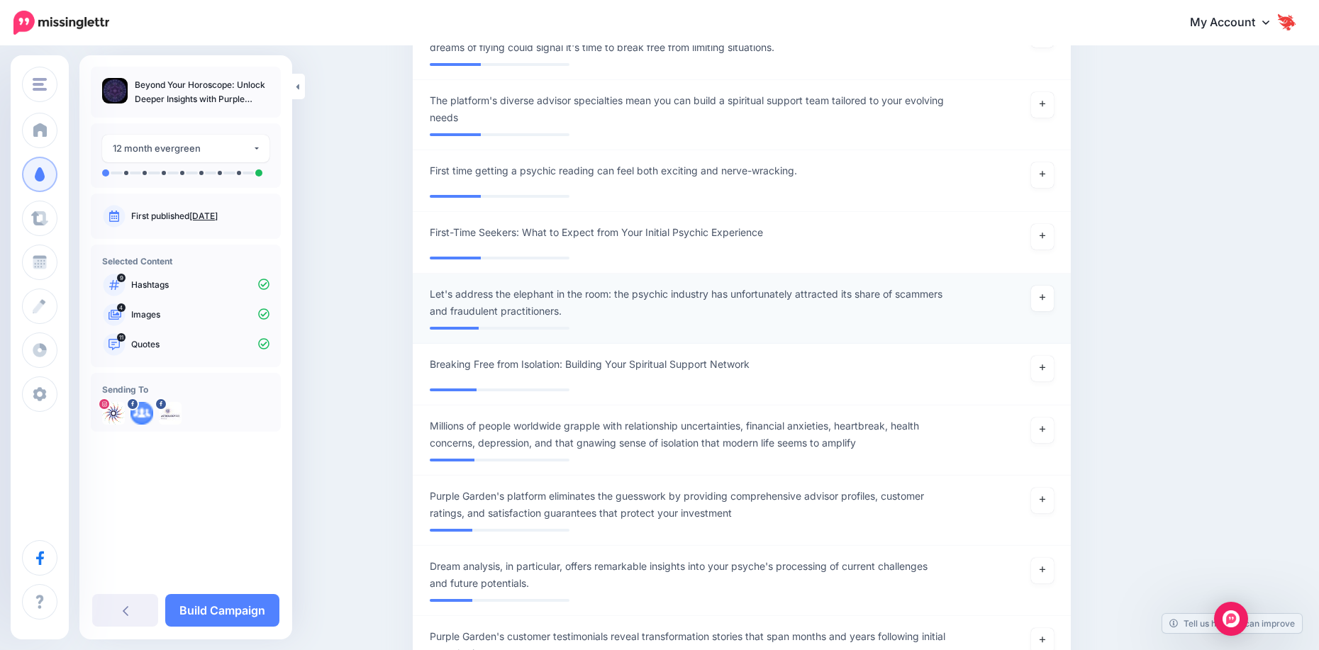
scroll to position [4679, 0]
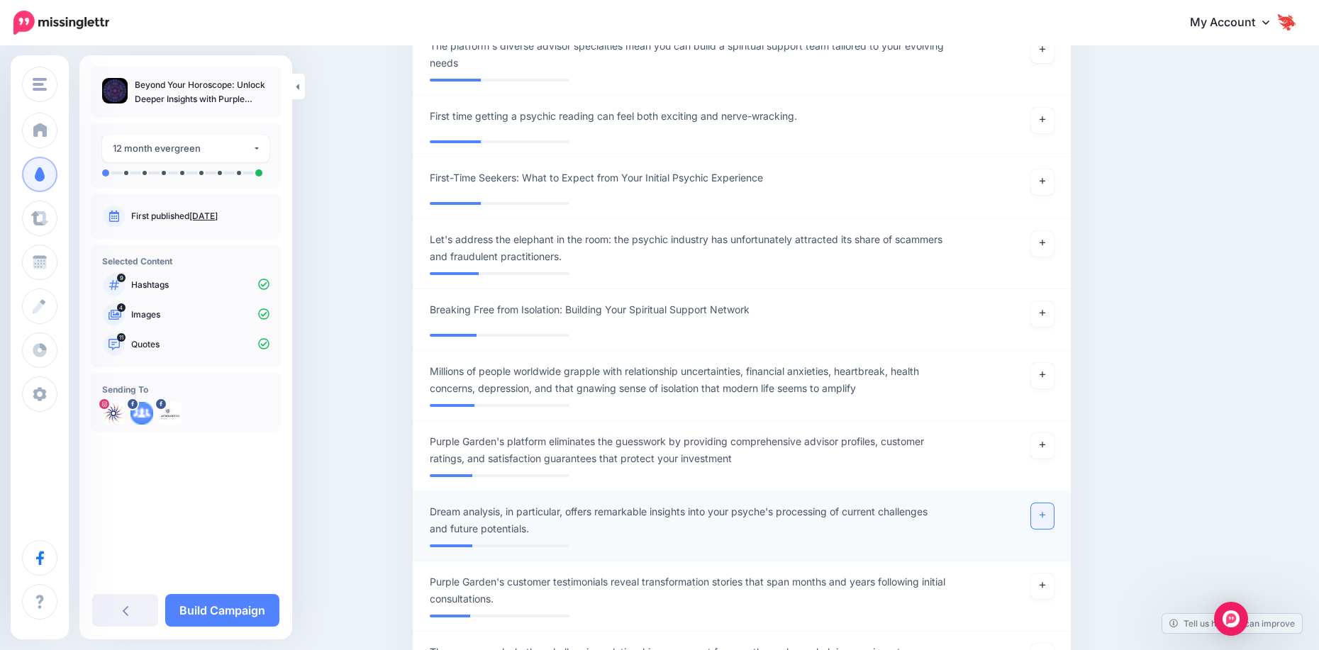
click at [1043, 518] on link at bounding box center [1042, 516] width 23 height 26
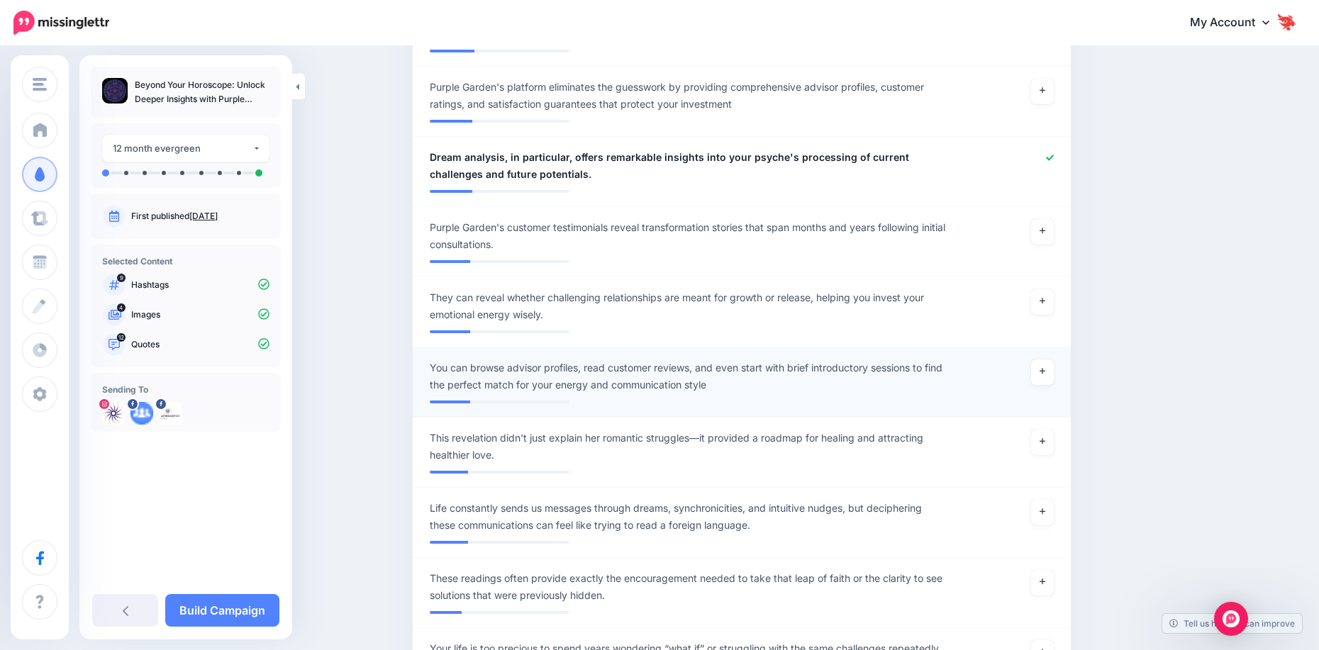
scroll to position [5246, 0]
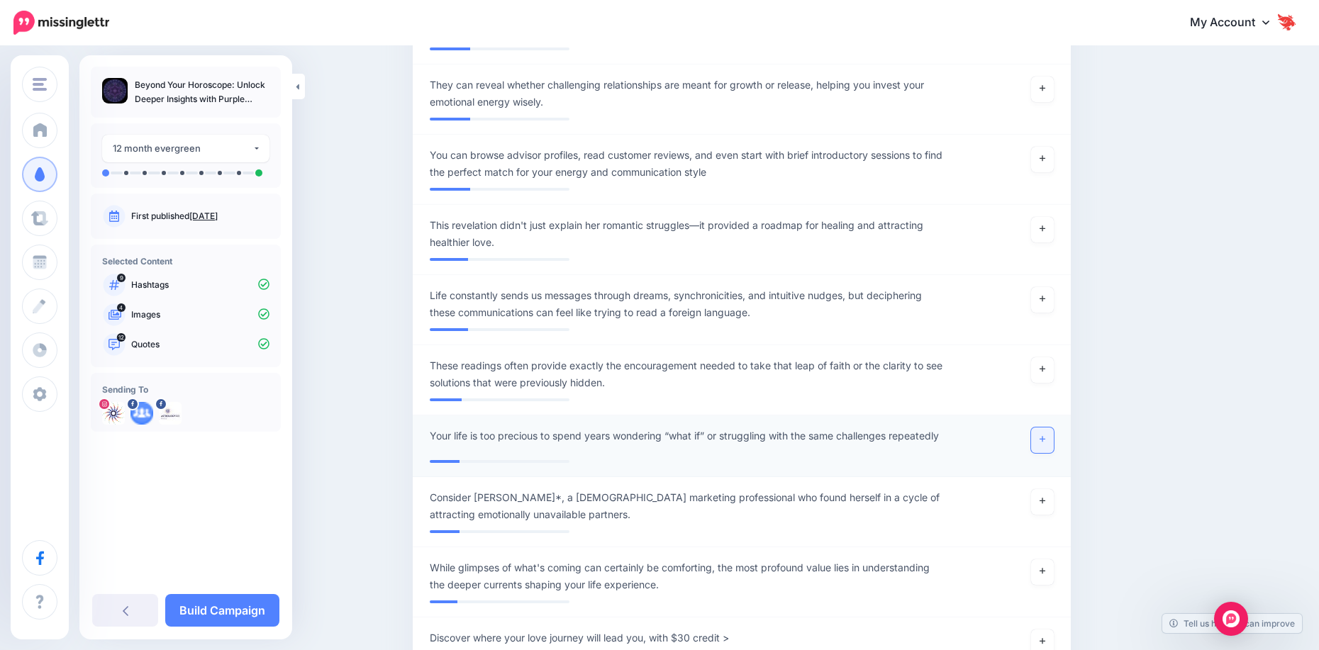
click at [1044, 444] on link at bounding box center [1042, 441] width 23 height 26
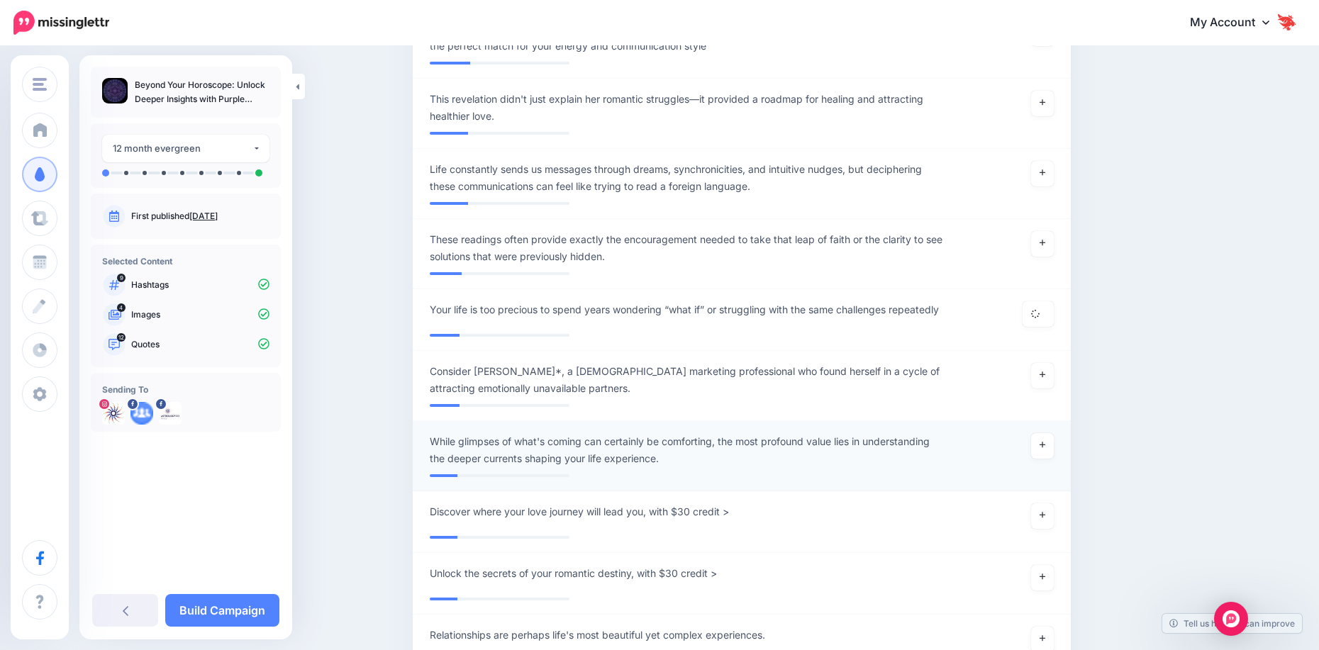
scroll to position [5529, 0]
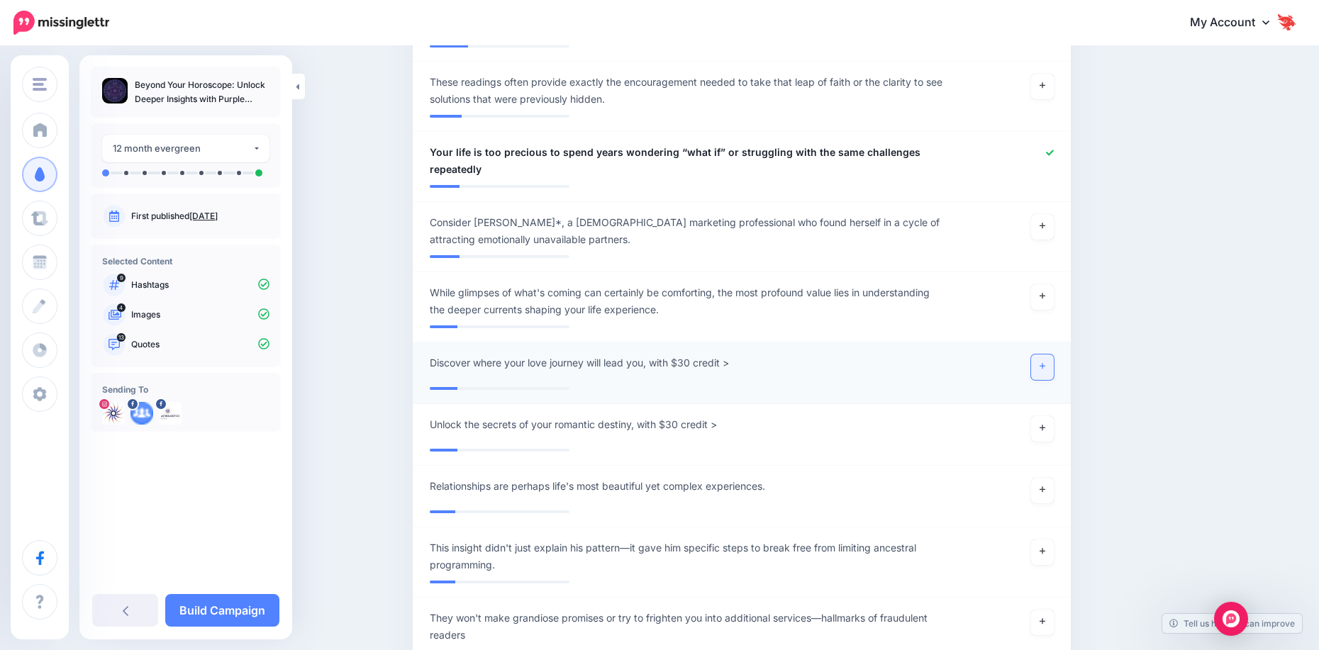
click at [1045, 366] on icon at bounding box center [1042, 367] width 6 height 6
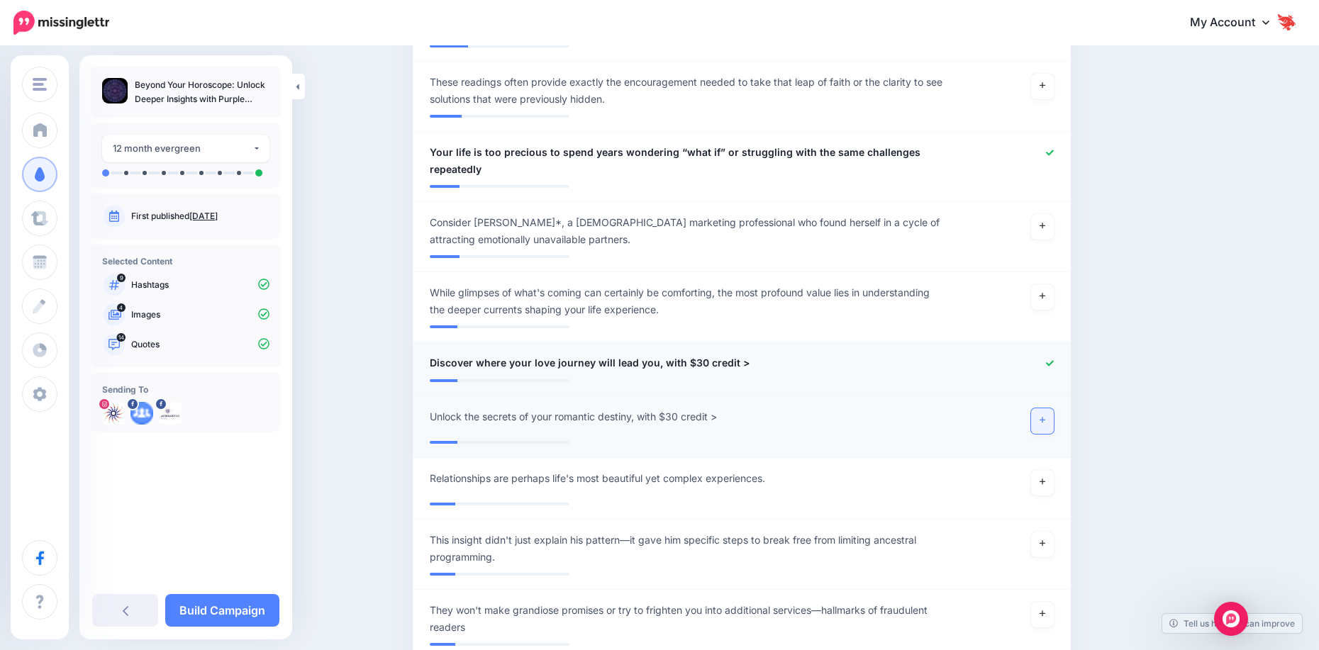
click at [1037, 430] on link at bounding box center [1042, 421] width 23 height 26
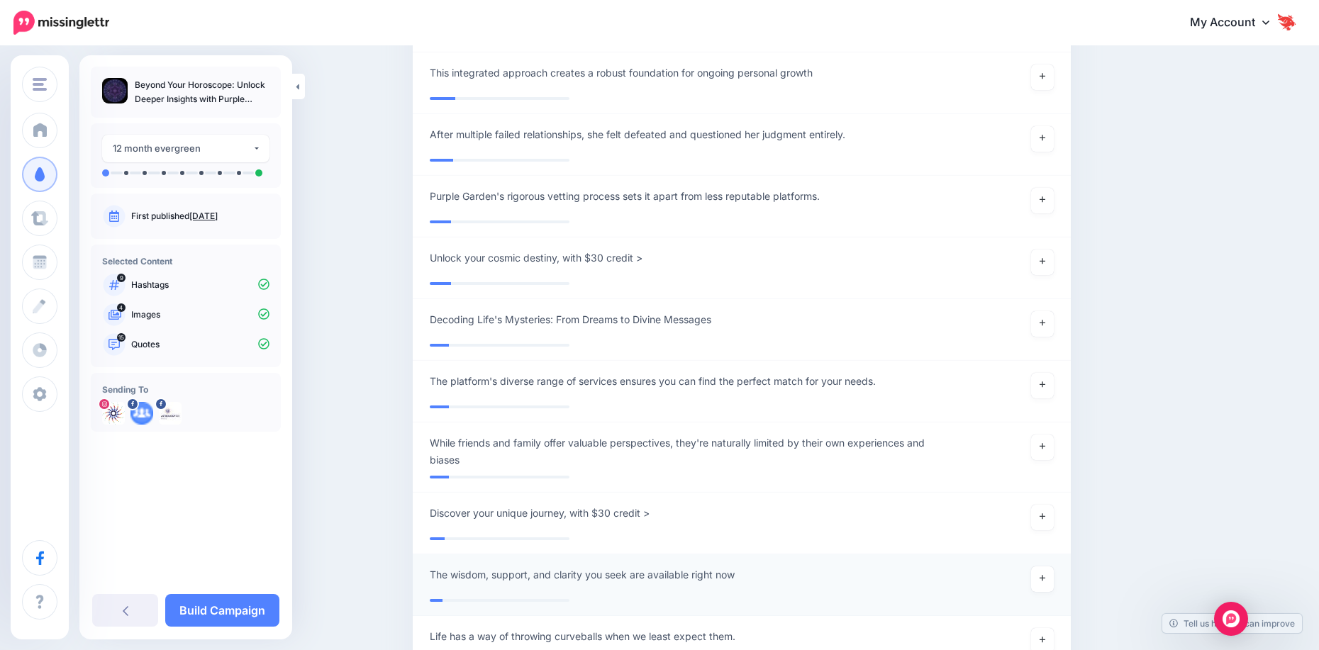
scroll to position [6309, 0]
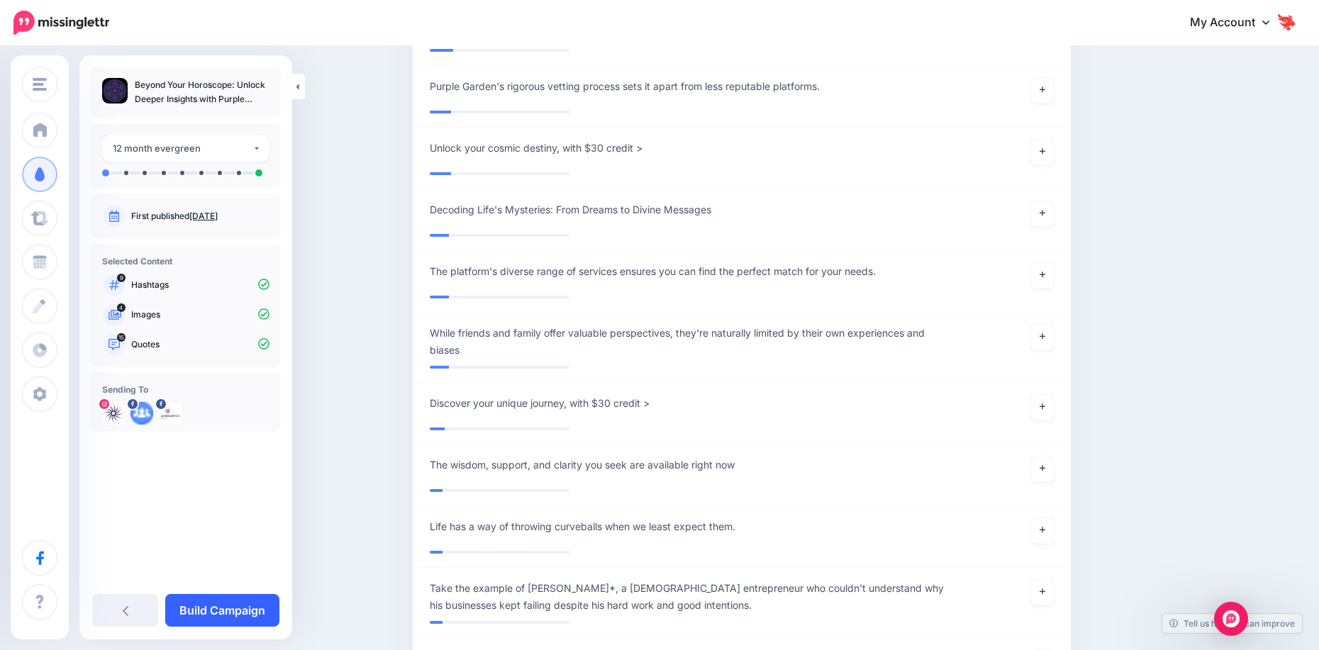
click at [233, 603] on link "Build Campaign" at bounding box center [222, 610] width 114 height 33
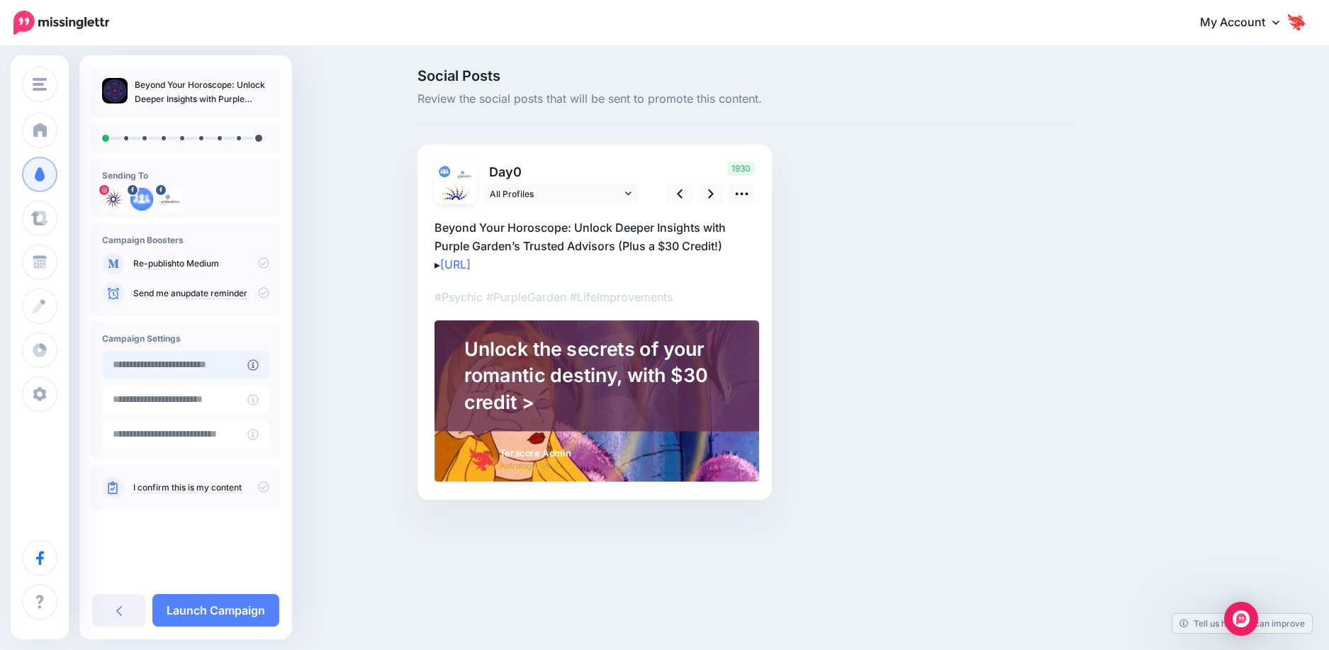
type input "**********"
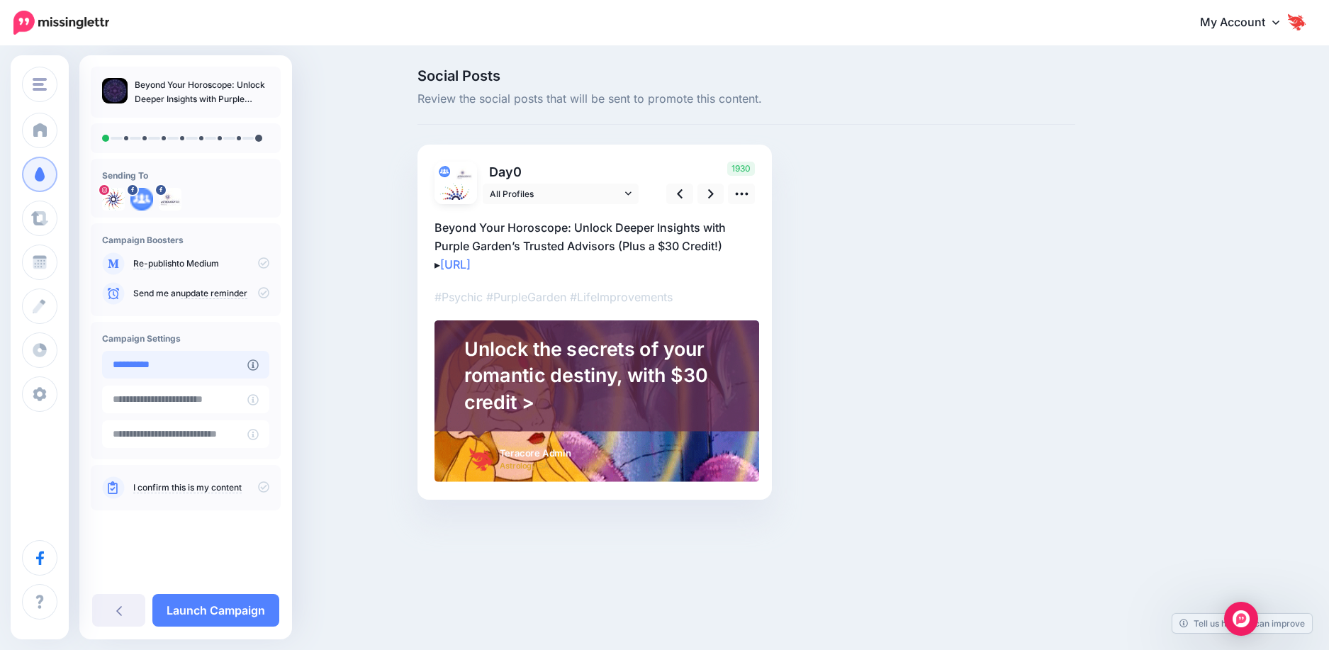
click at [146, 376] on input "**********" at bounding box center [174, 365] width 145 height 28
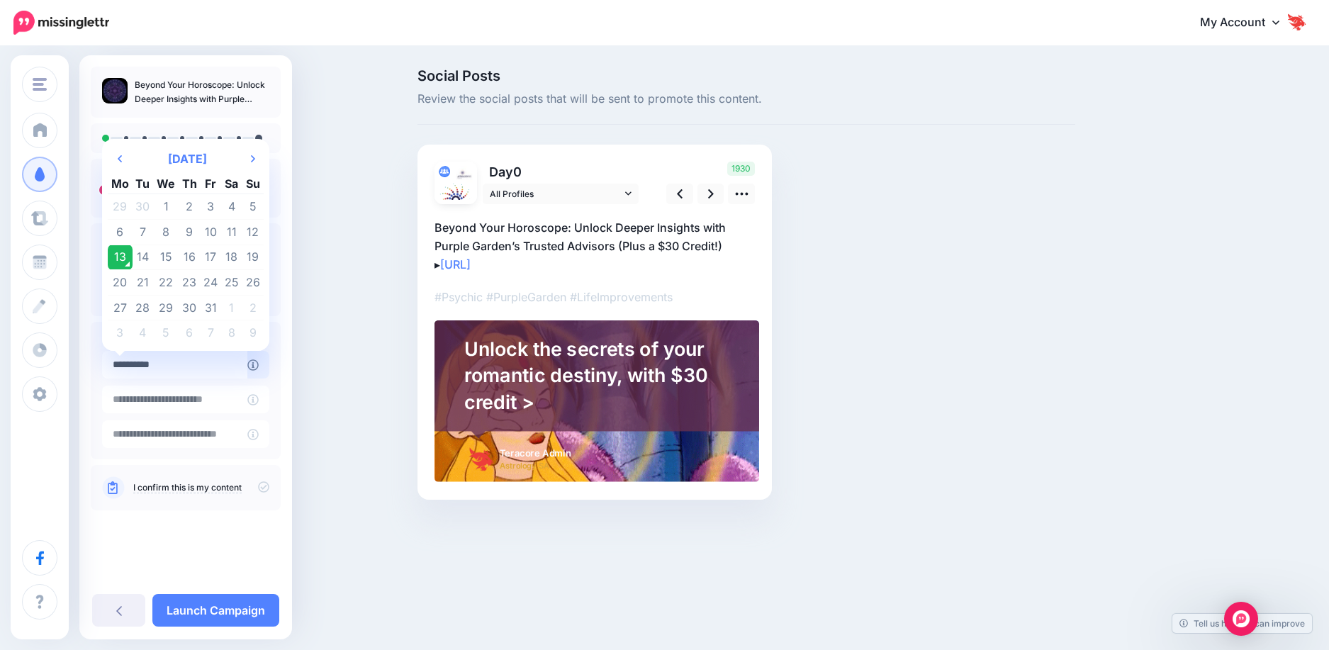
click at [116, 252] on td "13" at bounding box center [120, 258] width 25 height 26
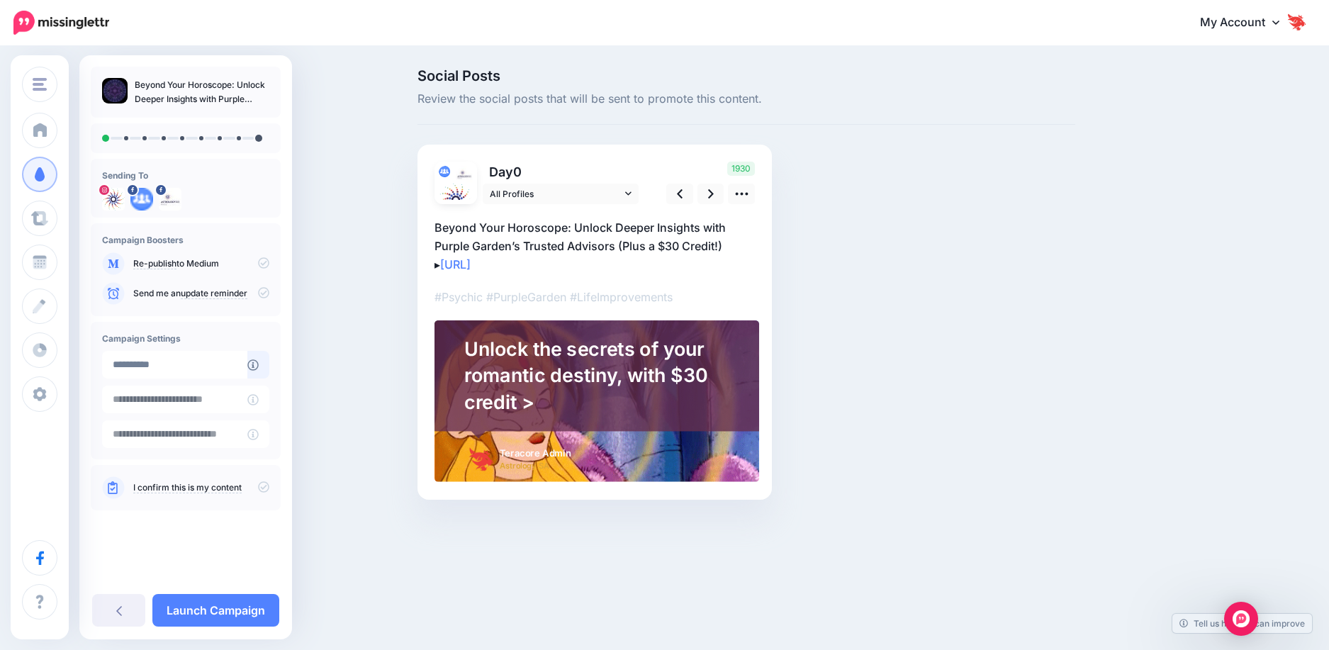
click at [267, 262] on icon at bounding box center [263, 262] width 11 height 11
click at [261, 262] on icon at bounding box center [263, 262] width 11 height 11
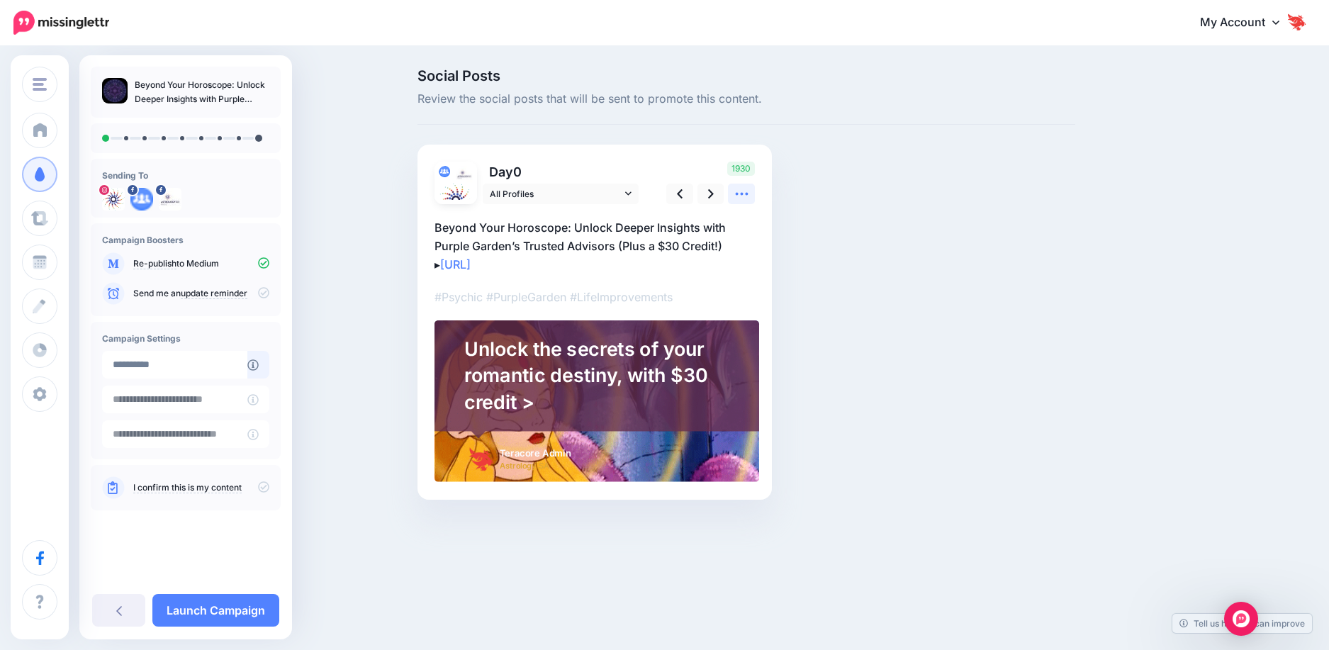
click at [745, 191] on icon at bounding box center [742, 193] width 15 height 15
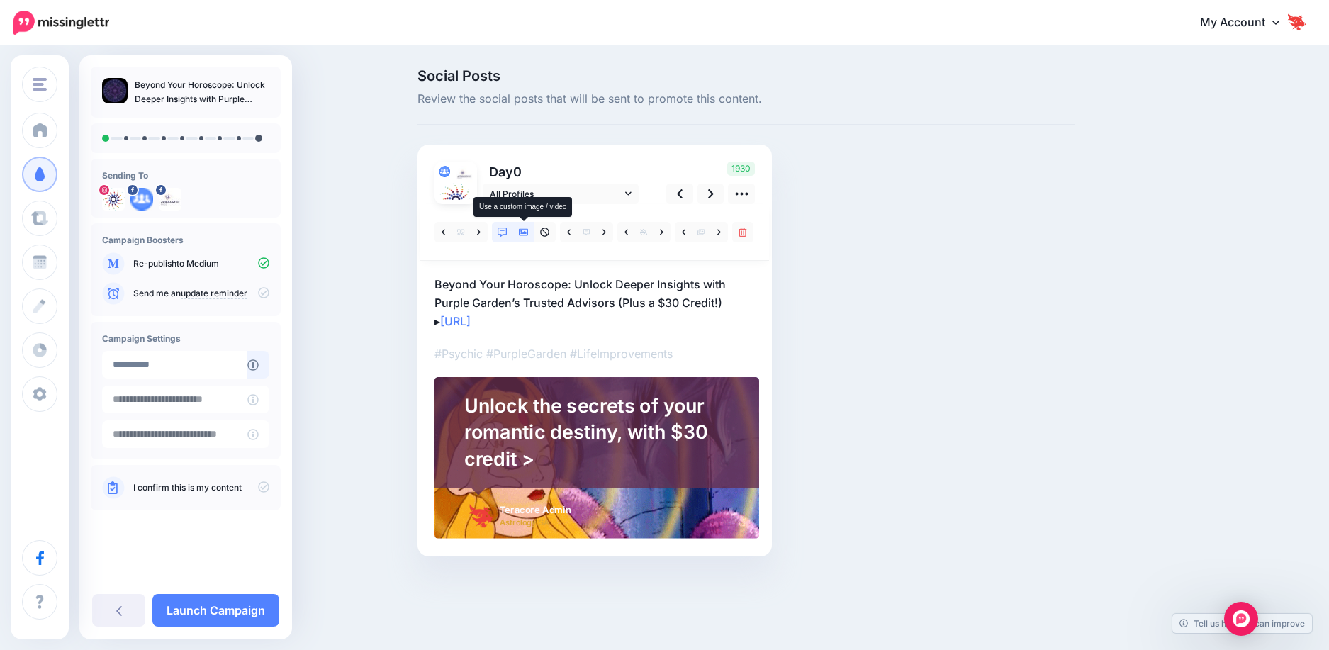
click at [523, 232] on icon at bounding box center [524, 233] width 10 height 10
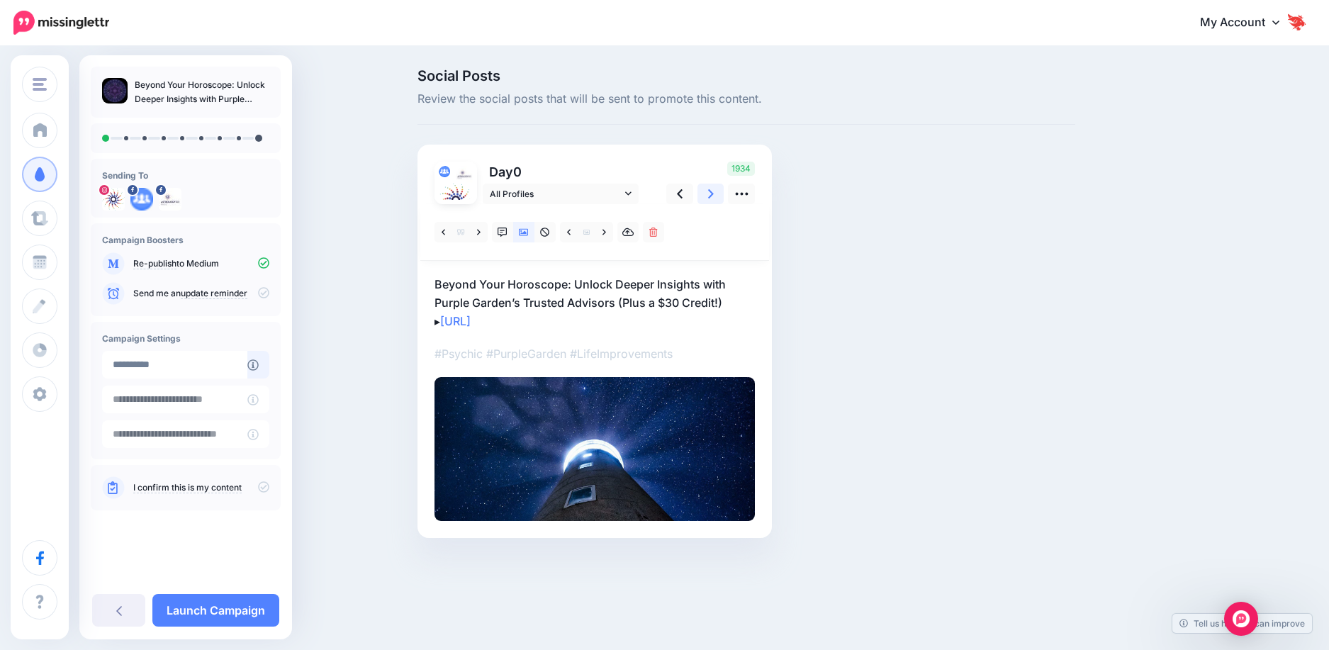
click at [713, 201] on icon at bounding box center [711, 193] width 6 height 15
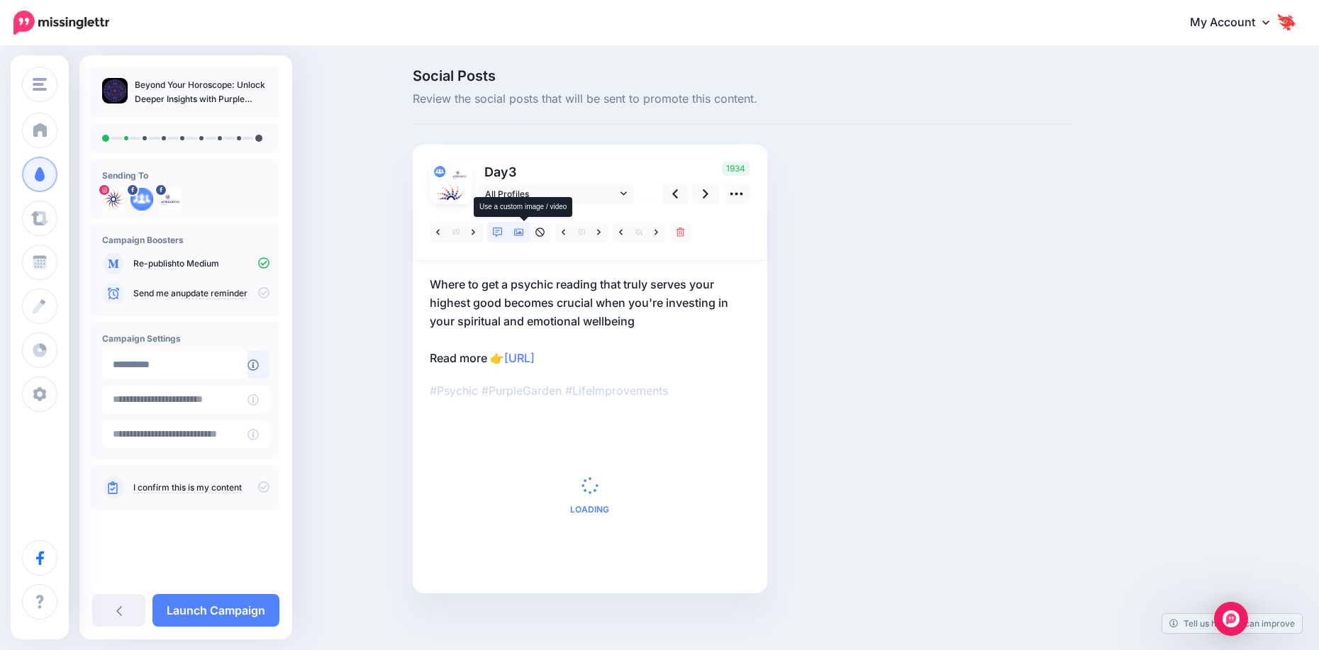
click at [522, 235] on icon at bounding box center [519, 233] width 10 height 10
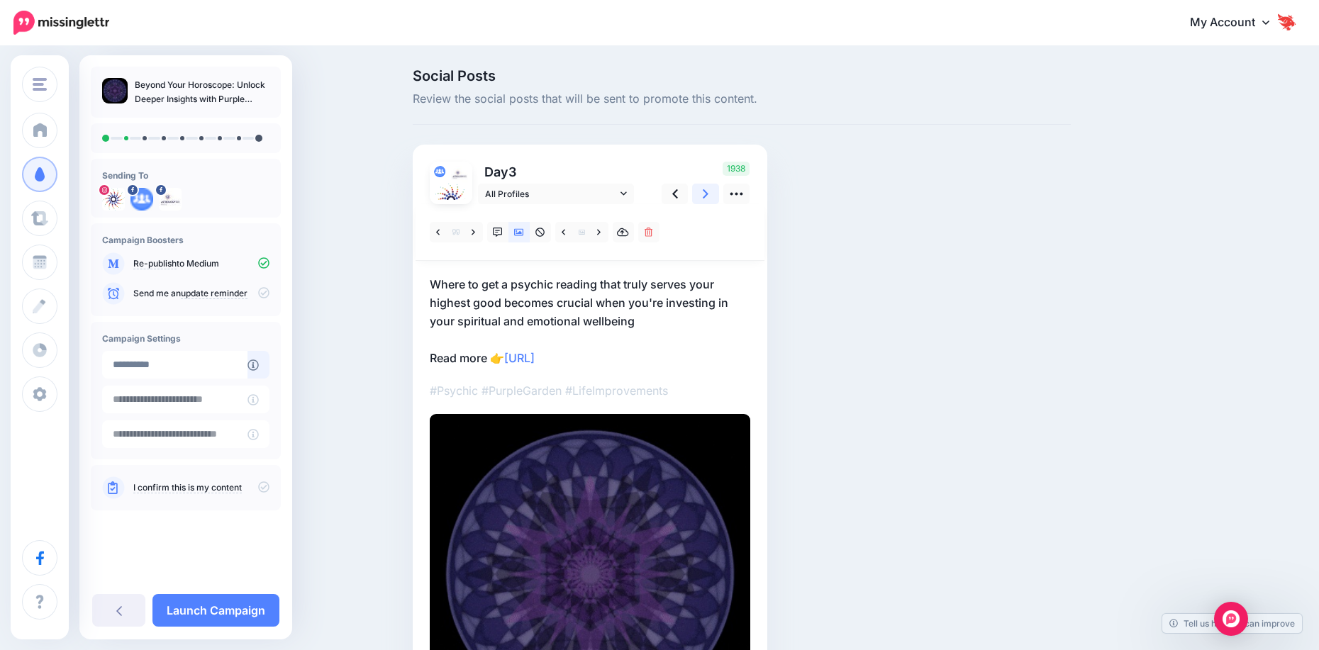
click at [715, 197] on link at bounding box center [705, 194] width 27 height 21
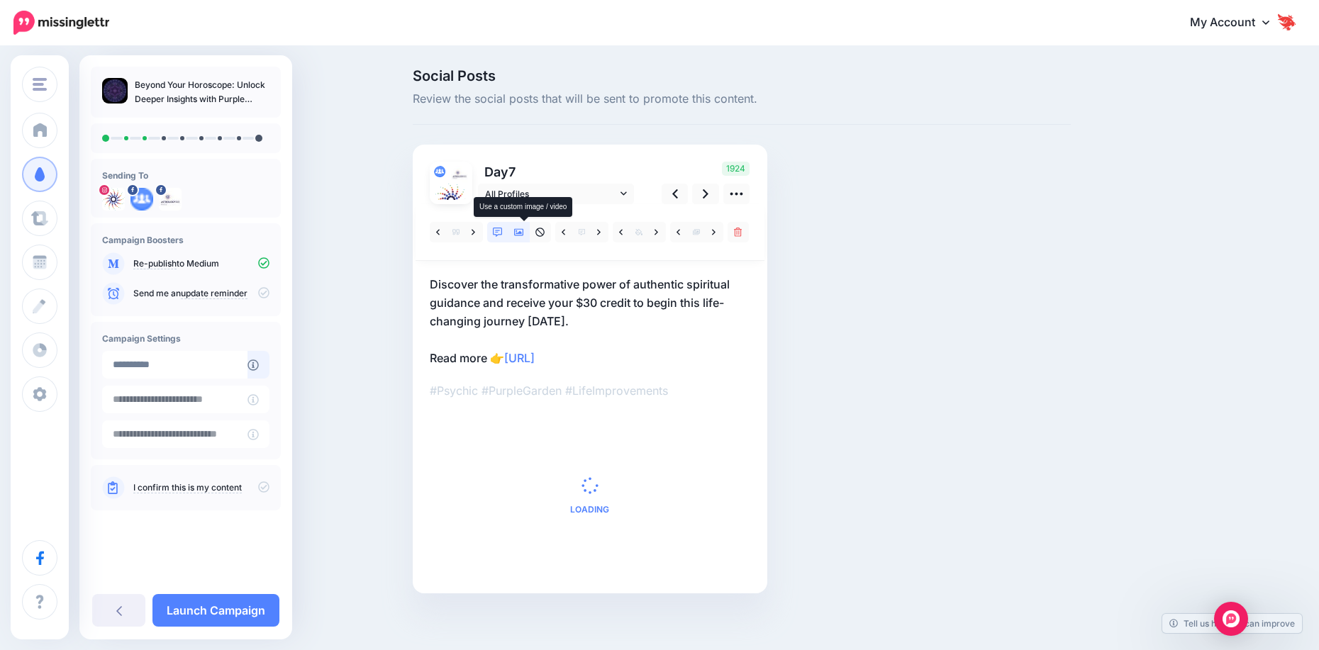
click at [521, 233] on icon at bounding box center [519, 232] width 10 height 7
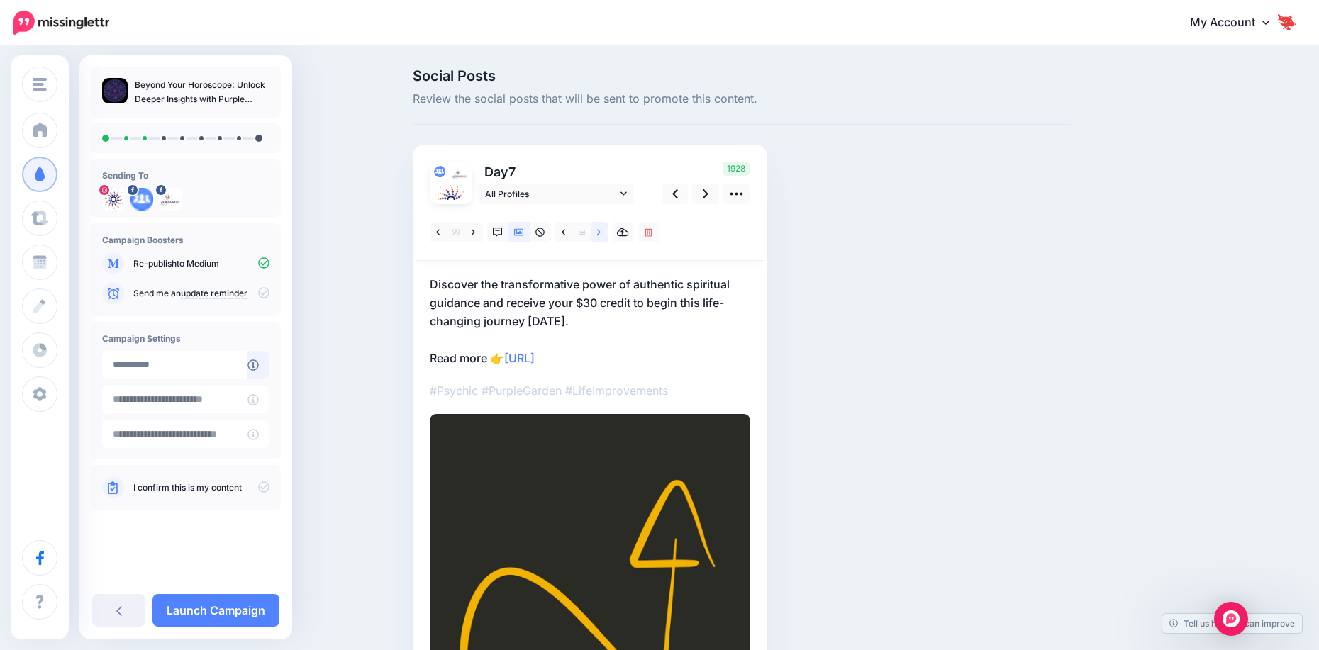
click at [607, 233] on link at bounding box center [600, 232] width 18 height 21
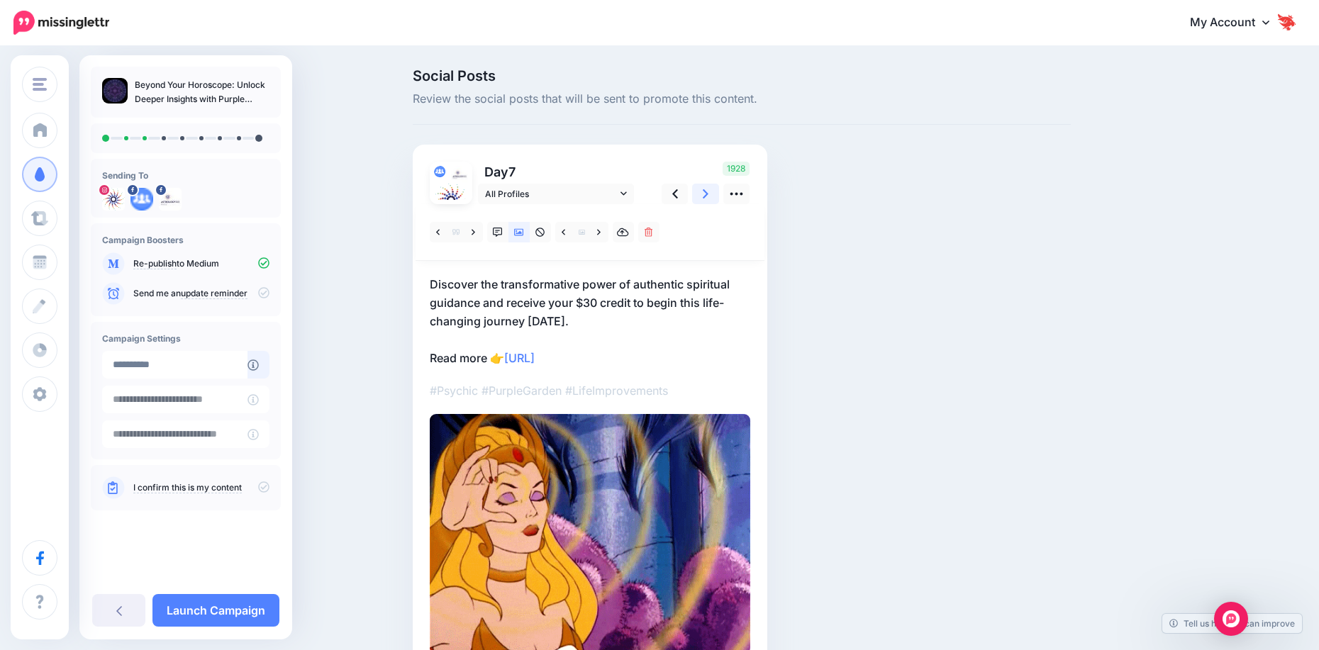
click at [708, 192] on icon at bounding box center [706, 193] width 6 height 9
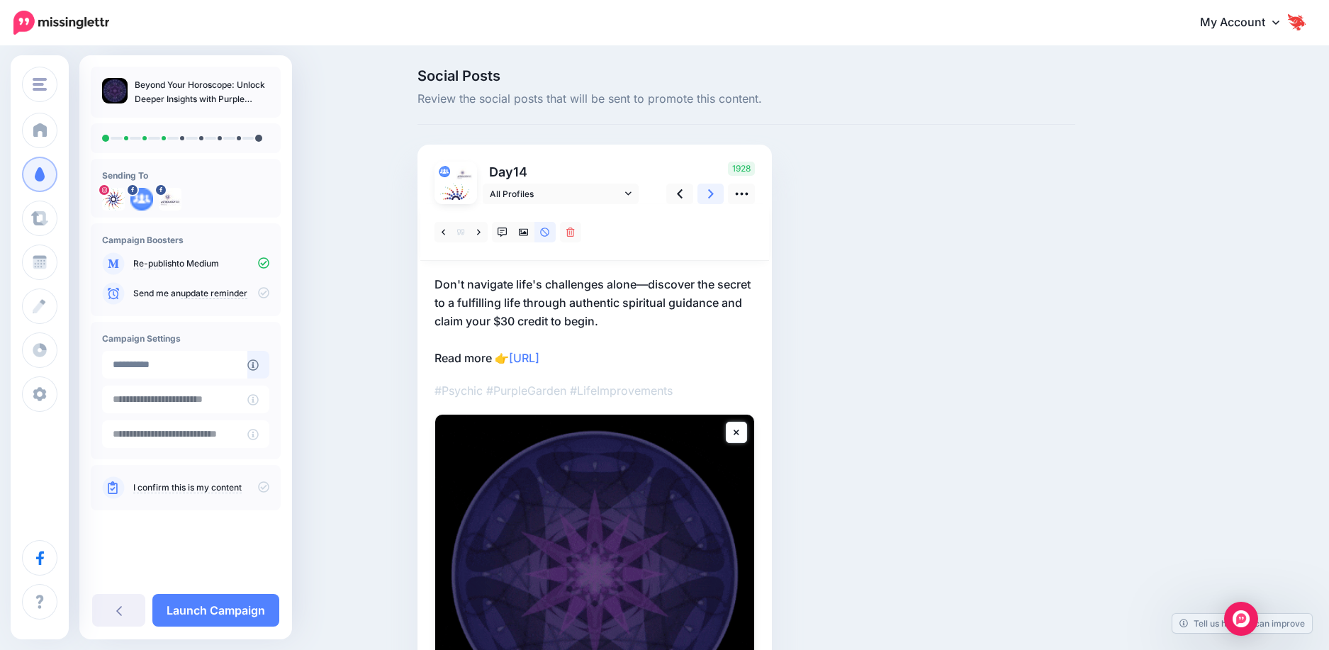
click at [715, 196] on link at bounding box center [711, 194] width 27 height 21
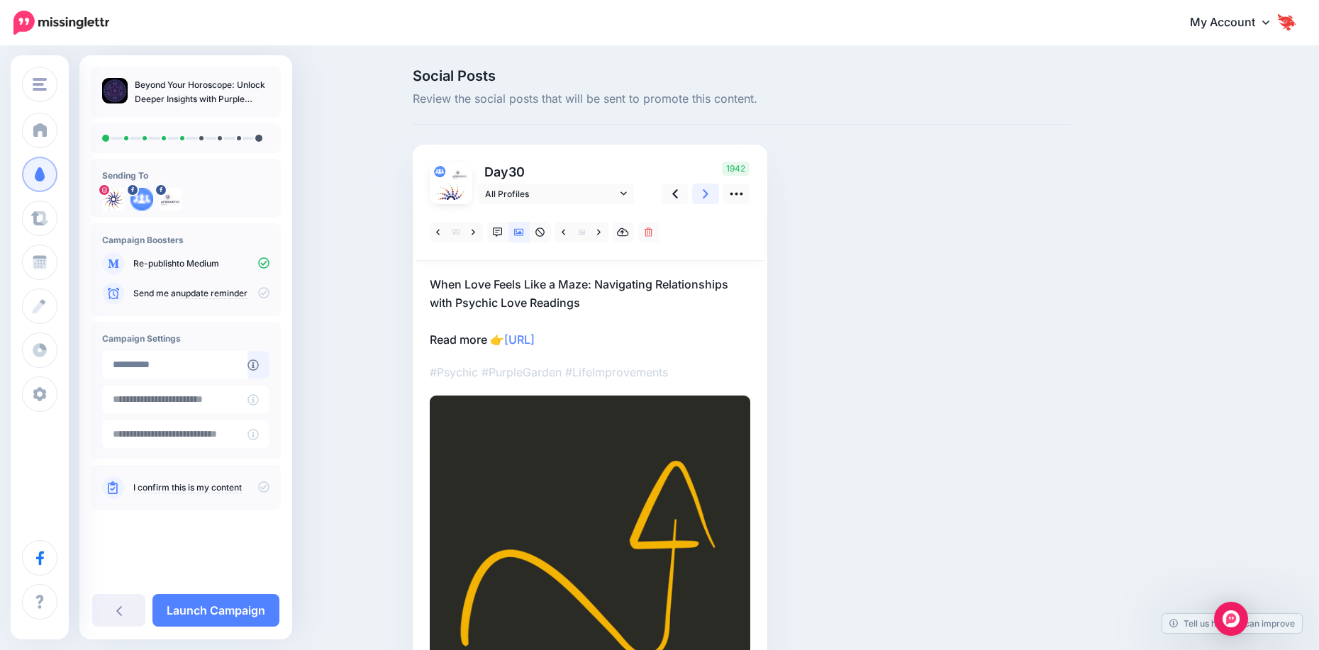
click at [714, 200] on link at bounding box center [705, 194] width 27 height 21
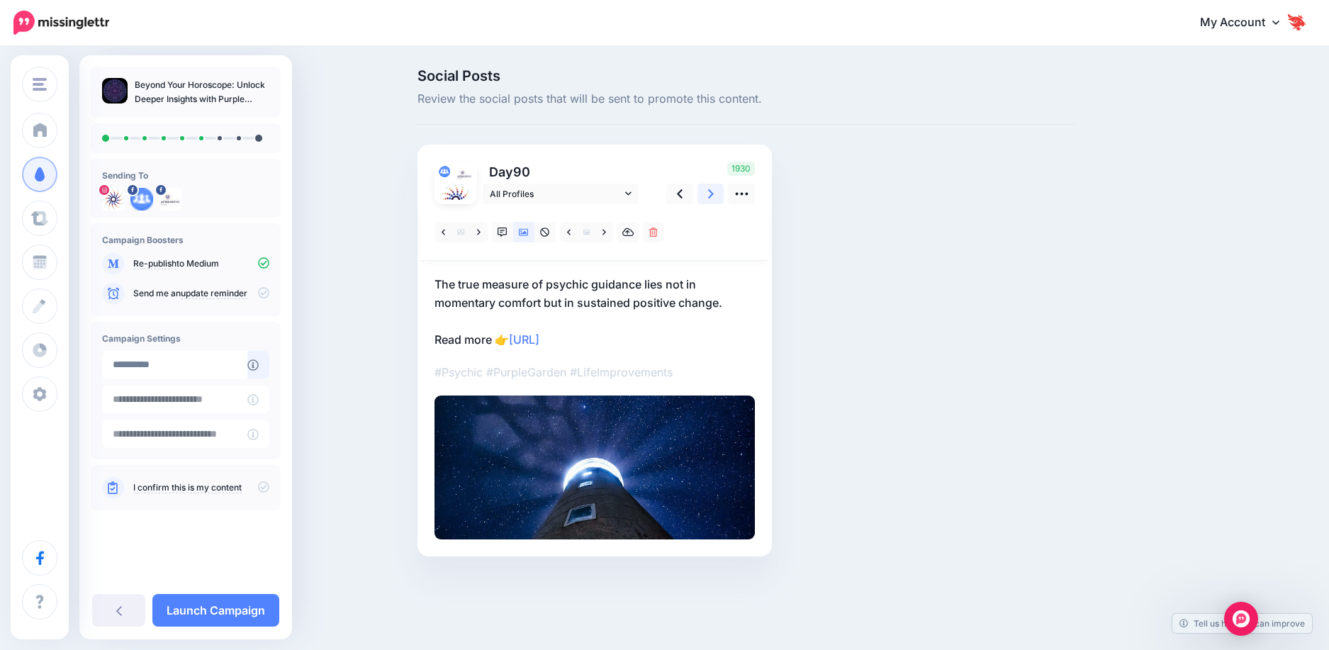
click at [714, 201] on link at bounding box center [711, 194] width 27 height 21
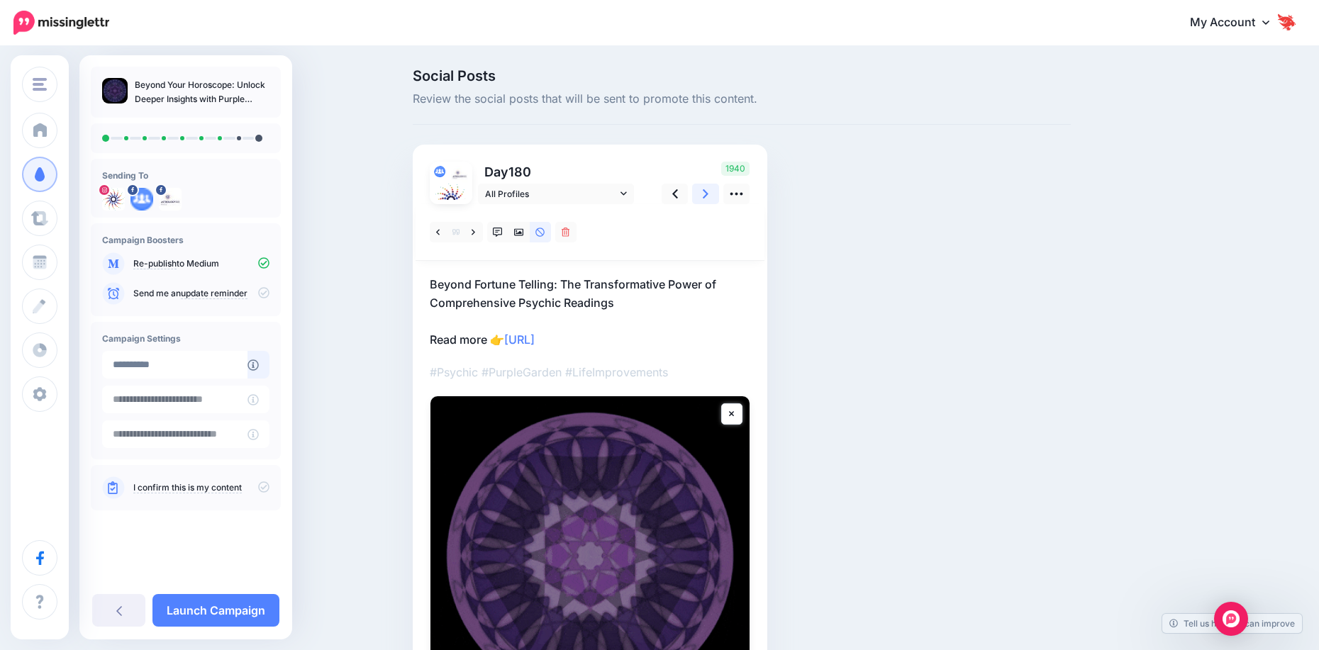
click at [719, 194] on link at bounding box center [705, 194] width 27 height 21
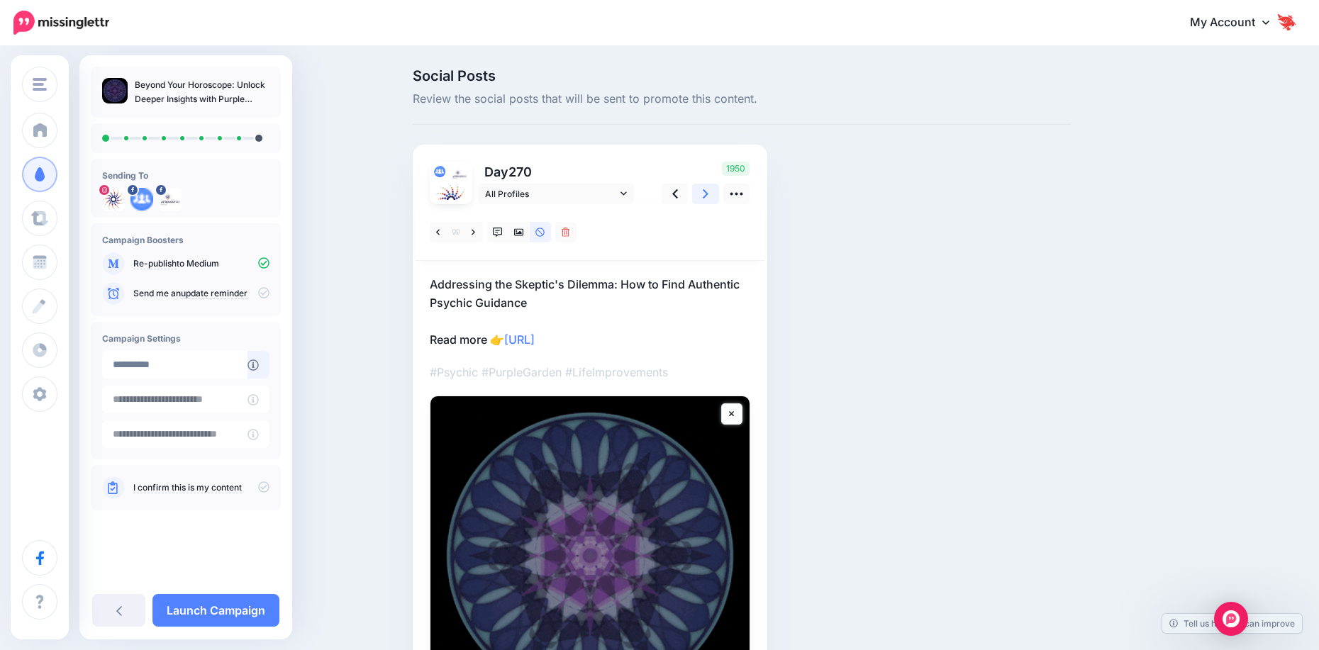
click at [708, 197] on icon at bounding box center [706, 193] width 6 height 15
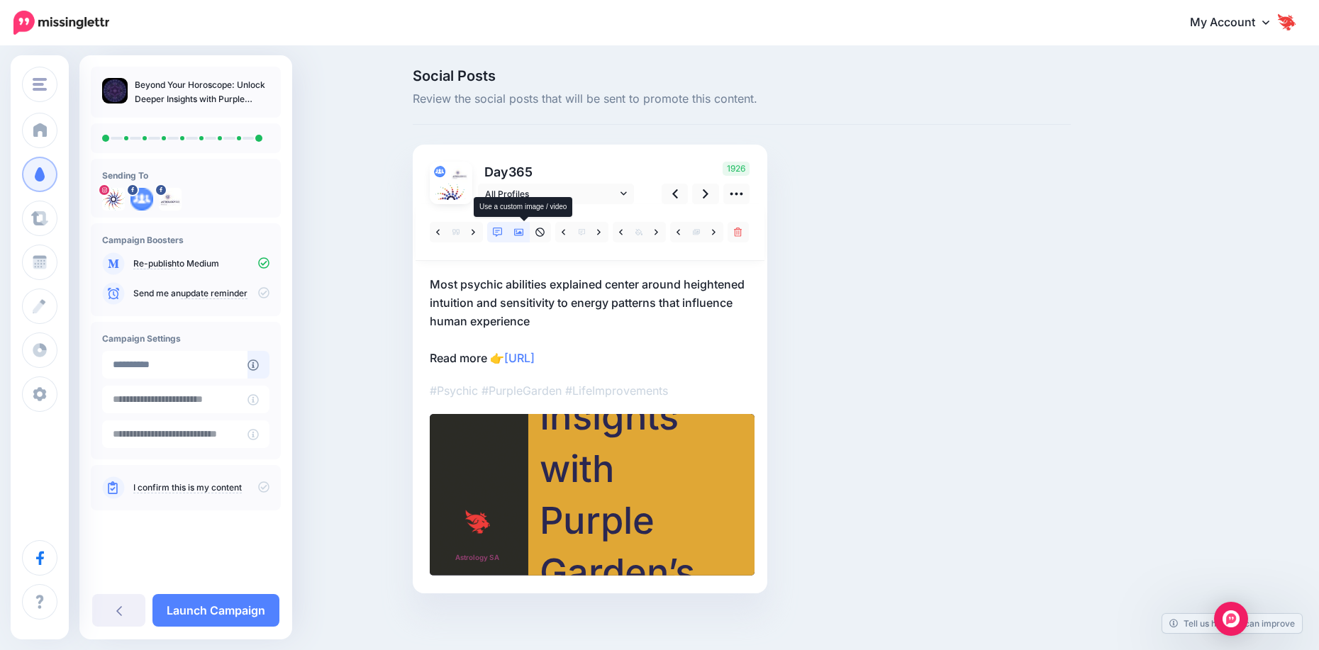
click at [524, 235] on icon at bounding box center [519, 232] width 10 height 7
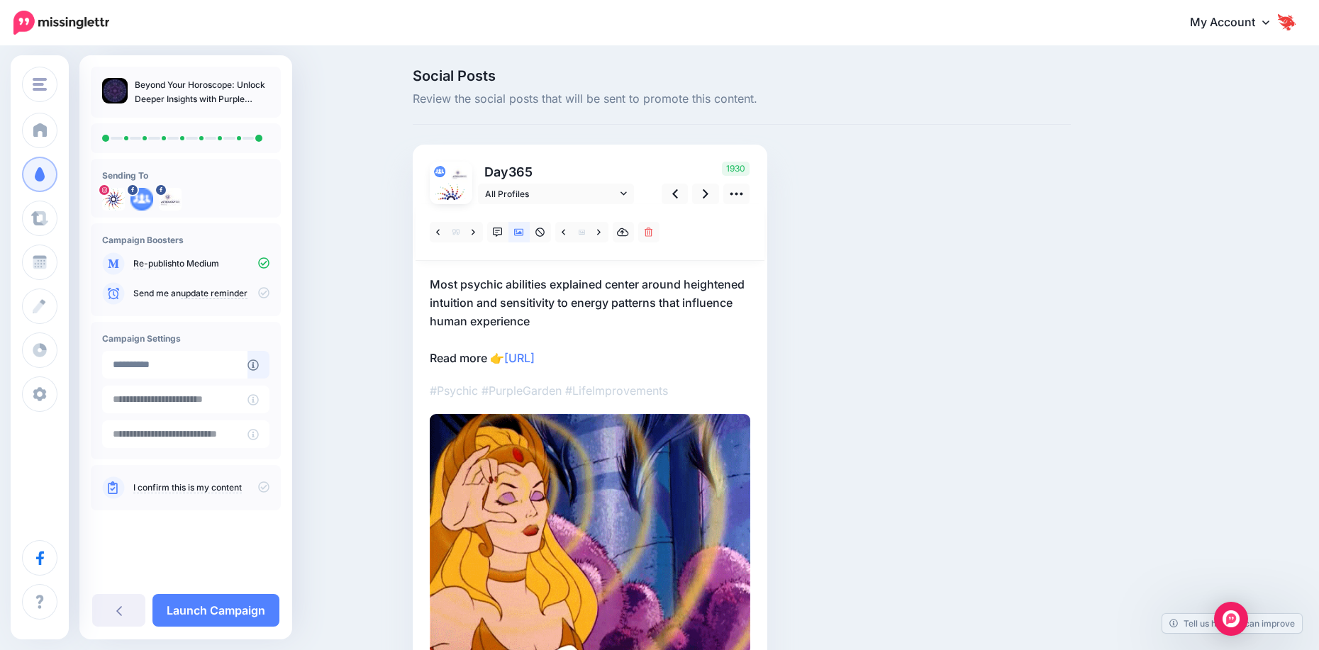
click at [267, 490] on icon at bounding box center [263, 486] width 11 height 11
click at [208, 604] on link "Launch Campaign" at bounding box center [215, 610] width 127 height 33
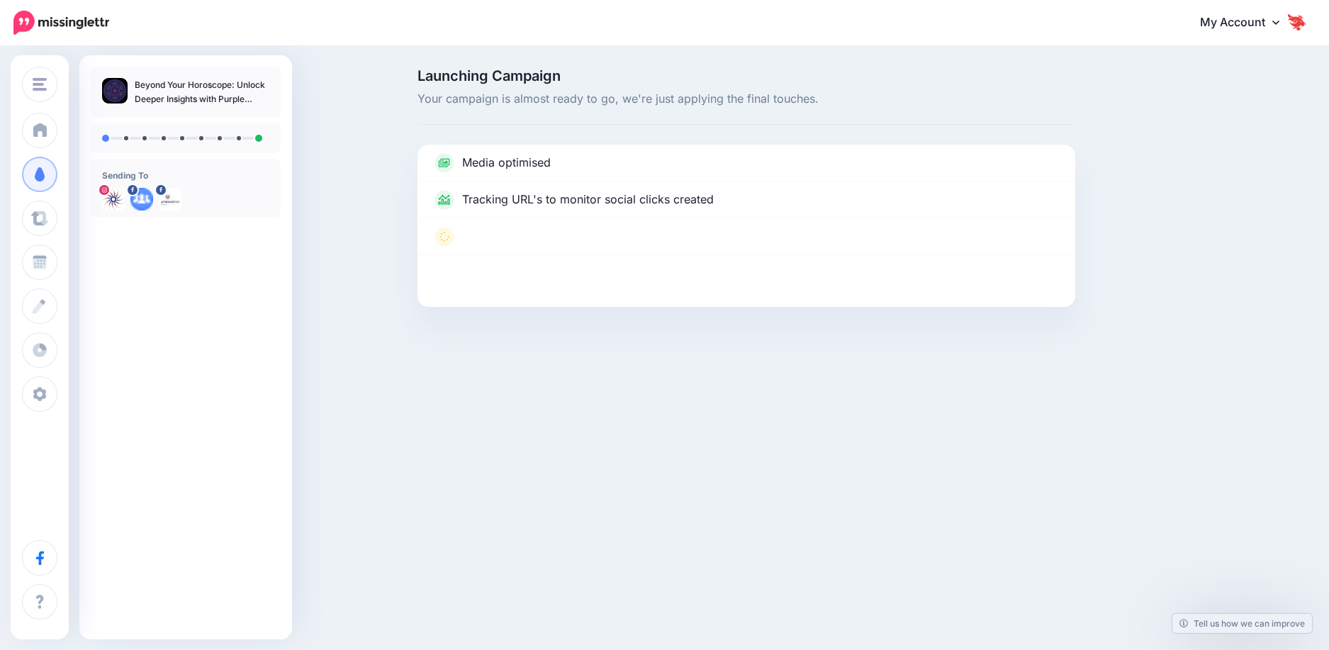
click at [59, 179] on span "Campaigns" at bounding box center [83, 174] width 55 height 12
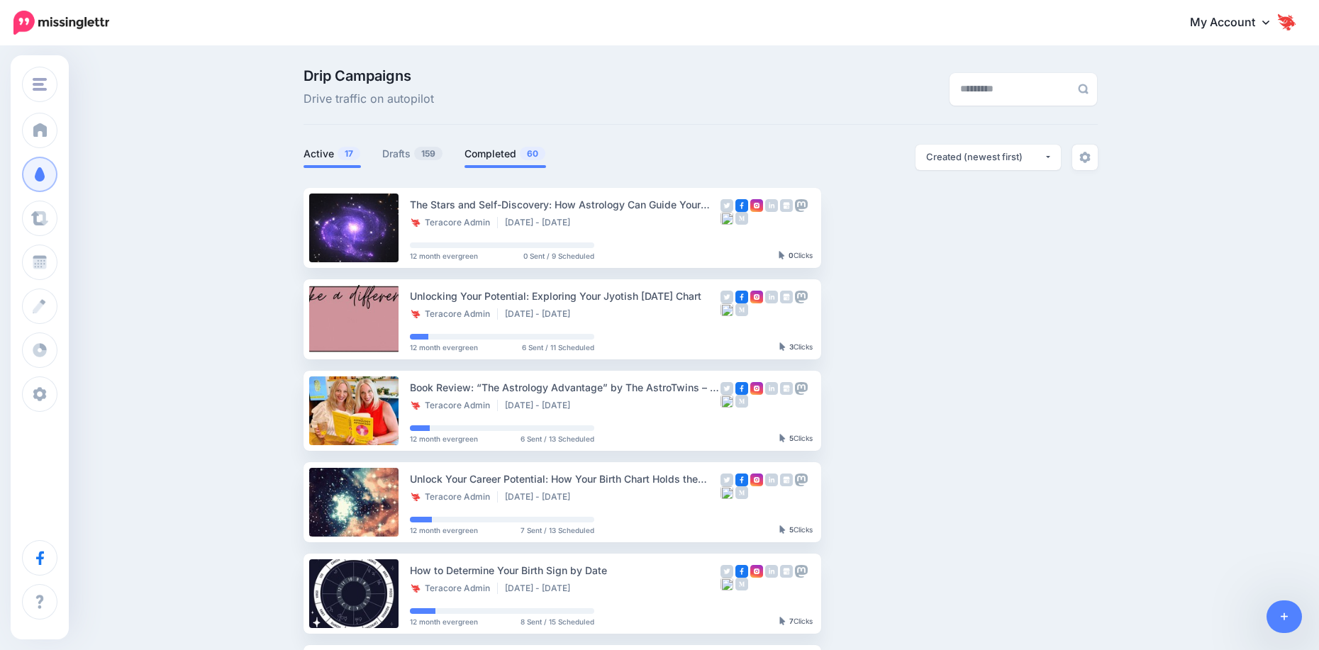
click at [482, 162] on link "Completed 60" at bounding box center [505, 153] width 82 height 17
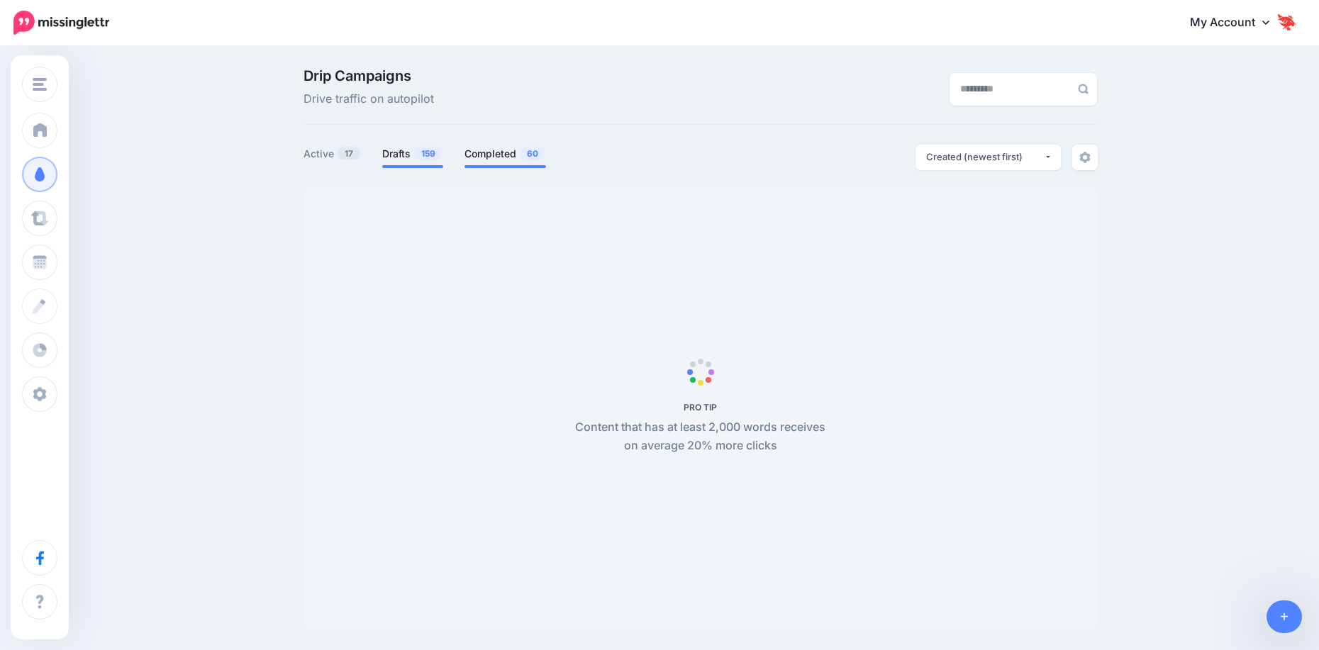
click at [417, 155] on link "Drafts 159" at bounding box center [412, 153] width 61 height 17
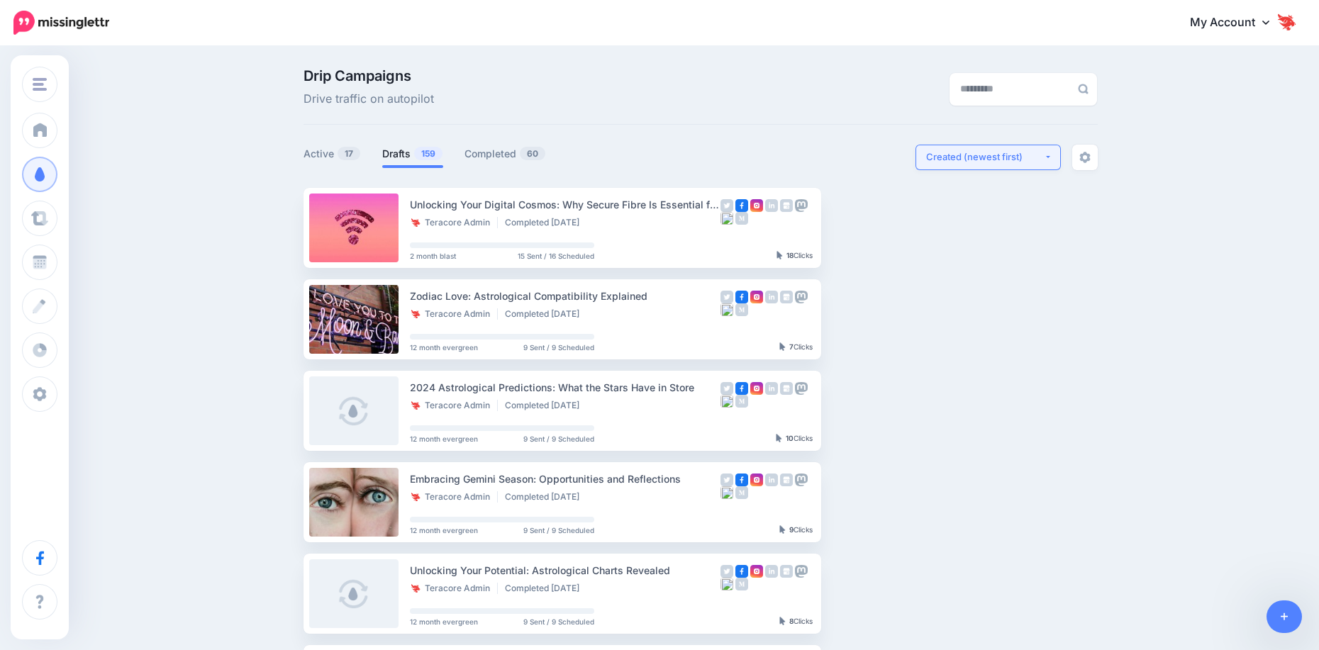
click at [976, 169] on button "Created (newest first)" at bounding box center [987, 158] width 145 height 26
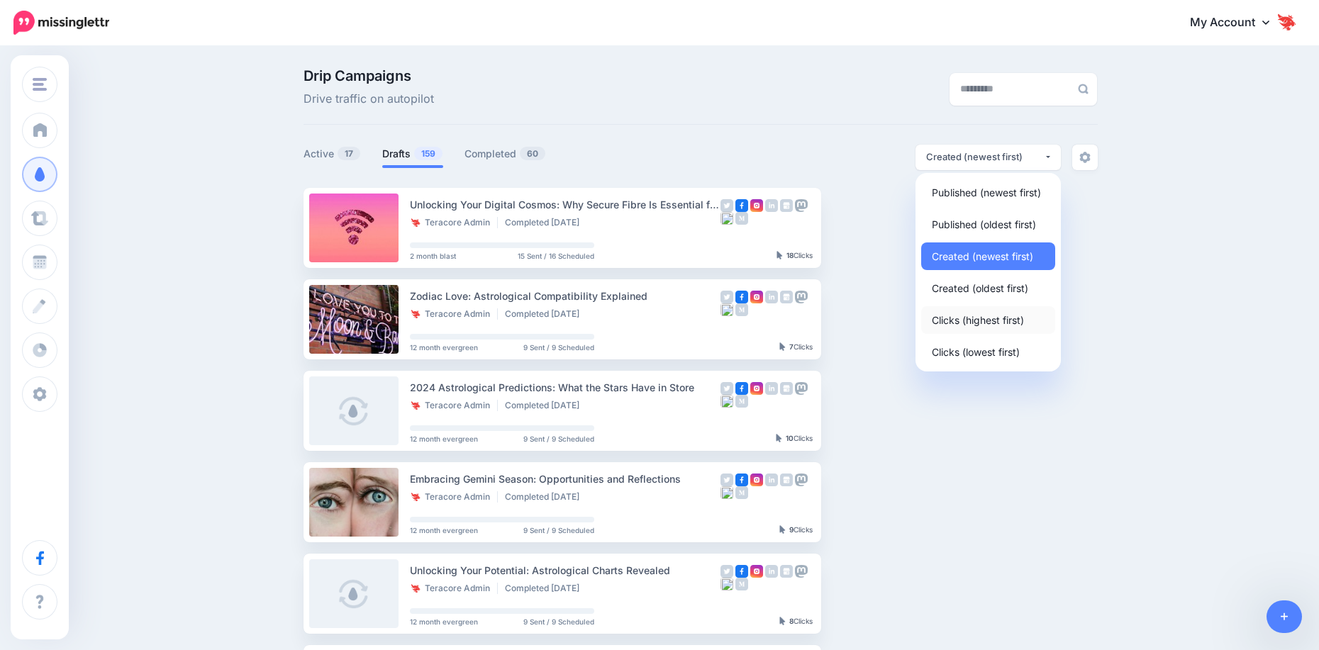
click at [981, 327] on span "Clicks (highest first)" at bounding box center [978, 319] width 92 height 17
select select "**********"
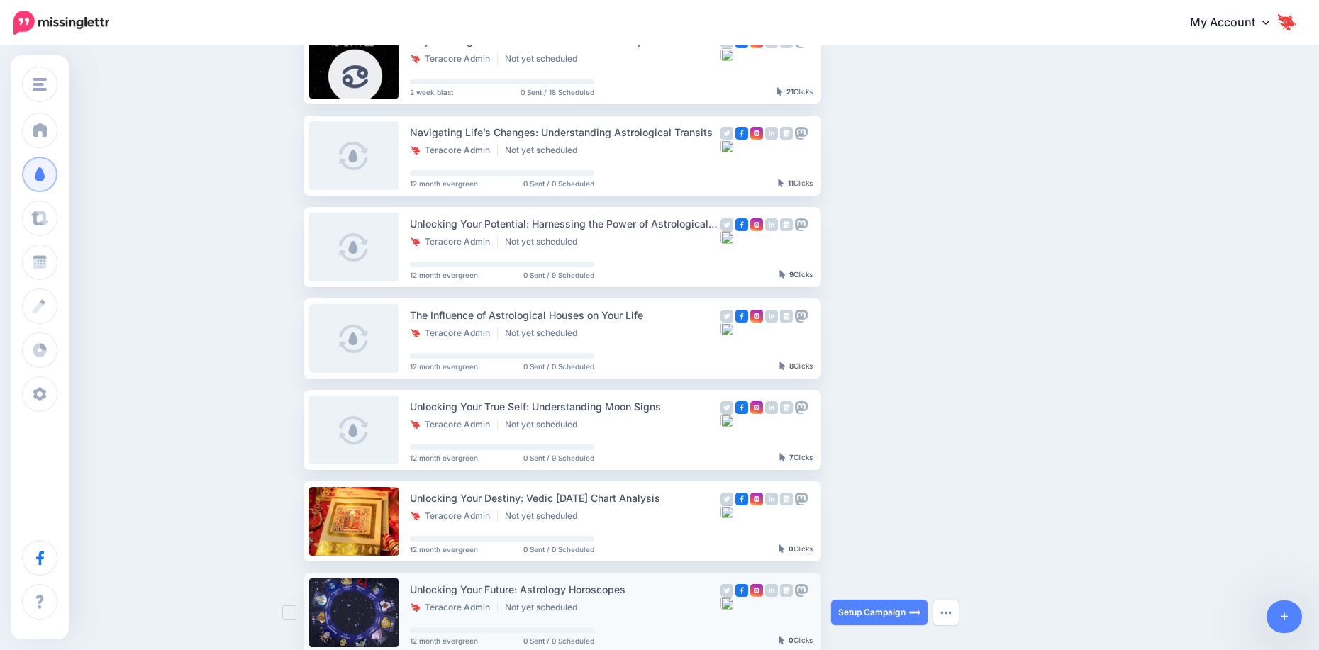
scroll to position [142, 0]
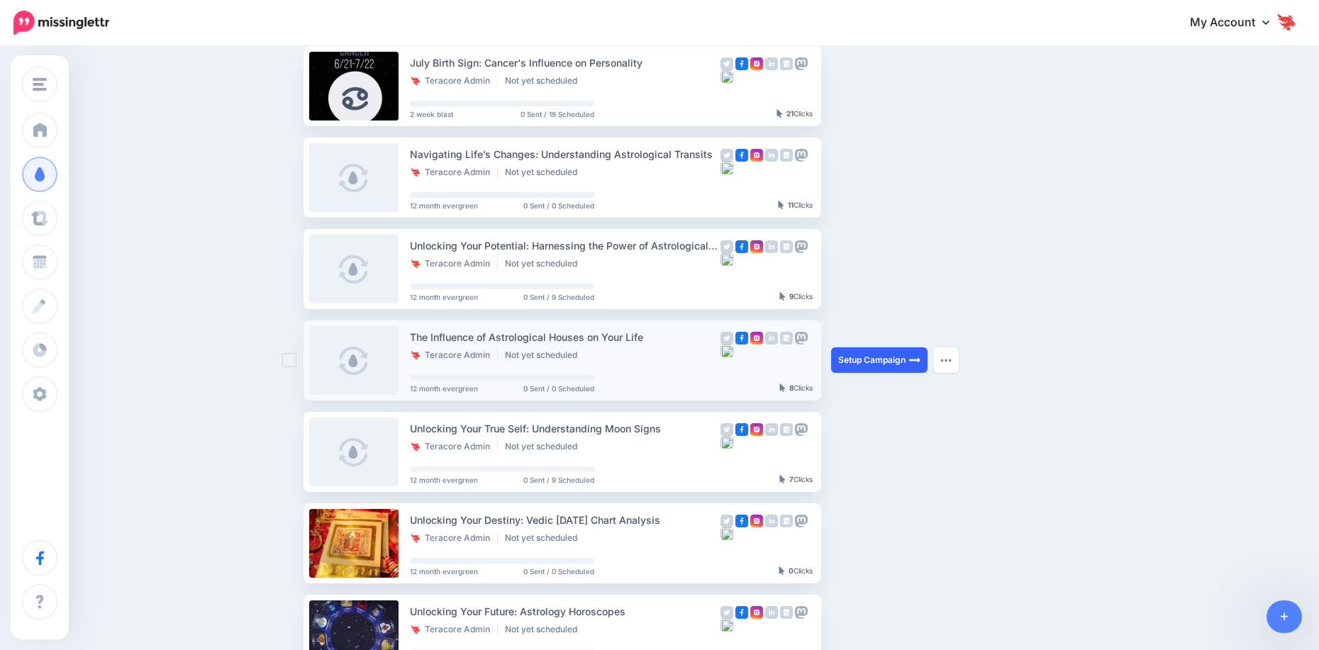
click at [878, 361] on link "Setup Campaign" at bounding box center [879, 360] width 96 height 26
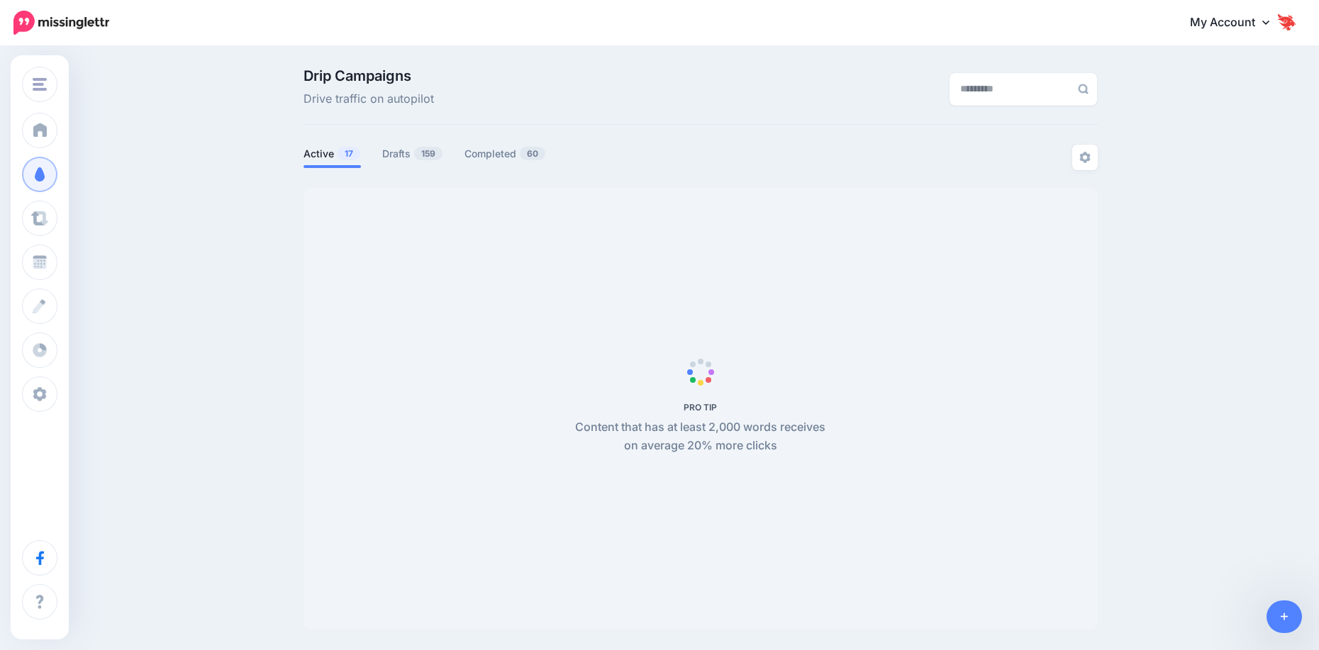
select select "**********"
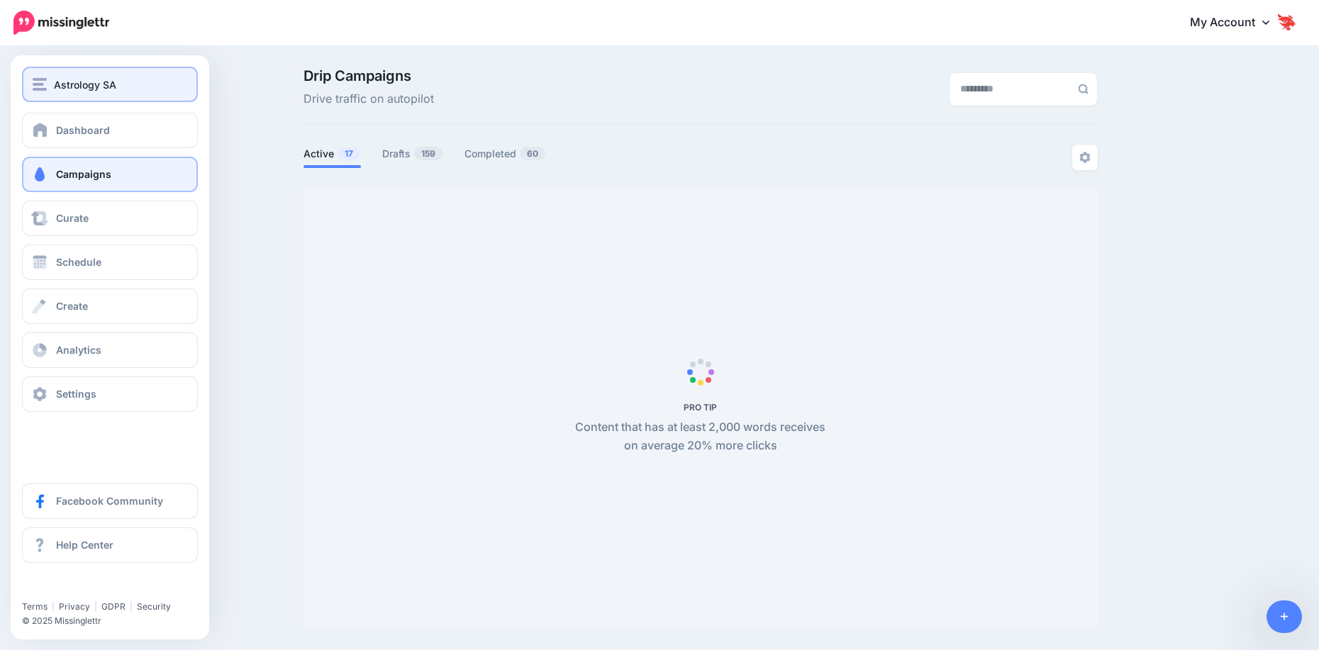
click at [52, 93] on button "Astrology SA" at bounding box center [110, 84] width 176 height 35
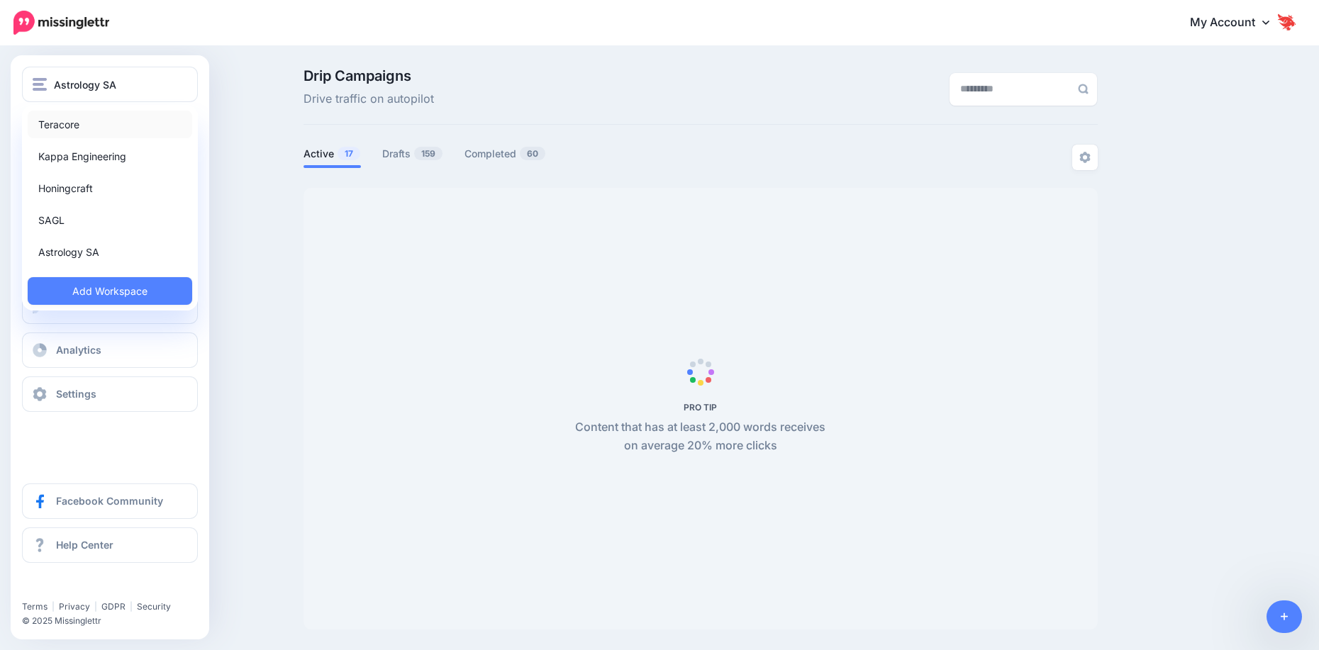
click at [81, 125] on link "Teracore" at bounding box center [110, 125] width 164 height 28
select select "**********"
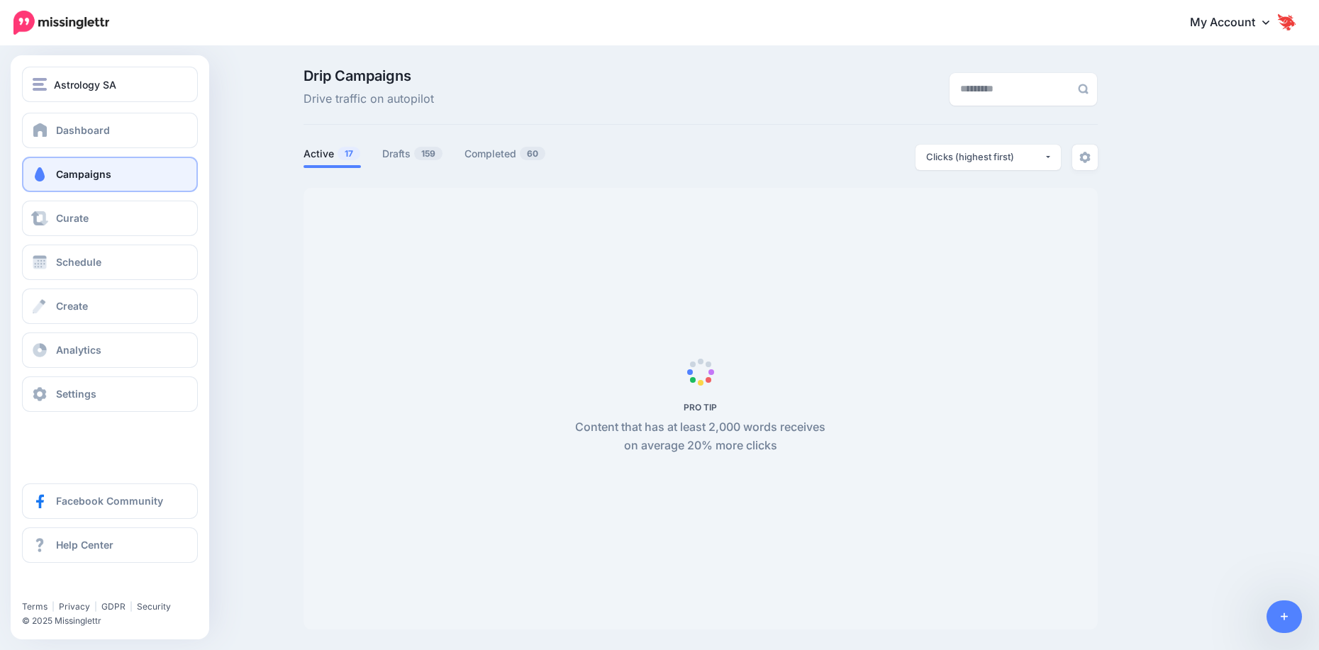
scroll to position [122, 0]
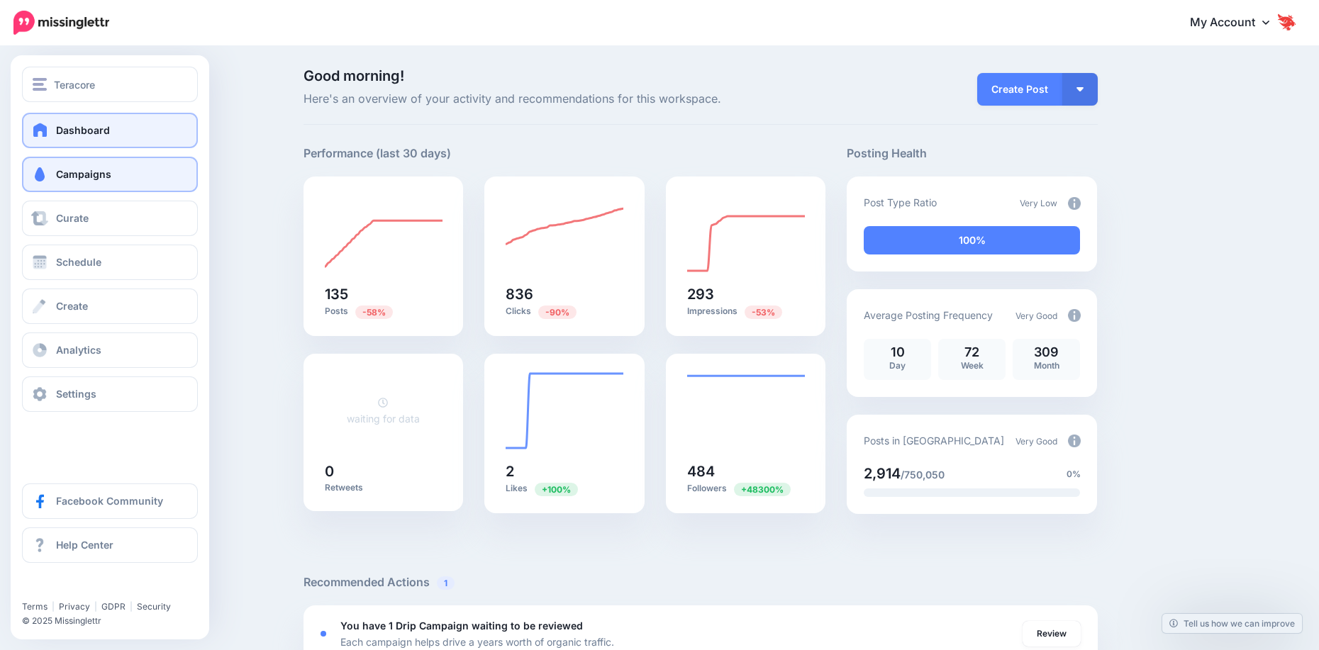
click at [69, 175] on span "Campaigns" at bounding box center [83, 174] width 55 height 12
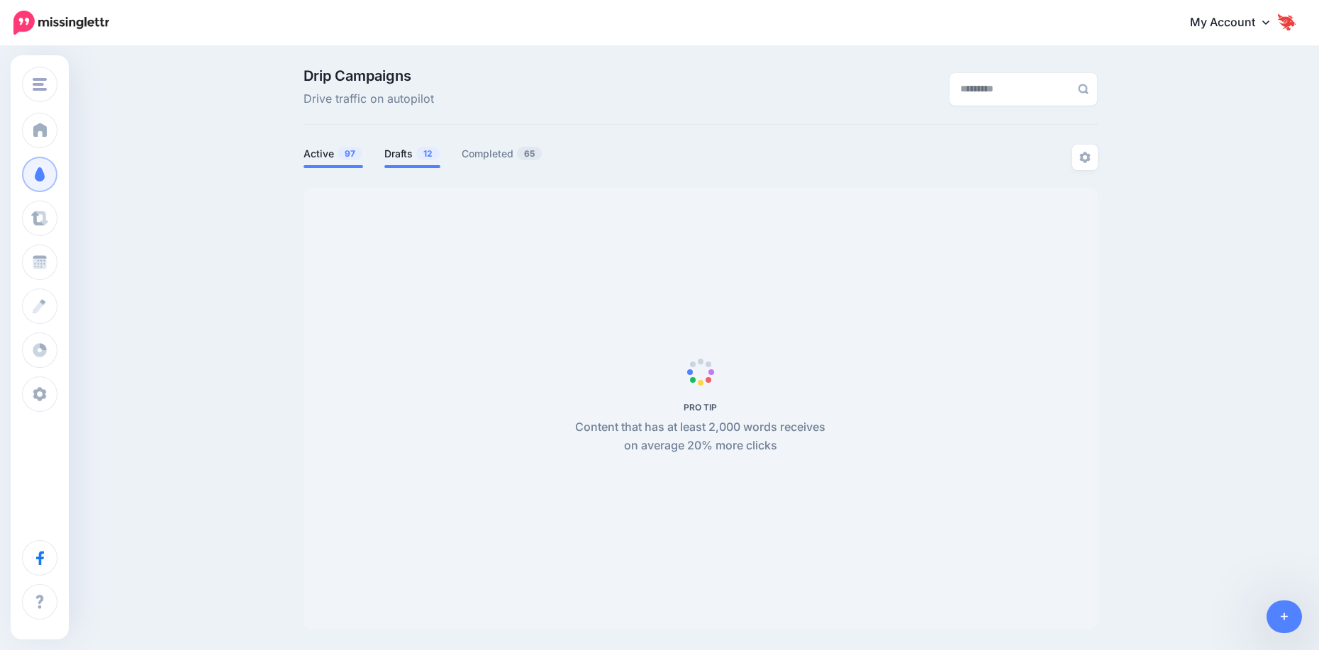
click at [430, 158] on span "12" at bounding box center [427, 153] width 23 height 13
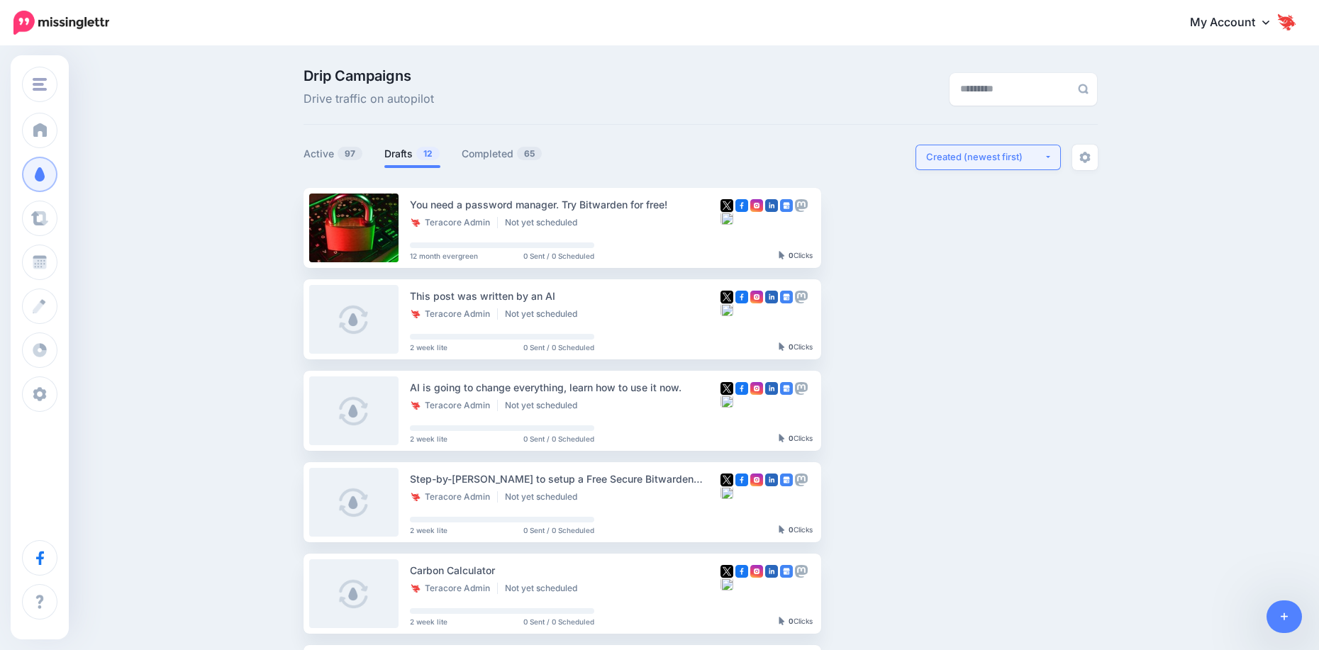
click at [969, 165] on button "Created (newest first)" at bounding box center [987, 158] width 145 height 26
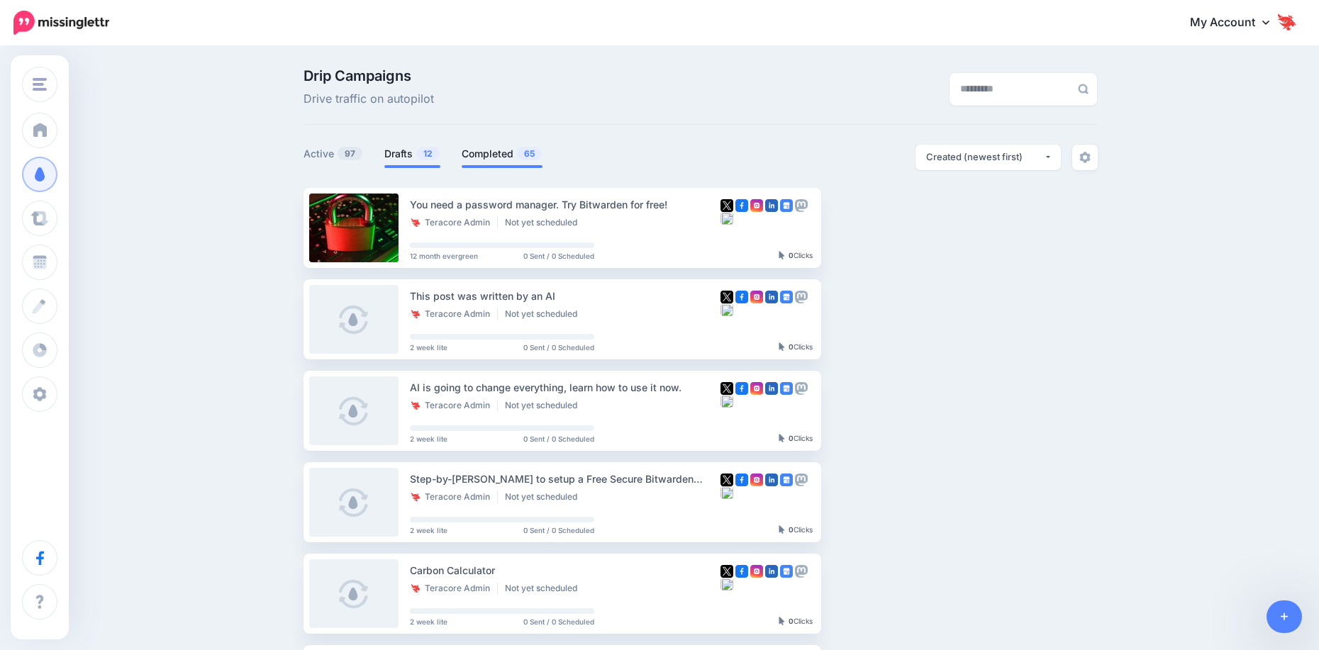
click at [520, 159] on link "Completed 65" at bounding box center [502, 153] width 81 height 17
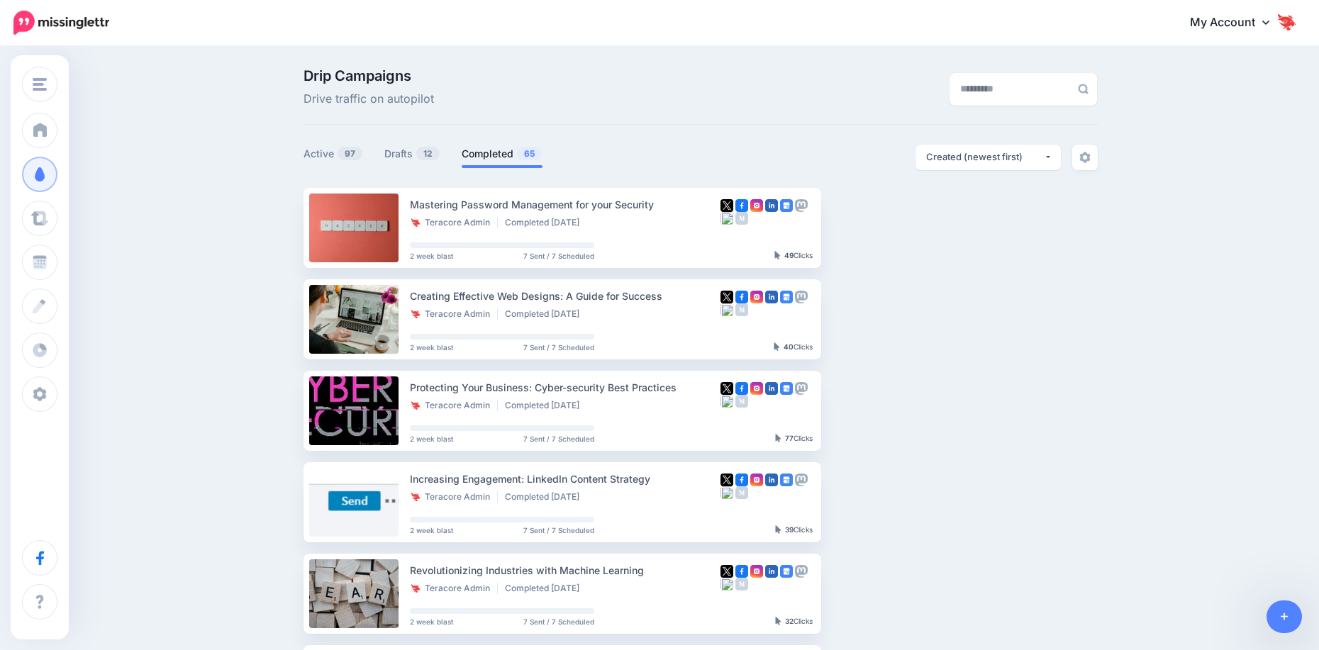
click at [1010, 140] on div "Drip Campaigns Drive traffic on autopilot Active 97 12" at bounding box center [700, 614] width 815 height 1090
click at [1011, 149] on button "Created (newest first)" at bounding box center [987, 158] width 145 height 26
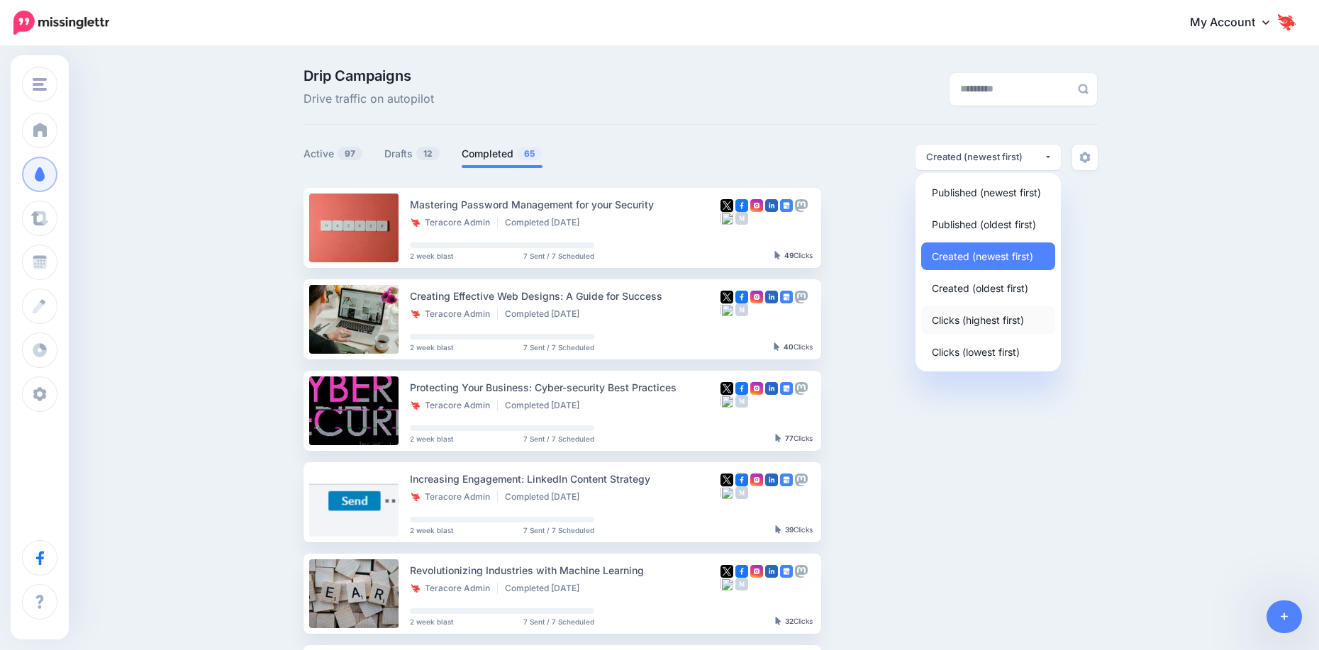
click at [989, 330] on link "Clicks (highest first)" at bounding box center [988, 320] width 134 height 28
select select "**********"
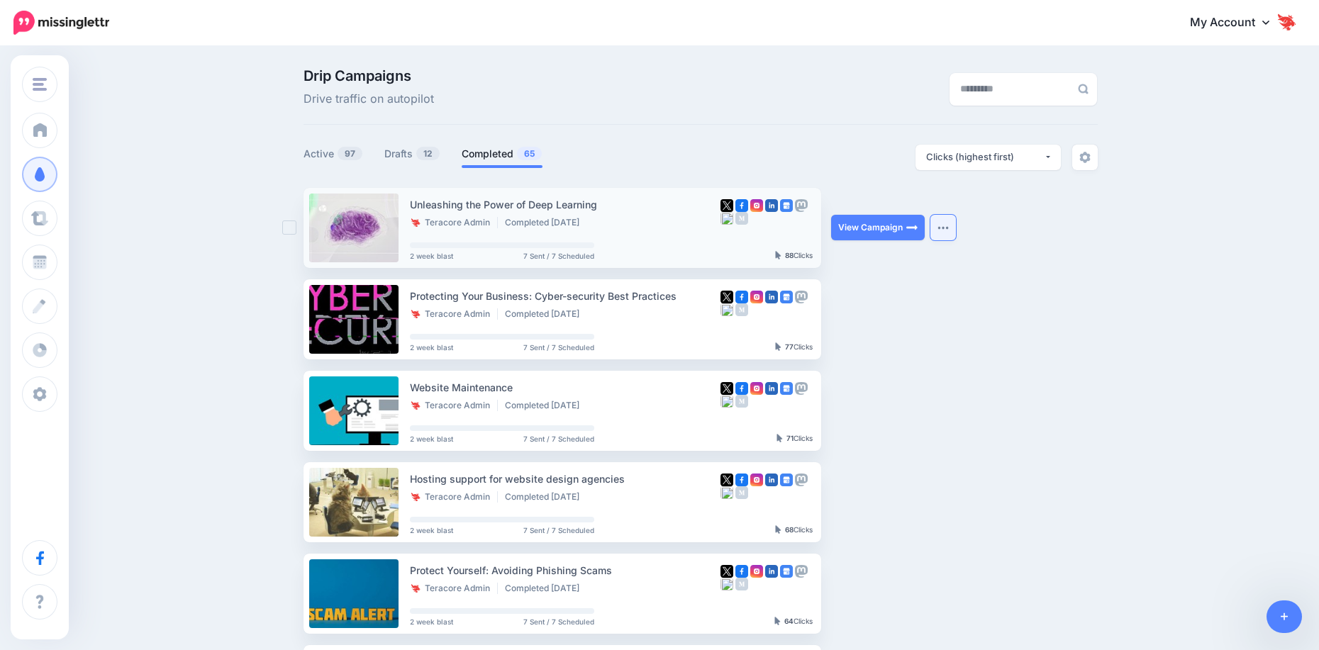
click at [948, 231] on button "button" at bounding box center [943, 228] width 26 height 26
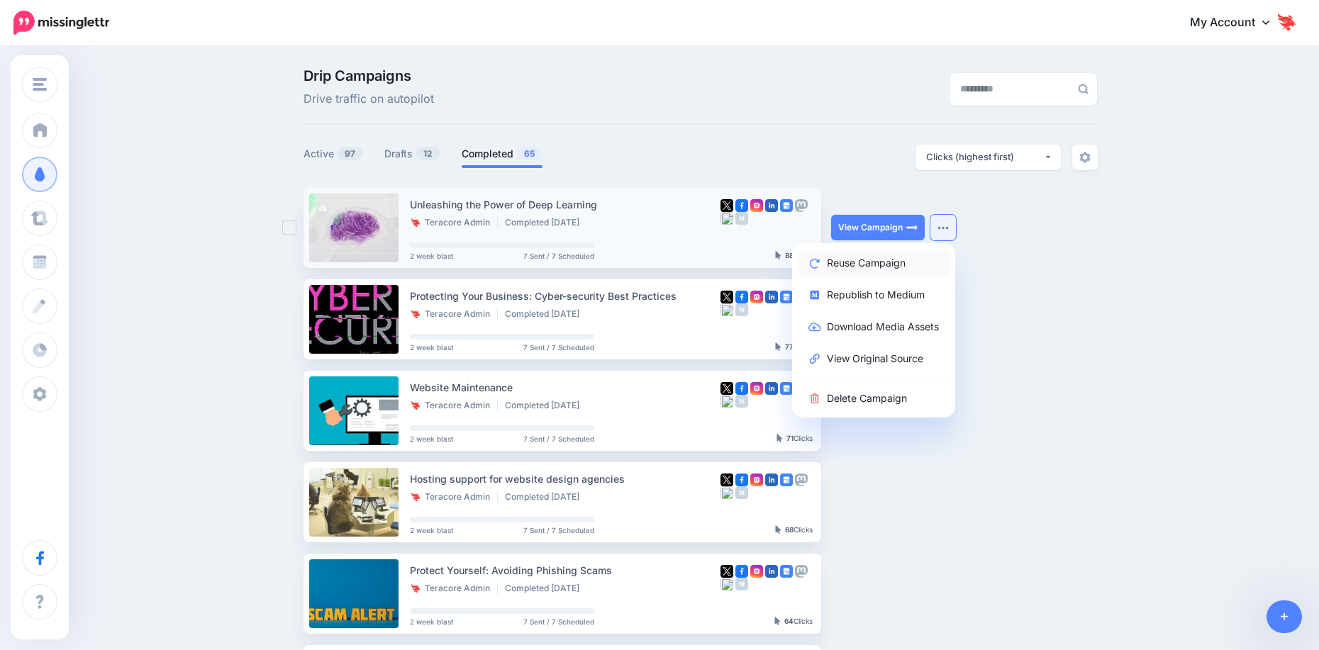
click at [943, 261] on link "Reuse Campaign" at bounding box center [874, 263] width 152 height 28
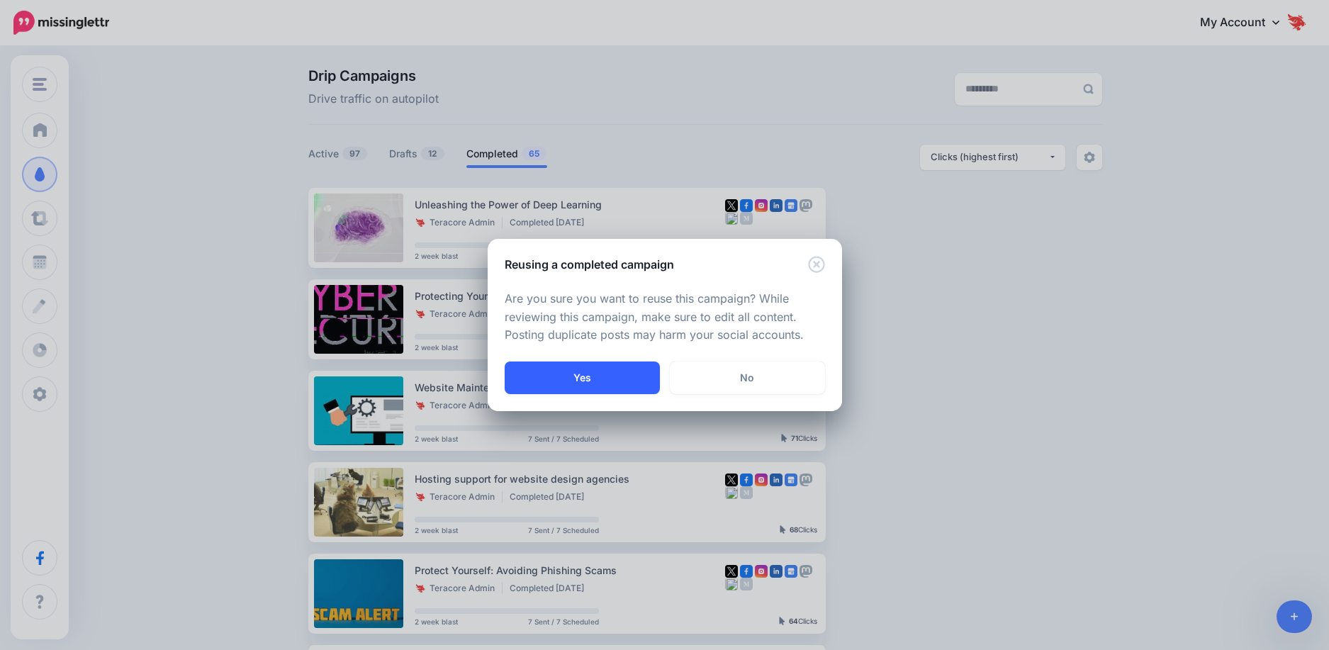
click at [596, 367] on button "Yes" at bounding box center [582, 378] width 155 height 33
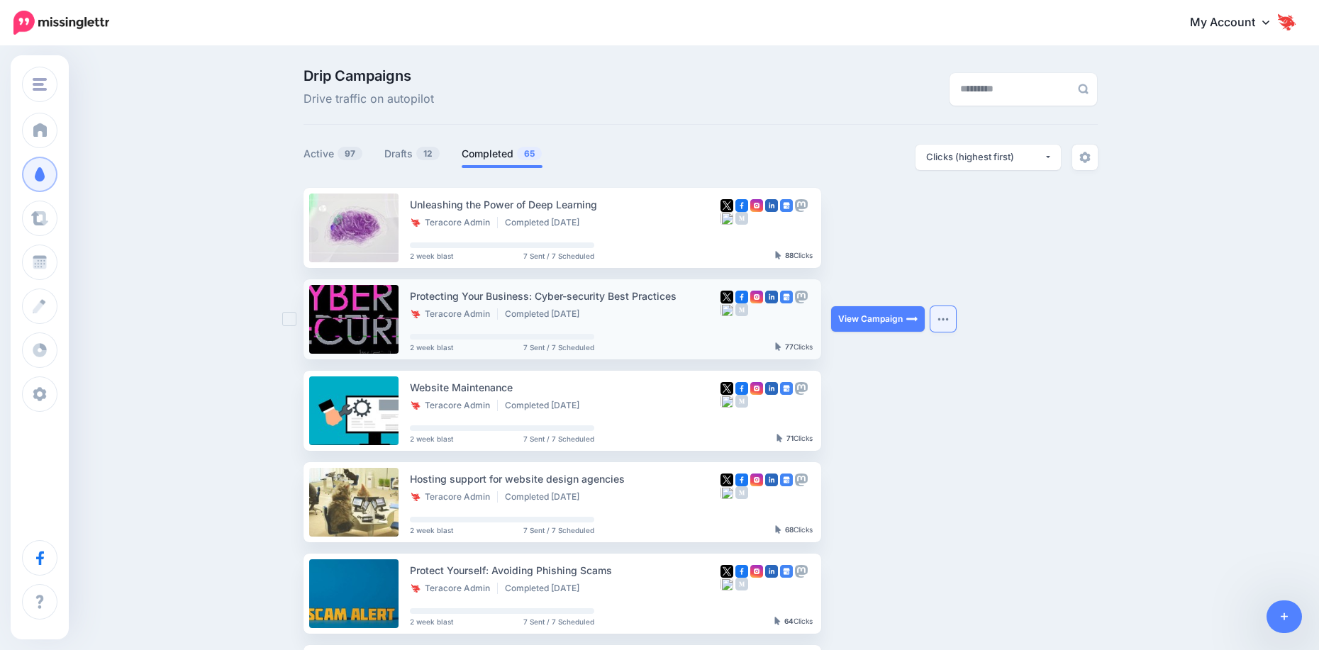
click at [953, 324] on button "button" at bounding box center [943, 319] width 26 height 26
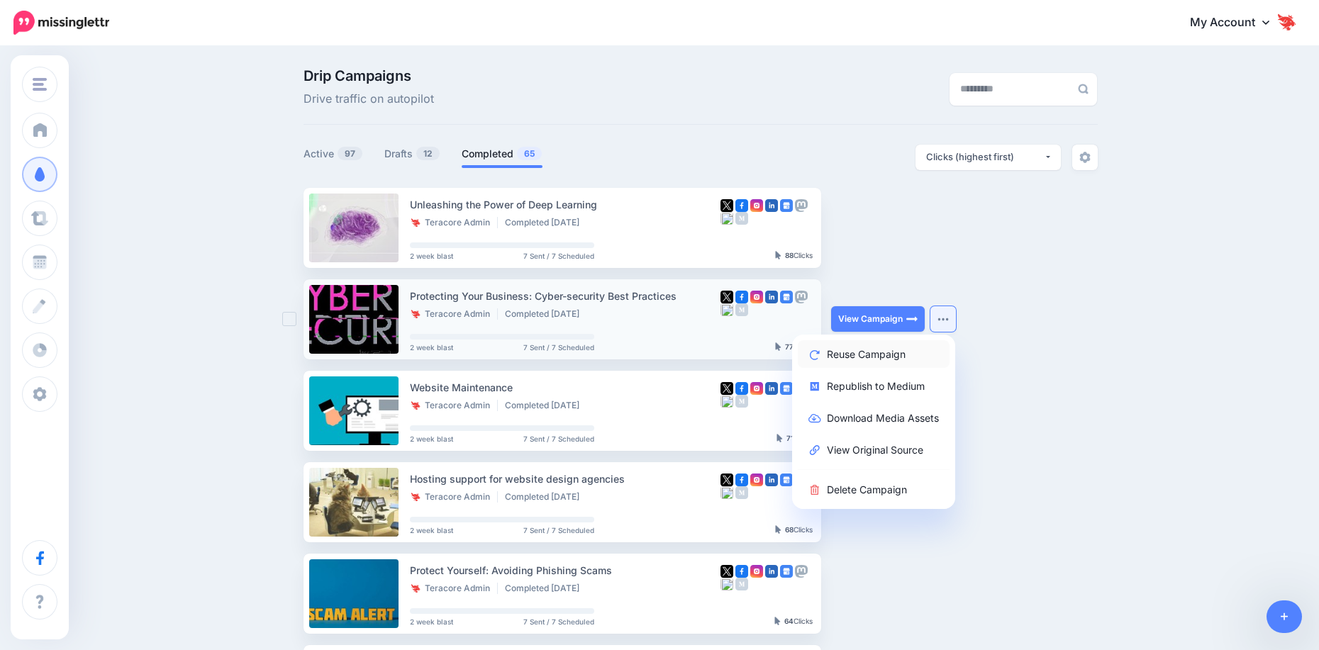
click at [927, 353] on link "Reuse Campaign" at bounding box center [874, 354] width 152 height 28
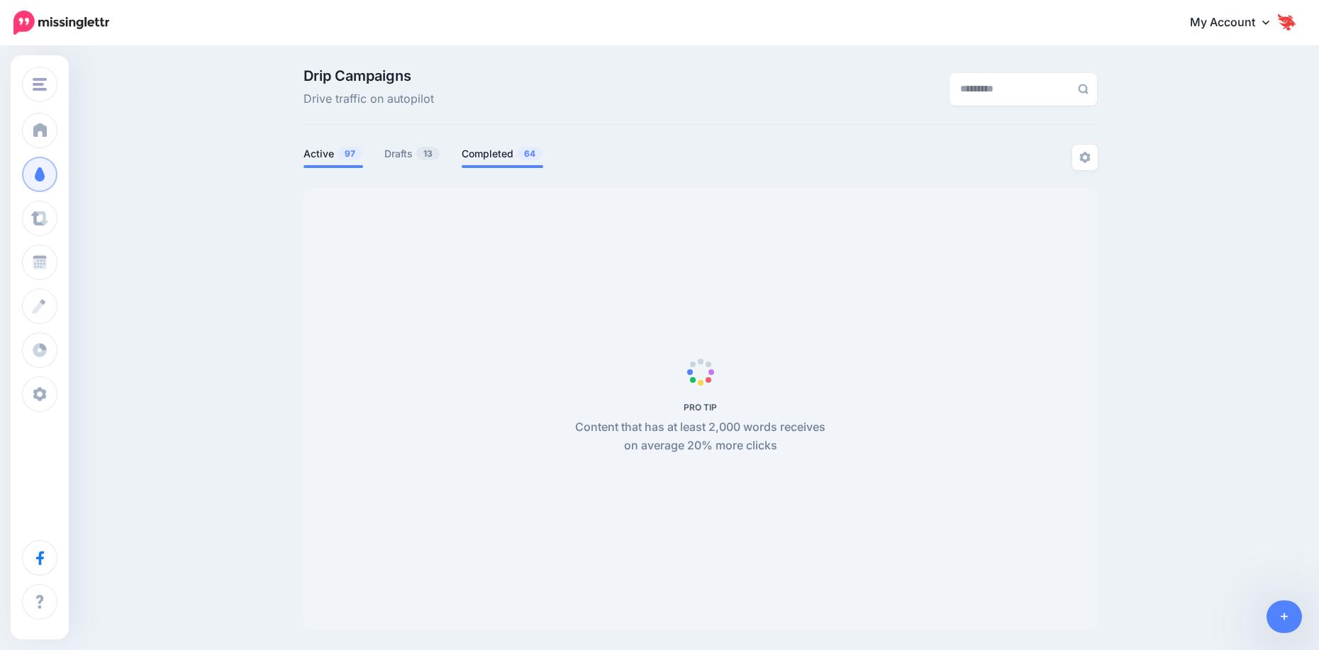
click at [518, 155] on link "Completed 64" at bounding box center [503, 153] width 82 height 17
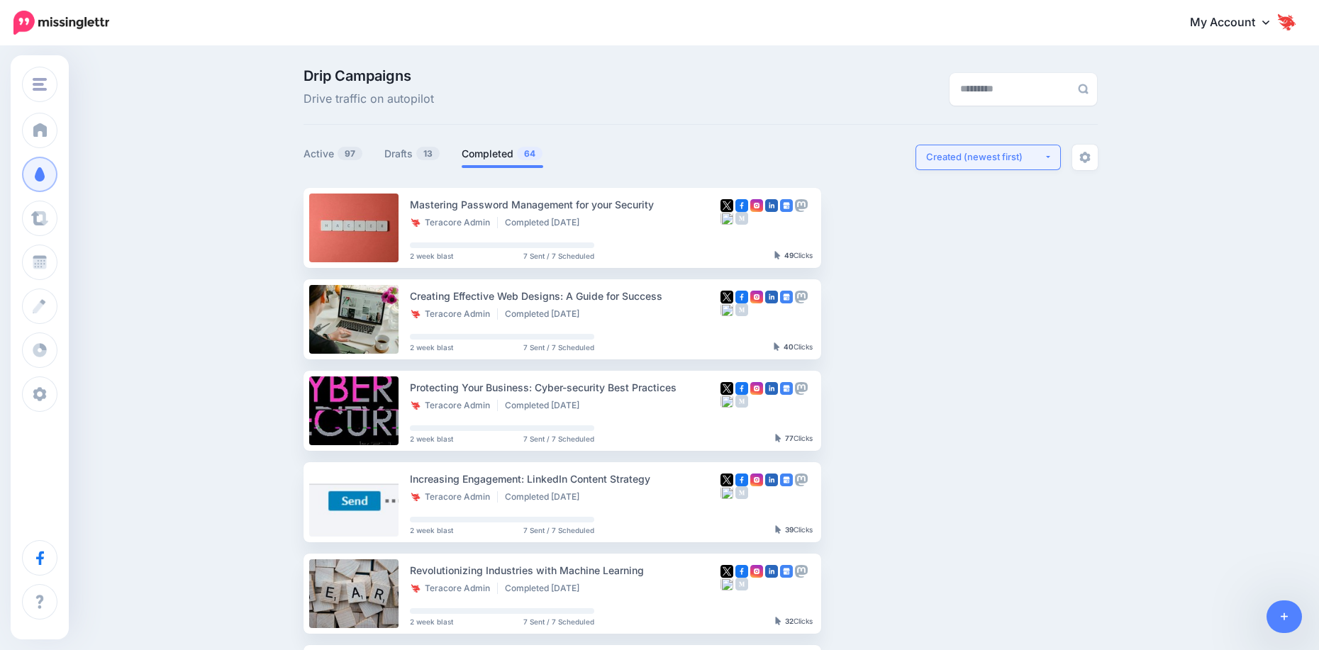
click at [949, 158] on div "Created (newest first)" at bounding box center [985, 156] width 118 height 13
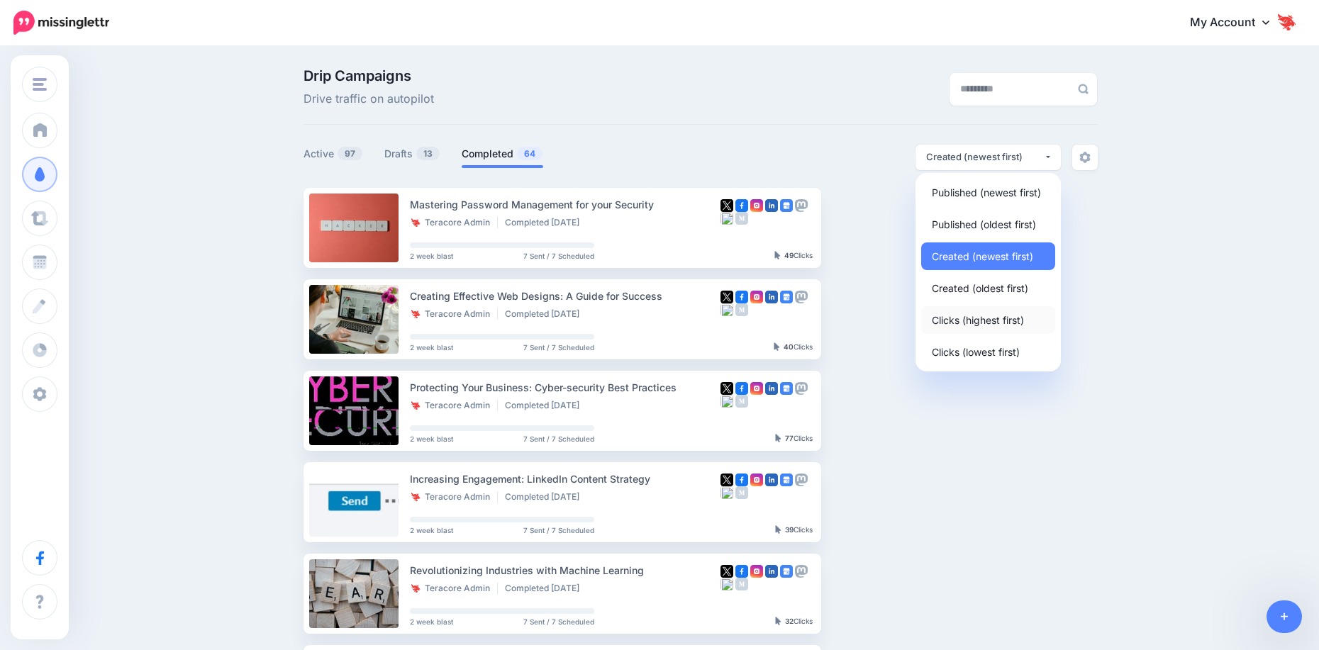
click at [966, 317] on span "Clicks (highest first)" at bounding box center [978, 319] width 92 height 17
select select "**********"
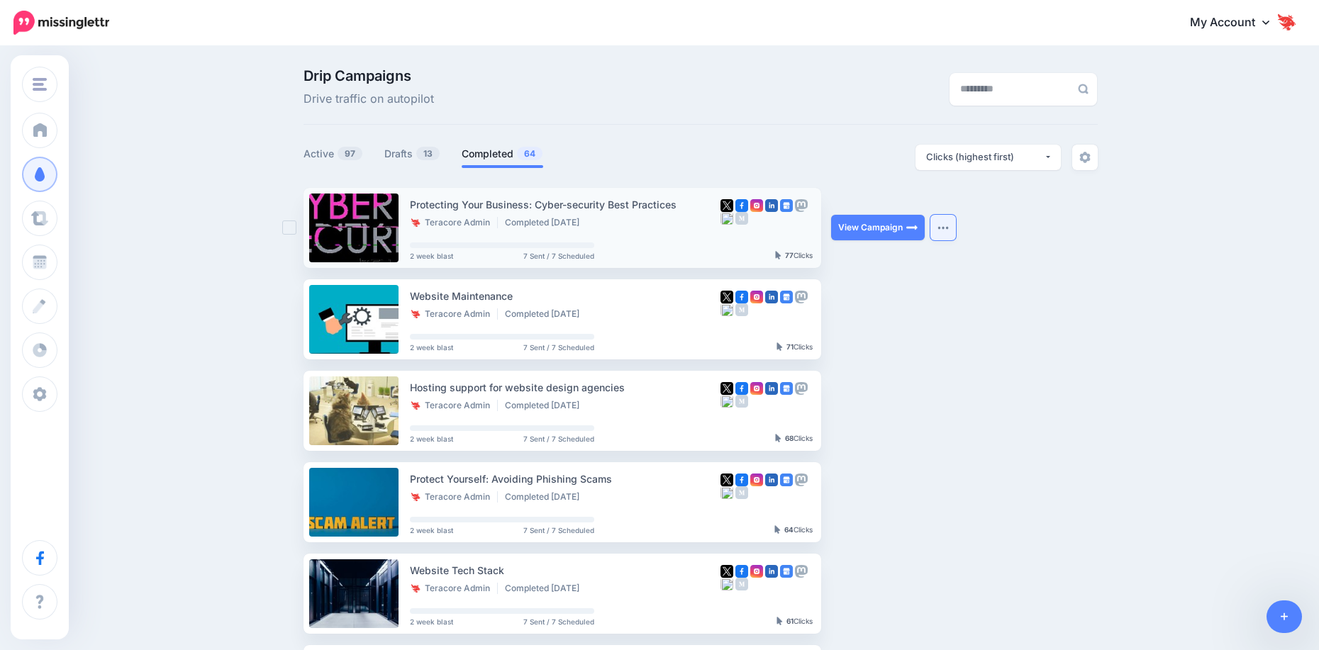
click at [949, 228] on img "button" at bounding box center [942, 227] width 11 height 4
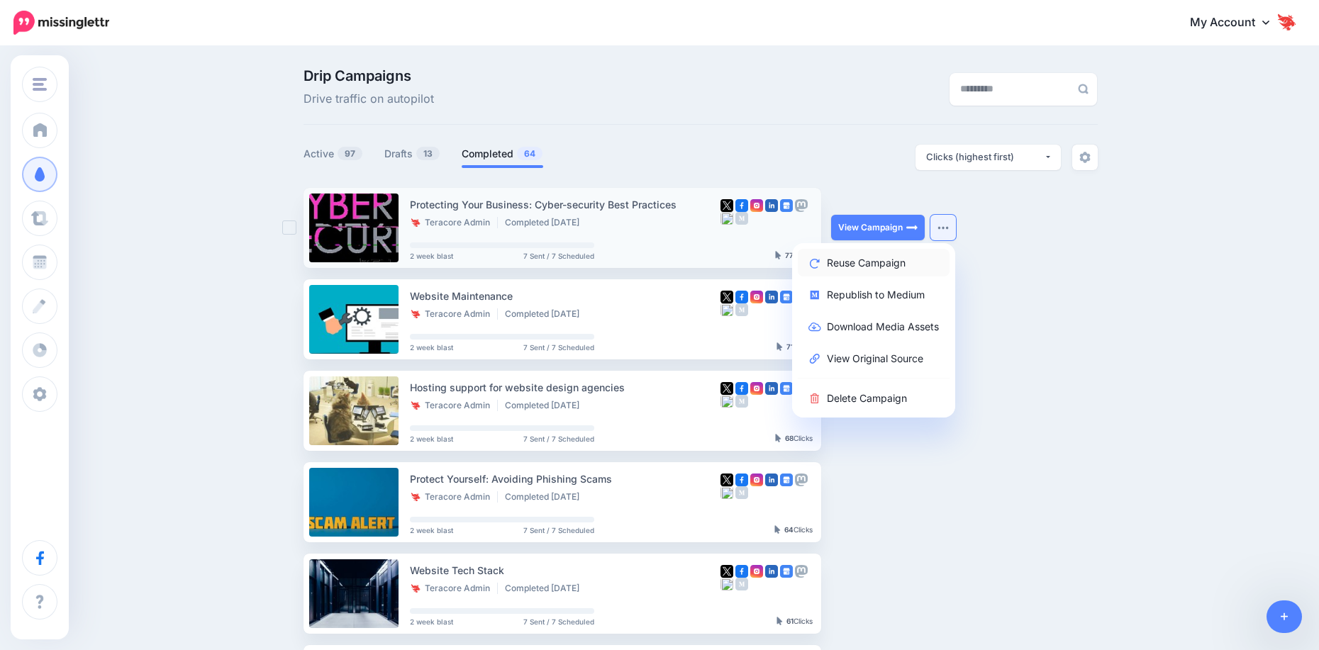
click at [935, 260] on link "Reuse Campaign" at bounding box center [874, 263] width 152 height 28
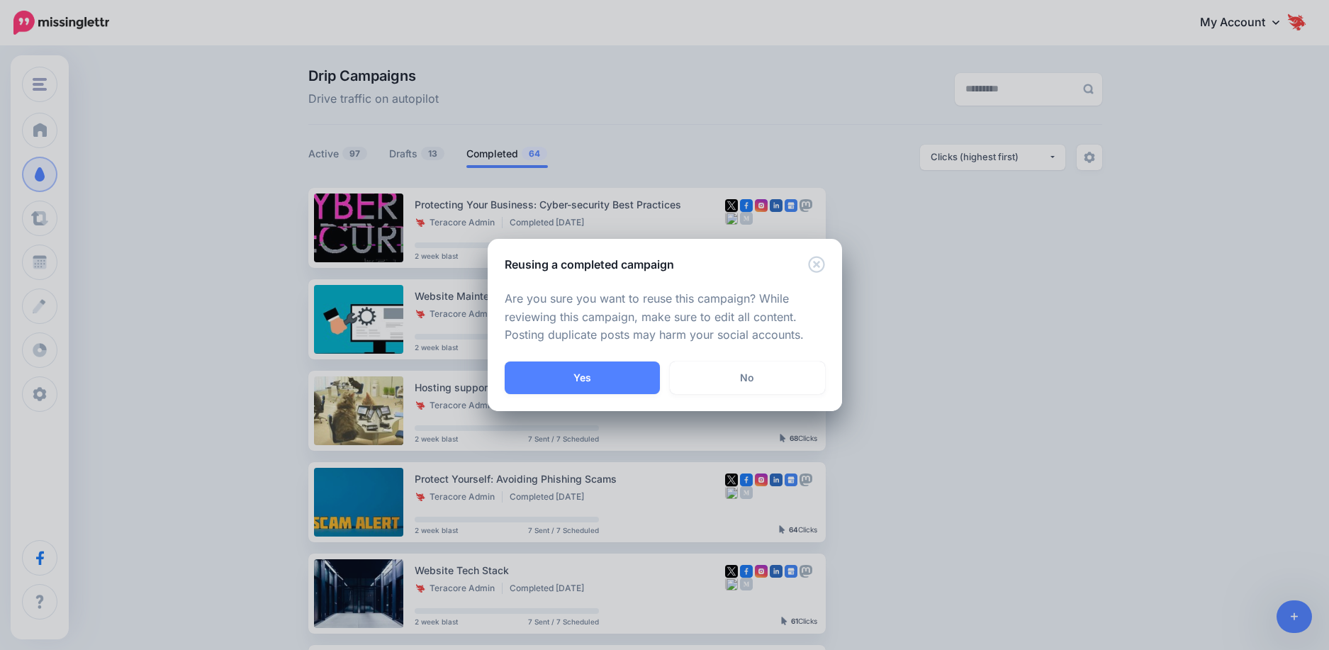
click at [604, 369] on button "Yes" at bounding box center [582, 378] width 155 height 33
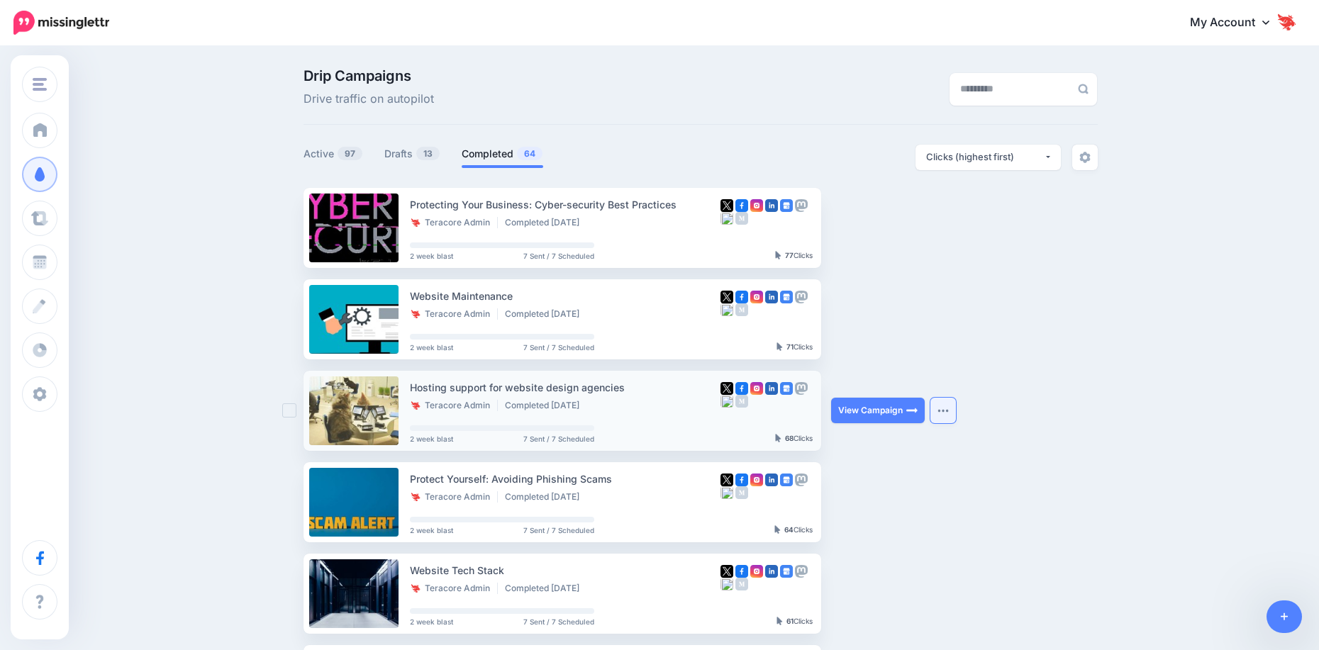
click at [938, 411] on button "button" at bounding box center [943, 411] width 26 height 26
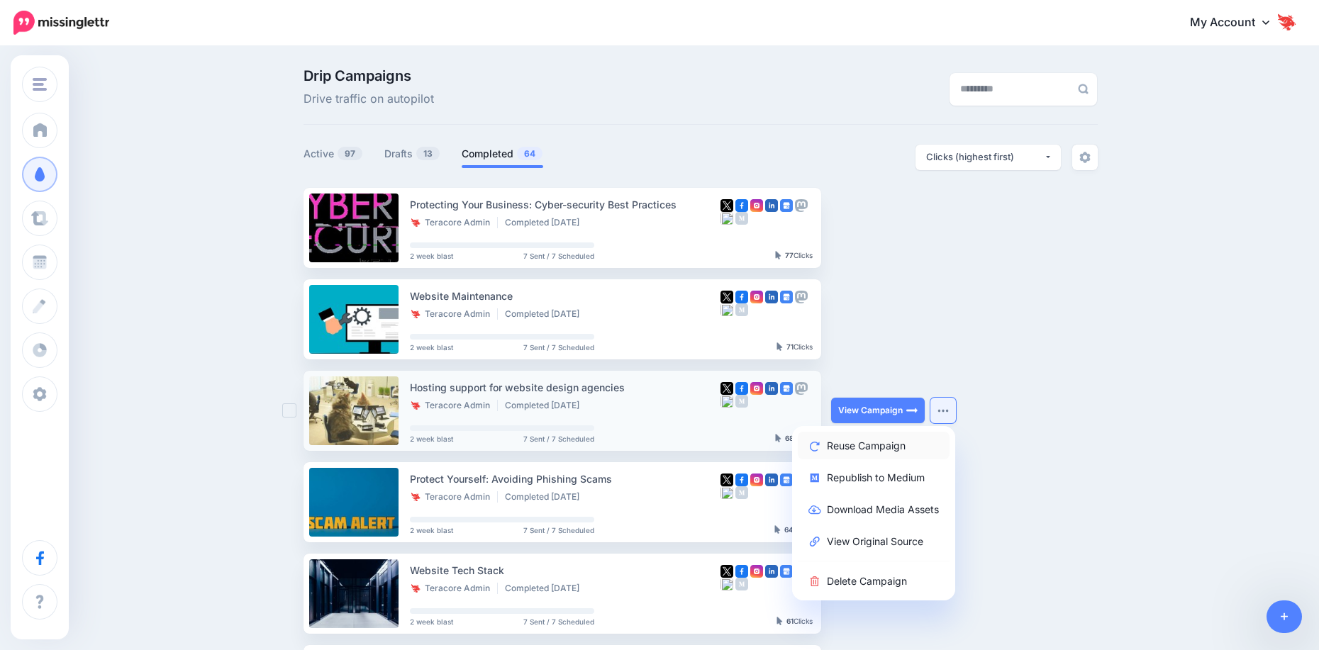
click at [896, 451] on link "Reuse Campaign" at bounding box center [874, 446] width 152 height 28
